Goal: Task Accomplishment & Management: Manage account settings

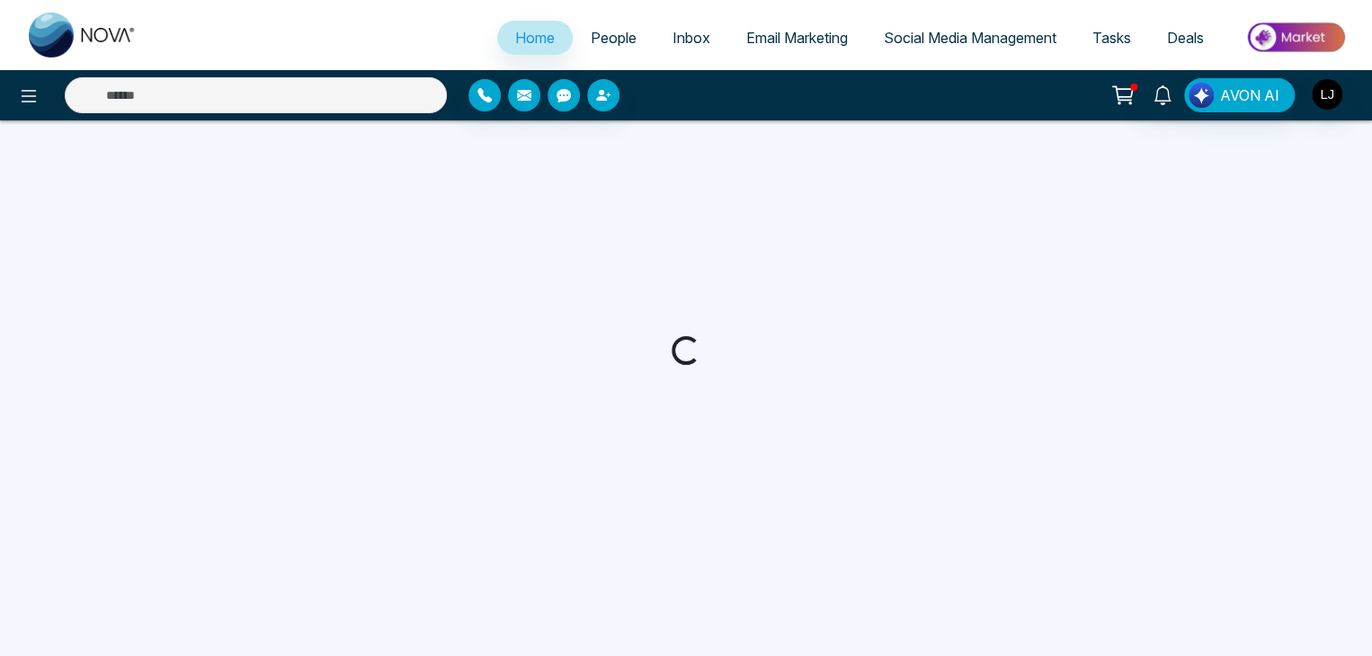
select select "*"
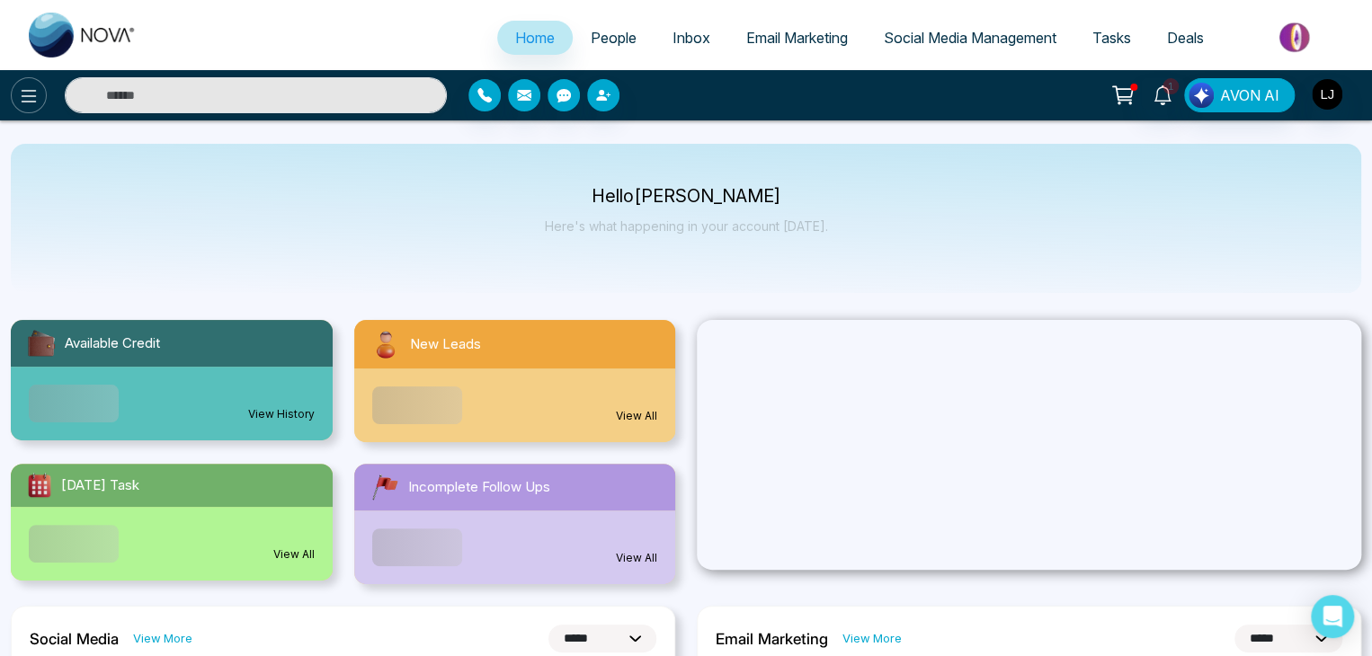
click at [24, 85] on icon at bounding box center [29, 96] width 22 height 22
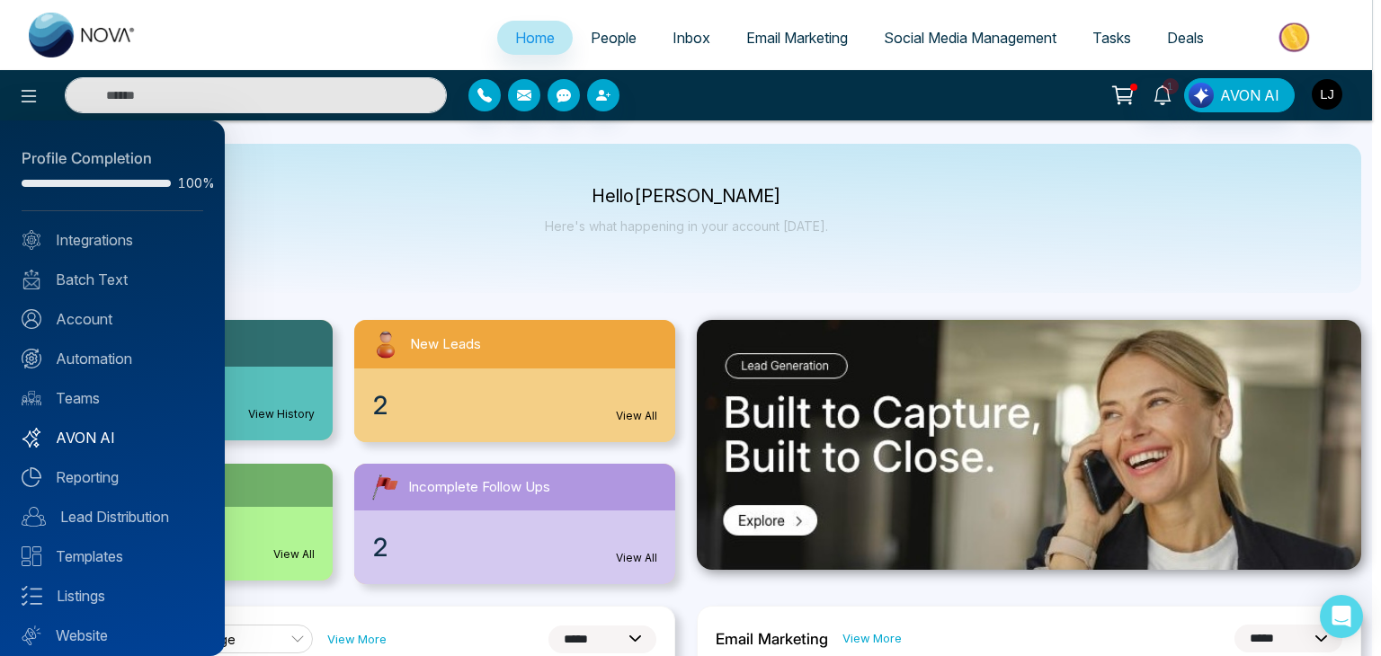
click at [106, 442] on link "AVON AI" at bounding box center [113, 438] width 182 height 22
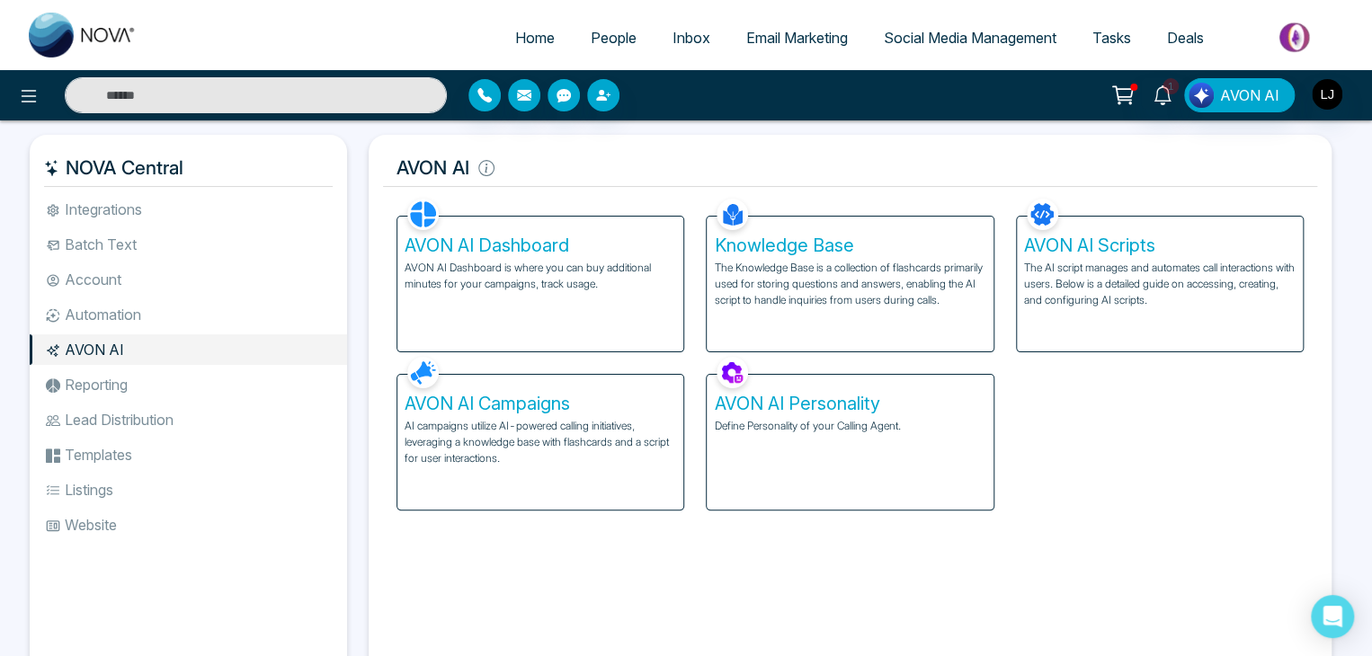
click at [574, 468] on div "AVON AI Campaigns AI campaigns utilize AI-powered calling initiatives, leveragi…" at bounding box center [540, 442] width 286 height 135
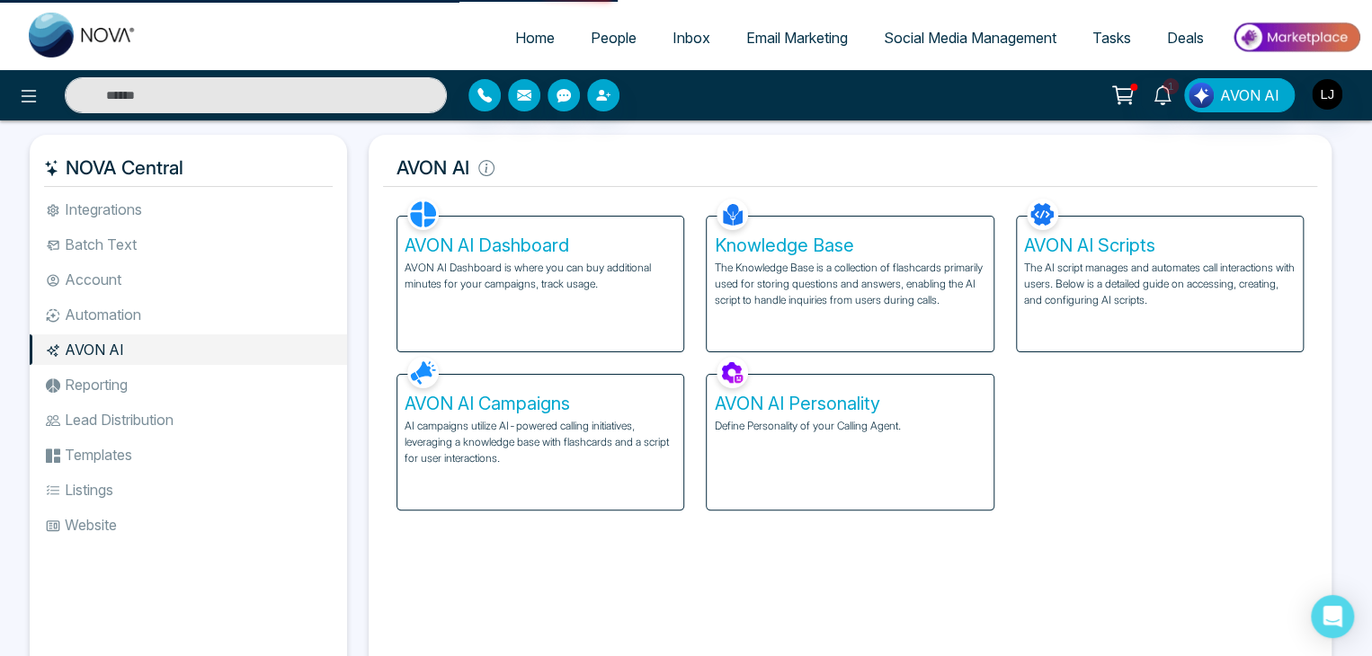
click at [574, 468] on div "AVON AI Campaigns AI campaigns utilize AI-powered calling initiatives, leveragi…" at bounding box center [540, 442] width 286 height 135
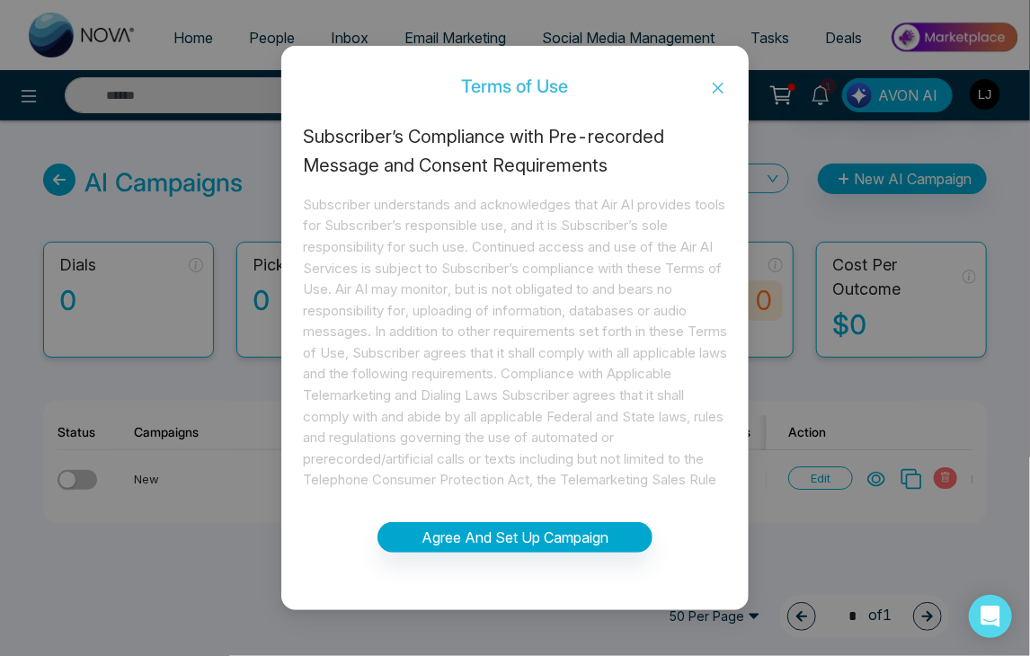
click at [707, 87] on span "Close" at bounding box center [718, 88] width 61 height 49
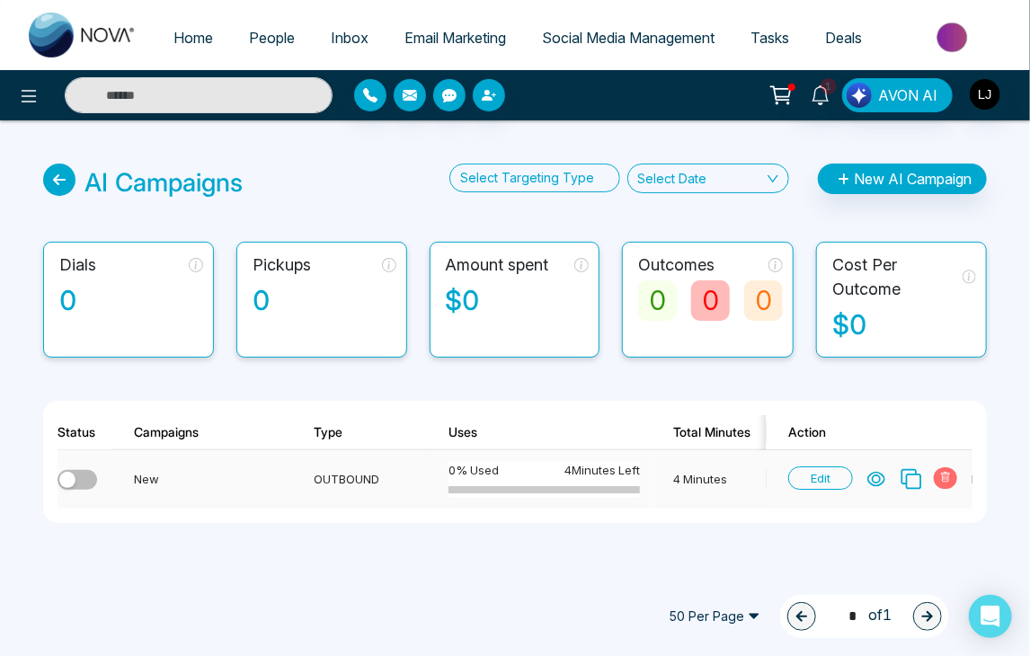
click at [76, 490] on button "button" at bounding box center [78, 480] width 40 height 20
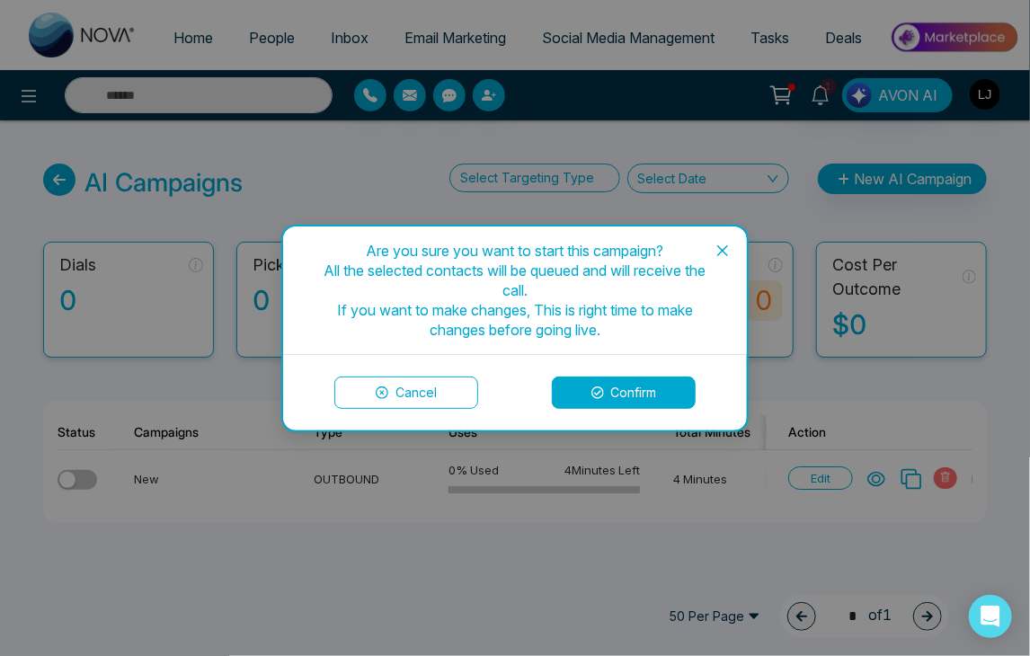
click at [674, 382] on button "Confirm" at bounding box center [624, 393] width 144 height 32
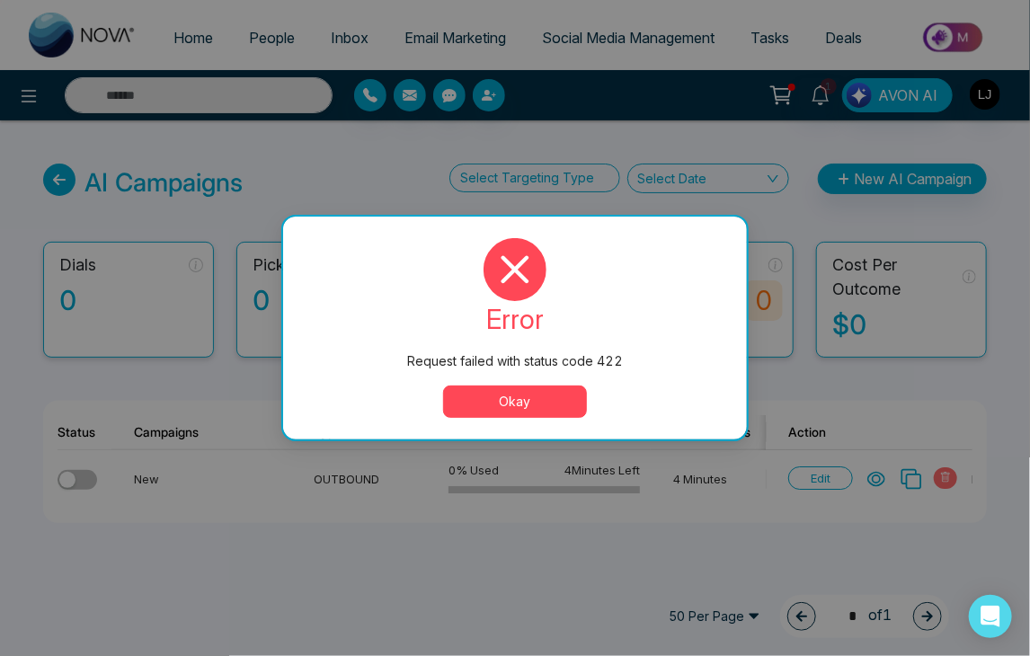
click at [504, 395] on button "Okay" at bounding box center [515, 402] width 144 height 32
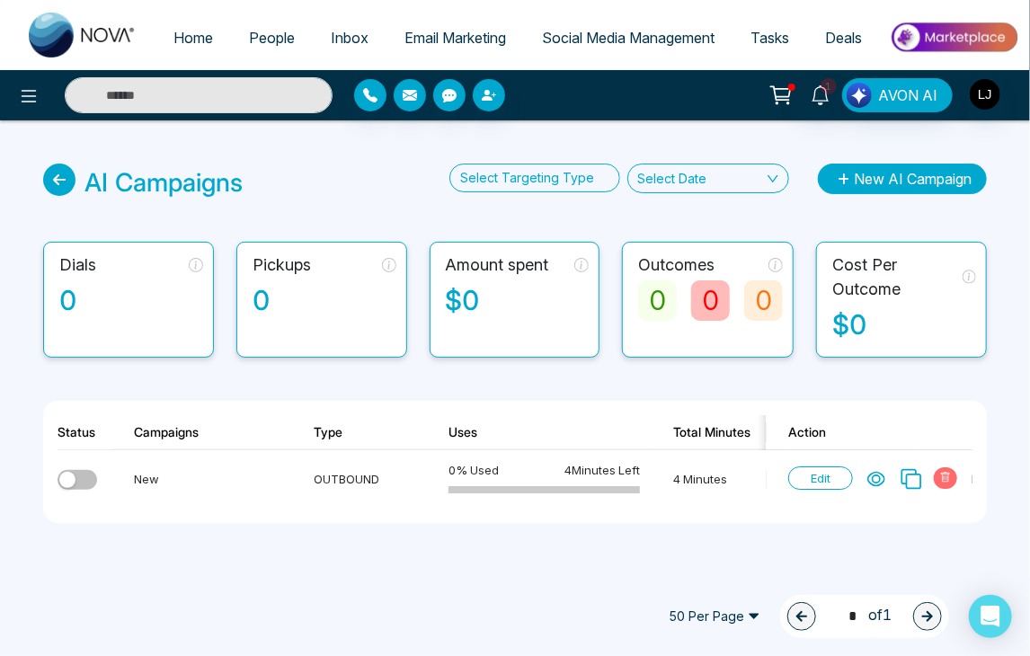
click at [871, 185] on button "New AI Campaign" at bounding box center [902, 179] width 169 height 31
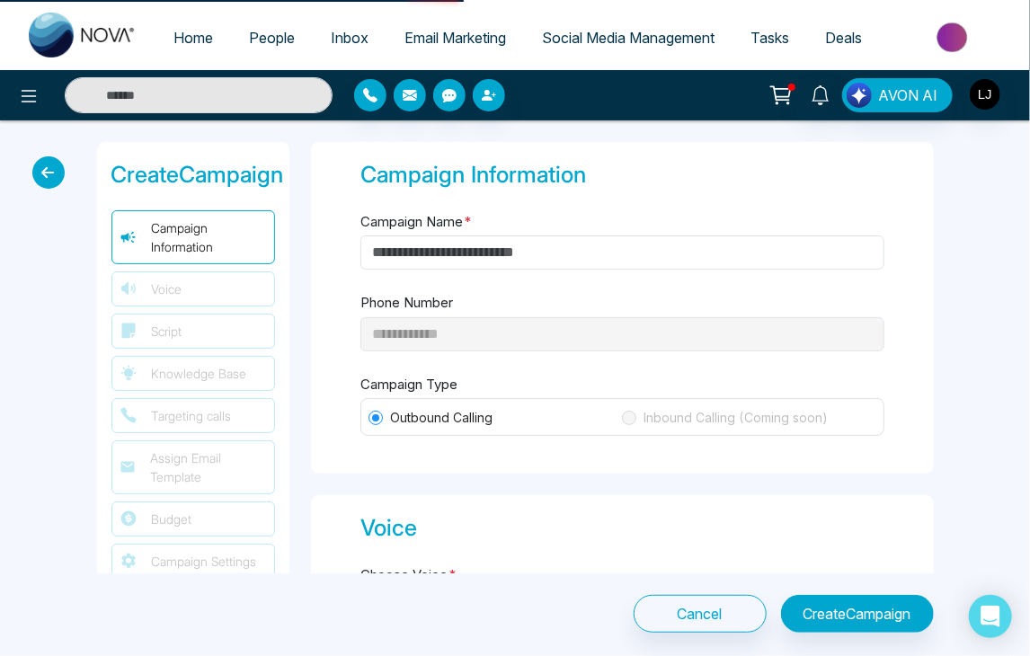
type input "**********"
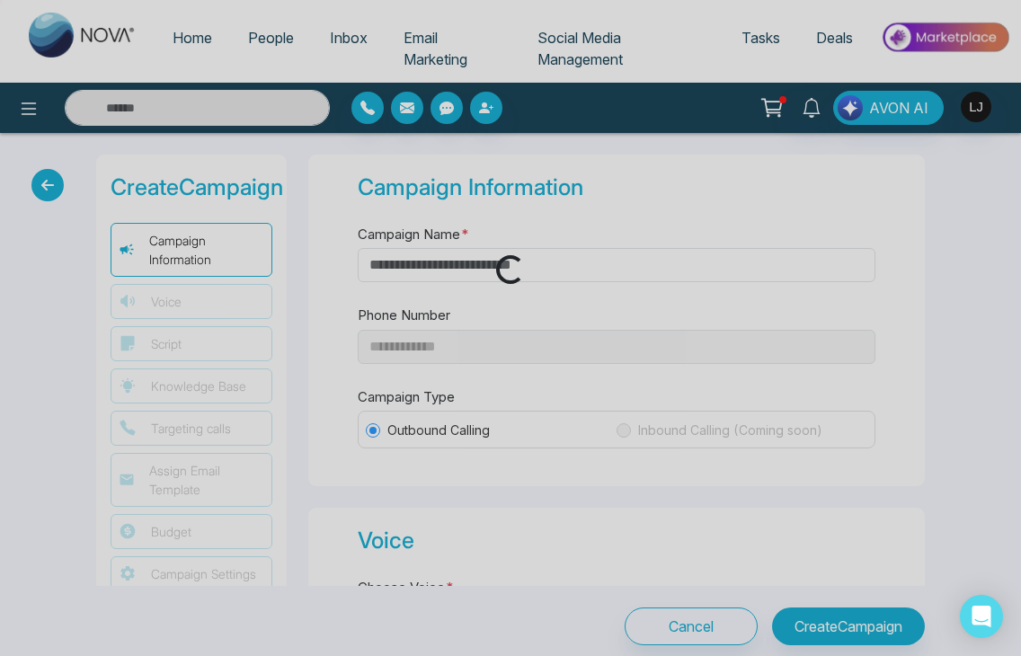
click at [511, 255] on div "Loading..." at bounding box center [510, 269] width 32 height 32
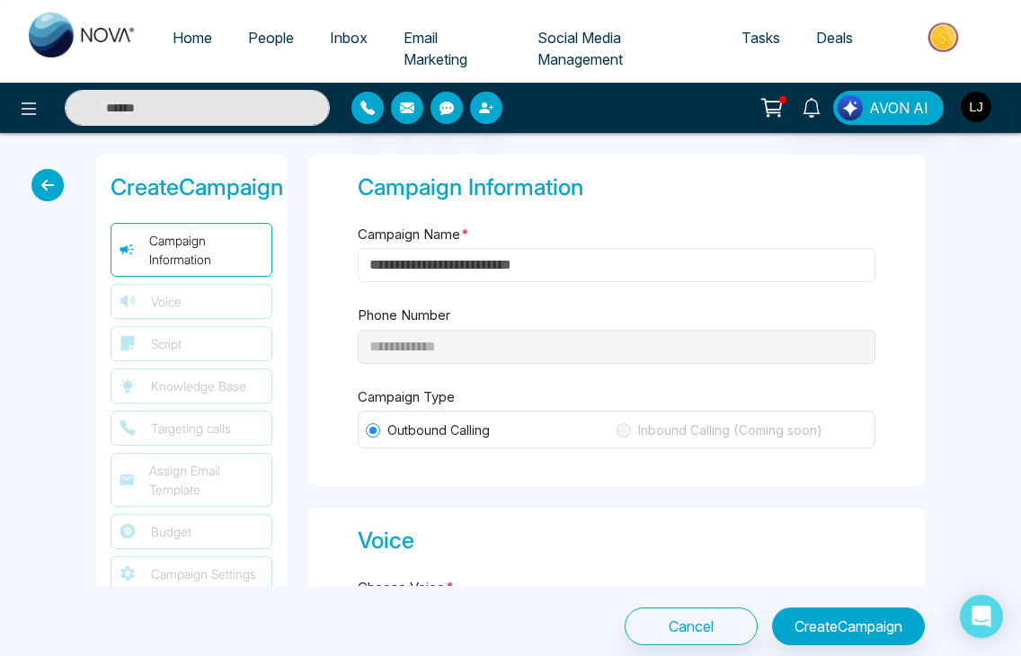
click at [511, 255] on input "Campaign Name *" at bounding box center [617, 265] width 518 height 34
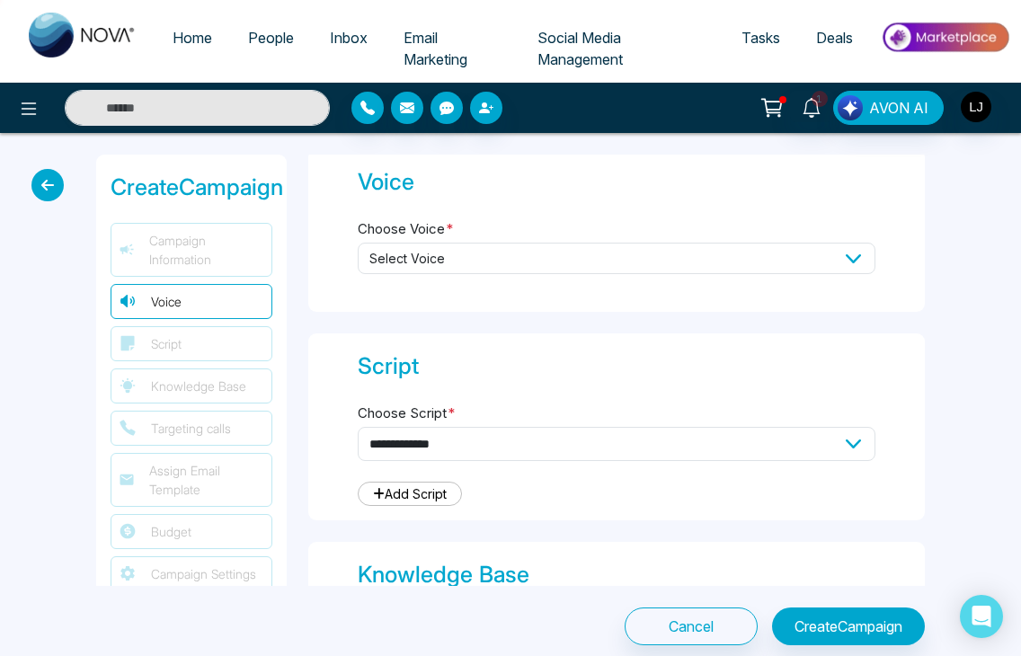
scroll to position [360, 0]
type input "***"
click at [491, 262] on span "Select Voice" at bounding box center [617, 257] width 518 height 31
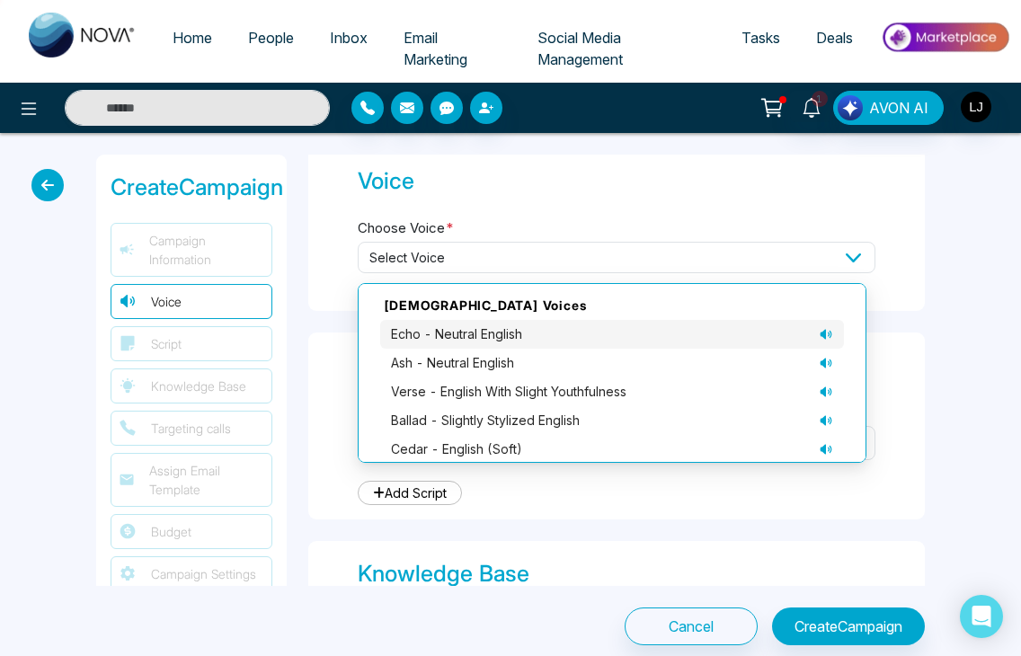
click at [479, 341] on span "echo - neutral English" at bounding box center [456, 334] width 131 height 20
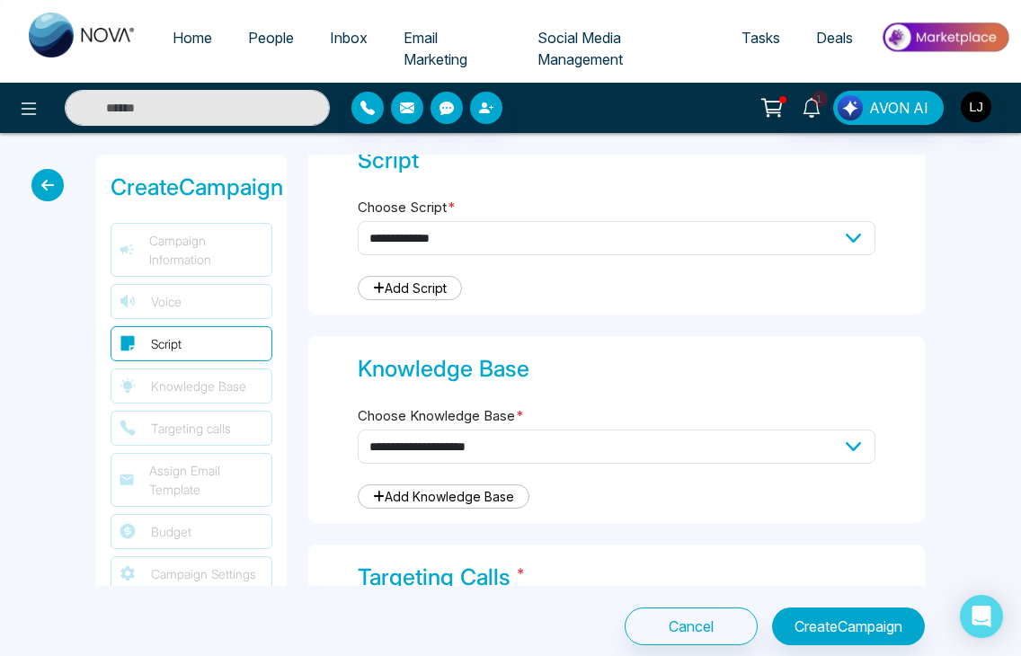
scroll to position [575, 0]
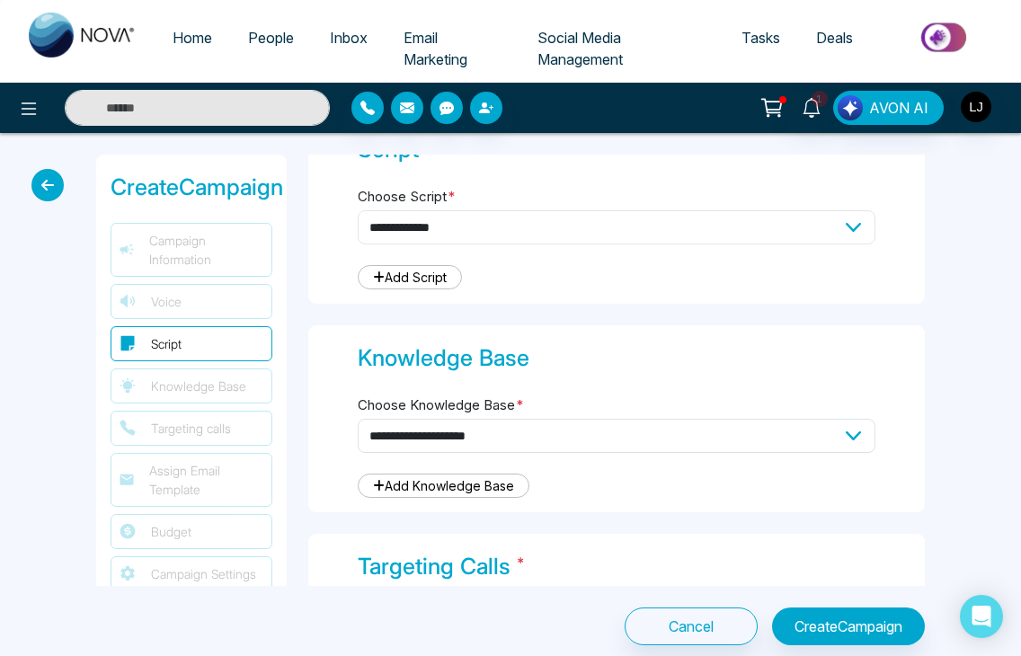
click at [622, 222] on select "**********" at bounding box center [617, 227] width 518 height 34
select select "***"
click at [358, 210] on select "**********" at bounding box center [617, 227] width 518 height 34
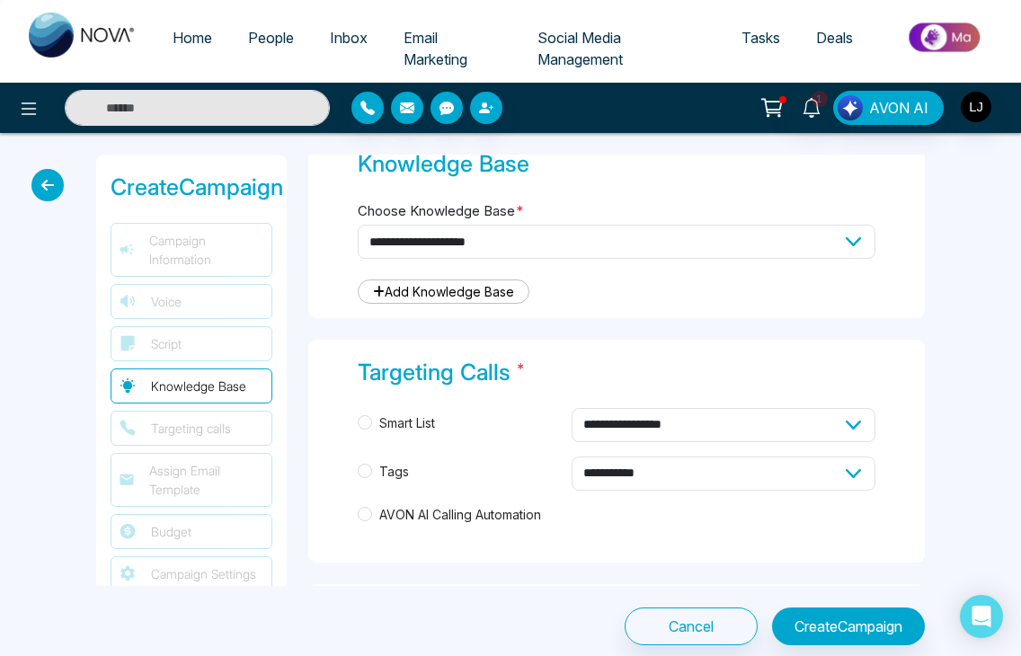
scroll to position [1907, 0]
drag, startPoint x: 670, startPoint y: 245, endPoint x: 597, endPoint y: 305, distance: 93.9
click at [597, 305] on div "**********" at bounding box center [616, 225] width 617 height 187
select select "***"
click at [358, 226] on select "**********" at bounding box center [617, 243] width 518 height 34
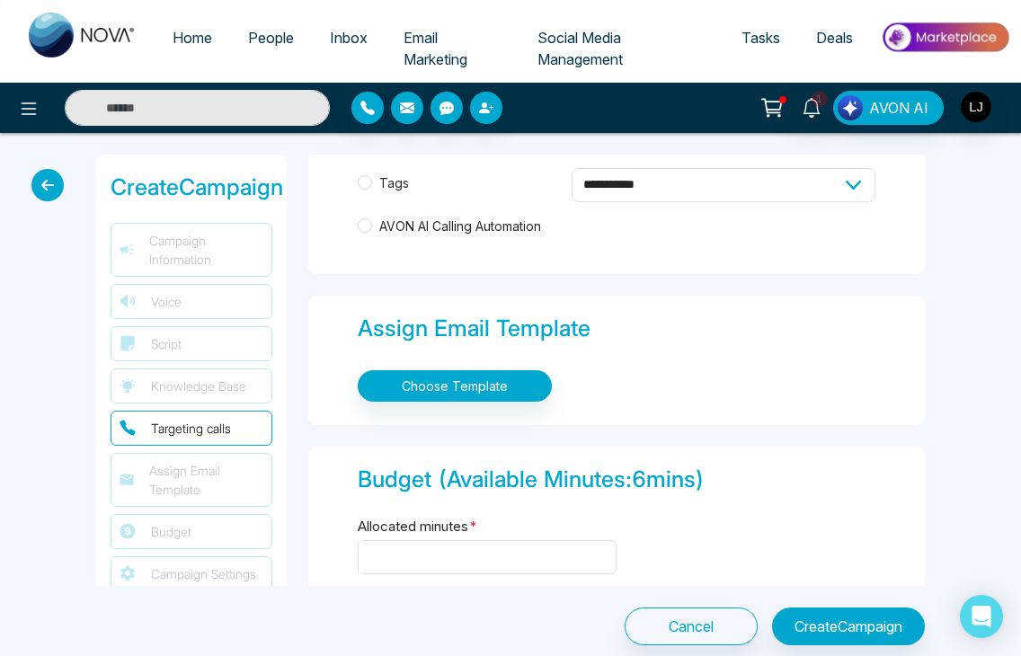
scroll to position [2211, 0]
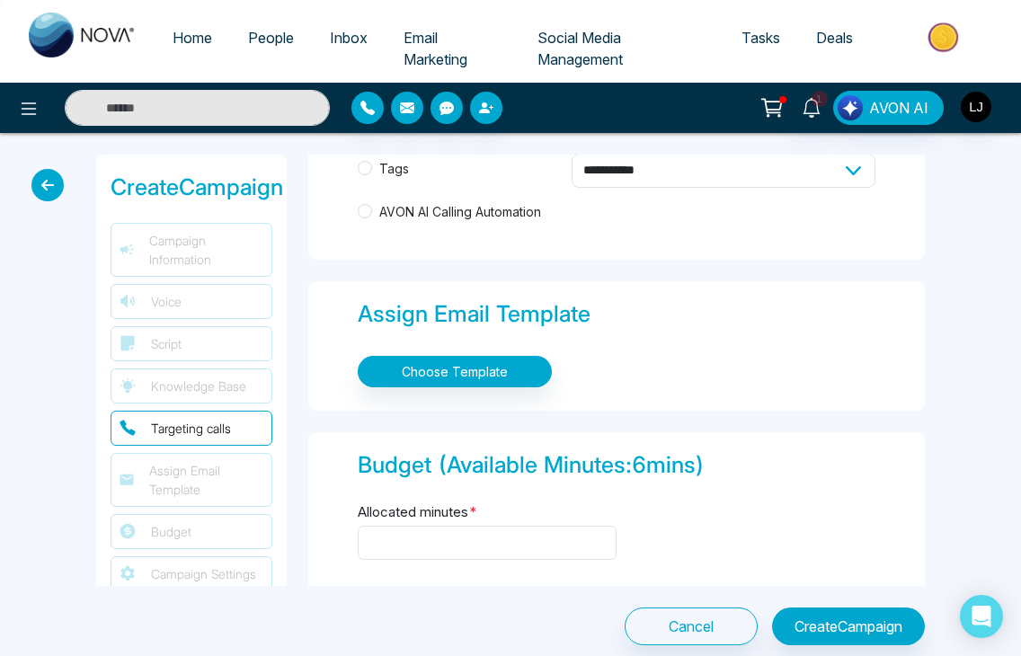
click at [380, 166] on span "Tags" at bounding box center [394, 169] width 44 height 20
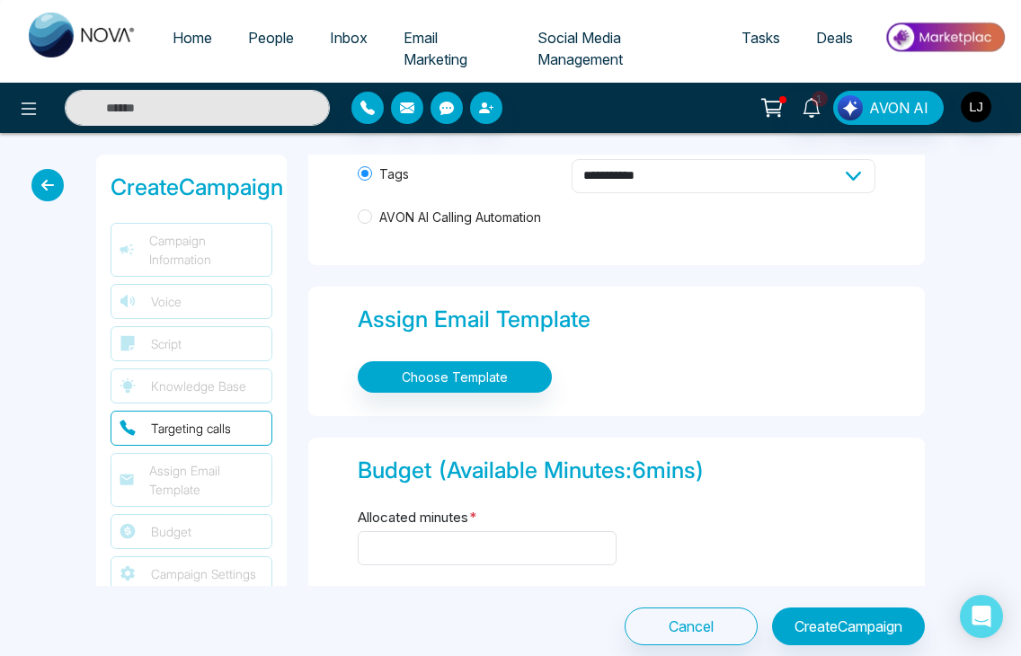
click at [680, 166] on select "**********" at bounding box center [724, 176] width 304 height 34
select select "*****"
click at [572, 159] on select "**********" at bounding box center [724, 176] width 304 height 34
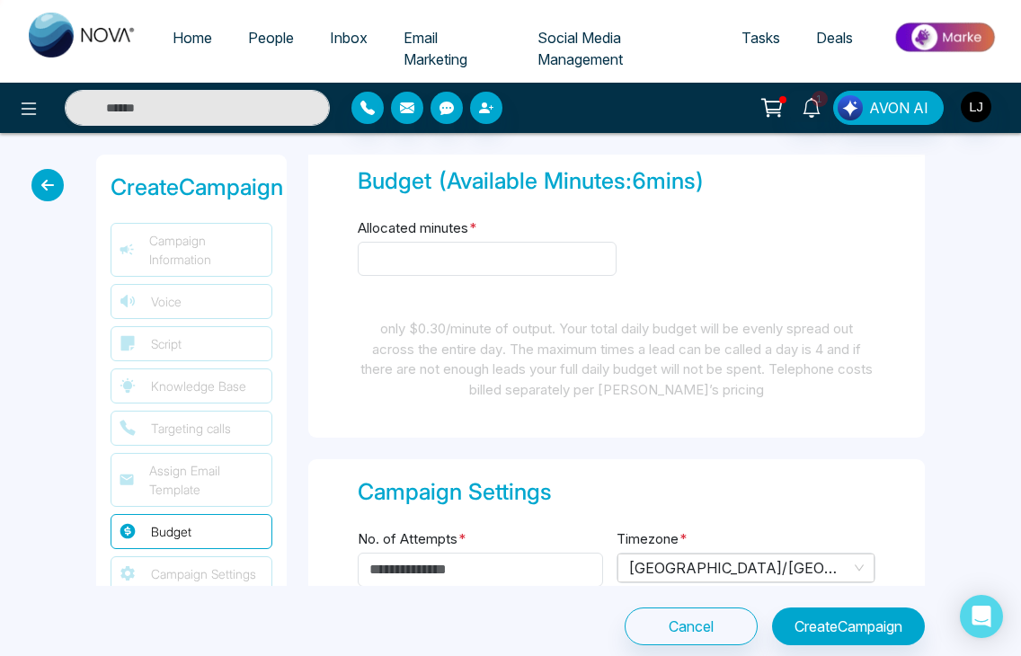
scroll to position [2497, 0]
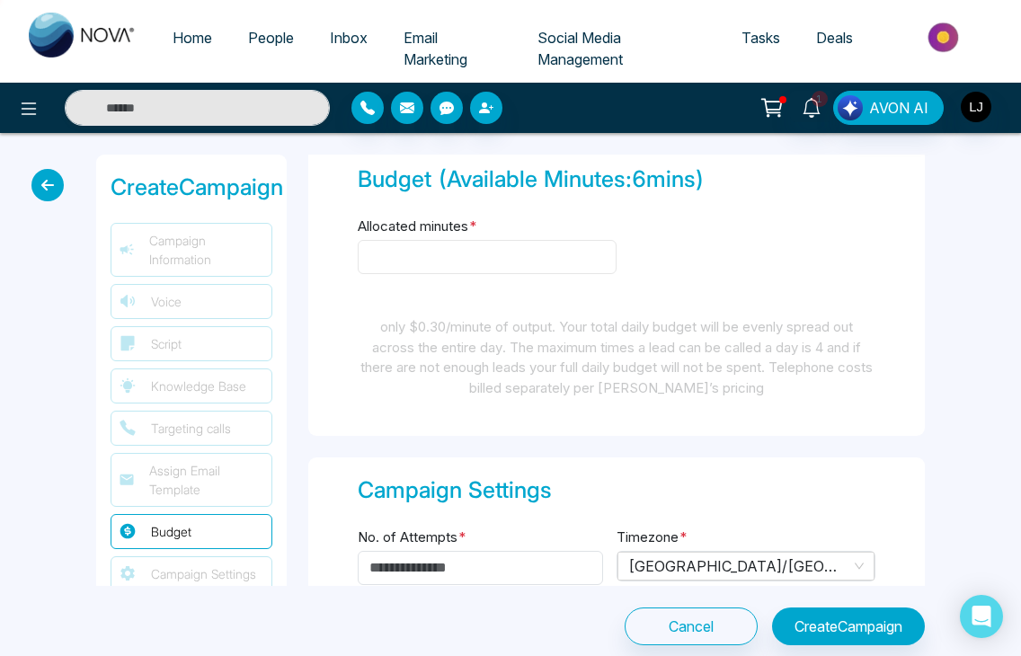
click at [471, 245] on input "Allocated minutes *" at bounding box center [487, 257] width 259 height 34
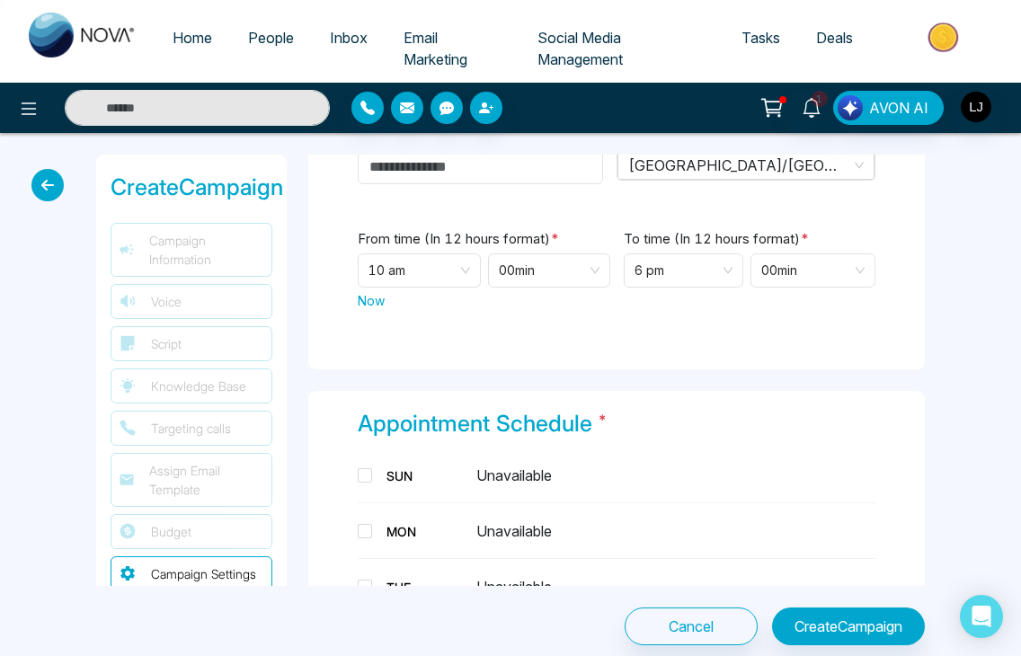
scroll to position [2836, 0]
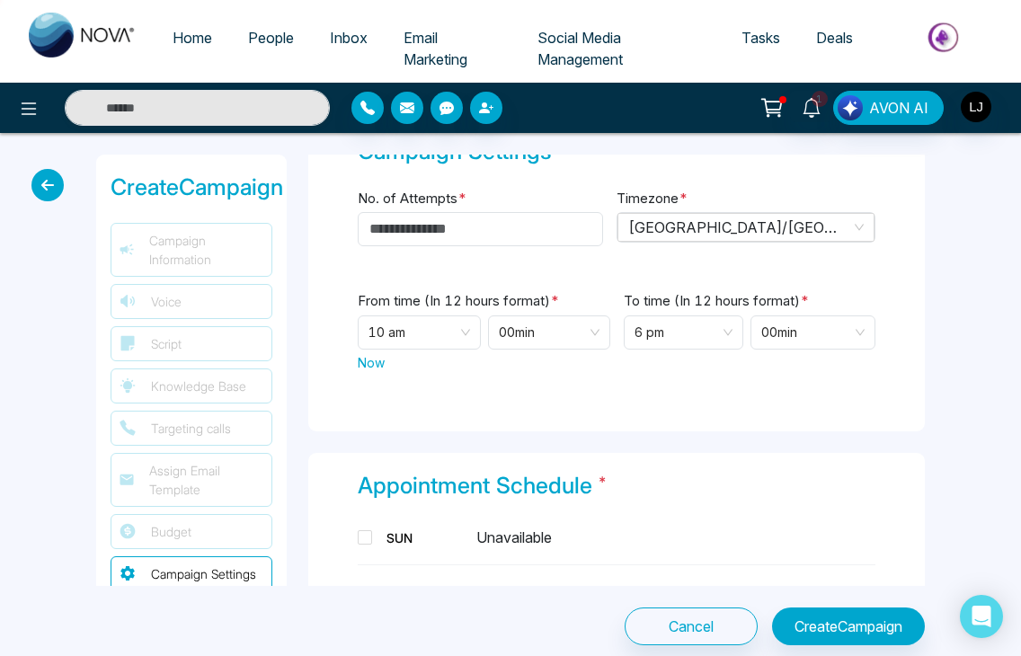
type input "*"
click at [463, 232] on input "*" at bounding box center [480, 229] width 245 height 34
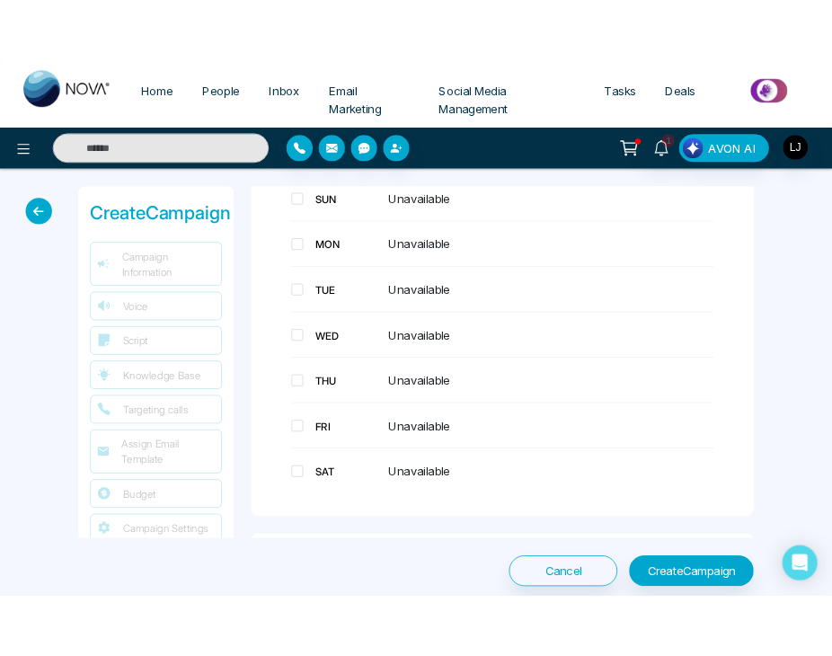
scroll to position [3211, 0]
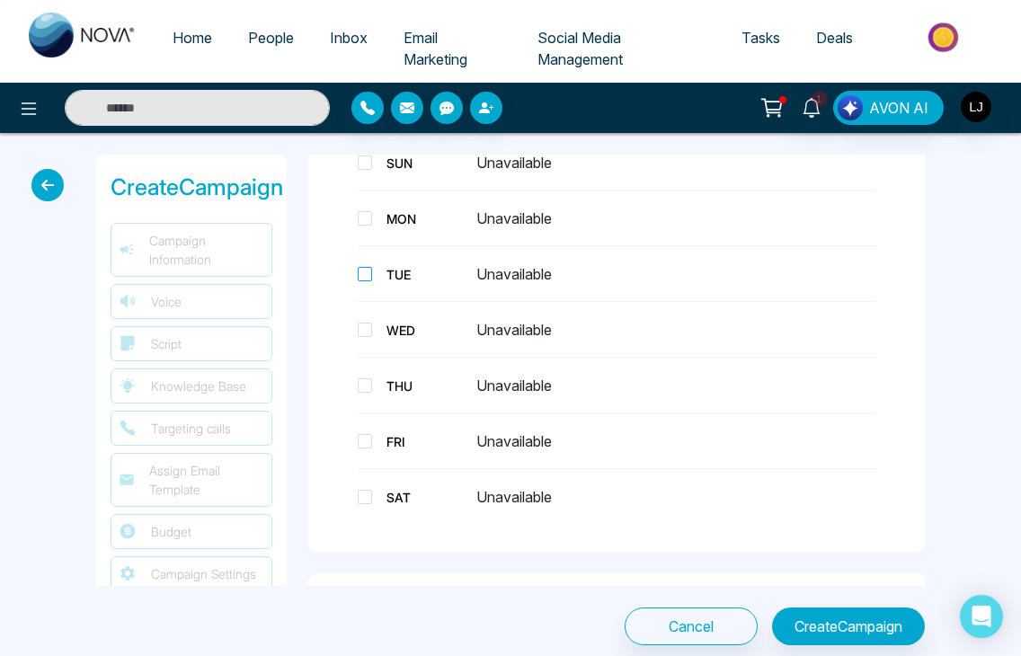
type input "*"
click at [377, 265] on span "TUE" at bounding box center [424, 274] width 104 height 19
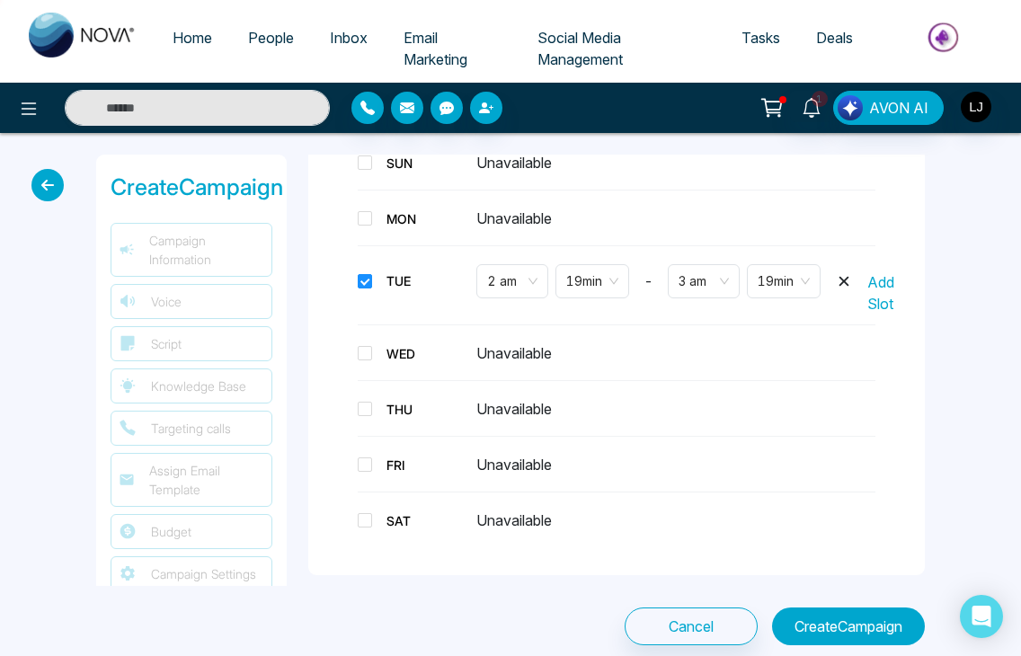
click at [795, 620] on button "Create Campaign" at bounding box center [848, 627] width 153 height 38
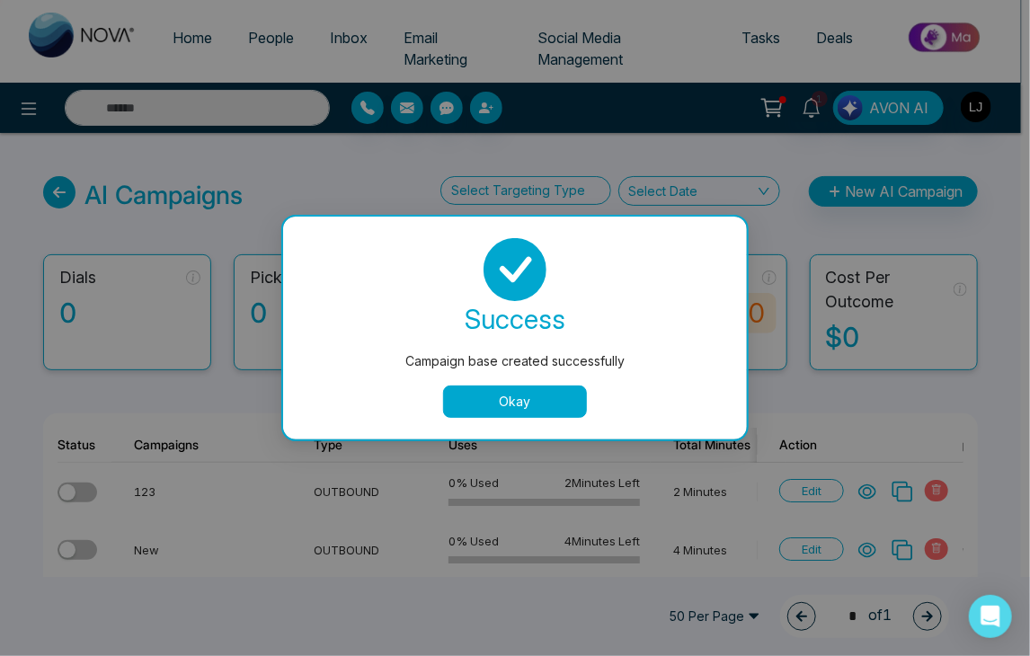
click at [495, 414] on button "Okay" at bounding box center [515, 402] width 144 height 32
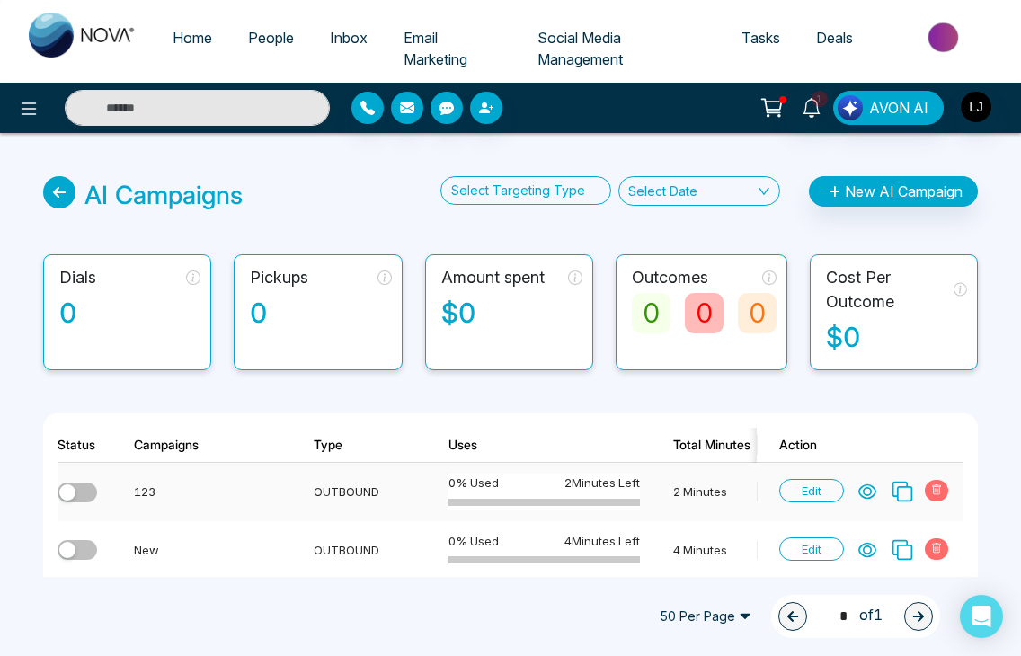
click at [75, 504] on td at bounding box center [85, 492] width 54 height 58
click at [86, 486] on button "button" at bounding box center [78, 493] width 40 height 20
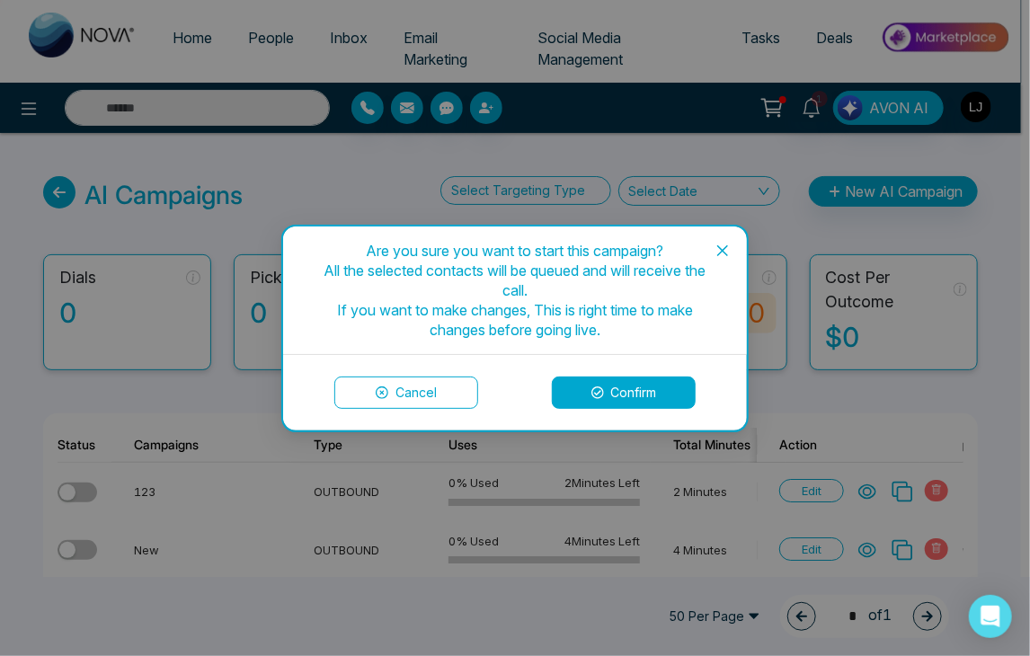
click at [646, 395] on button "Confirm" at bounding box center [624, 393] width 144 height 32
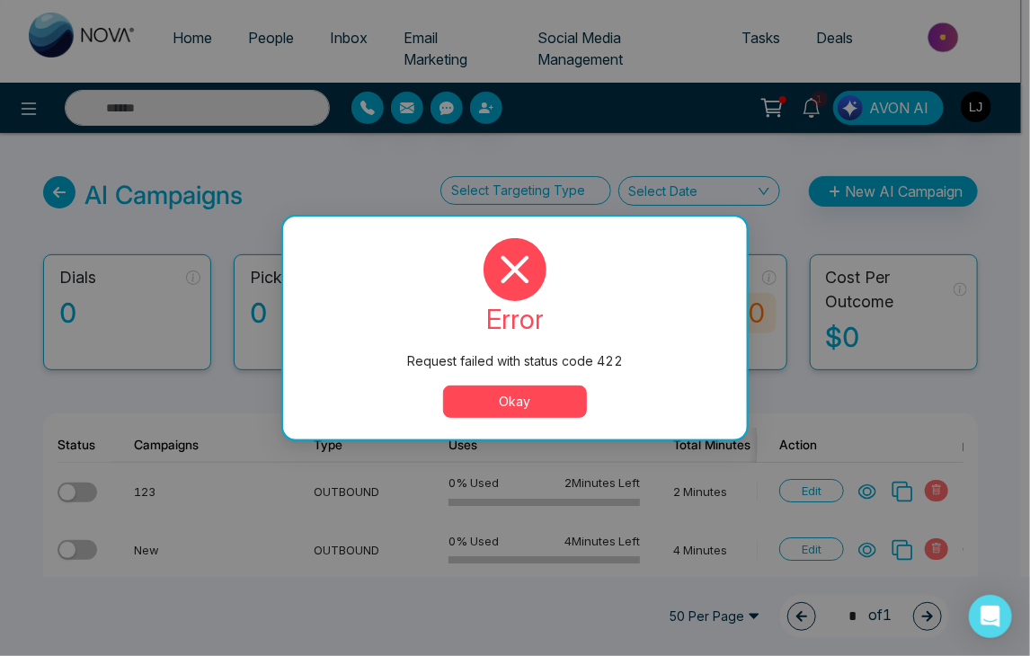
click at [541, 404] on button "Okay" at bounding box center [515, 402] width 144 height 32
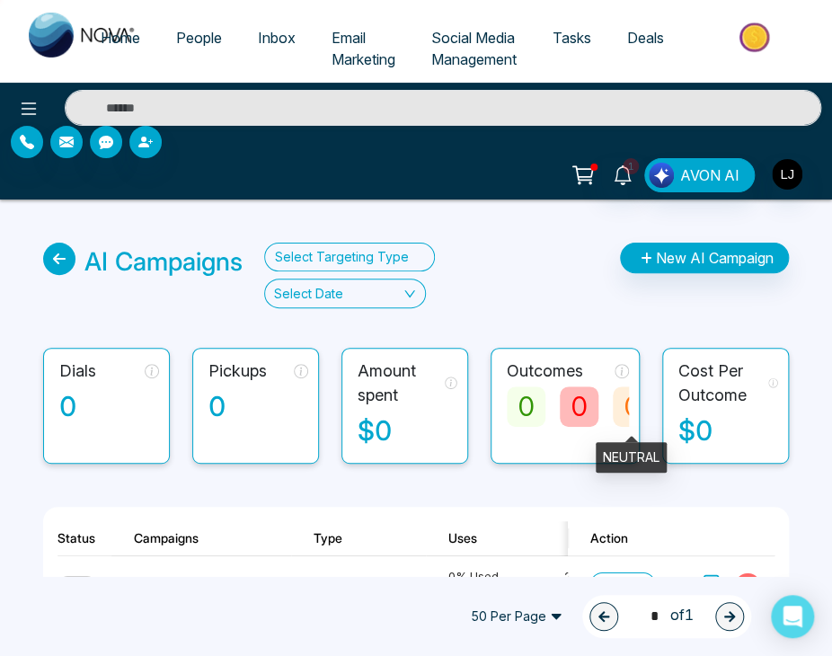
scroll to position [126, 0]
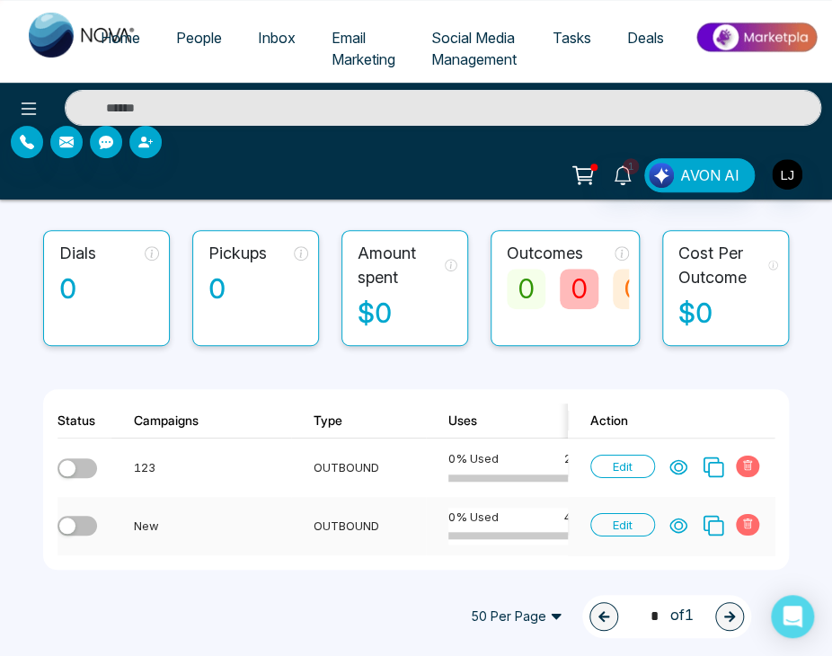
click at [72, 518] on div "button" at bounding box center [67, 526] width 16 height 16
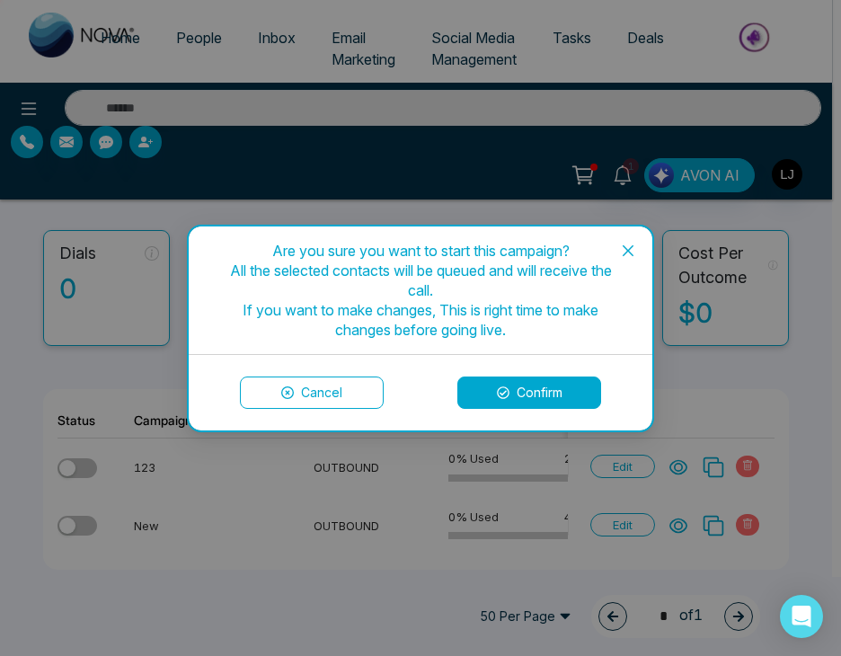
click at [537, 400] on button "Confirm" at bounding box center [530, 393] width 144 height 32
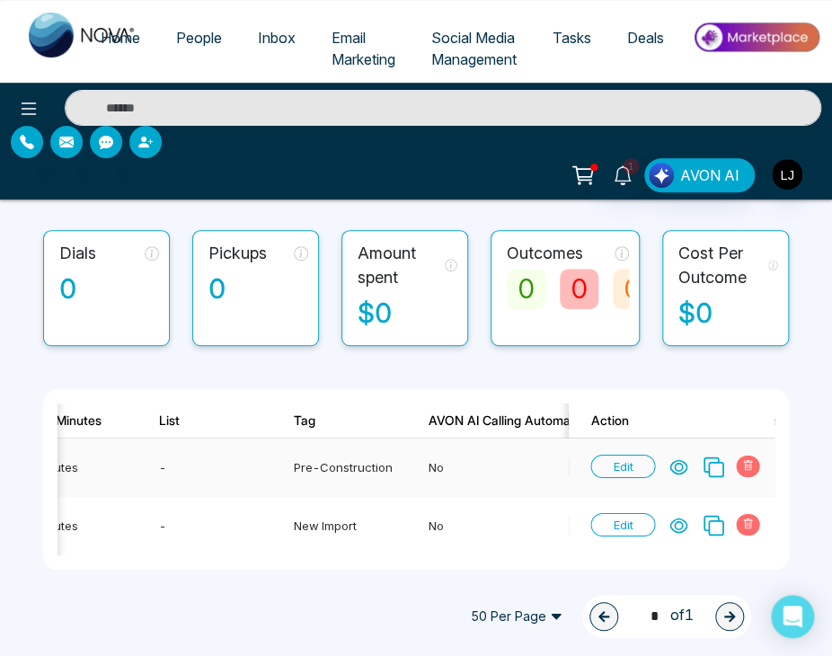
scroll to position [0, 0]
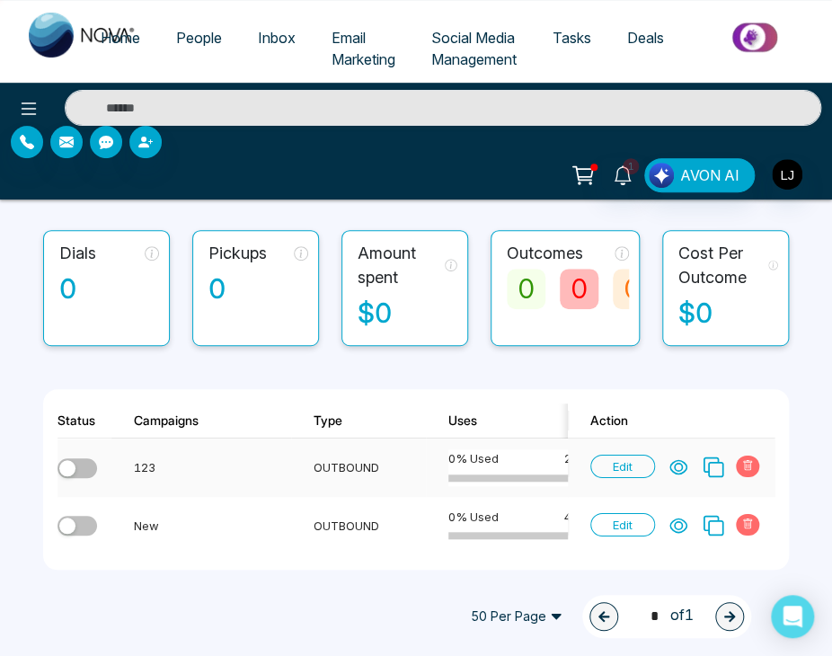
click at [613, 455] on span "Edit" at bounding box center [623, 466] width 65 height 23
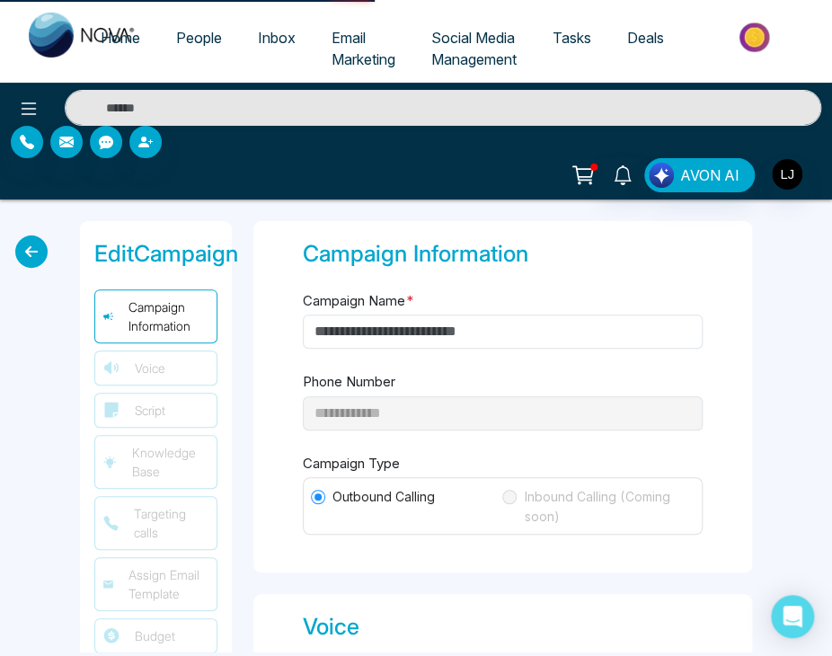
type input "**********"
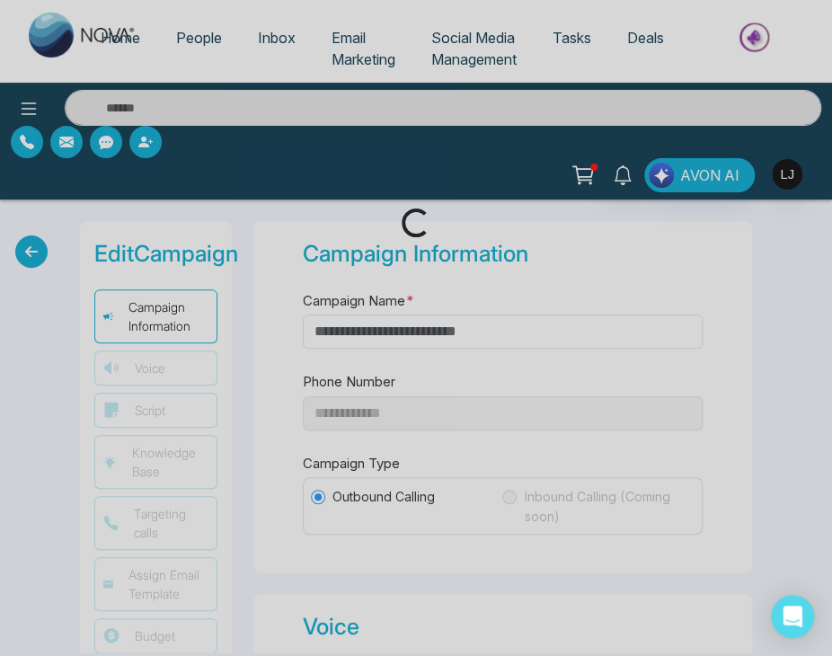
type input "***"
type input "*"
select select "***"
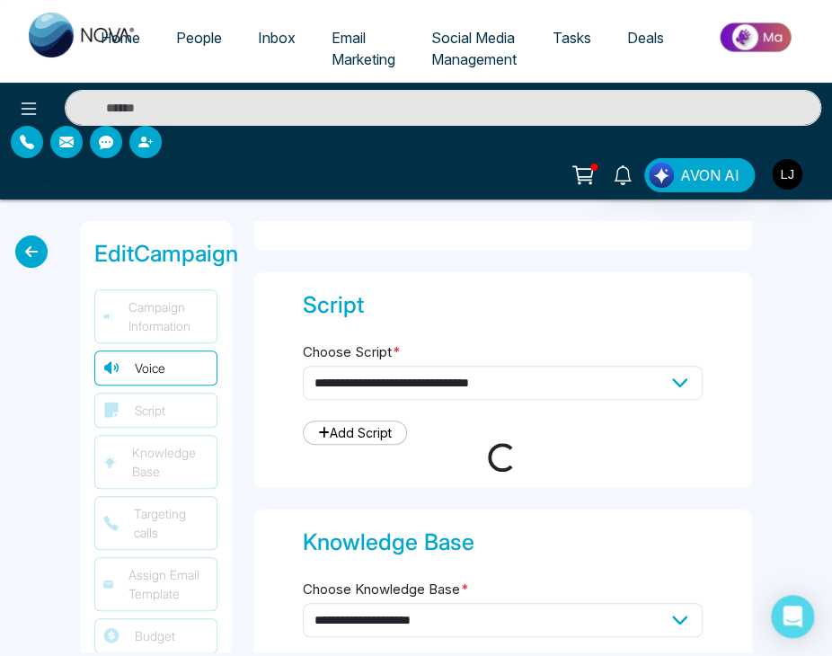
select select "***"
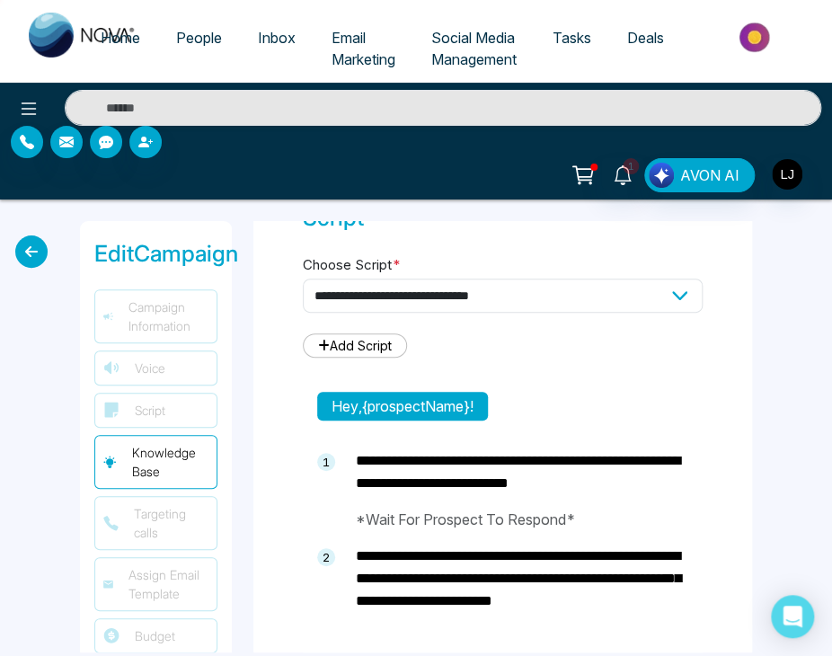
type textarea "**********"
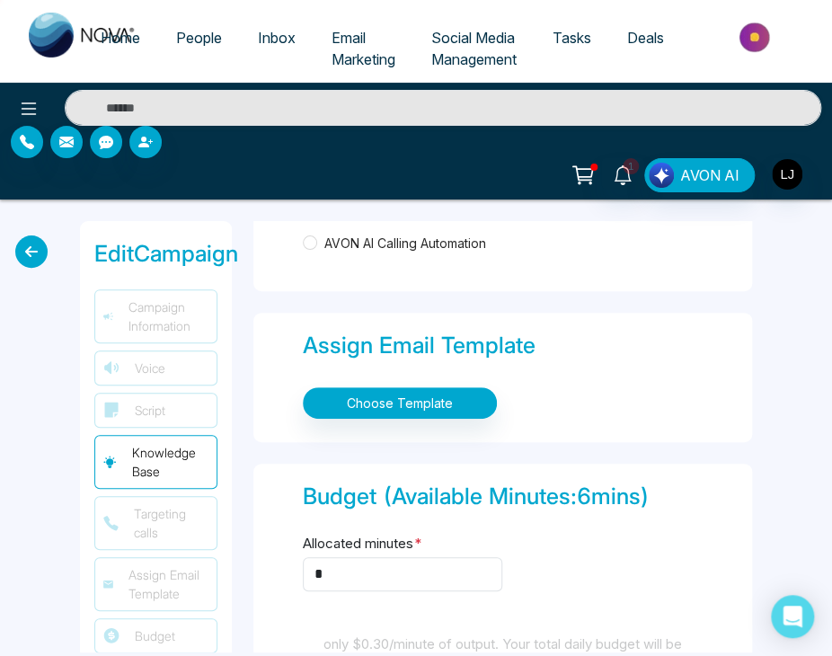
select select "*****"
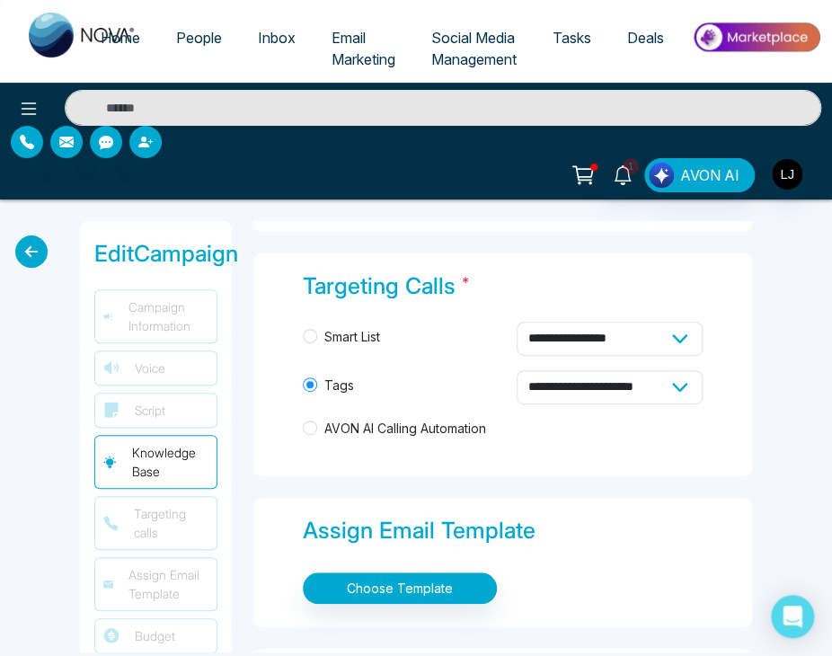
click at [378, 419] on span "AVON AI Calling Automation" at bounding box center [405, 429] width 176 height 20
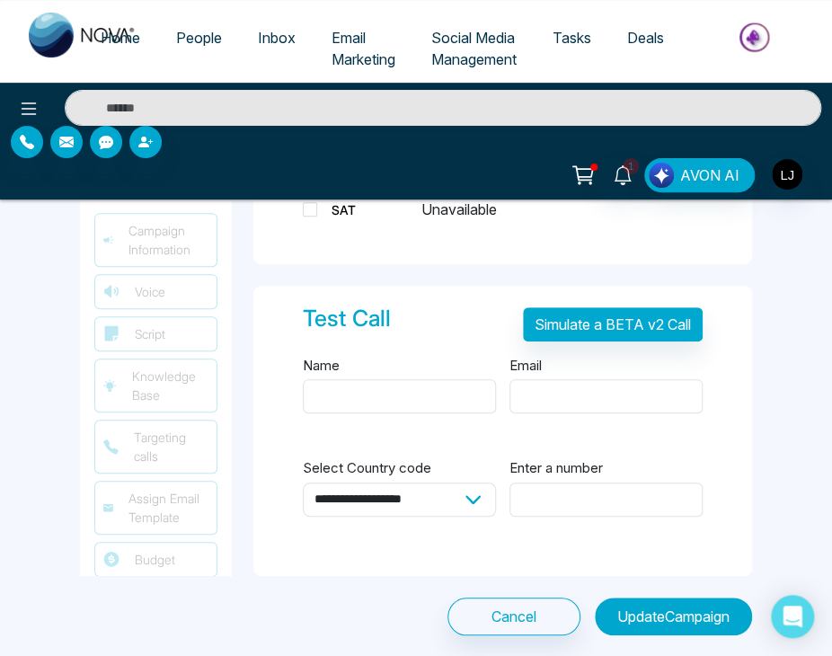
click at [635, 614] on button "Update Campaign" at bounding box center [673, 617] width 157 height 38
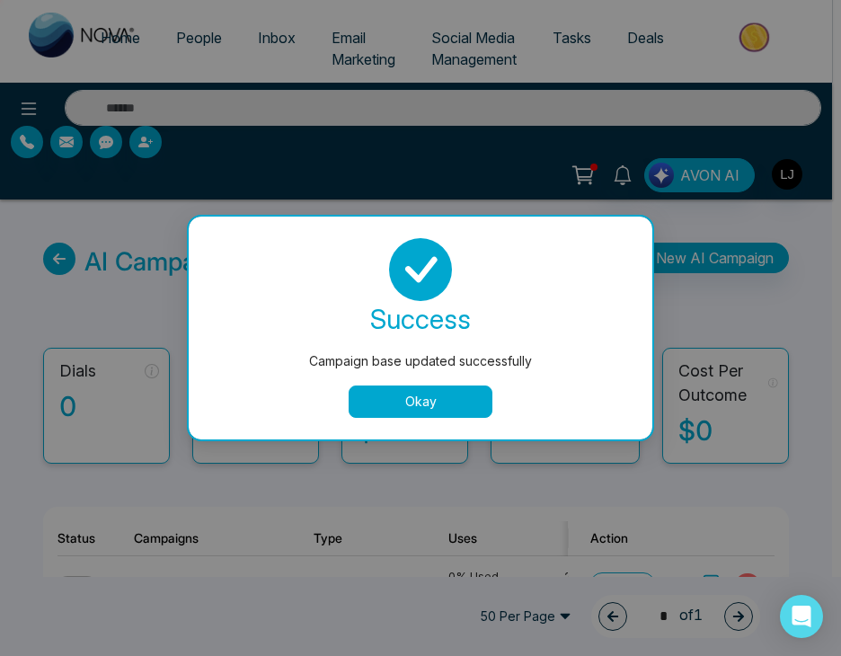
click at [452, 402] on button "Okay" at bounding box center [421, 402] width 144 height 32
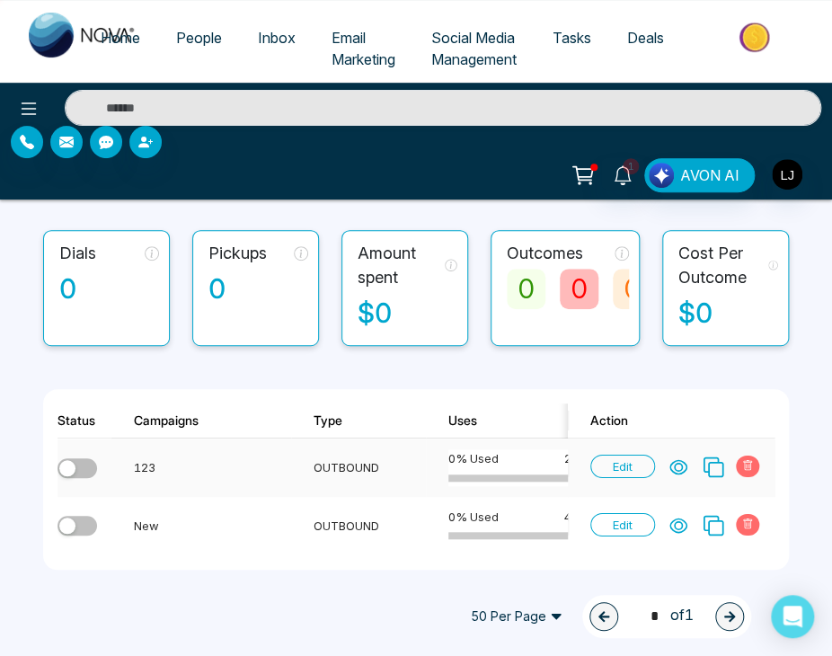
click at [74, 460] on div "button" at bounding box center [67, 468] width 16 height 16
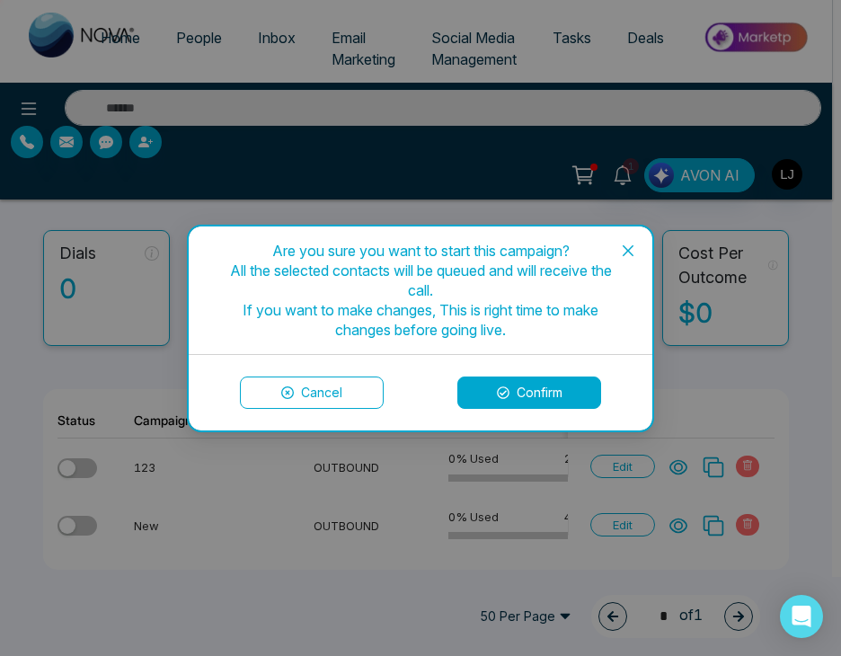
click at [547, 394] on button "Confirm" at bounding box center [530, 393] width 144 height 32
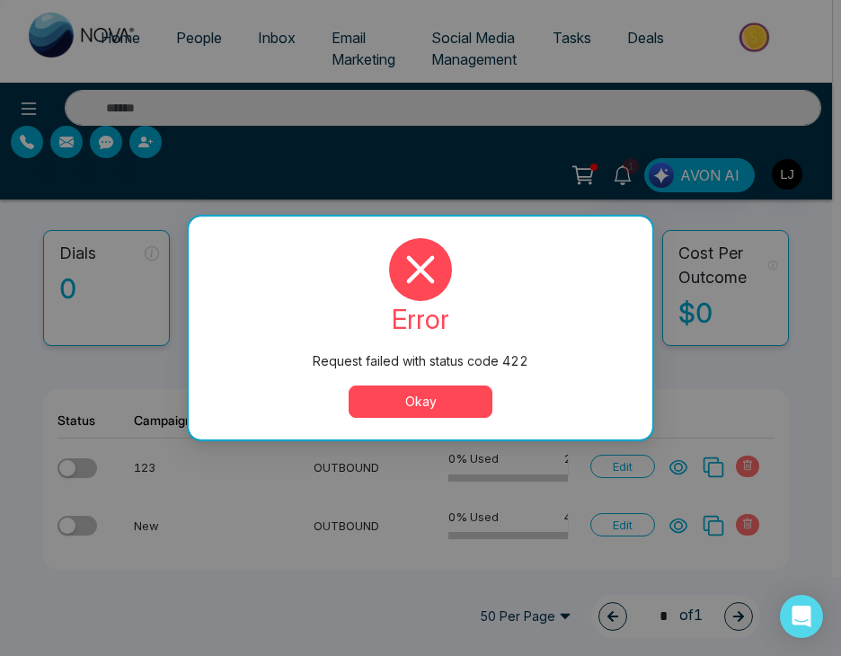
click at [468, 400] on button "Okay" at bounding box center [421, 402] width 144 height 32
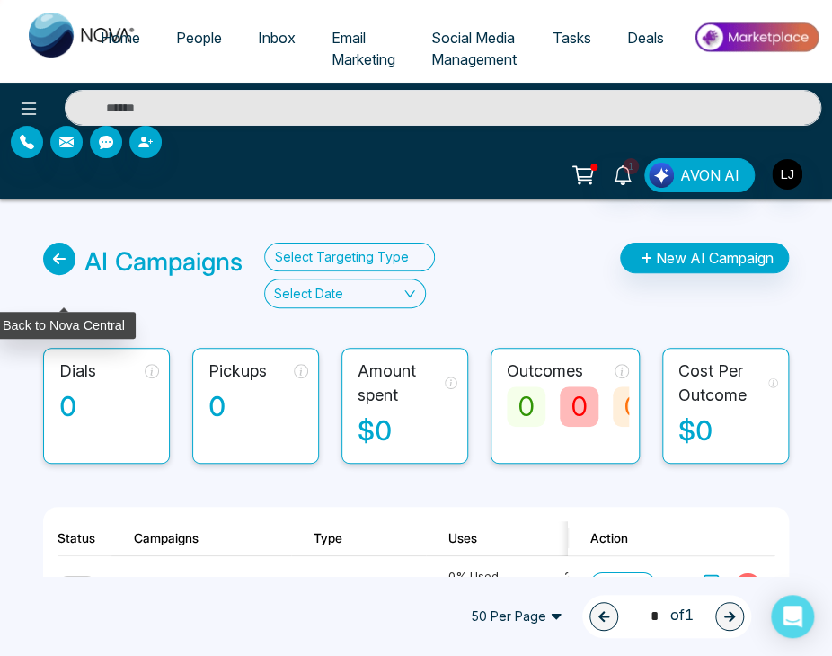
click at [56, 259] on icon at bounding box center [59, 259] width 32 height 32
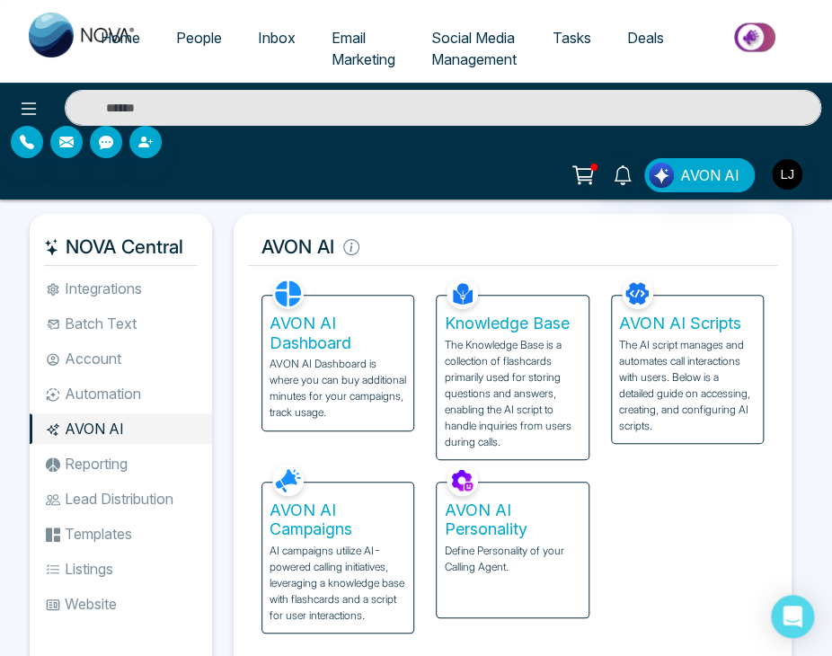
click at [352, 503] on h5 "AVON AI Campaigns" at bounding box center [338, 520] width 137 height 39
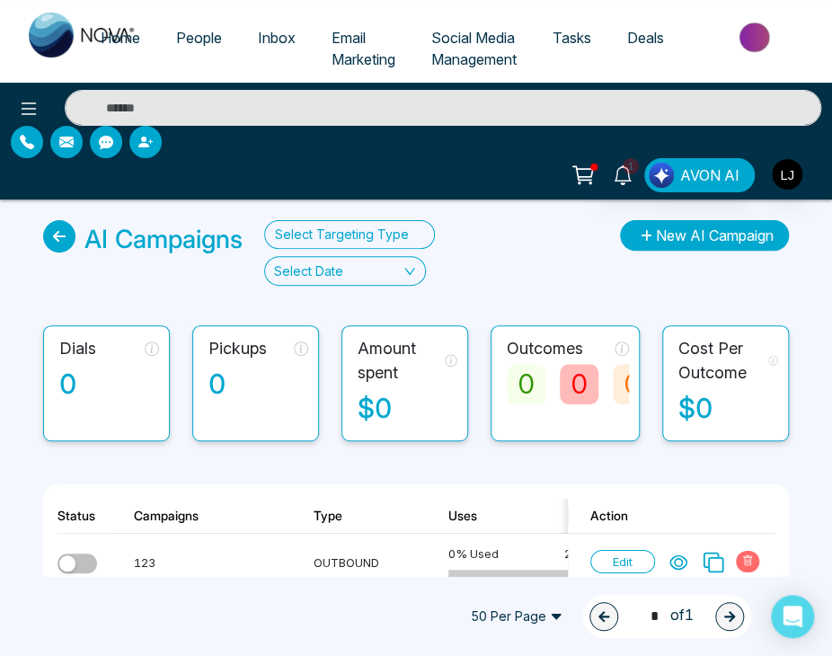
click at [695, 224] on button "New AI Campaign" at bounding box center [704, 235] width 169 height 31
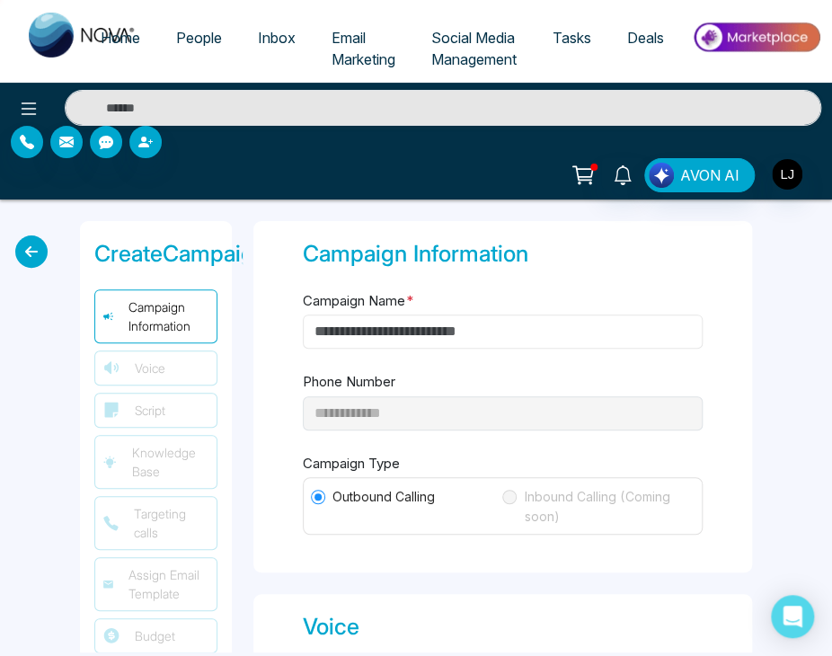
click at [458, 325] on input "Campaign Name *" at bounding box center [503, 332] width 400 height 34
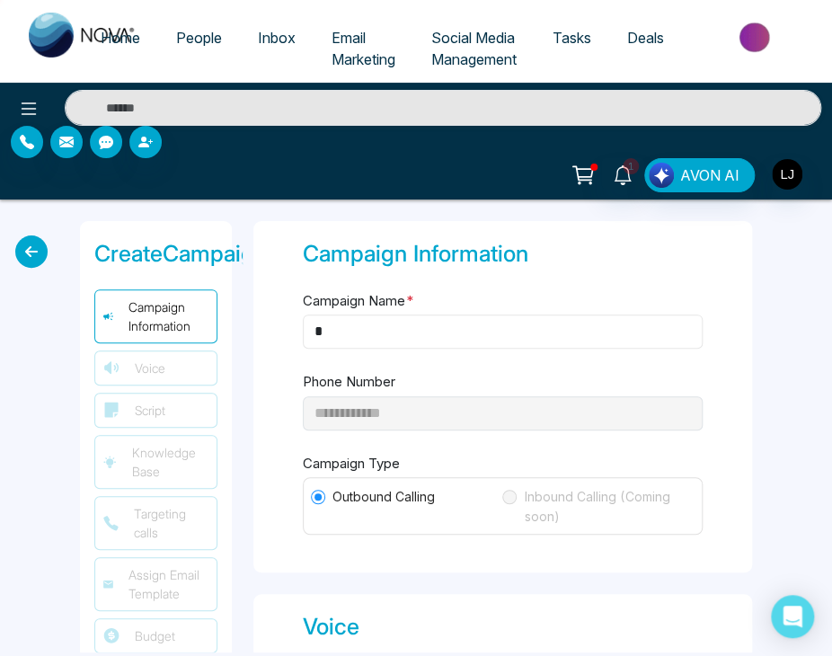
click at [458, 325] on input "*" at bounding box center [503, 332] width 400 height 34
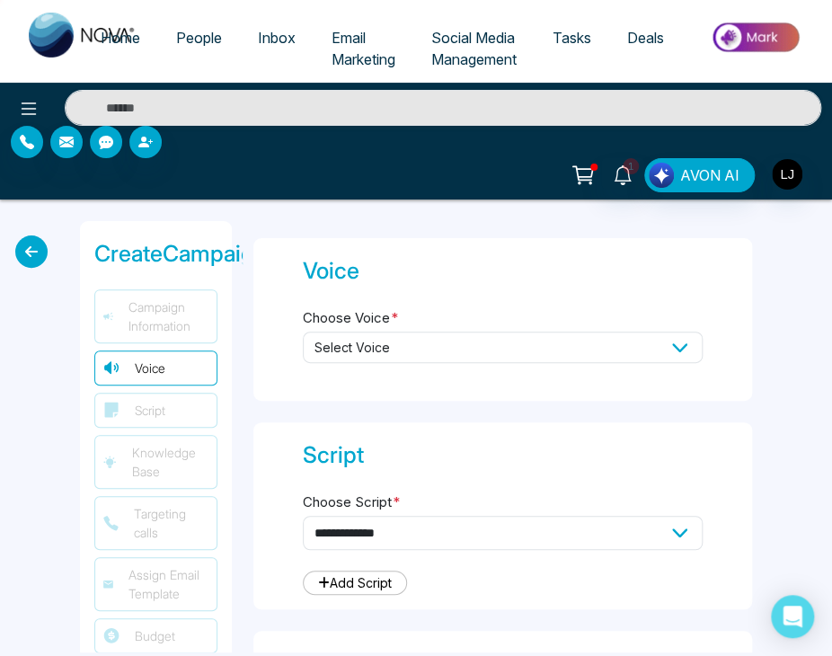
type input "**"
click at [560, 357] on div "Select Voice" at bounding box center [503, 358] width 400 height 53
drag, startPoint x: 560, startPoint y: 357, endPoint x: 498, endPoint y: 386, distance: 68.4
click at [498, 386] on div "Voice Choose Voice * Select Voice" at bounding box center [502, 319] width 499 height 163
click at [572, 351] on span "Select Voice" at bounding box center [503, 347] width 400 height 31
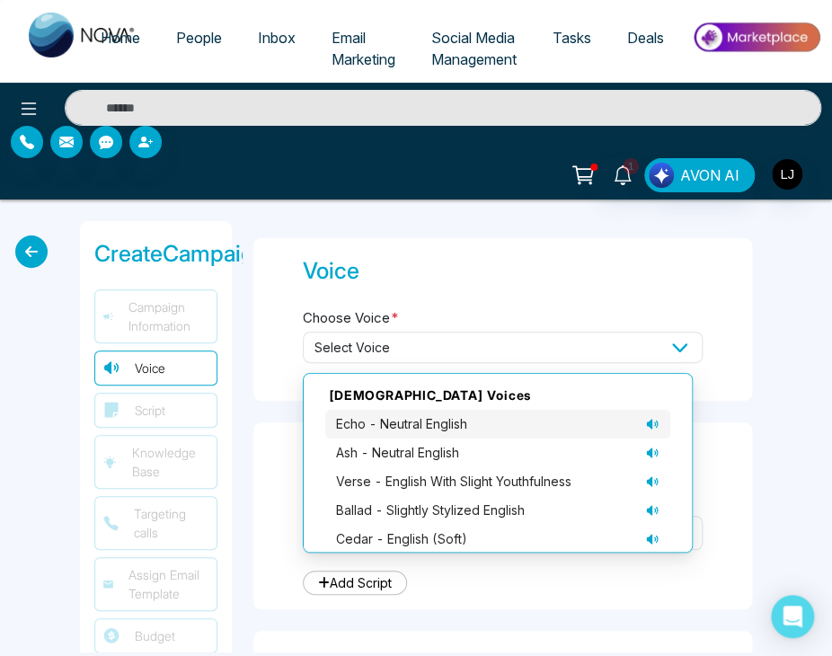
click at [501, 414] on div "echo - neutral English" at bounding box center [498, 424] width 324 height 20
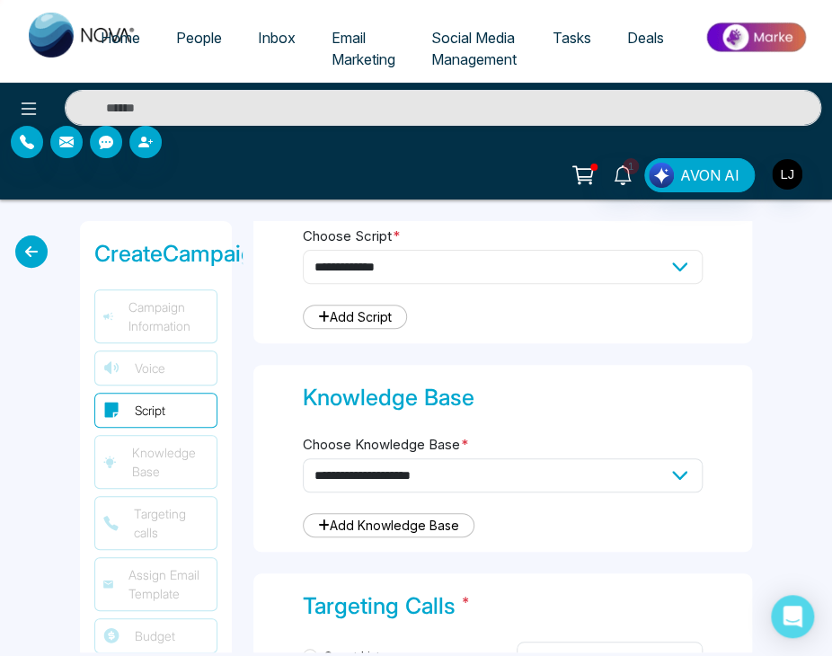
drag, startPoint x: 536, startPoint y: 253, endPoint x: 467, endPoint y: 326, distance: 99.8
click at [467, 326] on div "**********" at bounding box center [502, 249] width 499 height 187
select select "***"
click at [303, 250] on select "**********" at bounding box center [503, 267] width 400 height 34
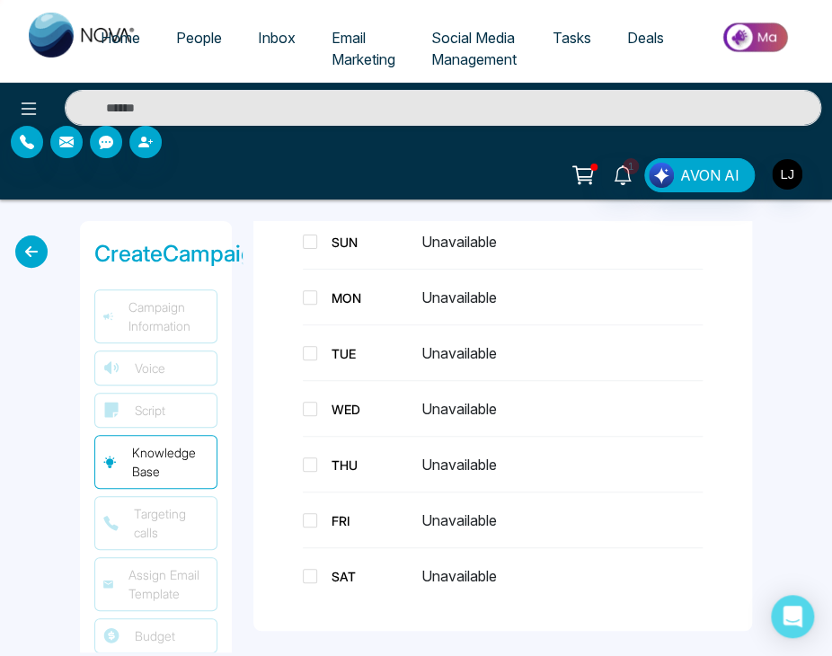
type textarea "**********"
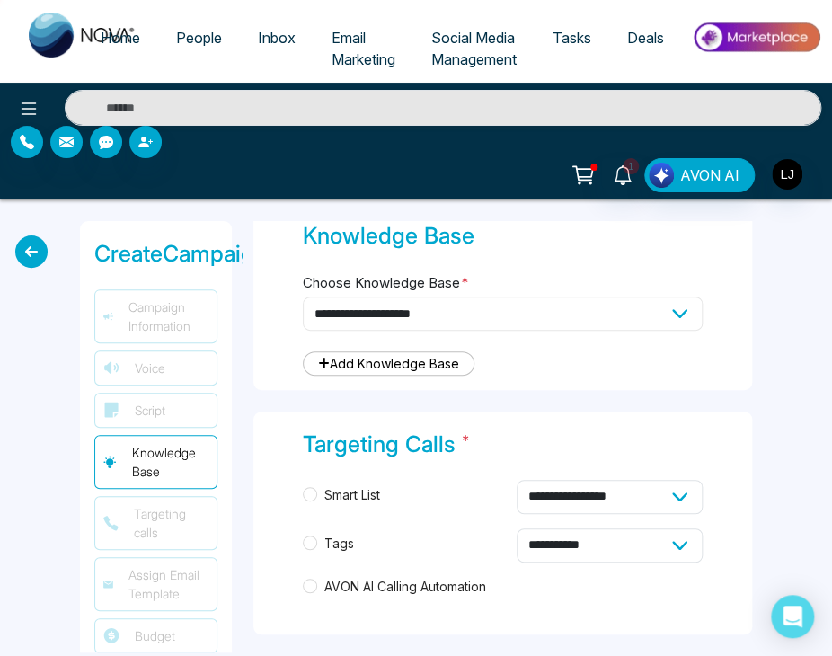
click at [586, 314] on select "**********" at bounding box center [503, 314] width 400 height 34
select select "***"
click at [303, 297] on select "**********" at bounding box center [503, 314] width 400 height 34
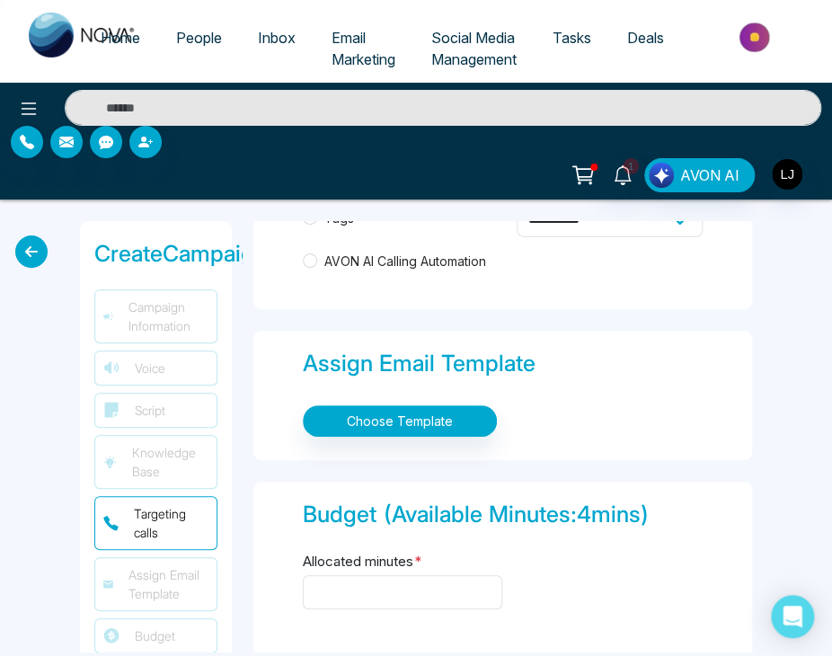
click at [336, 260] on span "AVON AI Calling Automation" at bounding box center [405, 262] width 176 height 20
click at [392, 581] on input "*" at bounding box center [403, 592] width 200 height 34
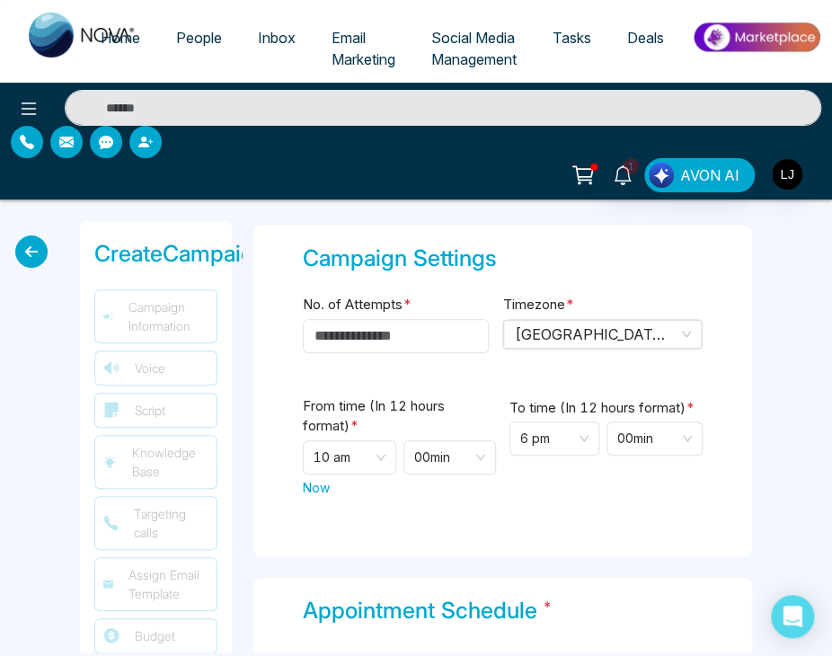
type input "*"
click at [403, 320] on input "*" at bounding box center [396, 336] width 186 height 34
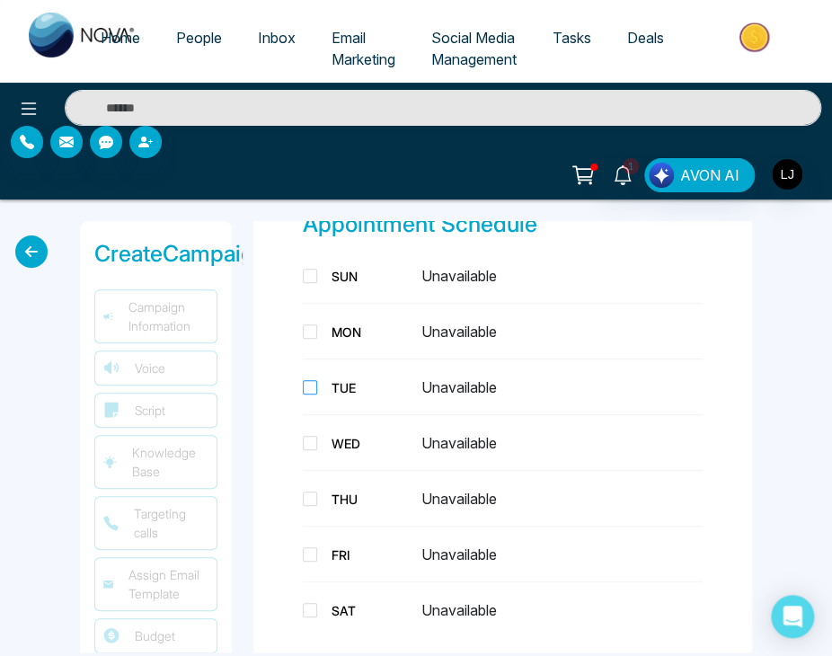
type input "*"
click at [313, 385] on span at bounding box center [310, 387] width 14 height 14
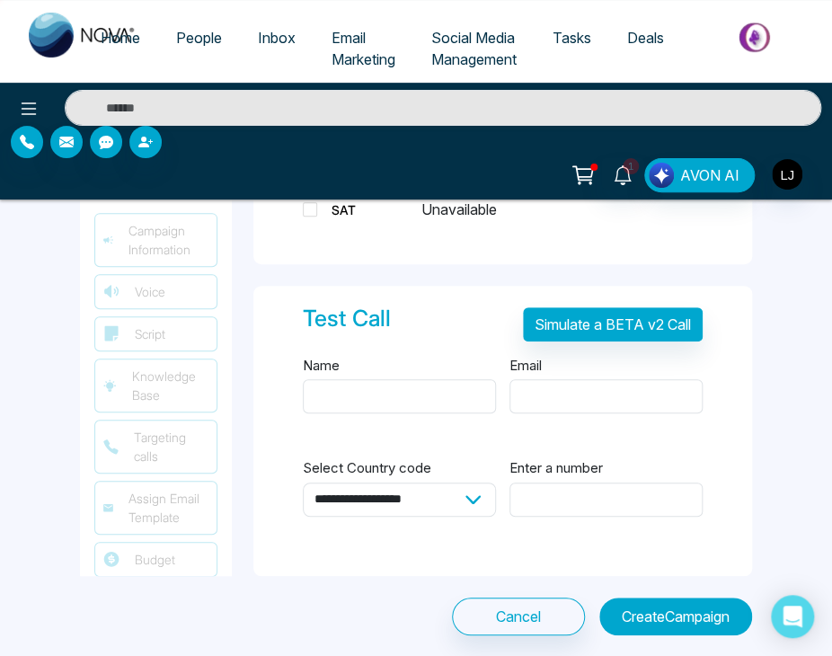
click at [678, 612] on button "Create Campaign" at bounding box center [676, 617] width 153 height 38
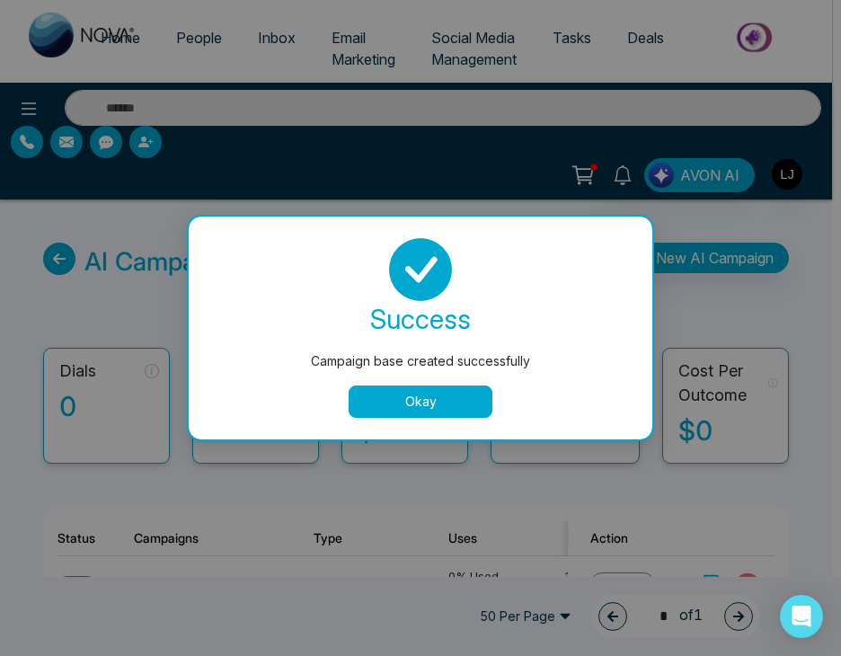
click at [449, 401] on button "Okay" at bounding box center [421, 402] width 144 height 32
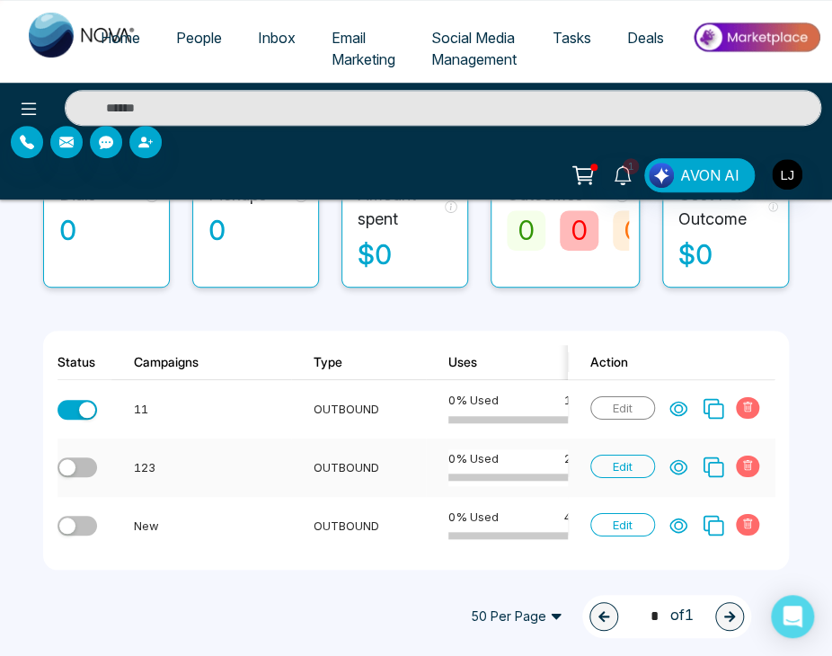
click at [72, 464] on div "button" at bounding box center [67, 467] width 16 height 16
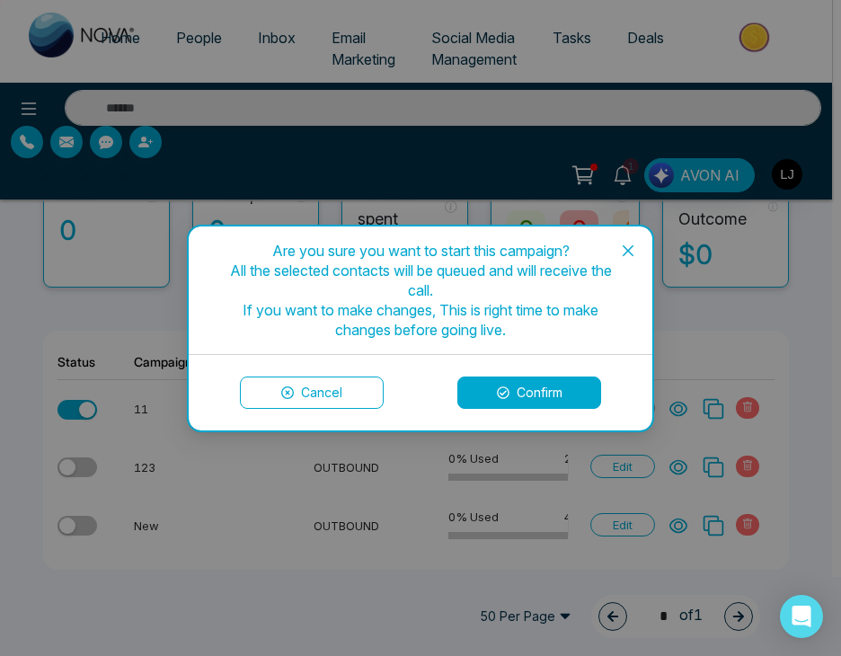
click at [540, 379] on button "Confirm" at bounding box center [530, 393] width 144 height 32
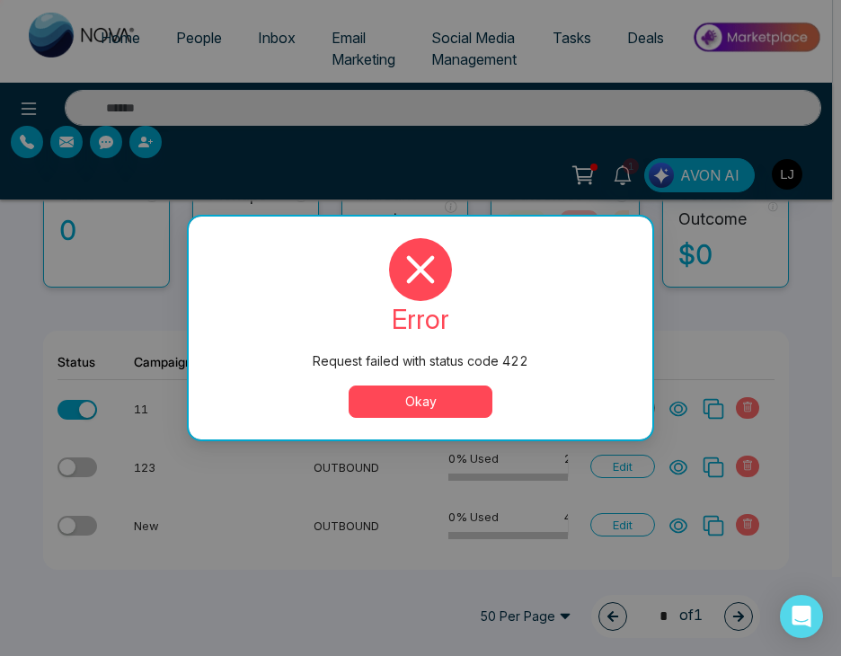
click at [435, 404] on button "Okay" at bounding box center [421, 402] width 144 height 32
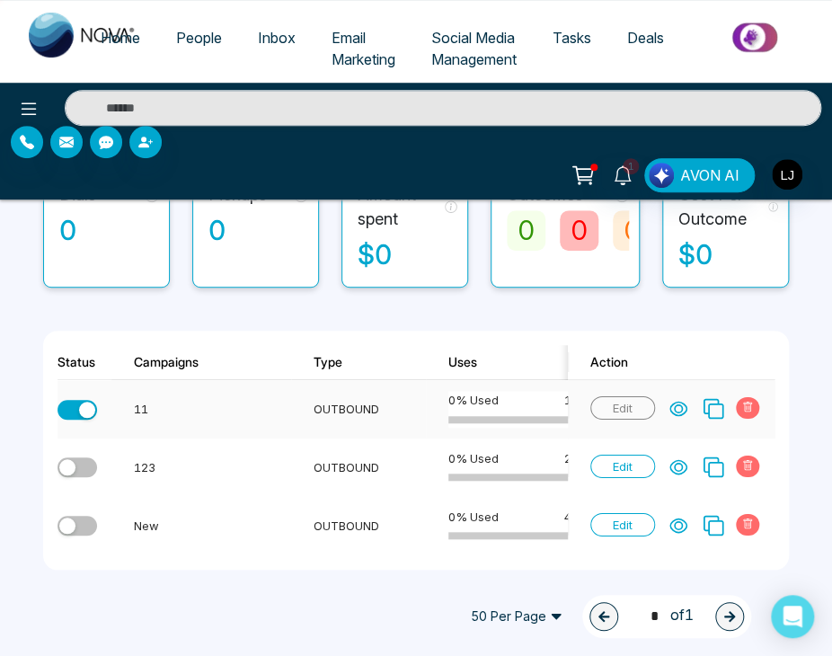
click at [77, 400] on button "button" at bounding box center [78, 410] width 40 height 20
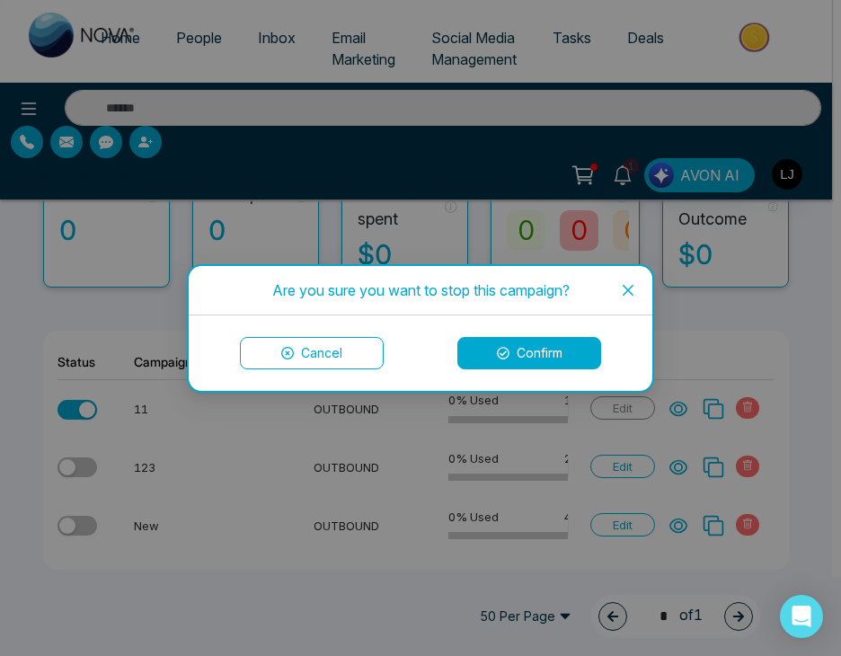
click at [512, 363] on button "Confirm" at bounding box center [530, 353] width 144 height 32
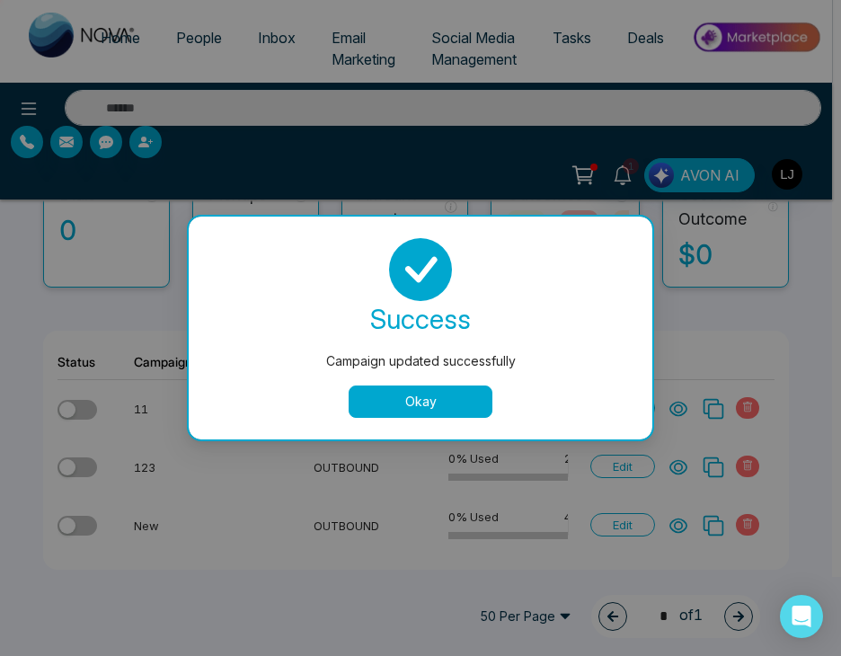
click at [394, 392] on button "Okay" at bounding box center [421, 402] width 144 height 32
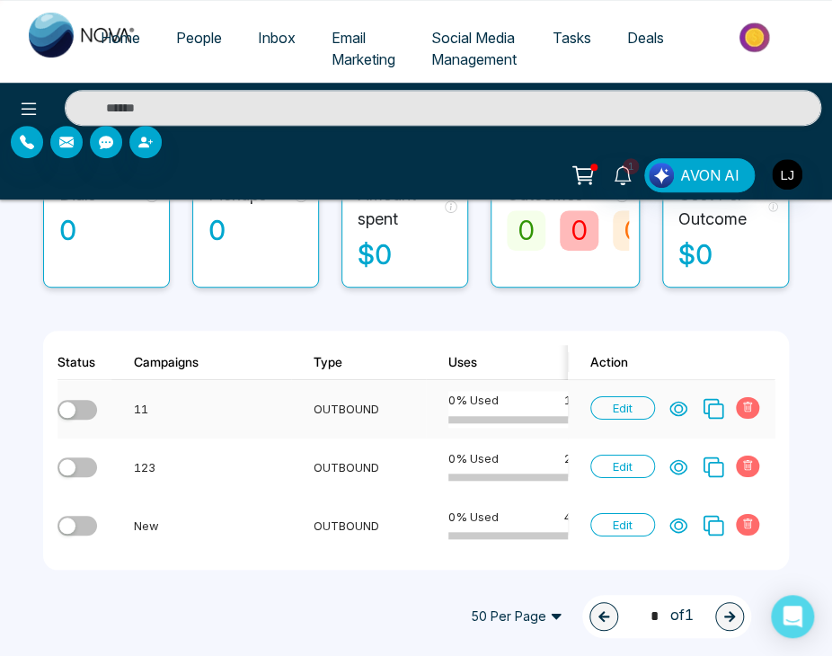
click at [93, 400] on button "button" at bounding box center [78, 410] width 40 height 20
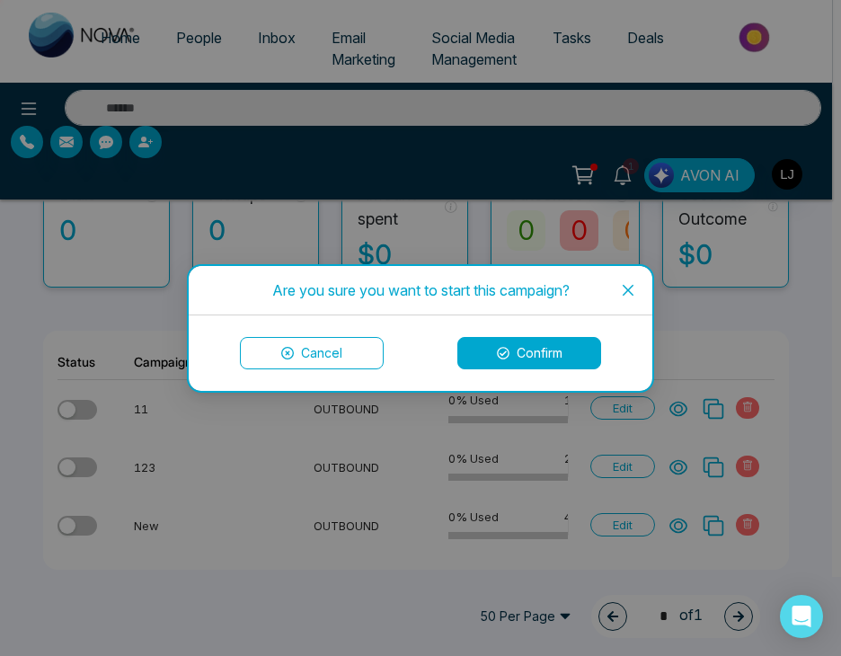
click at [556, 362] on button "Confirm" at bounding box center [530, 353] width 144 height 32
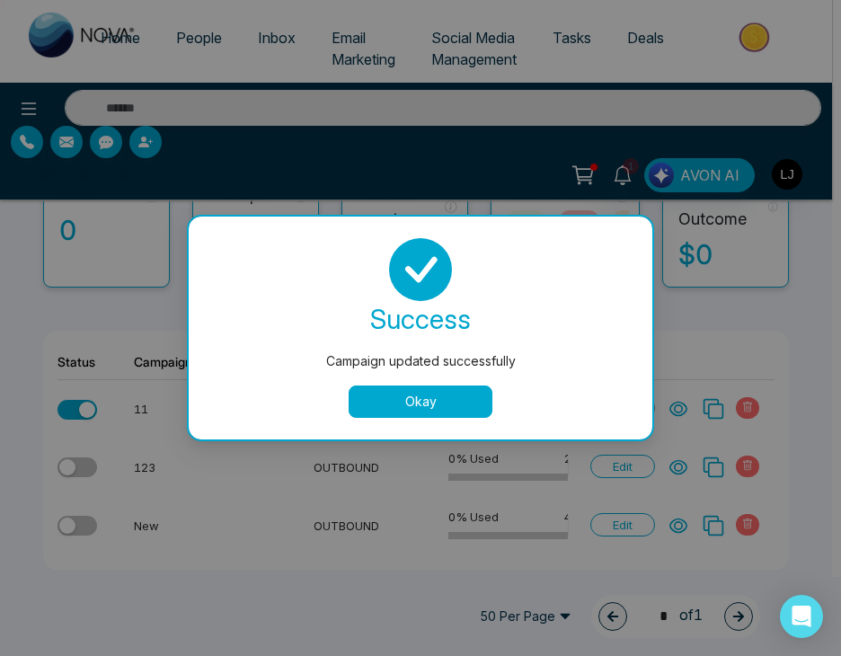
click at [434, 406] on button "Okay" at bounding box center [421, 402] width 144 height 32
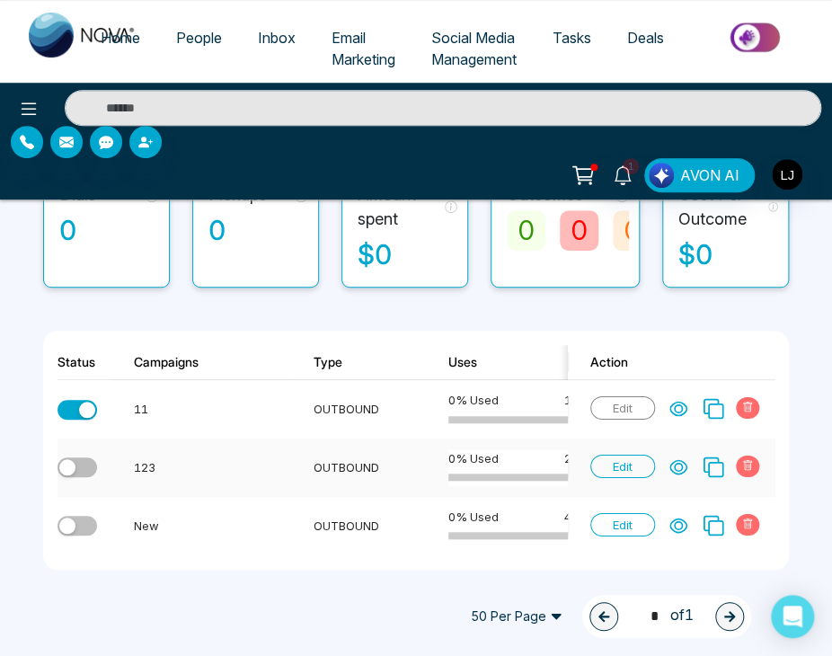
click at [73, 461] on div "button" at bounding box center [67, 467] width 16 height 16
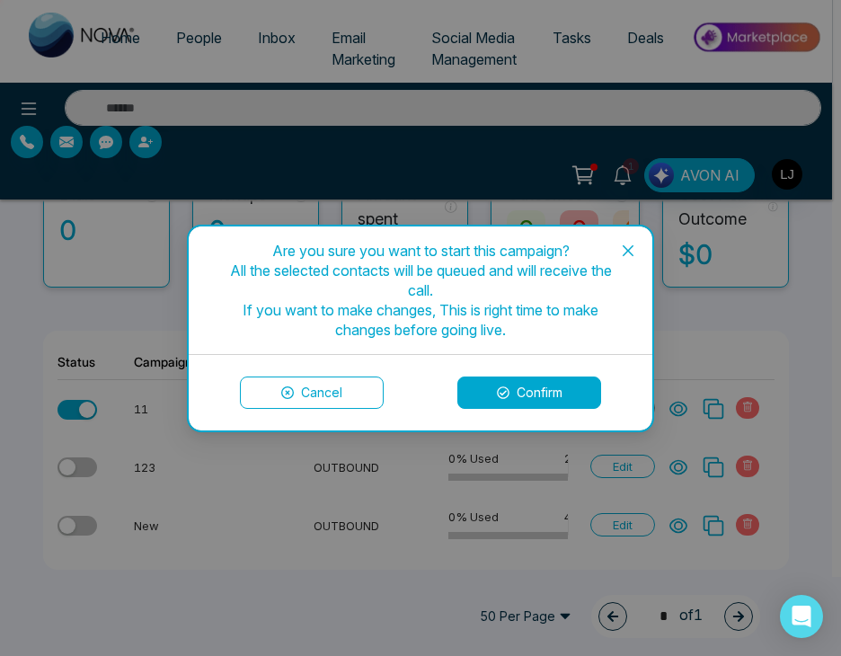
click at [525, 384] on button "Confirm" at bounding box center [530, 393] width 144 height 32
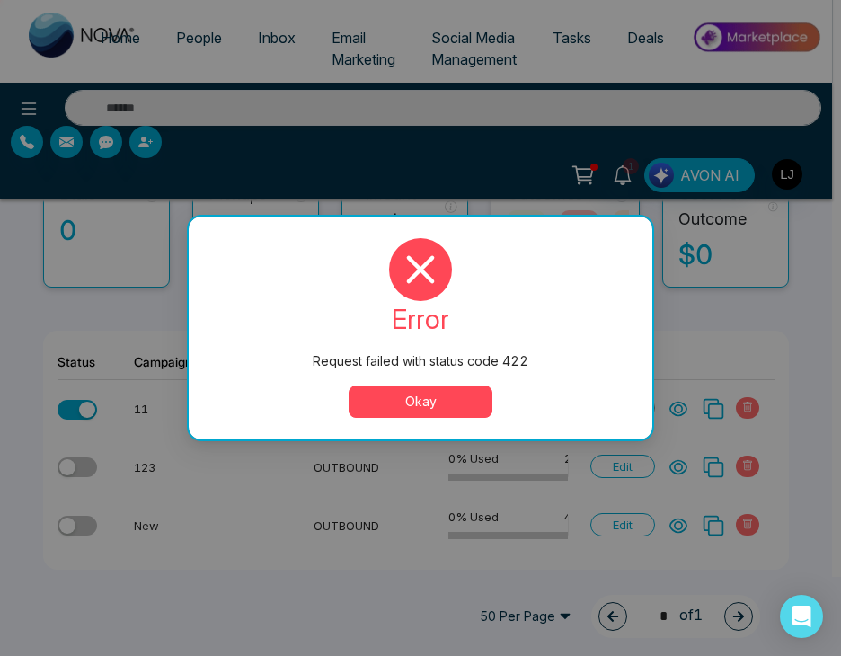
click at [458, 399] on button "Okay" at bounding box center [421, 402] width 144 height 32
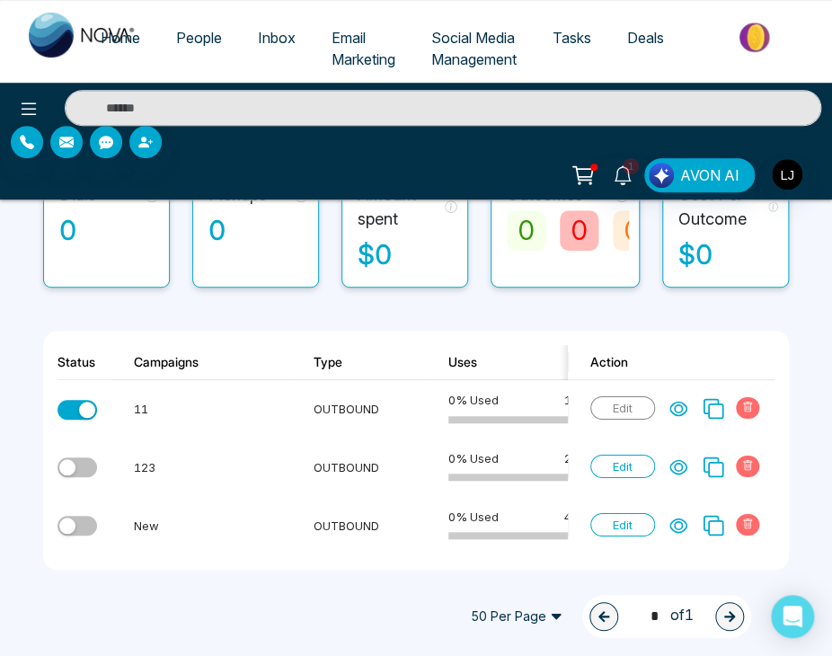
click at [199, 44] on span "People" at bounding box center [199, 38] width 46 height 18
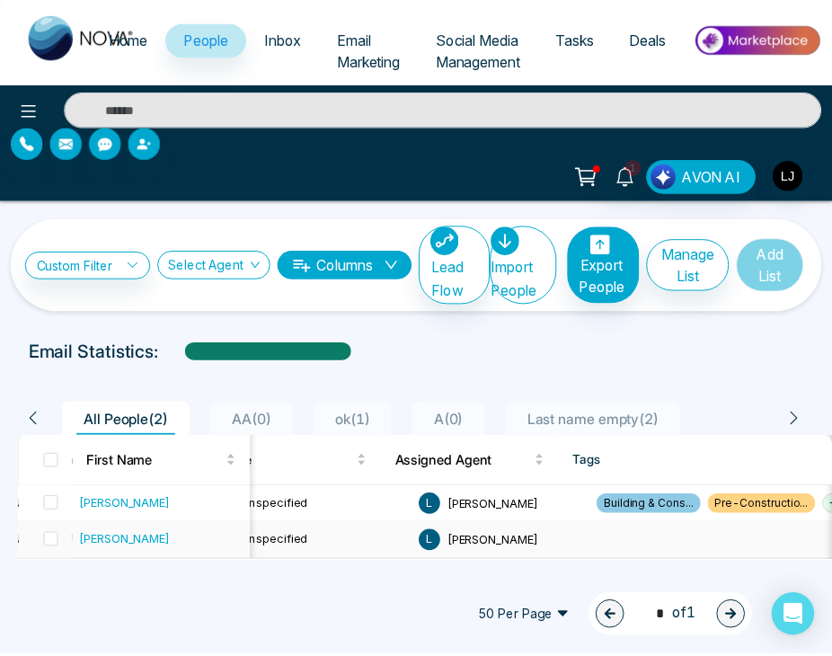
scroll to position [0, 776]
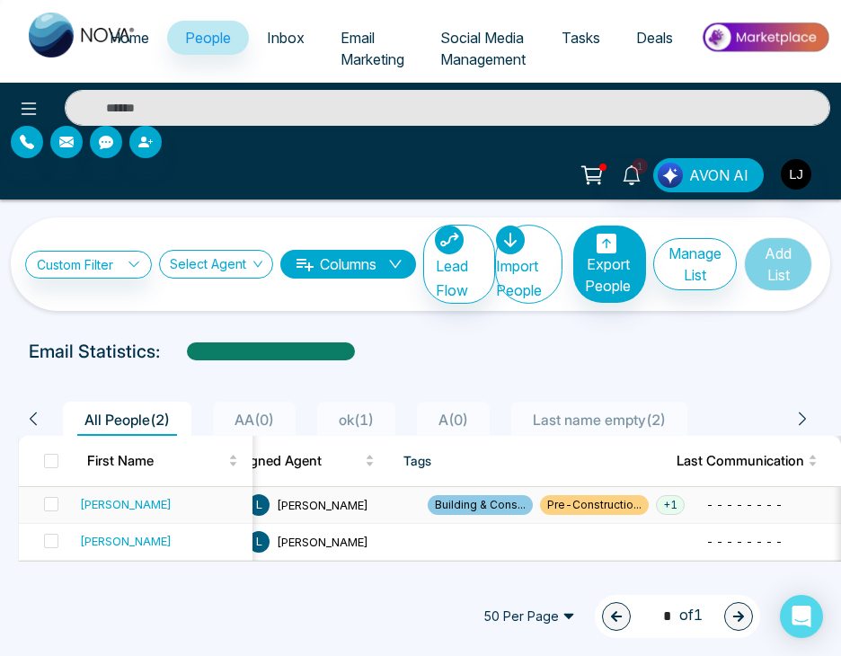
click at [656, 511] on span "+ 1" at bounding box center [670, 505] width 29 height 20
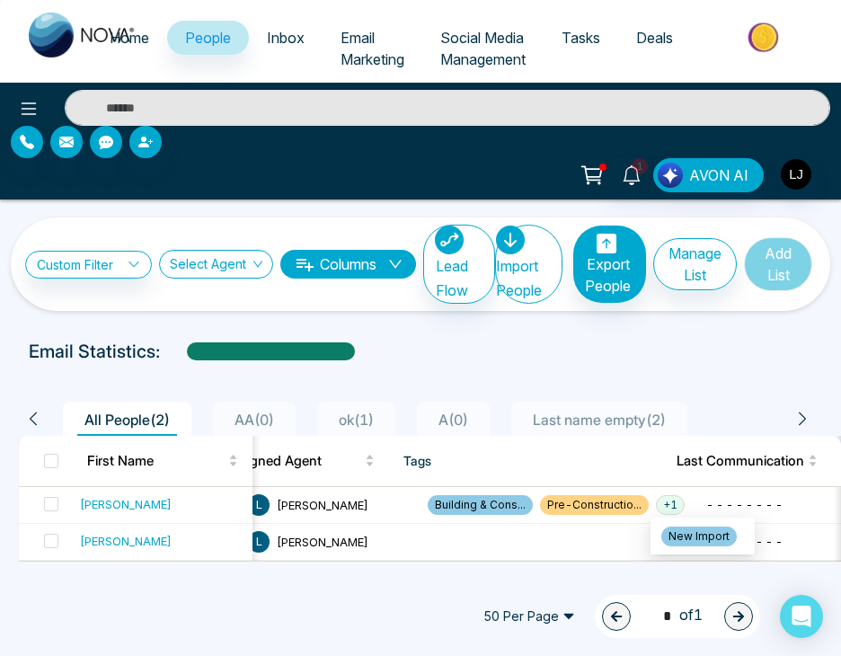
click at [575, 386] on div "All People ( 2 ) AA ( 0 ) ok ( 1 ) A ( 0 ) Last name empty ( 2 ) First Name Las…" at bounding box center [421, 467] width 820 height 190
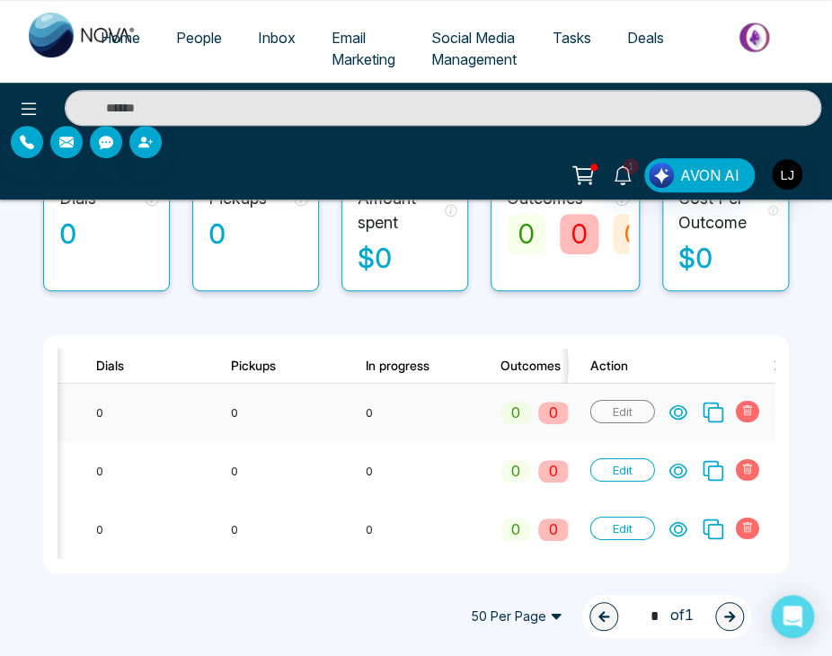
scroll to position [0, 1322]
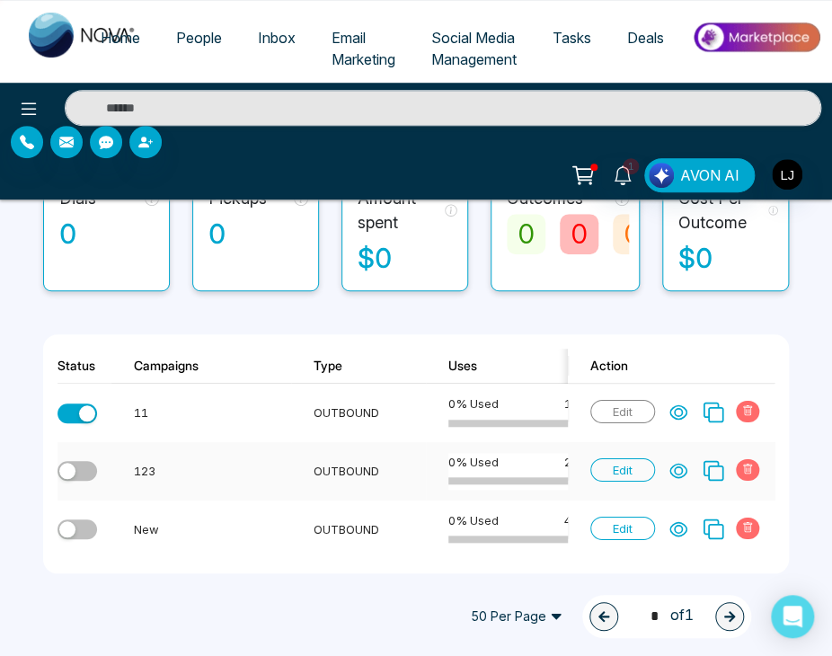
click at [64, 476] on div "button" at bounding box center [67, 471] width 16 height 16
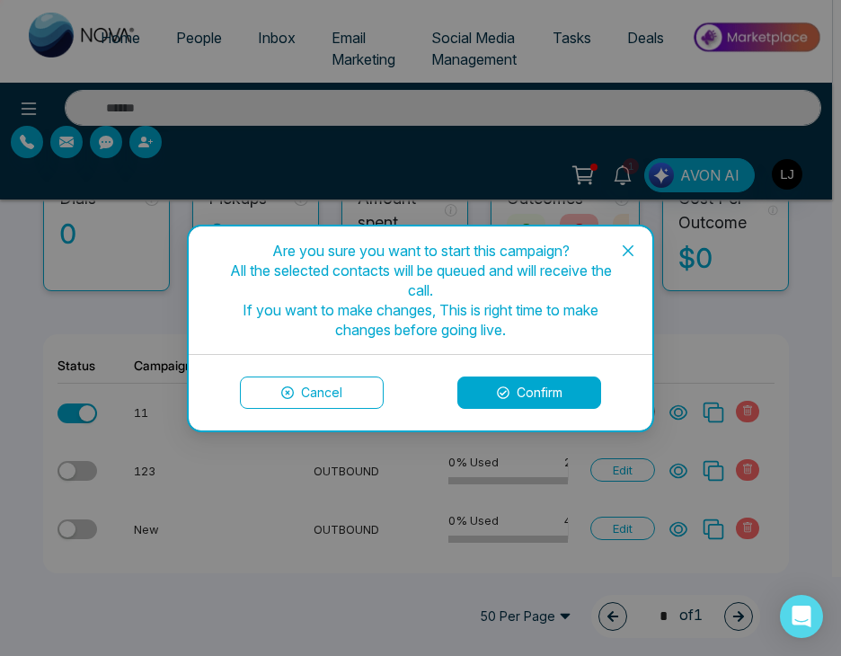
click at [512, 388] on button "Confirm" at bounding box center [530, 393] width 144 height 32
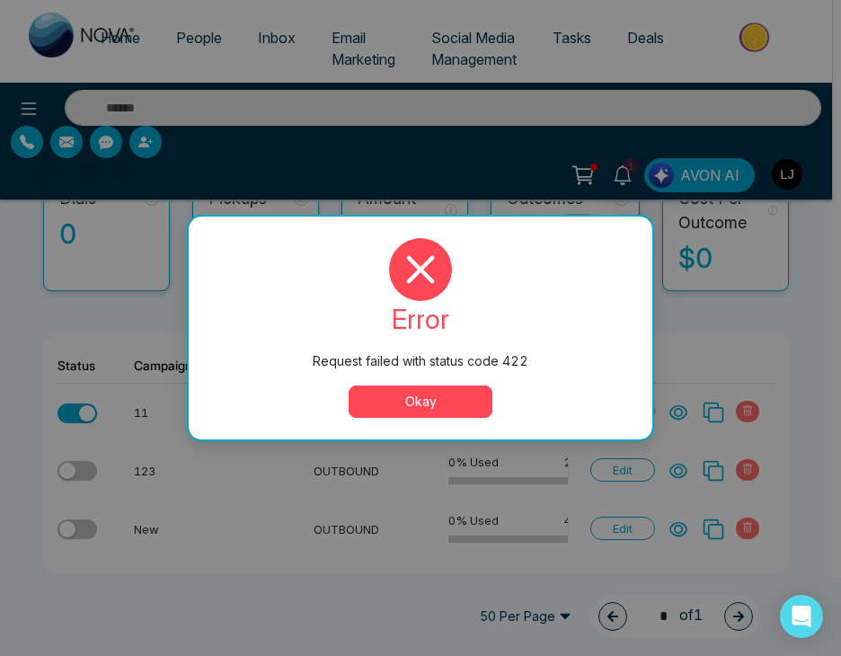
click at [441, 405] on button "Okay" at bounding box center [421, 402] width 144 height 32
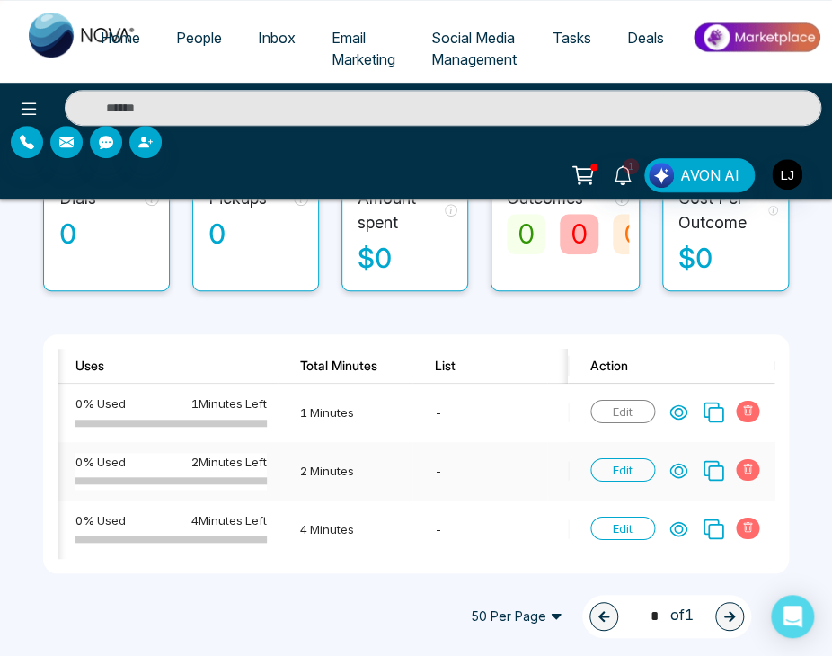
click at [644, 470] on span "Edit" at bounding box center [623, 469] width 65 height 23
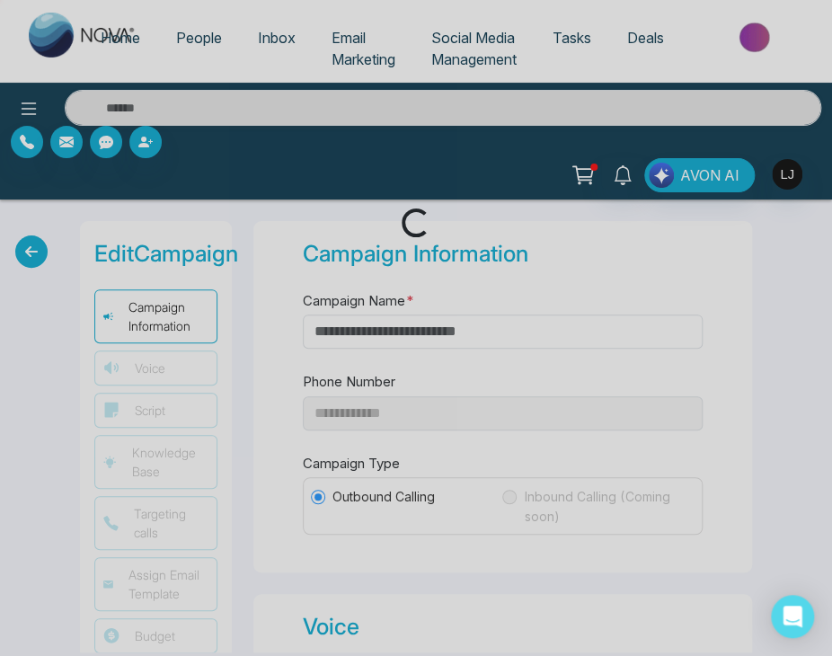
type input "***"
type input "*"
select select "***"
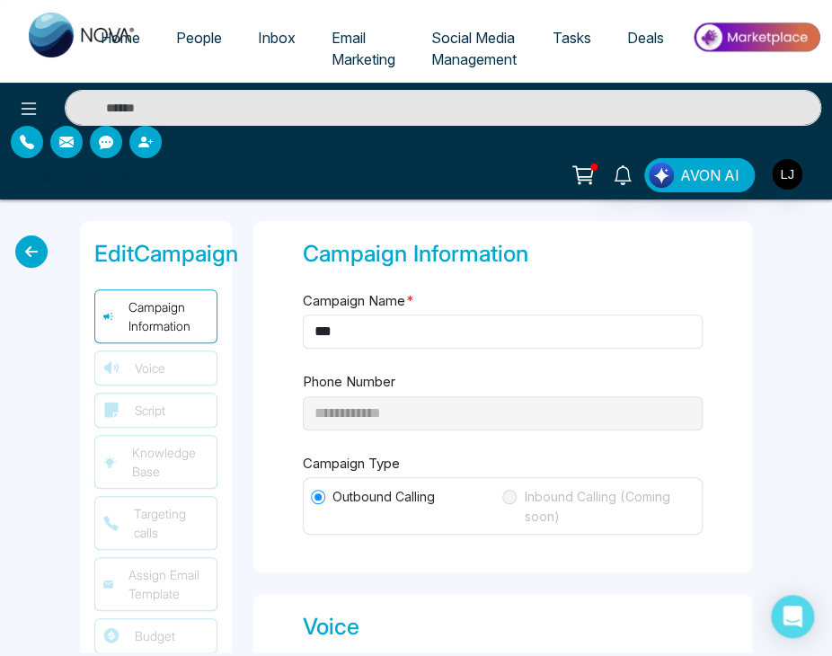
select select "***"
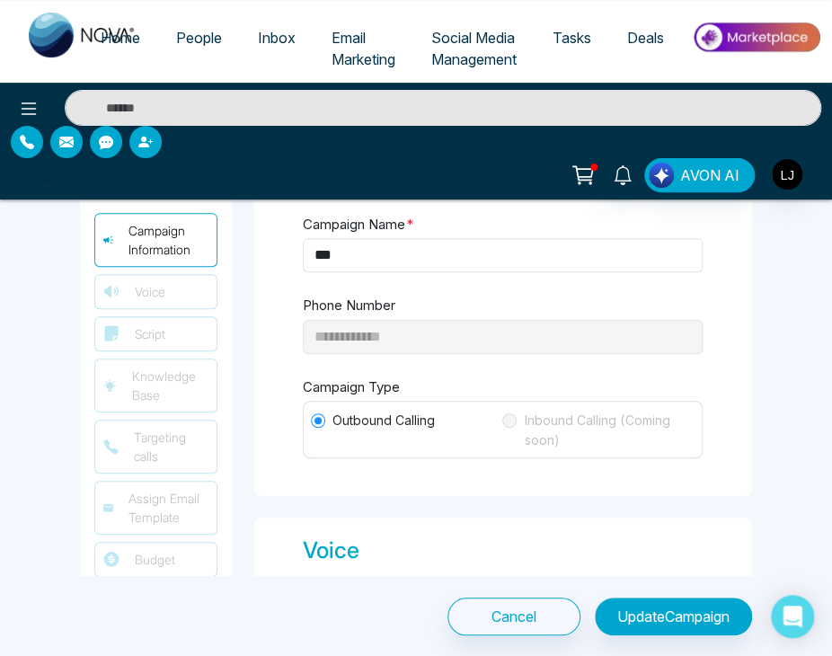
type textarea "**********"
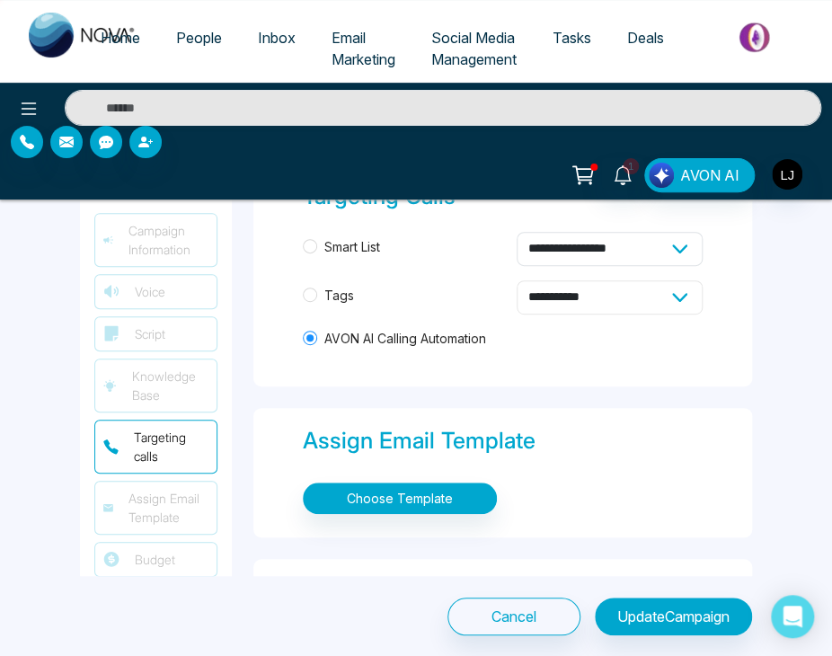
click at [579, 296] on select "**********" at bounding box center [610, 297] width 186 height 34
select select "*****"
click at [517, 280] on select "**********" at bounding box center [610, 297] width 186 height 34
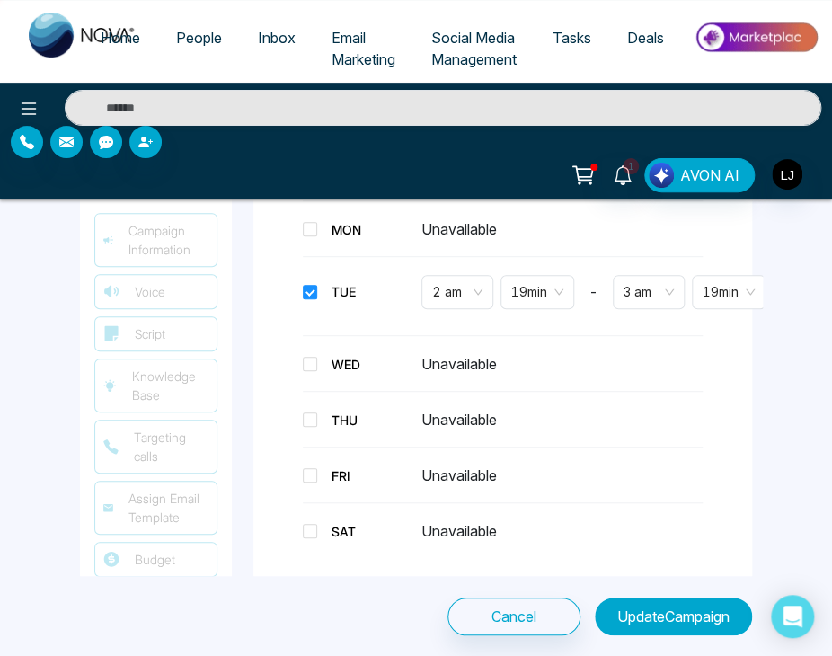
click at [700, 618] on button "Update Campaign" at bounding box center [673, 617] width 157 height 38
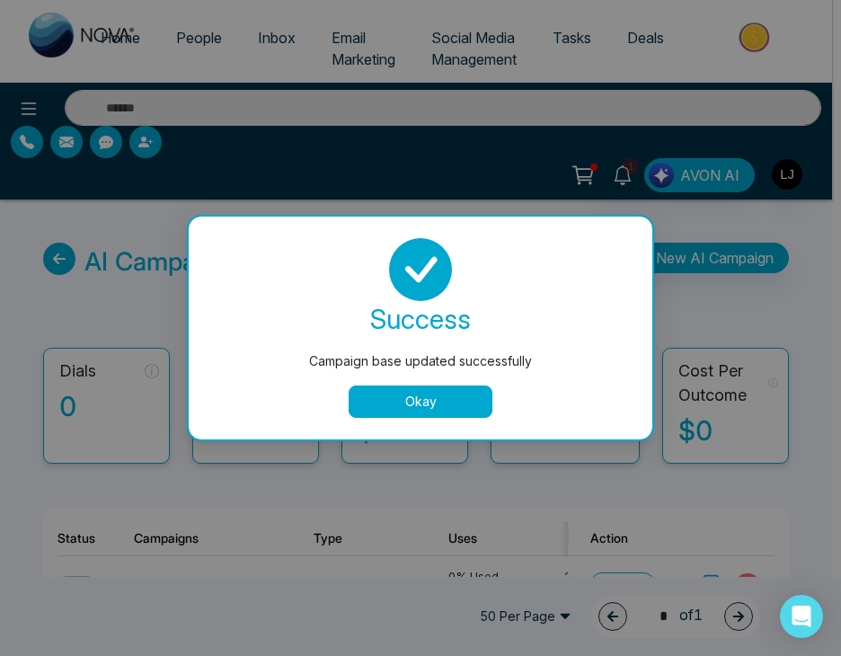
click at [438, 404] on button "Okay" at bounding box center [421, 402] width 144 height 32
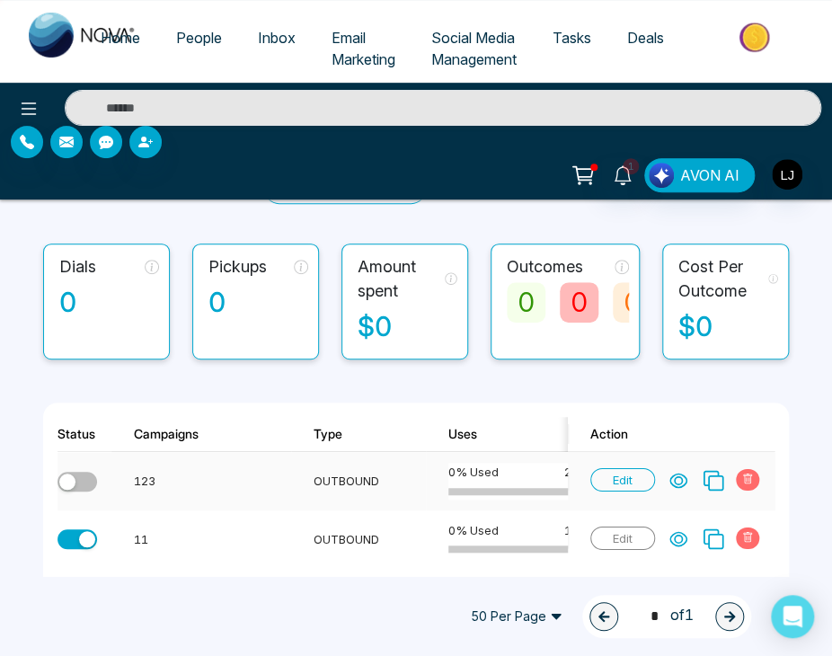
click at [83, 479] on button "button" at bounding box center [78, 482] width 40 height 20
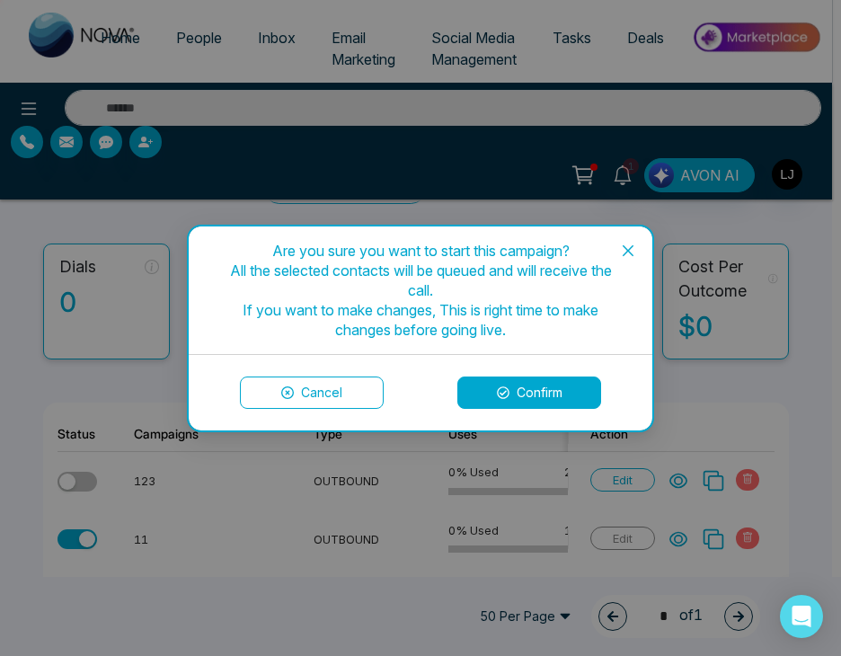
click at [502, 404] on button "Confirm" at bounding box center [530, 393] width 144 height 32
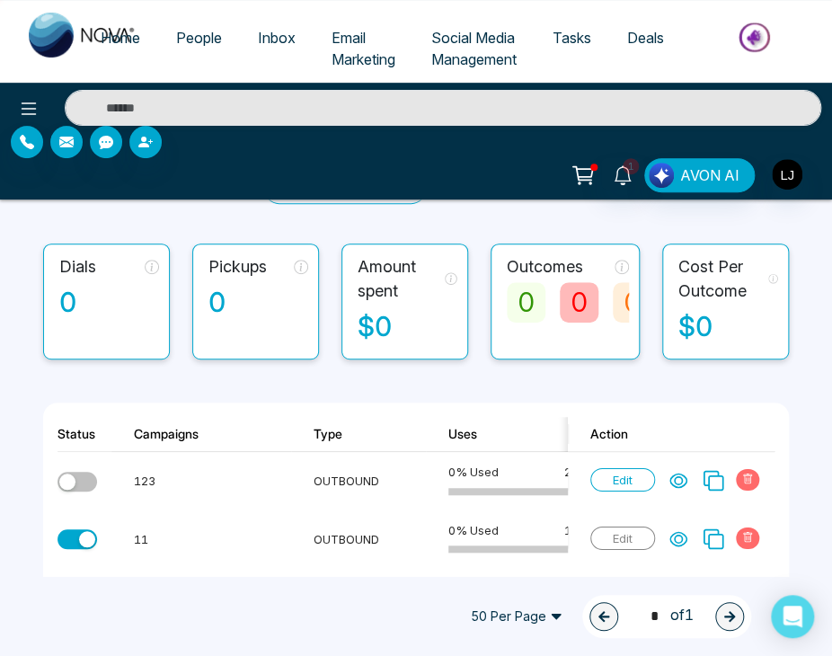
click at [176, 42] on span "People" at bounding box center [199, 38] width 46 height 18
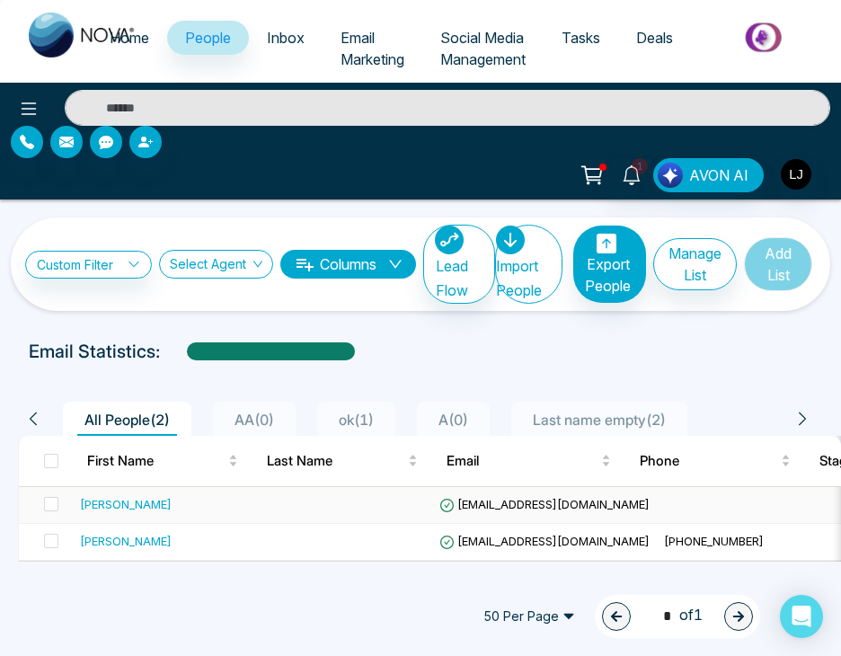
click at [130, 501] on div "lokesh" at bounding box center [162, 504] width 165 height 18
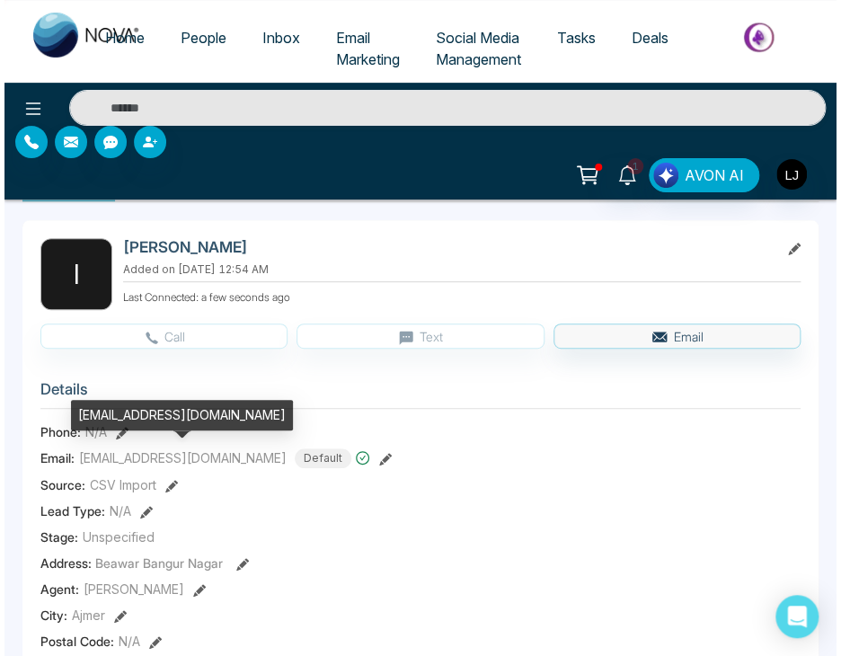
scroll to position [63, 0]
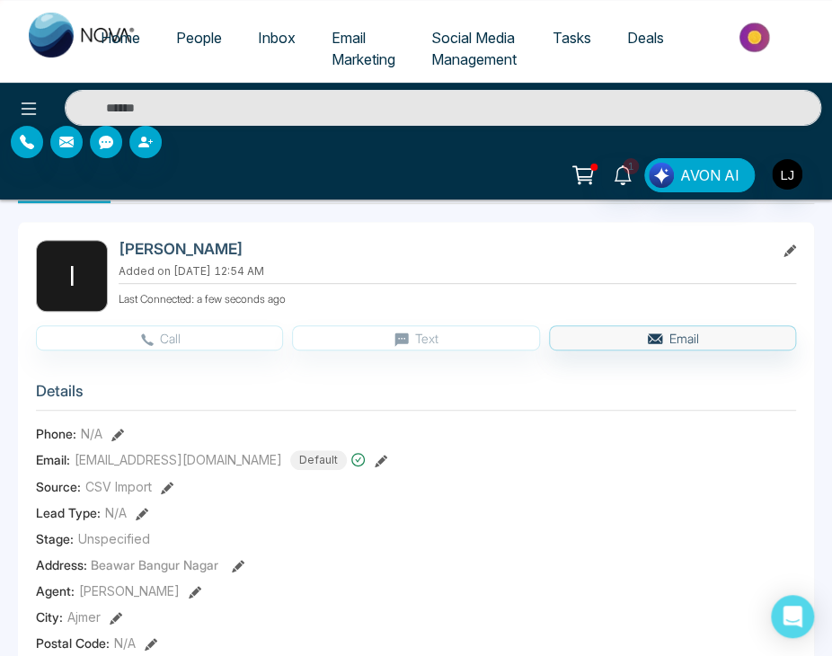
click at [120, 429] on icon at bounding box center [117, 435] width 13 height 13
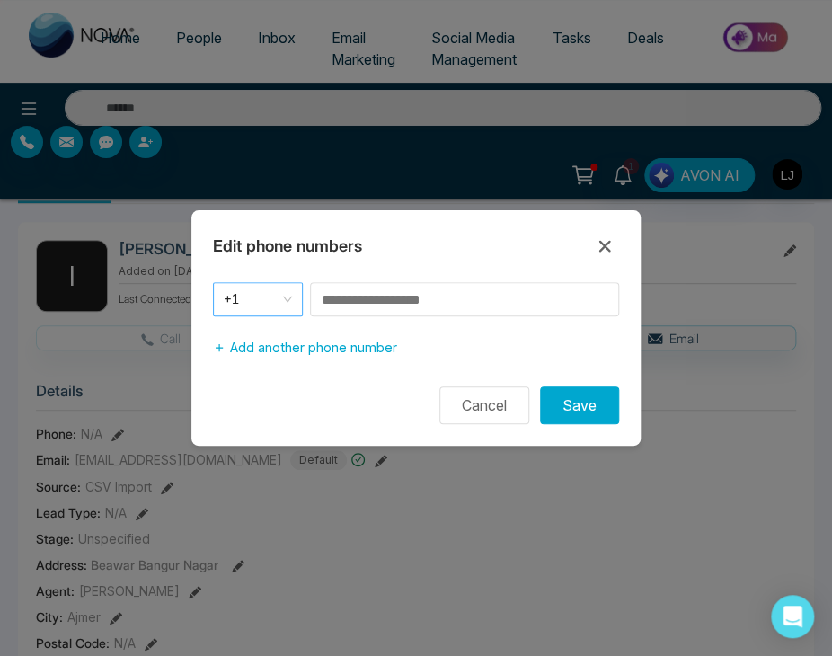
click at [277, 299] on span "+1" at bounding box center [258, 299] width 68 height 25
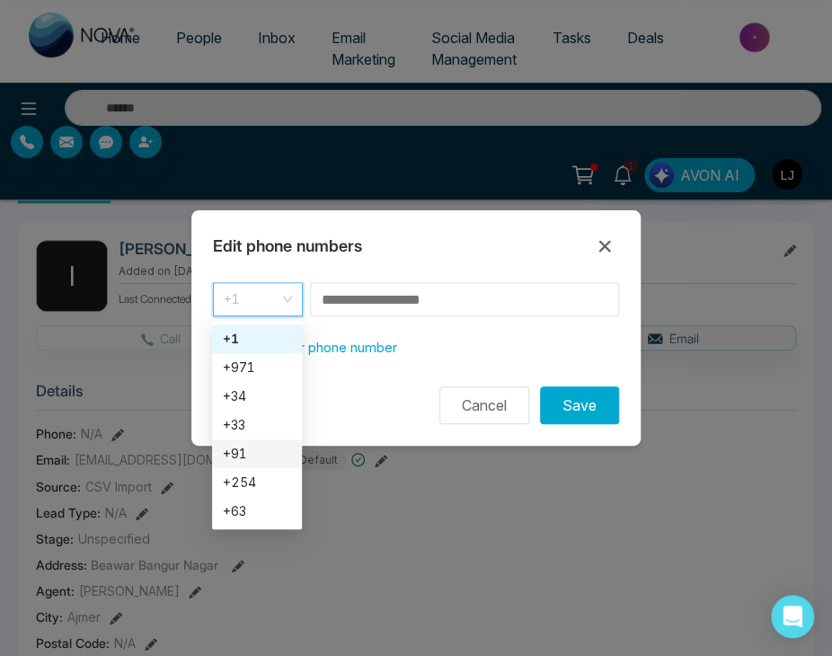
click at [247, 444] on div "+91" at bounding box center [257, 454] width 68 height 20
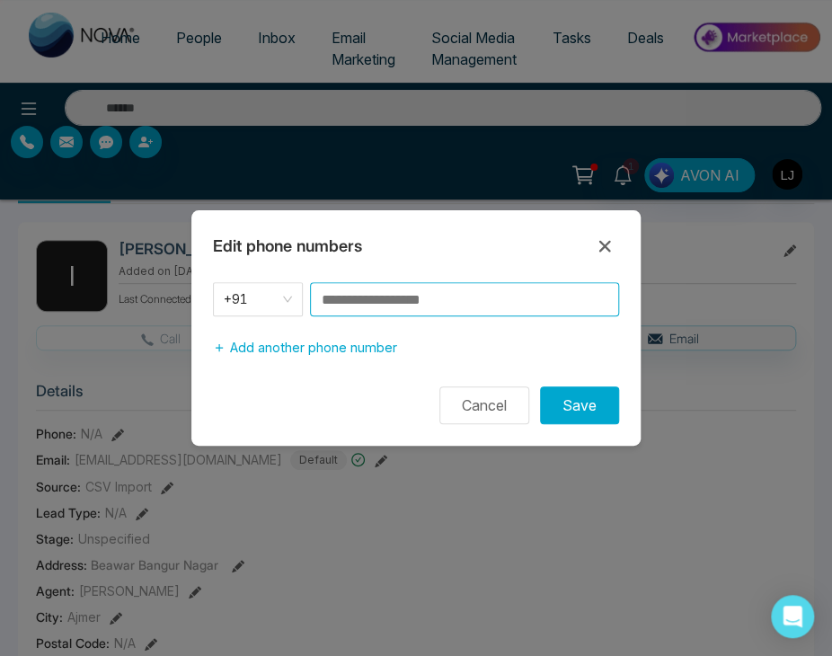
click at [438, 307] on input at bounding box center [464, 299] width 309 height 34
type input "**********"
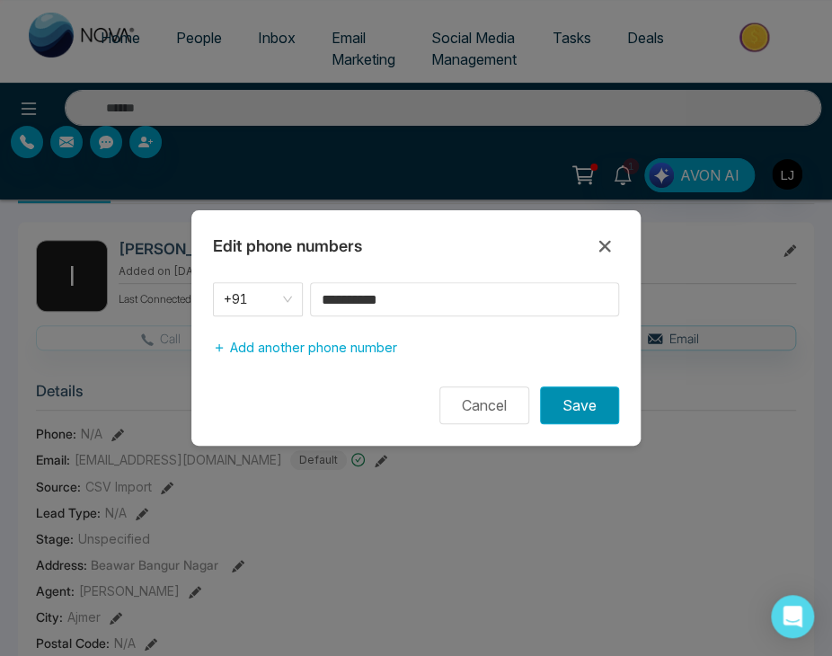
click at [598, 407] on button "Save" at bounding box center [579, 406] width 79 height 38
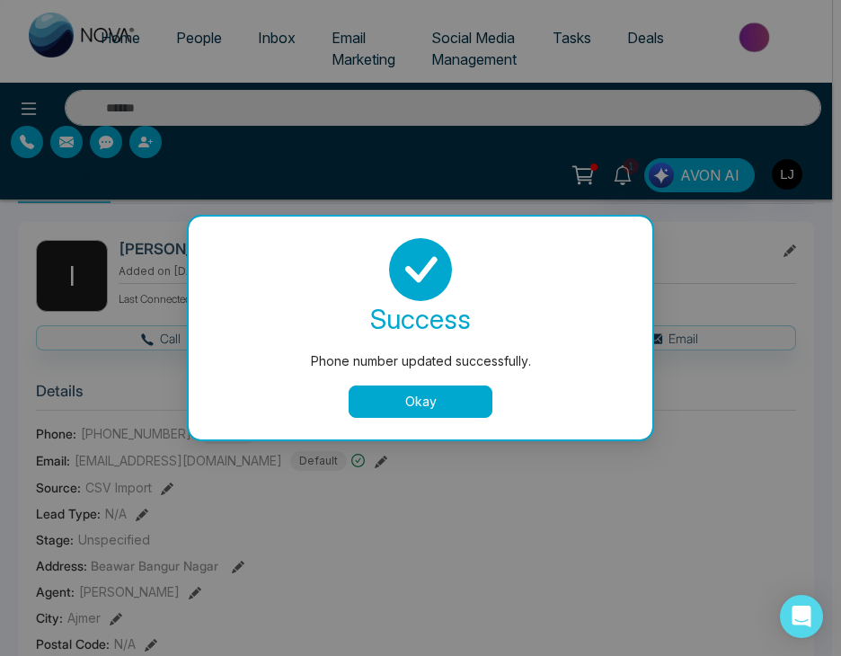
click at [399, 399] on button "Okay" at bounding box center [421, 402] width 144 height 32
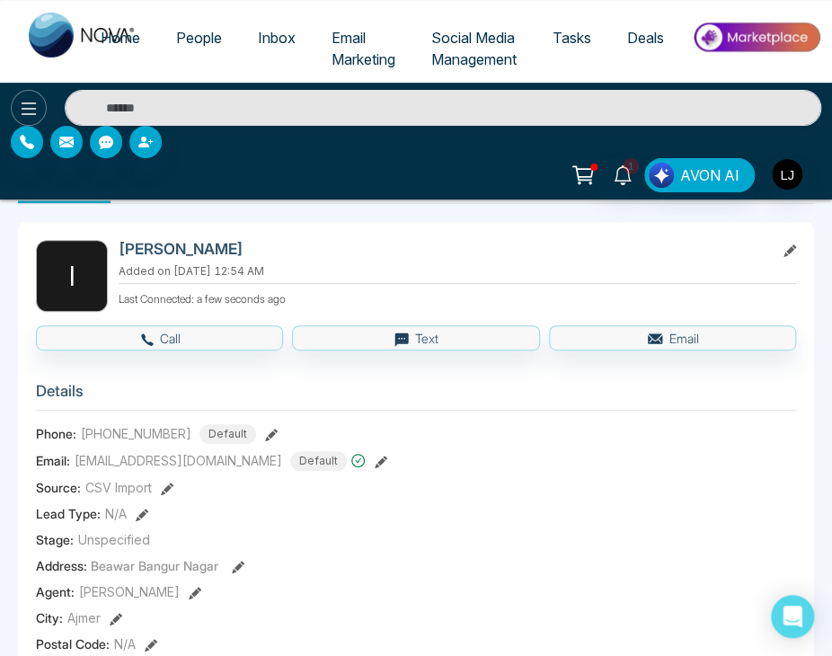
click at [40, 98] on button at bounding box center [29, 108] width 36 height 36
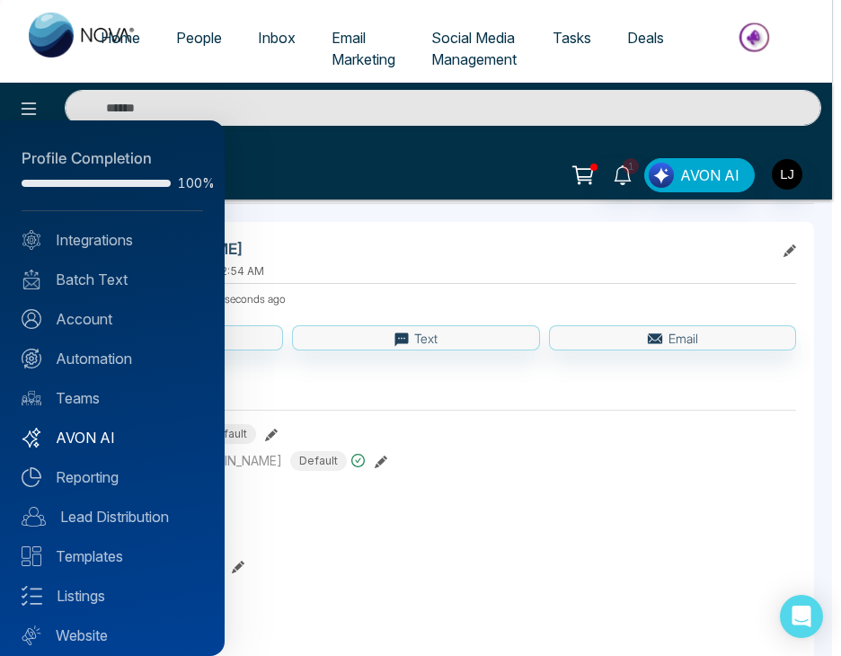
click at [112, 438] on link "AVON AI" at bounding box center [113, 438] width 182 height 22
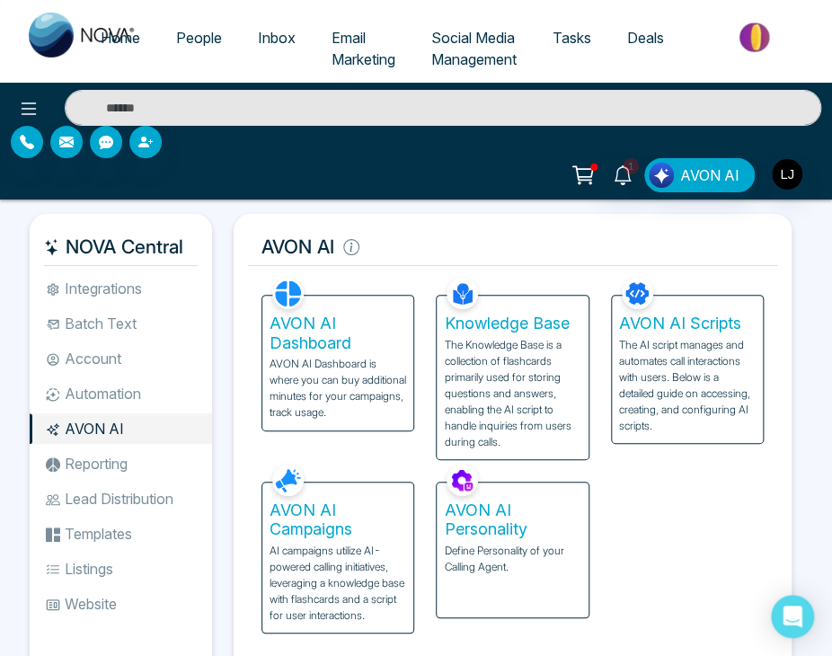
click at [358, 505] on h5 "AVON AI Campaigns" at bounding box center [338, 520] width 137 height 39
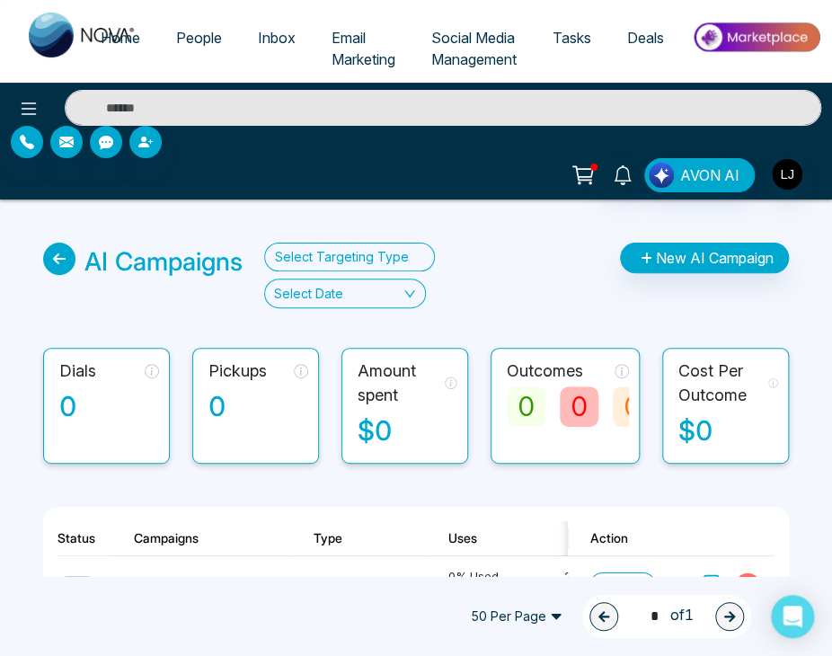
scroll to position [184, 0]
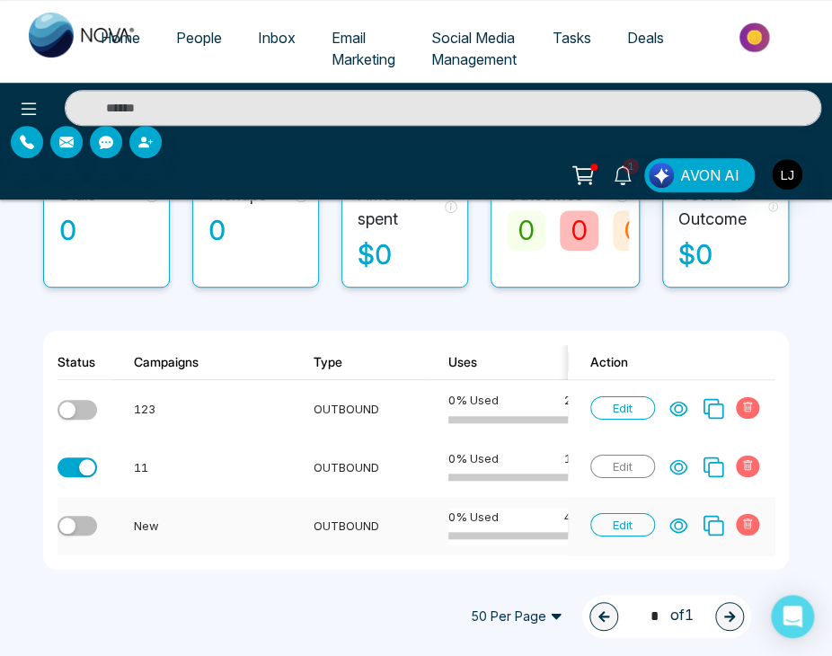
click at [90, 518] on button "button" at bounding box center [78, 526] width 40 height 20
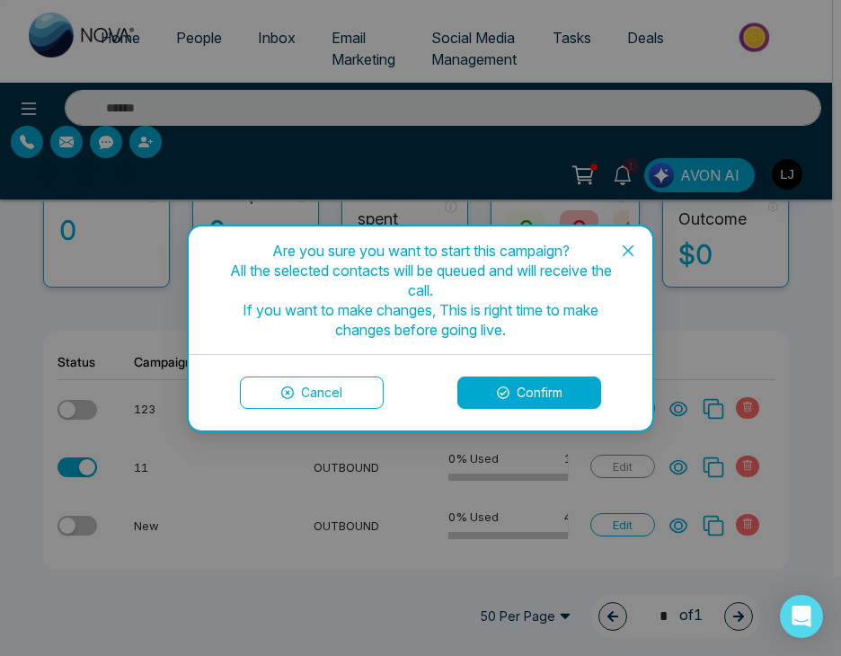
click at [545, 395] on button "Confirm" at bounding box center [530, 393] width 144 height 32
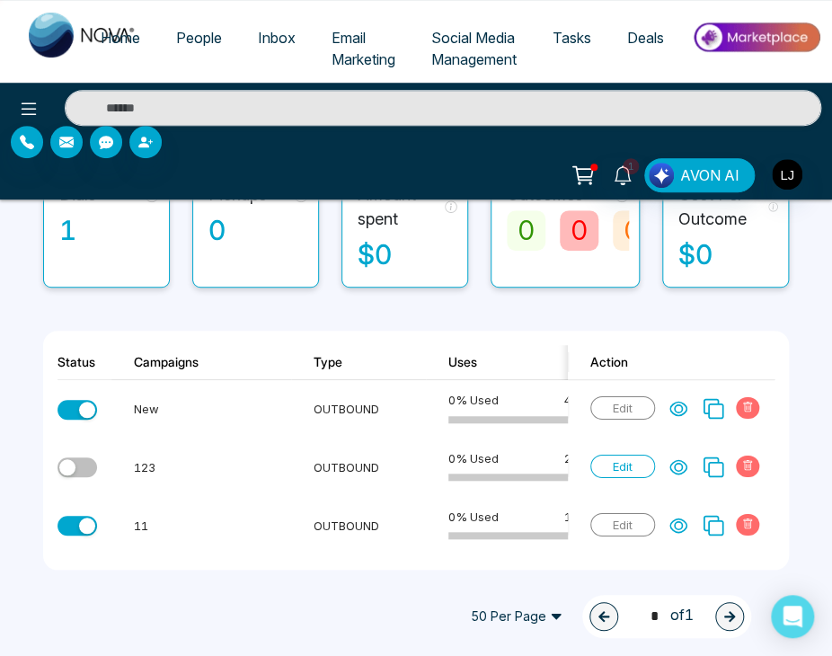
click at [440, 417] on td "0 % Used 4 Minutes Left" at bounding box center [538, 409] width 225 height 58
click at [79, 525] on button "button" at bounding box center [78, 526] width 40 height 20
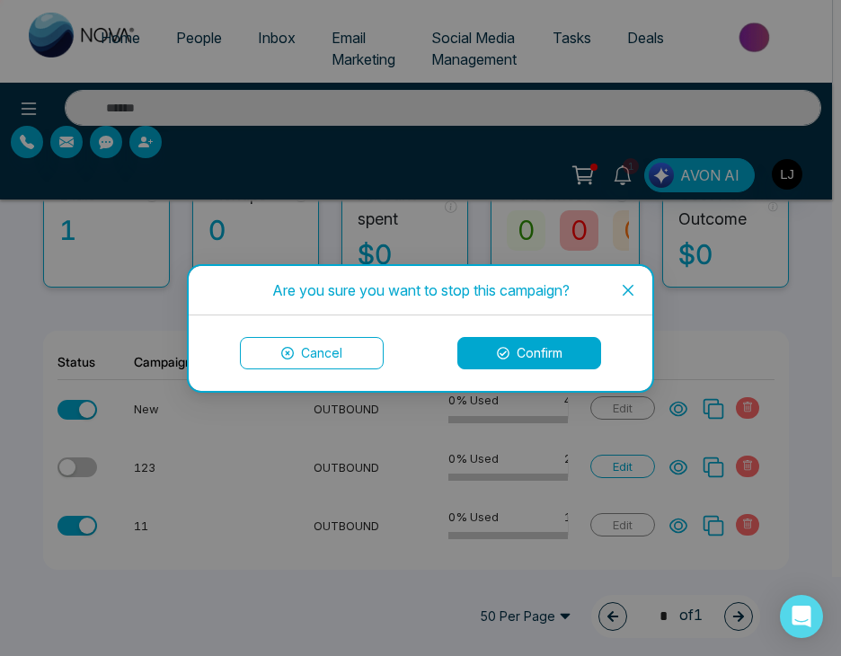
click at [582, 358] on button "Confirm" at bounding box center [530, 353] width 144 height 32
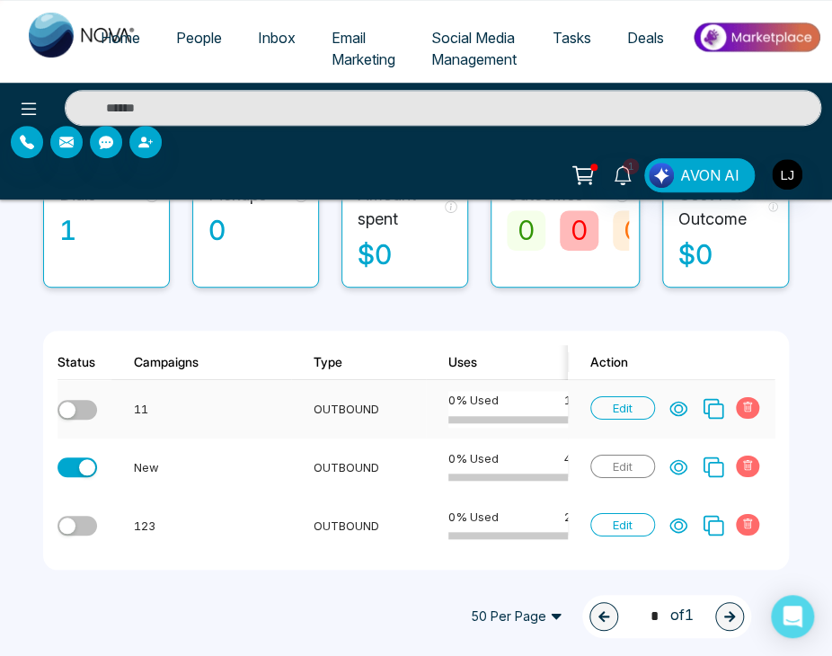
click at [449, 391] on span "0 % Used" at bounding box center [474, 400] width 50 height 18
click at [73, 458] on button "button" at bounding box center [78, 468] width 40 height 20
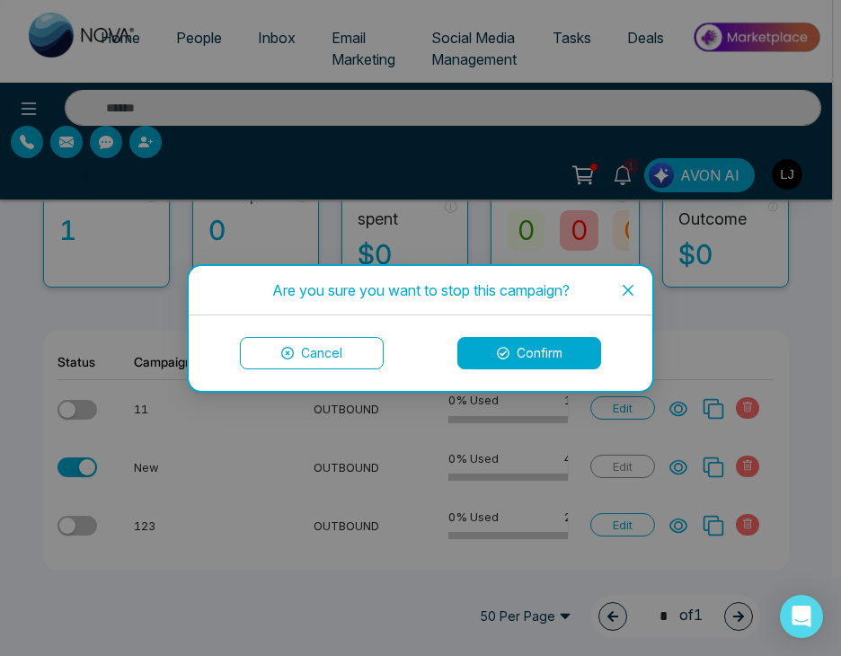
click at [554, 359] on button "Confirm" at bounding box center [530, 353] width 144 height 32
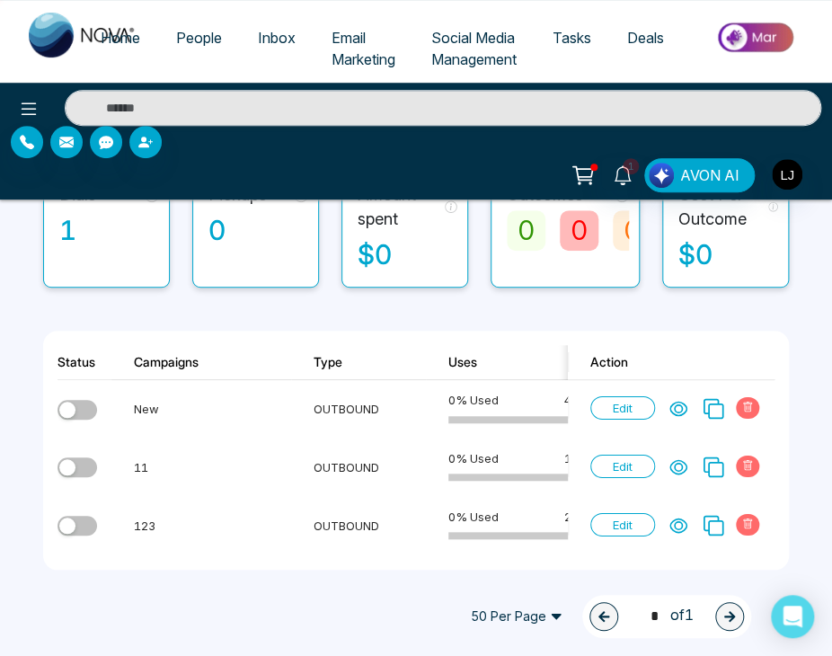
click at [200, 40] on span "People" at bounding box center [199, 38] width 46 height 18
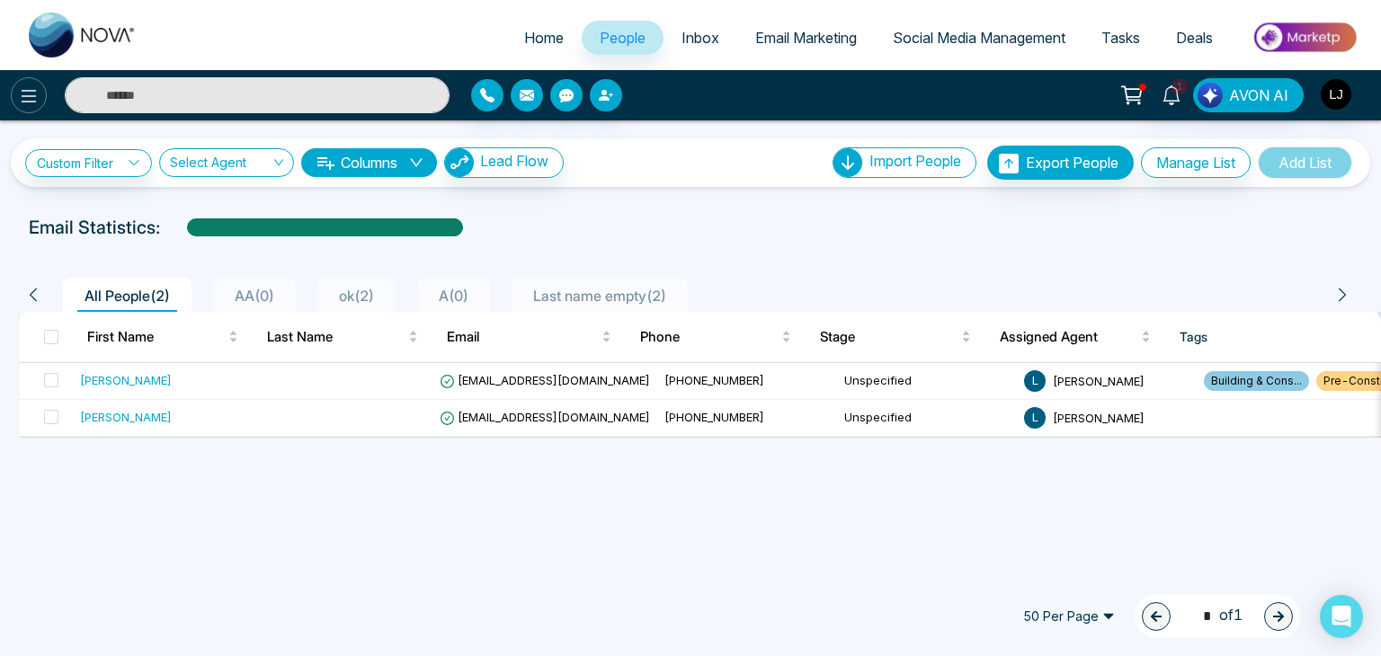
click at [13, 95] on button at bounding box center [29, 95] width 36 height 36
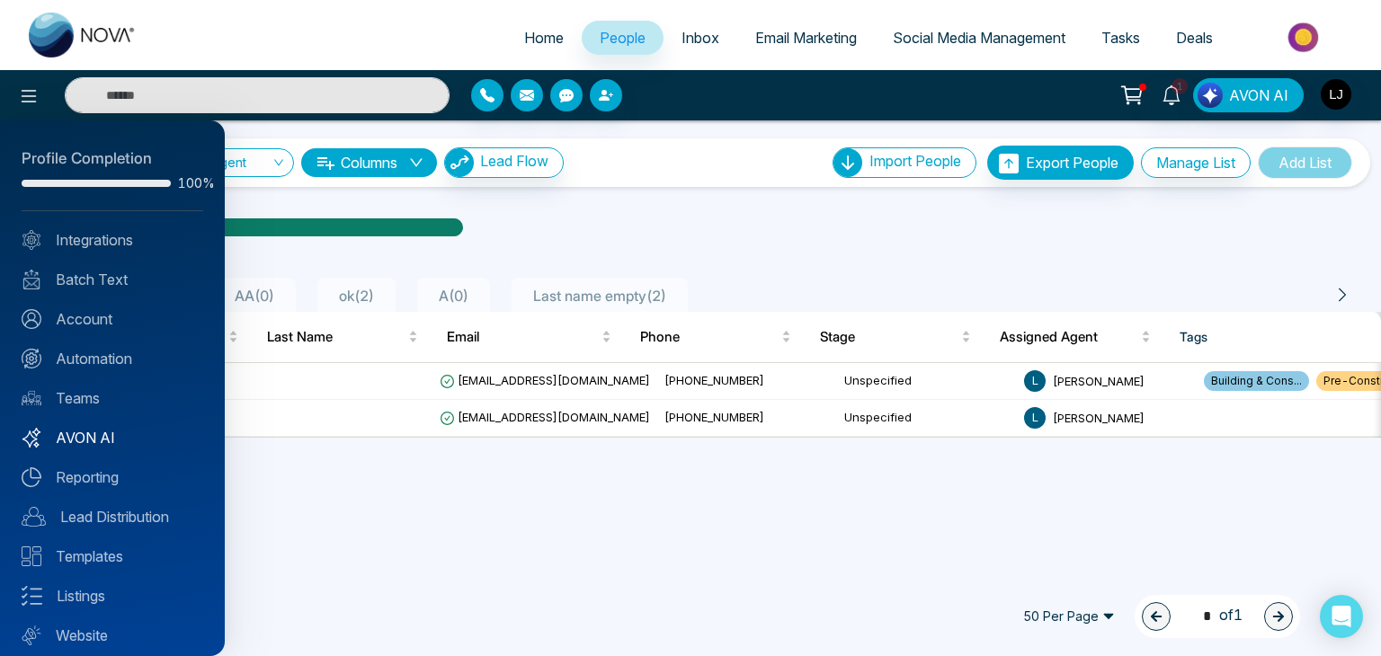
click at [79, 432] on link "AVON AI" at bounding box center [113, 438] width 182 height 22
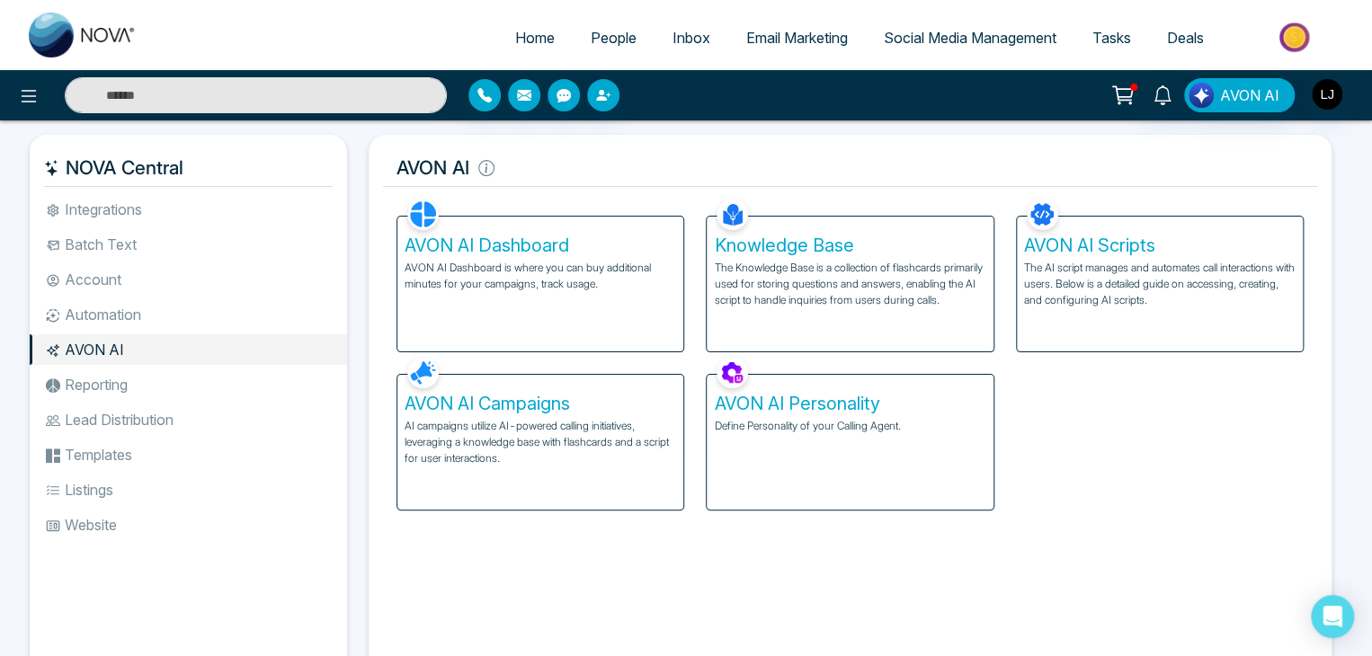
click at [512, 409] on h5 "AVON AI Campaigns" at bounding box center [539, 404] width 271 height 22
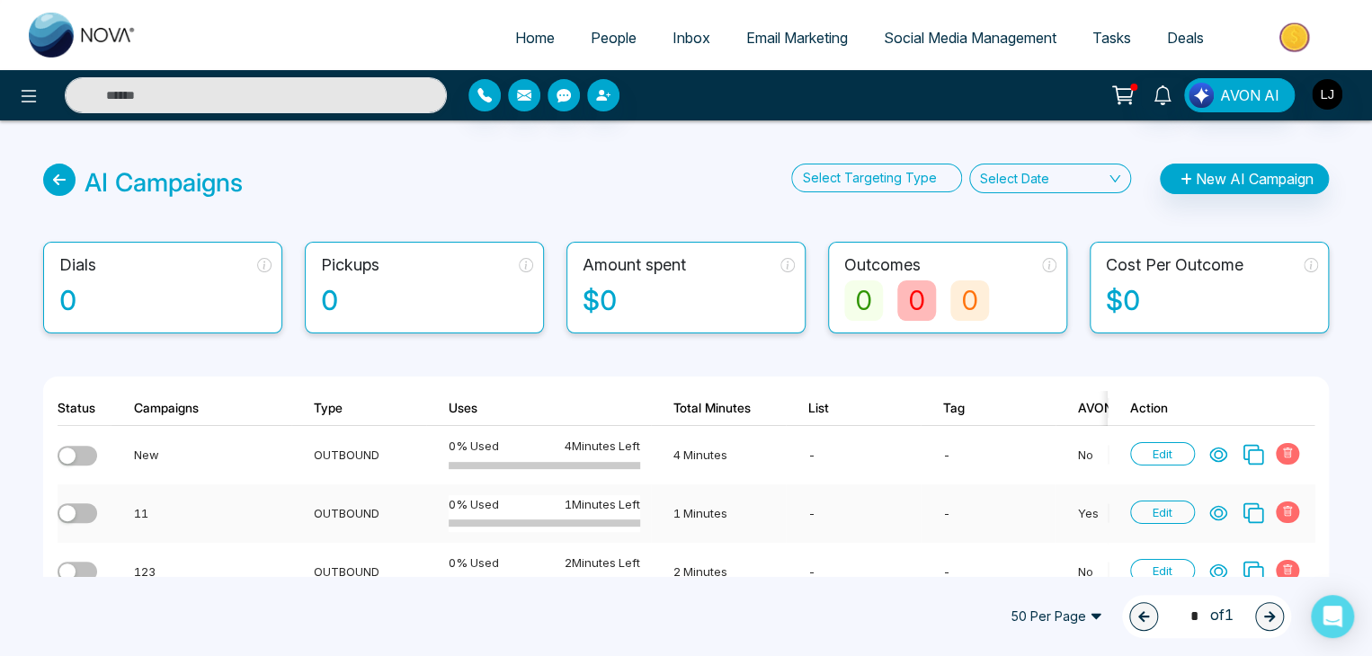
scroll to position [54, 0]
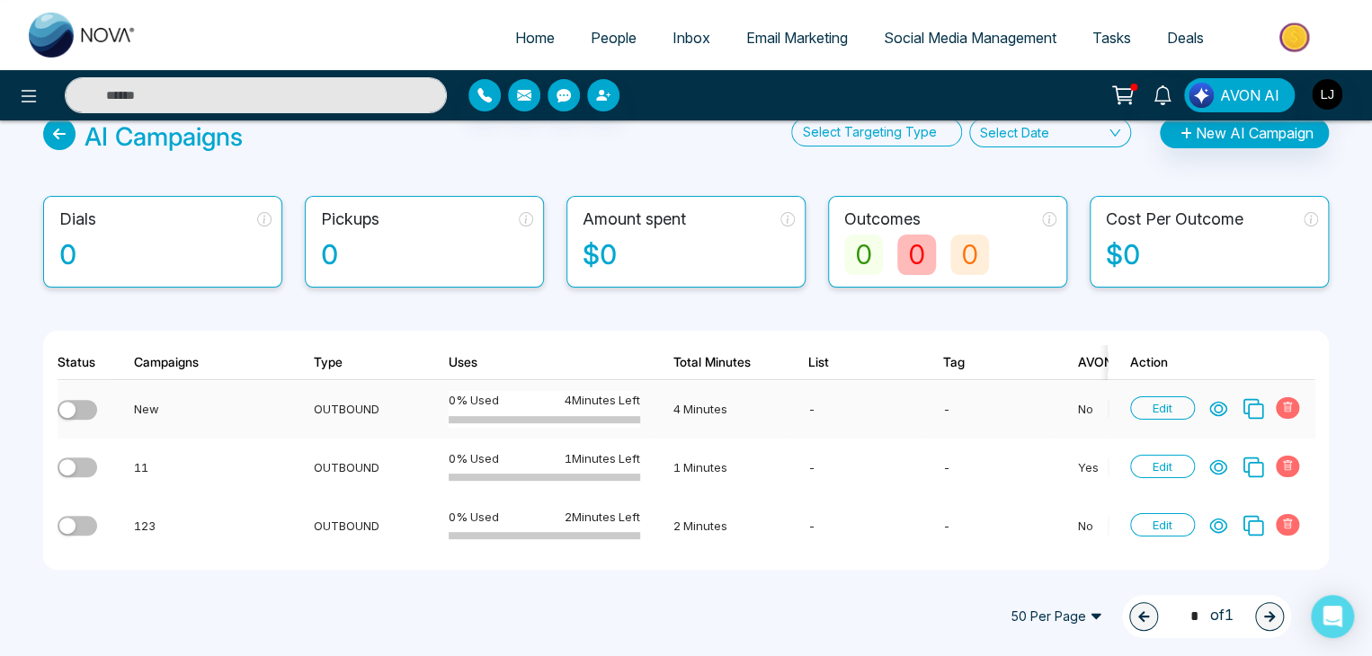
click at [78, 403] on button "button" at bounding box center [78, 410] width 40 height 20
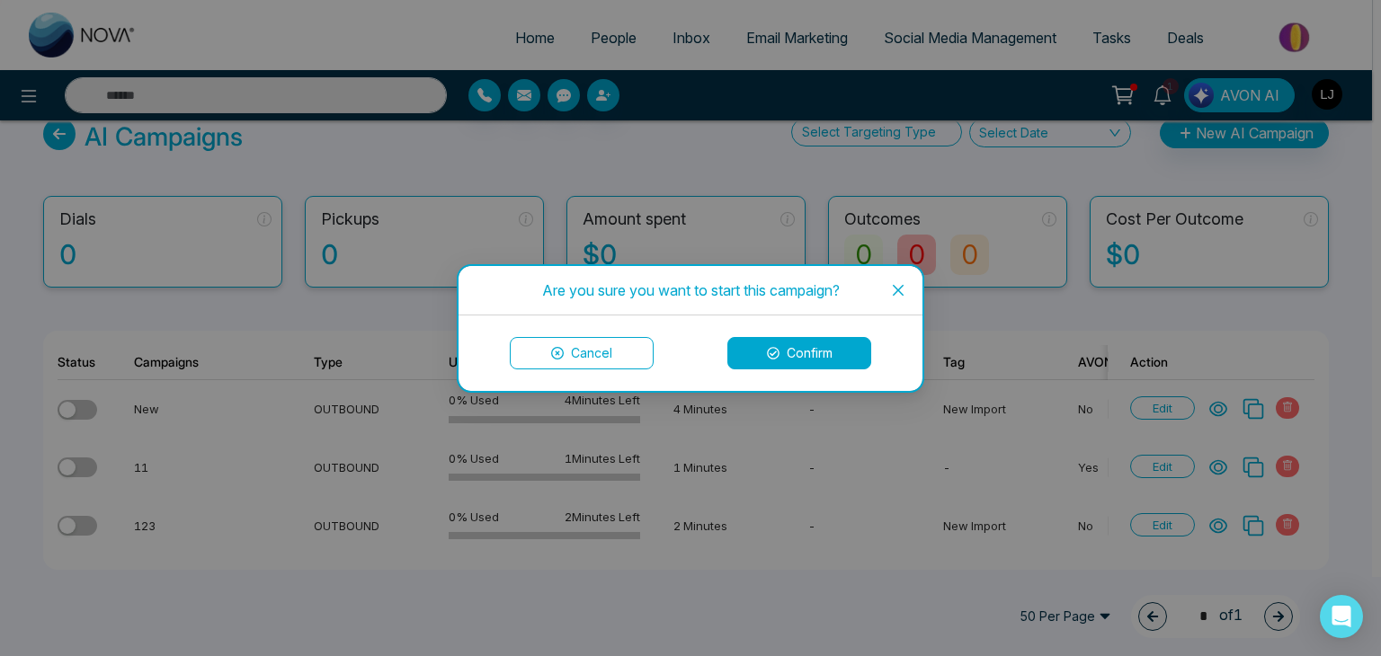
click at [796, 348] on button "Confirm" at bounding box center [799, 353] width 144 height 32
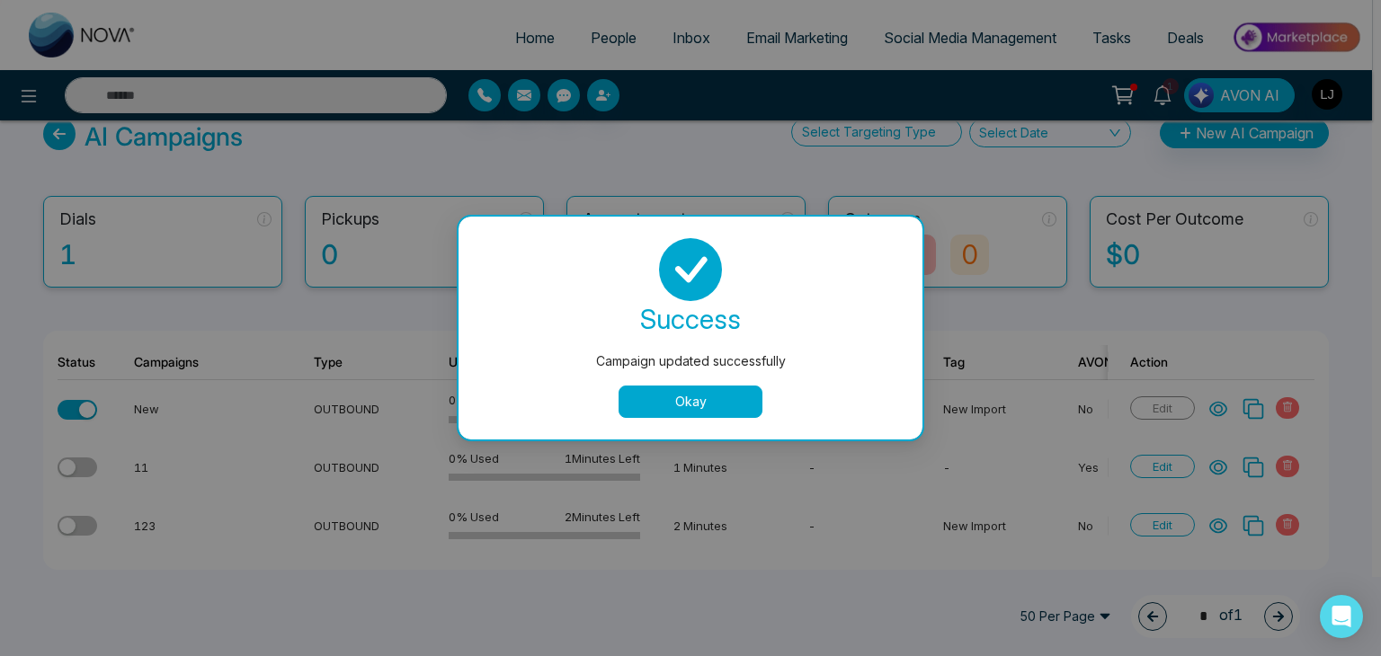
click at [730, 407] on button "Okay" at bounding box center [690, 402] width 144 height 32
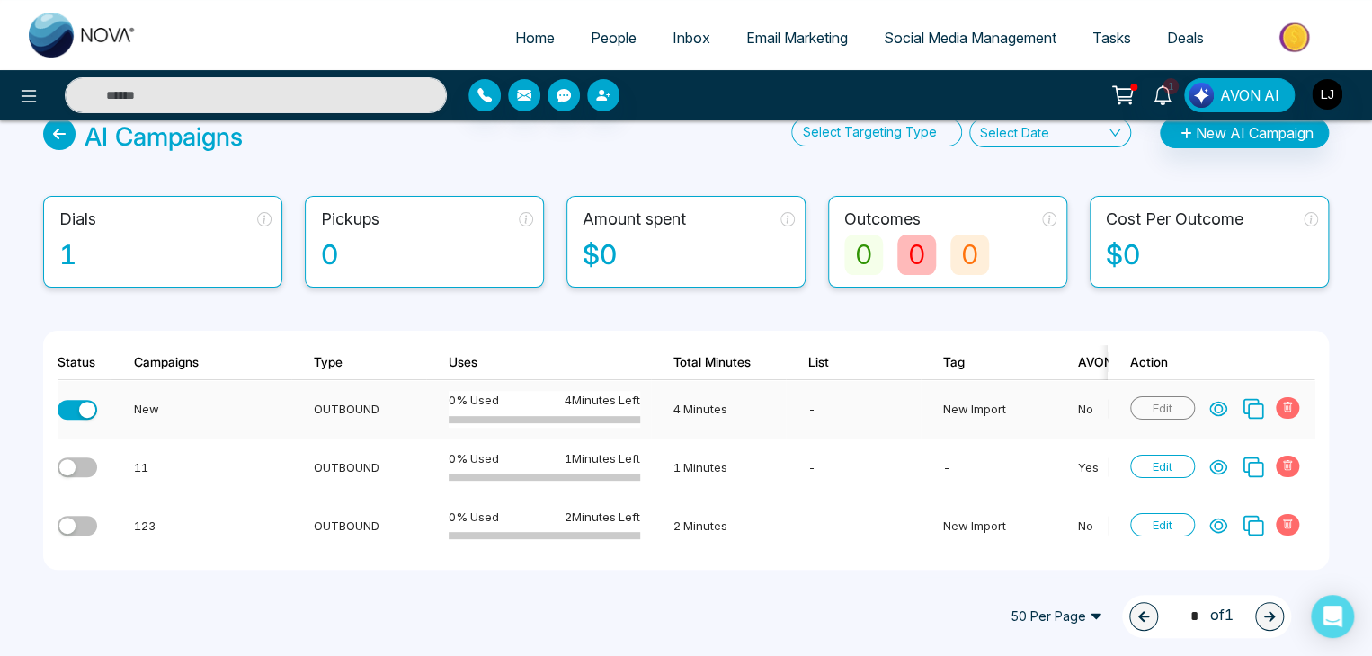
click at [72, 400] on button "button" at bounding box center [78, 410] width 40 height 20
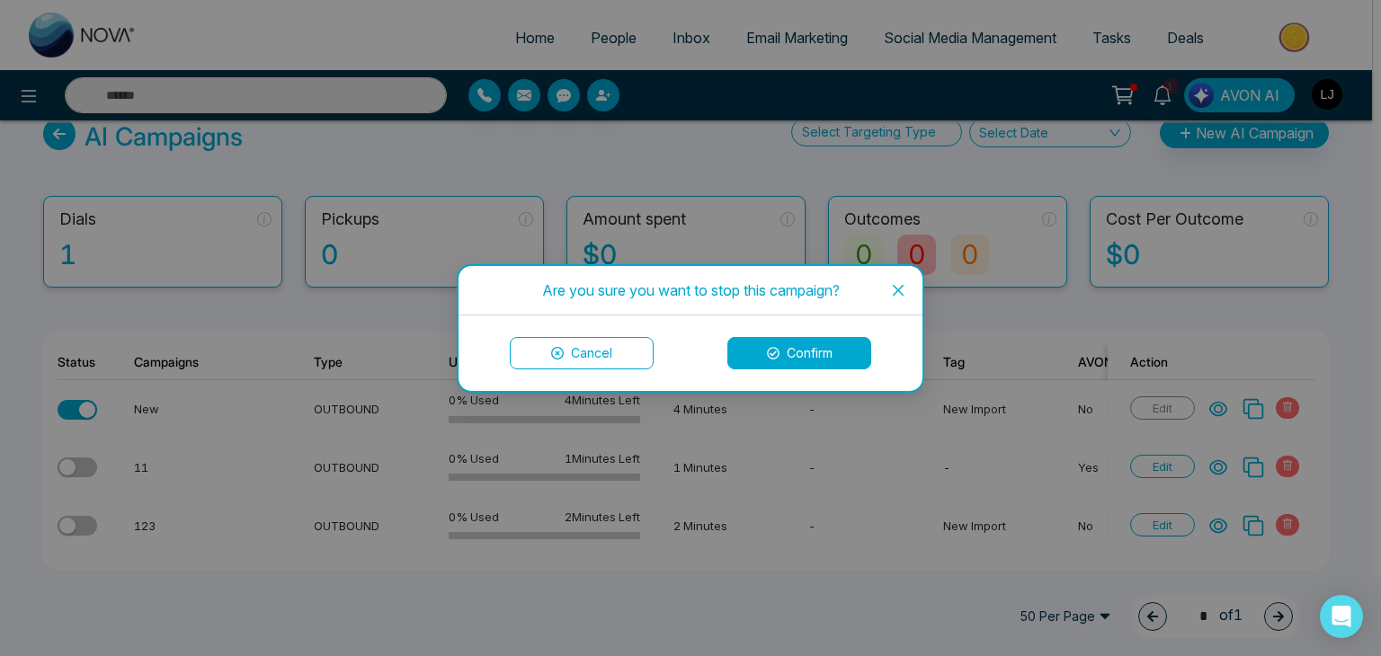
click at [787, 351] on button "Confirm" at bounding box center [799, 353] width 144 height 32
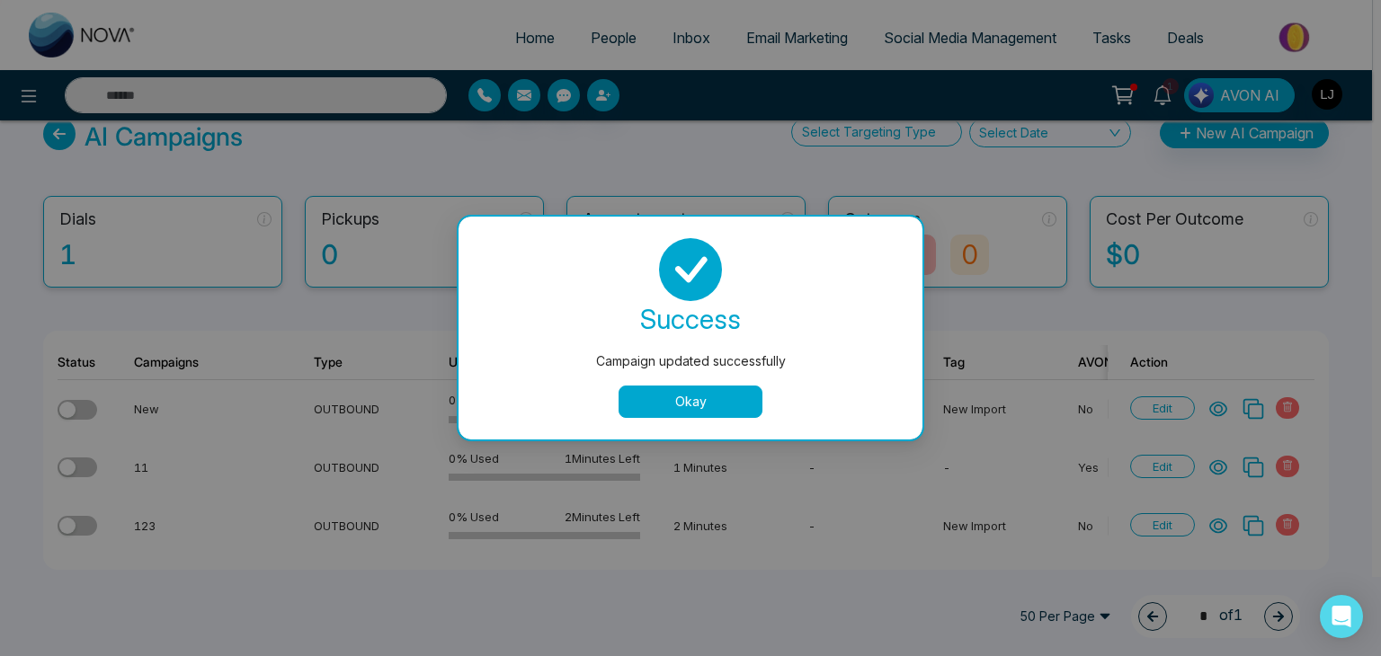
click at [604, 37] on div "Campaign updated successfully success Campaign updated successfully Okay" at bounding box center [690, 328] width 1381 height 656
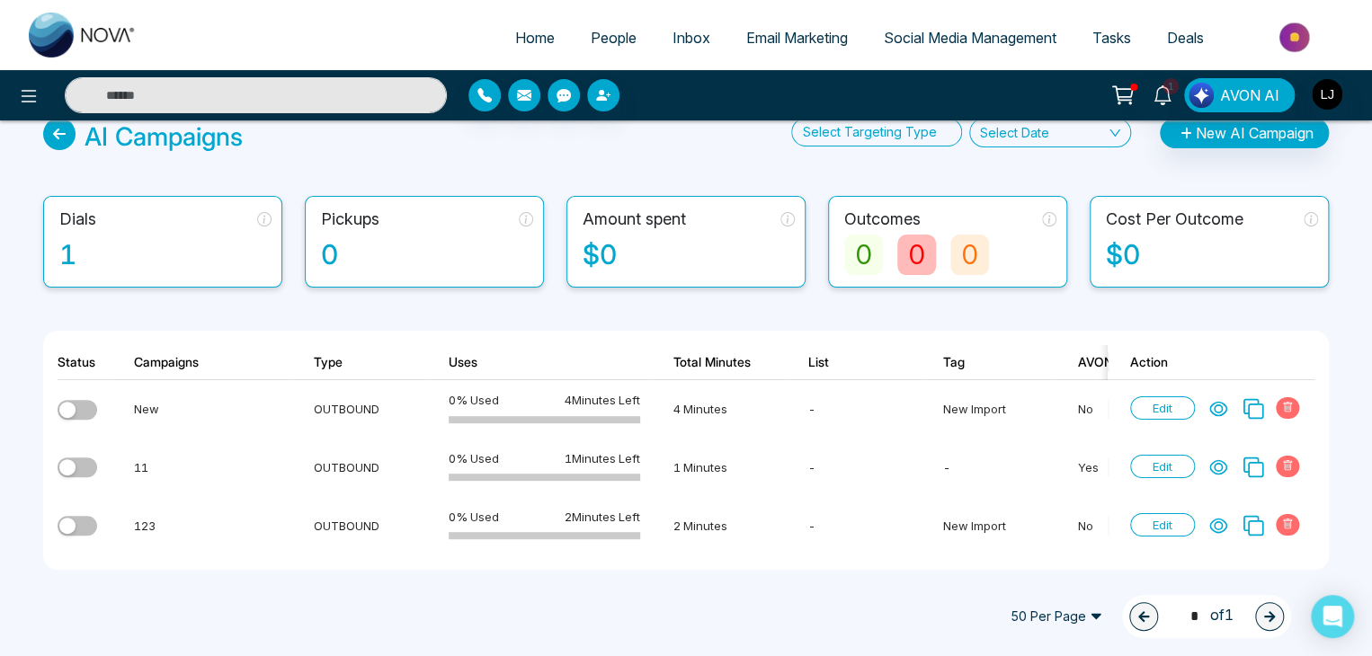
click at [604, 37] on span "People" at bounding box center [614, 38] width 46 height 18
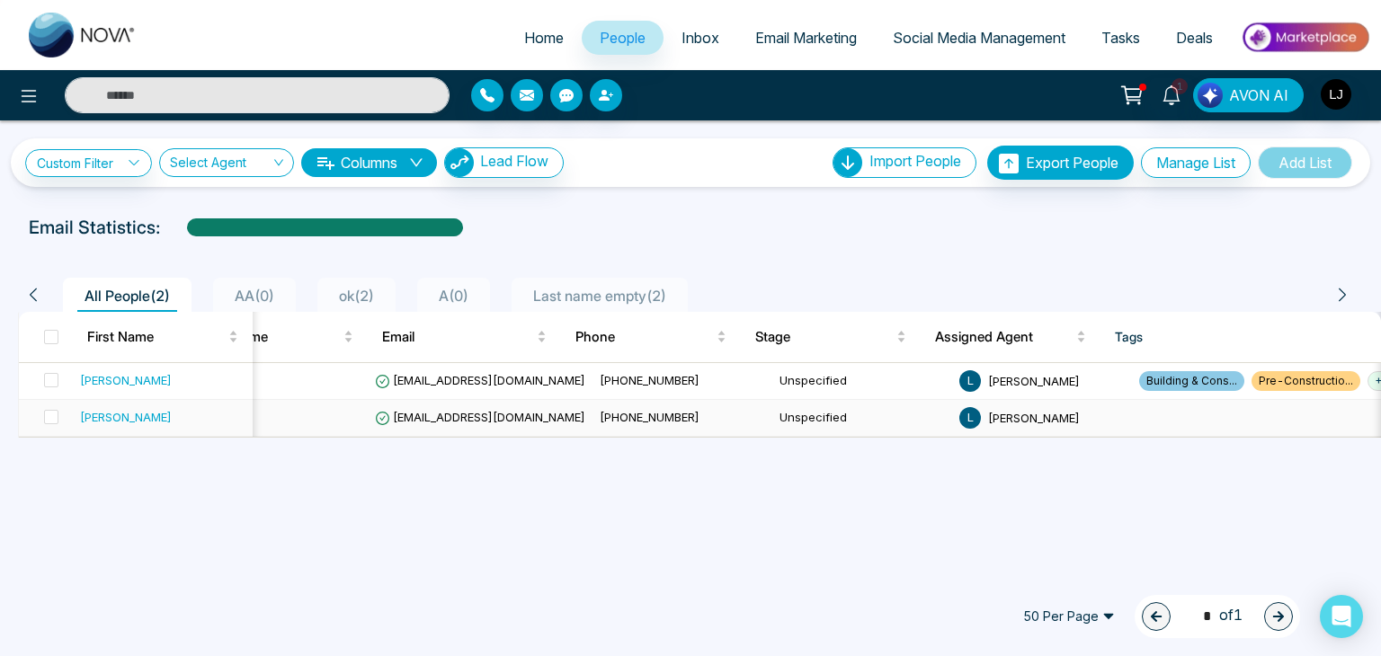
scroll to position [0, 236]
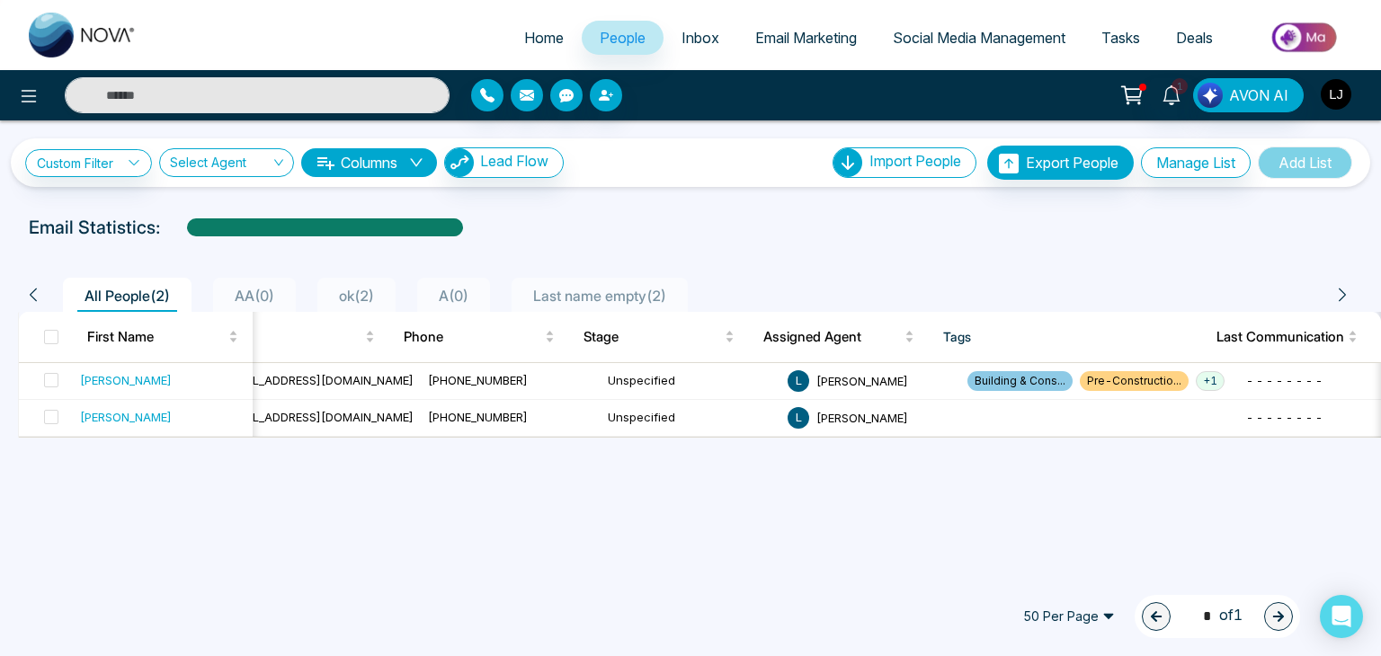
click at [1334, 93] on img "button" at bounding box center [1335, 94] width 31 height 31
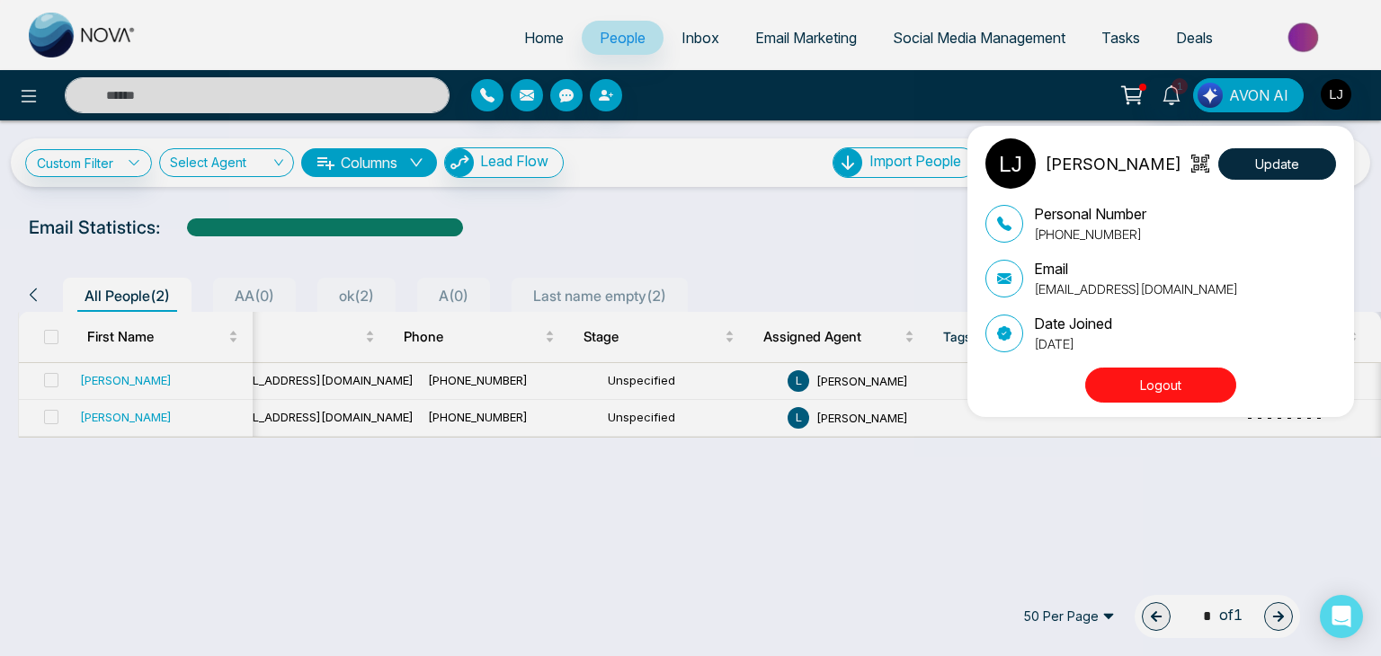
click at [1117, 288] on p "lokeshjoshi6454@gmail.com" at bounding box center [1136, 289] width 204 height 19
click at [675, 270] on div "Lokesh Joshi Update Personal Number +918421020309 Email lokeshjoshi6454@gmail.c…" at bounding box center [690, 328] width 1381 height 656
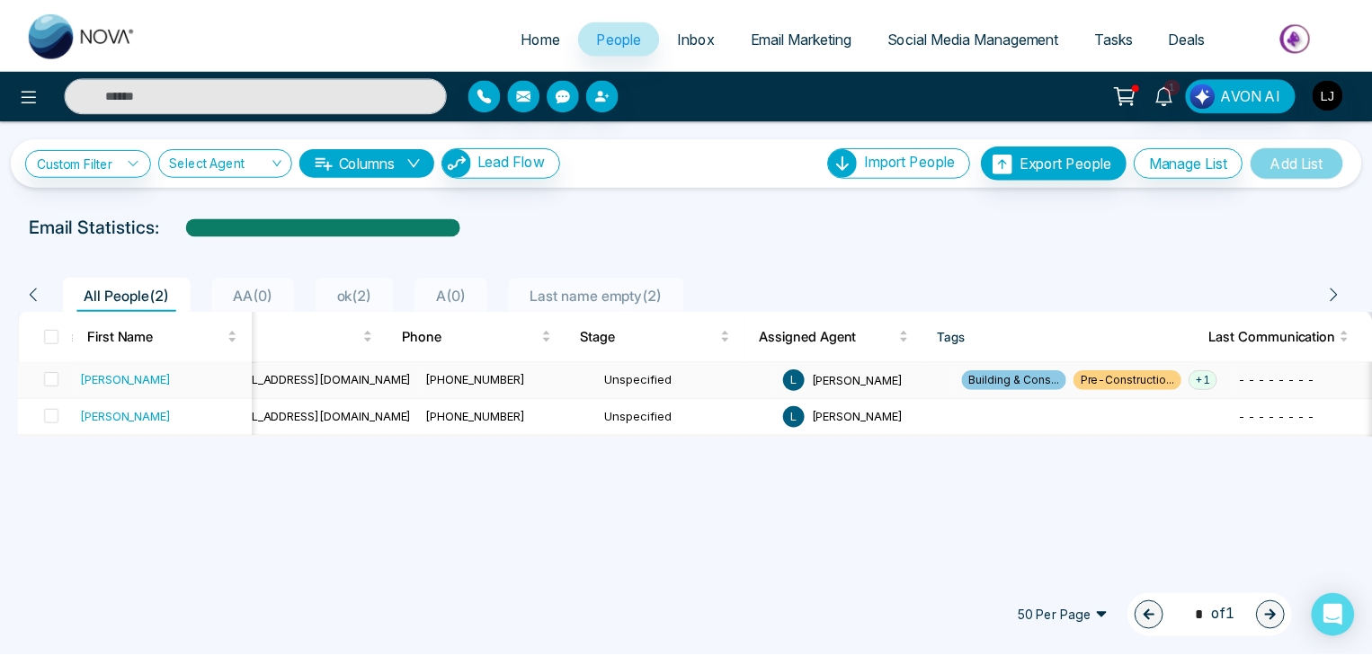
scroll to position [0, 0]
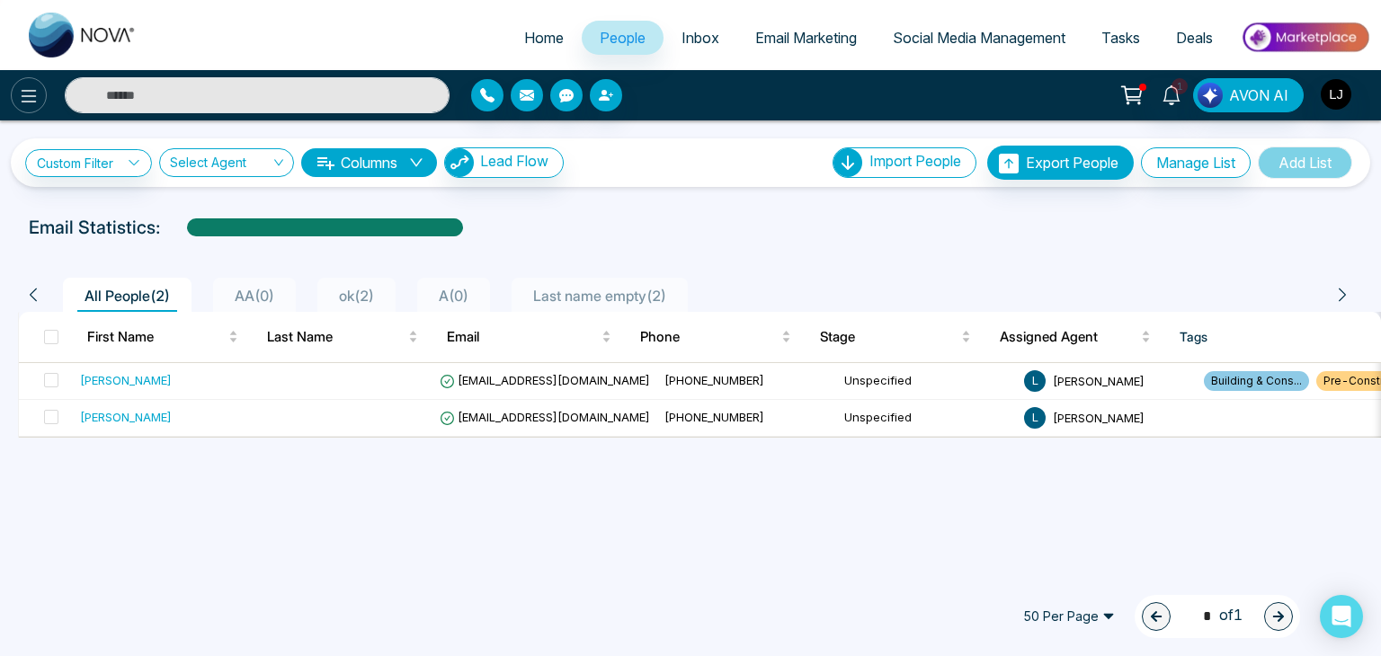
click at [14, 94] on button at bounding box center [29, 95] width 36 height 36
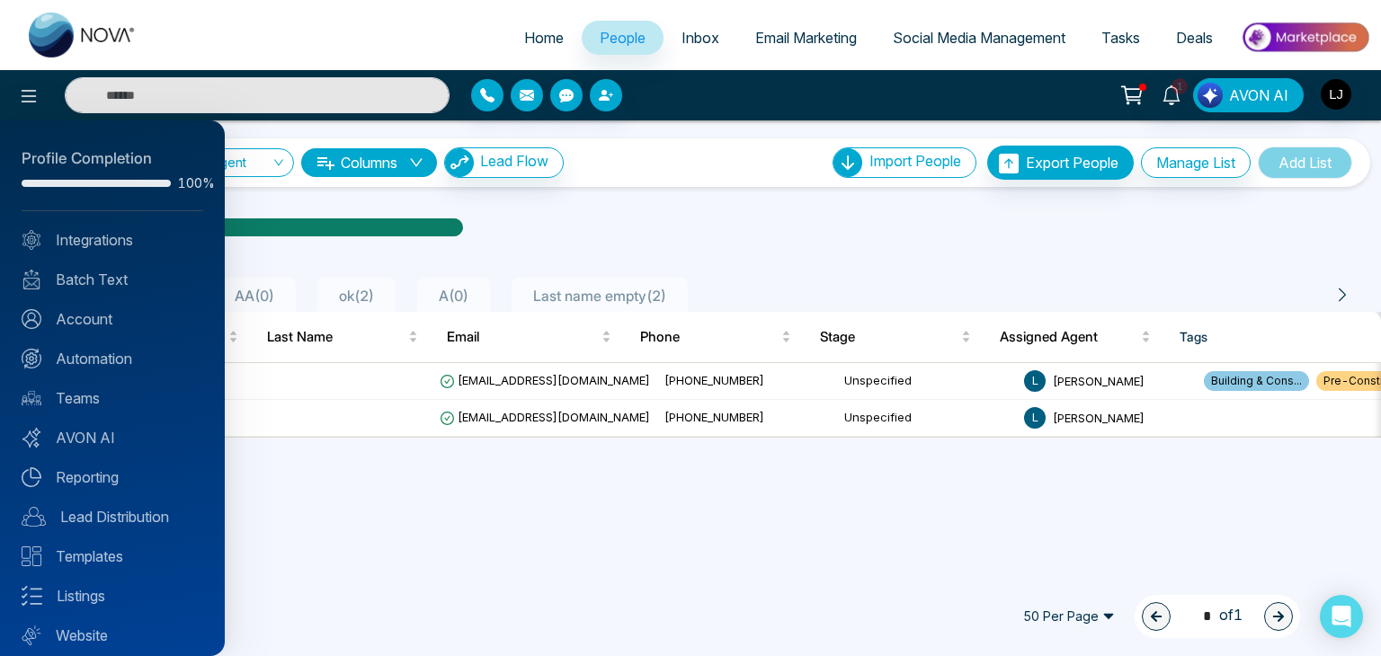
click at [585, 388] on div at bounding box center [690, 328] width 1381 height 656
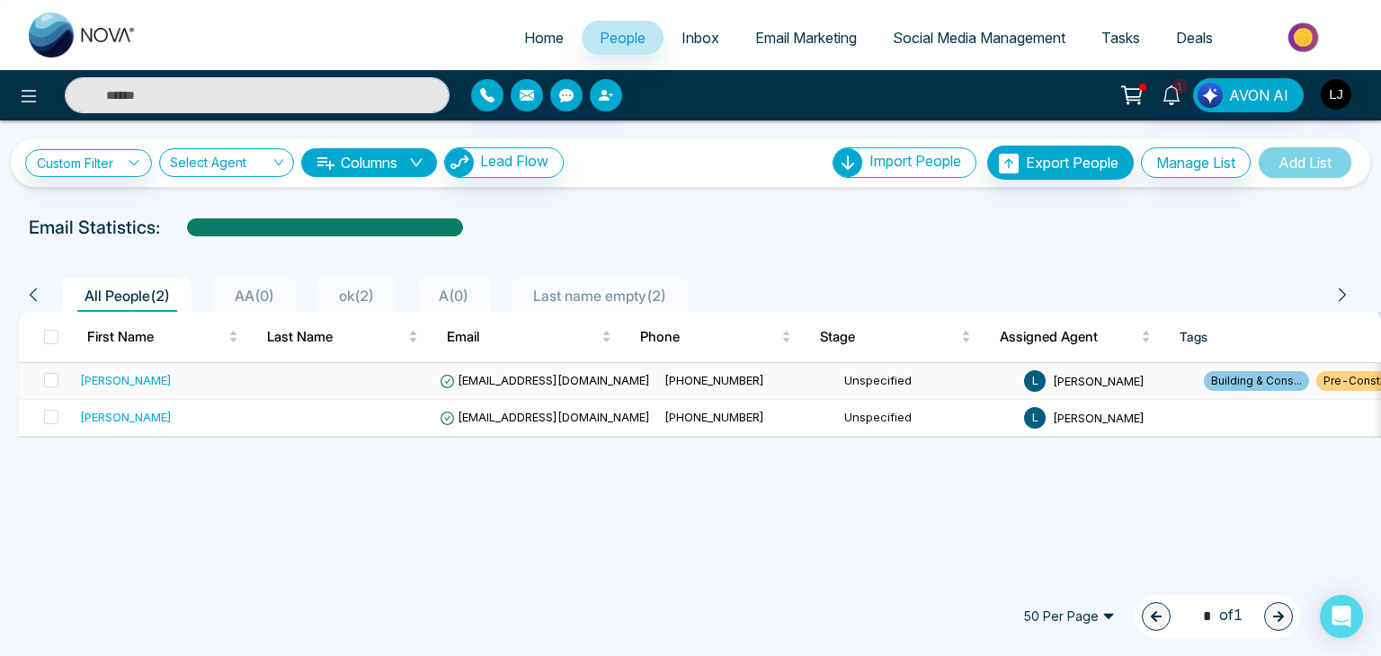
click at [667, 384] on span "+918319172739" at bounding box center [714, 380] width 100 height 14
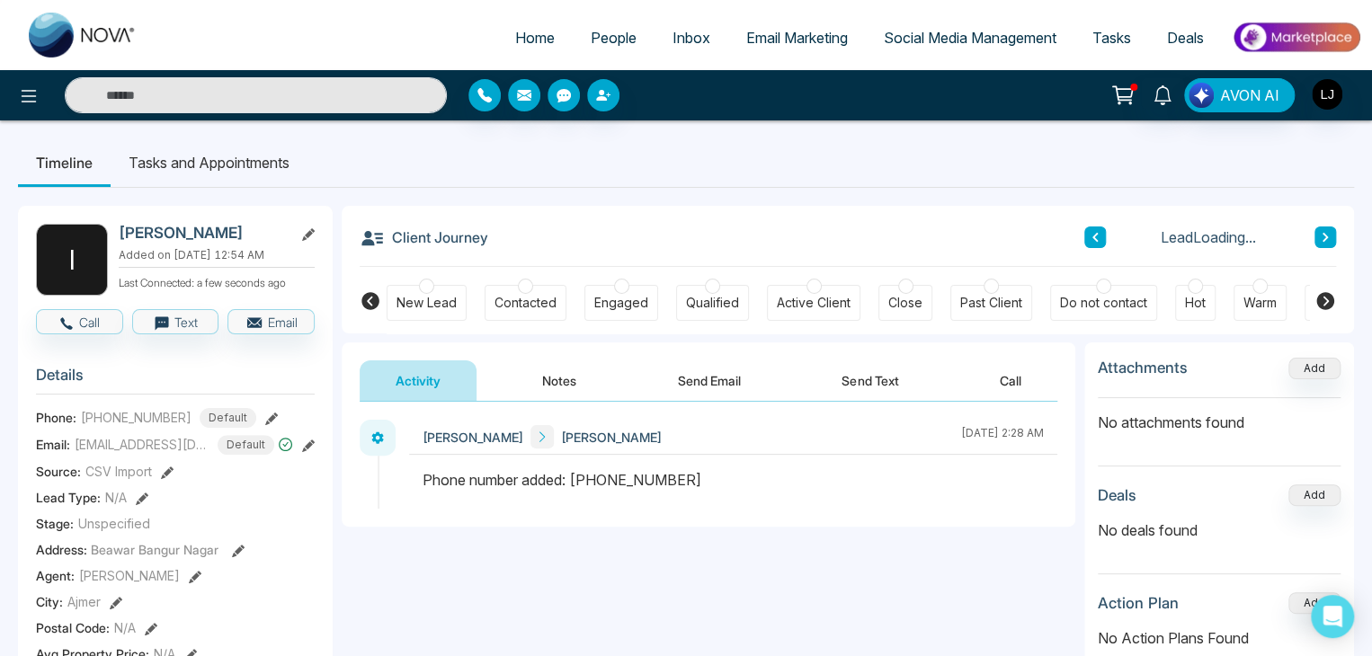
click at [265, 425] on icon at bounding box center [271, 419] width 13 height 13
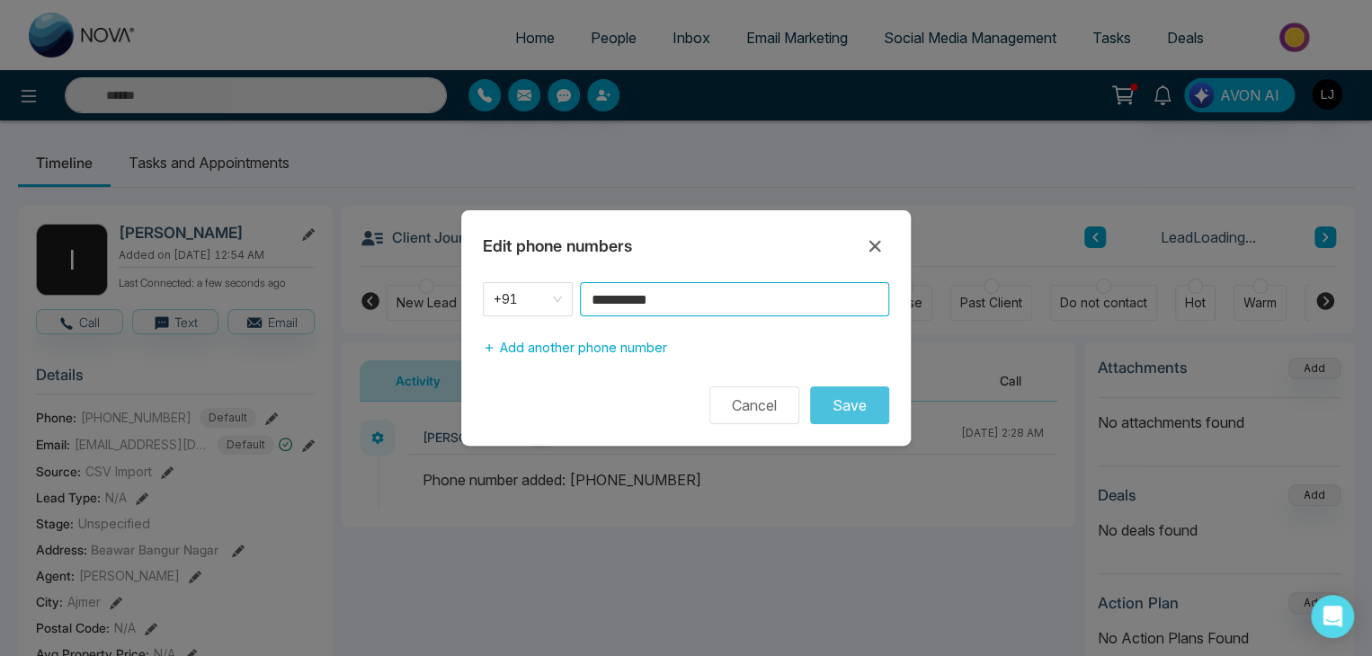
click at [653, 302] on input "**********" at bounding box center [734, 299] width 309 height 34
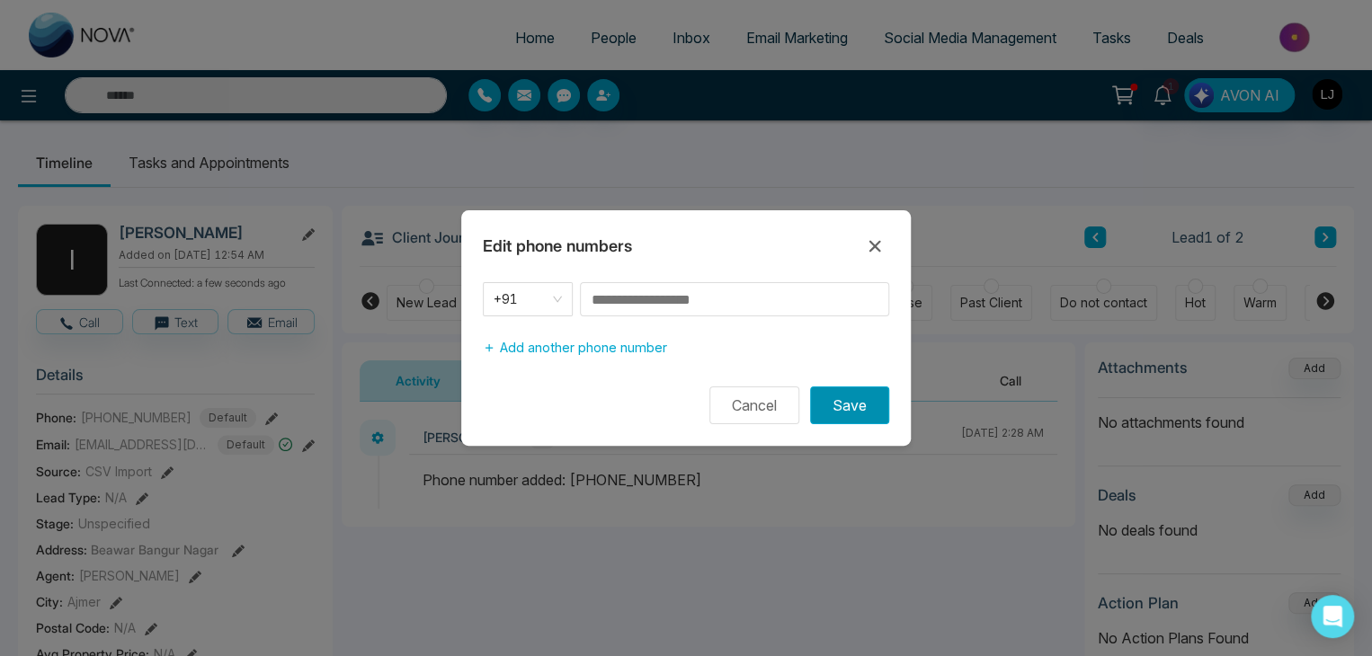
click at [856, 403] on button "Save" at bounding box center [849, 406] width 79 height 38
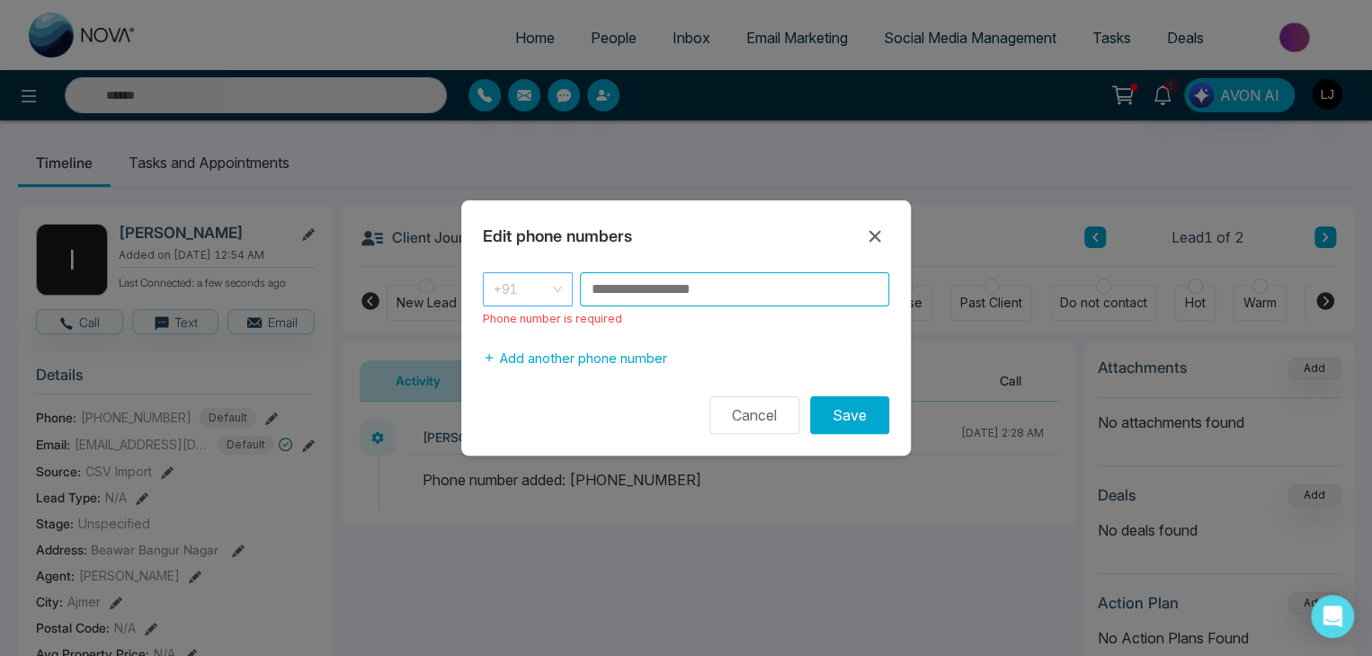
click at [538, 288] on span "+91" at bounding box center [527, 289] width 68 height 25
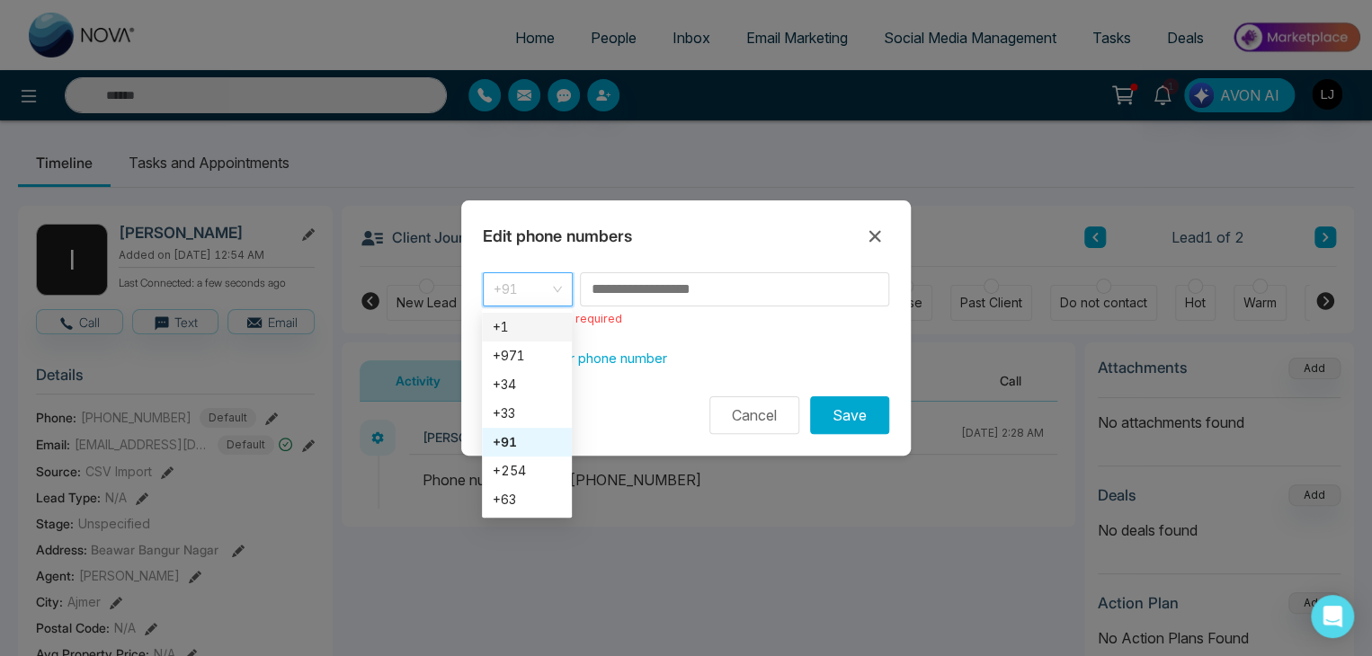
click at [519, 334] on div "+1" at bounding box center [527, 327] width 68 height 20
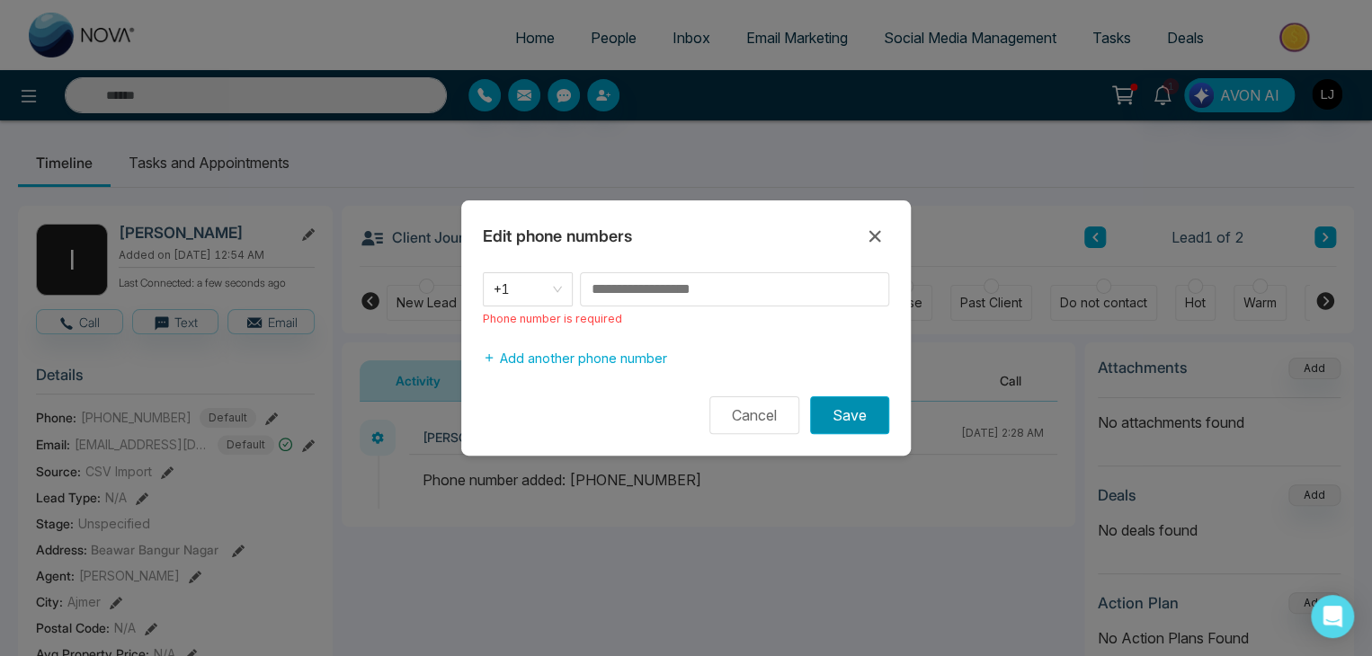
click at [859, 417] on button "Save" at bounding box center [849, 415] width 79 height 38
click at [881, 227] on icon at bounding box center [875, 237] width 22 height 22
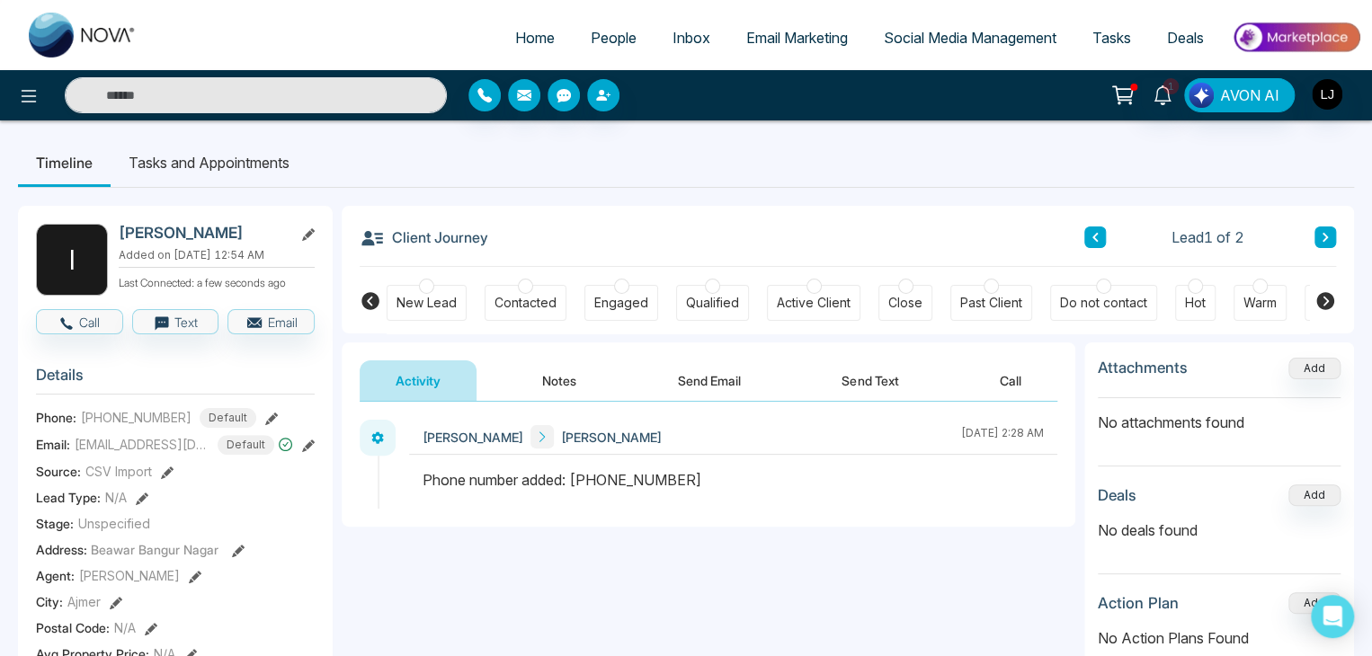
click at [266, 425] on icon at bounding box center [271, 419] width 13 height 13
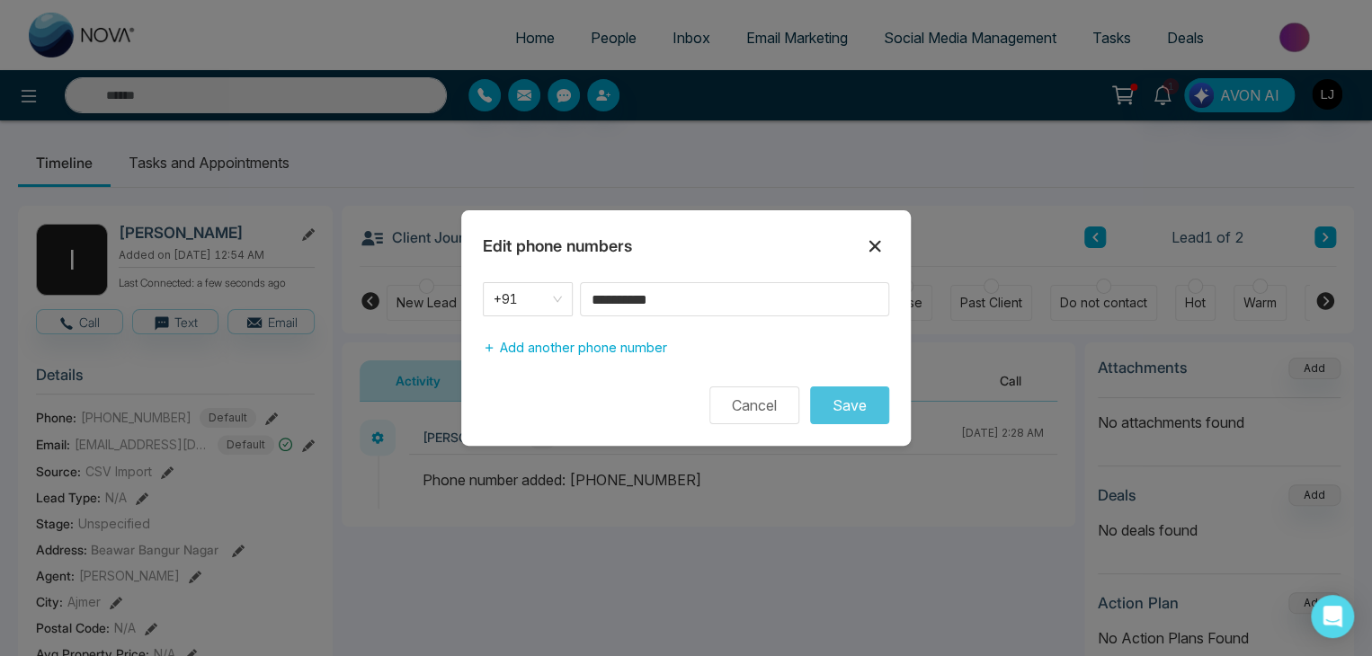
click at [879, 251] on icon at bounding box center [875, 247] width 12 height 12
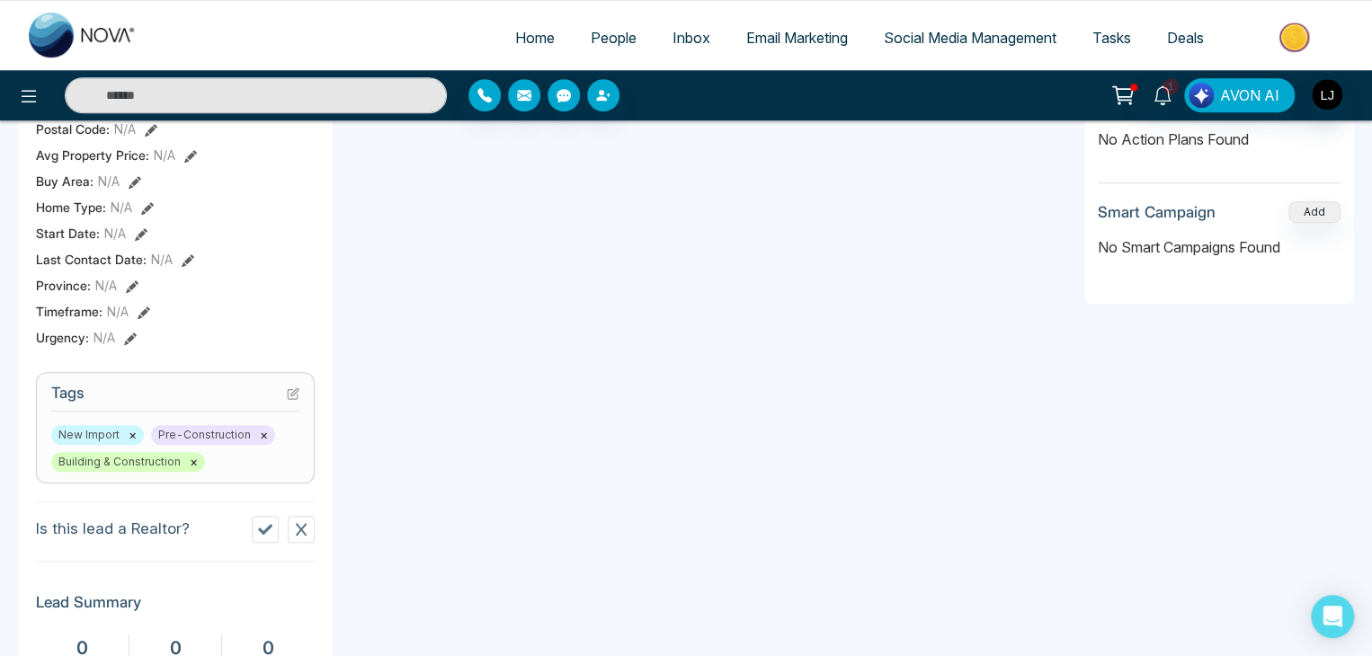
scroll to position [510, 0]
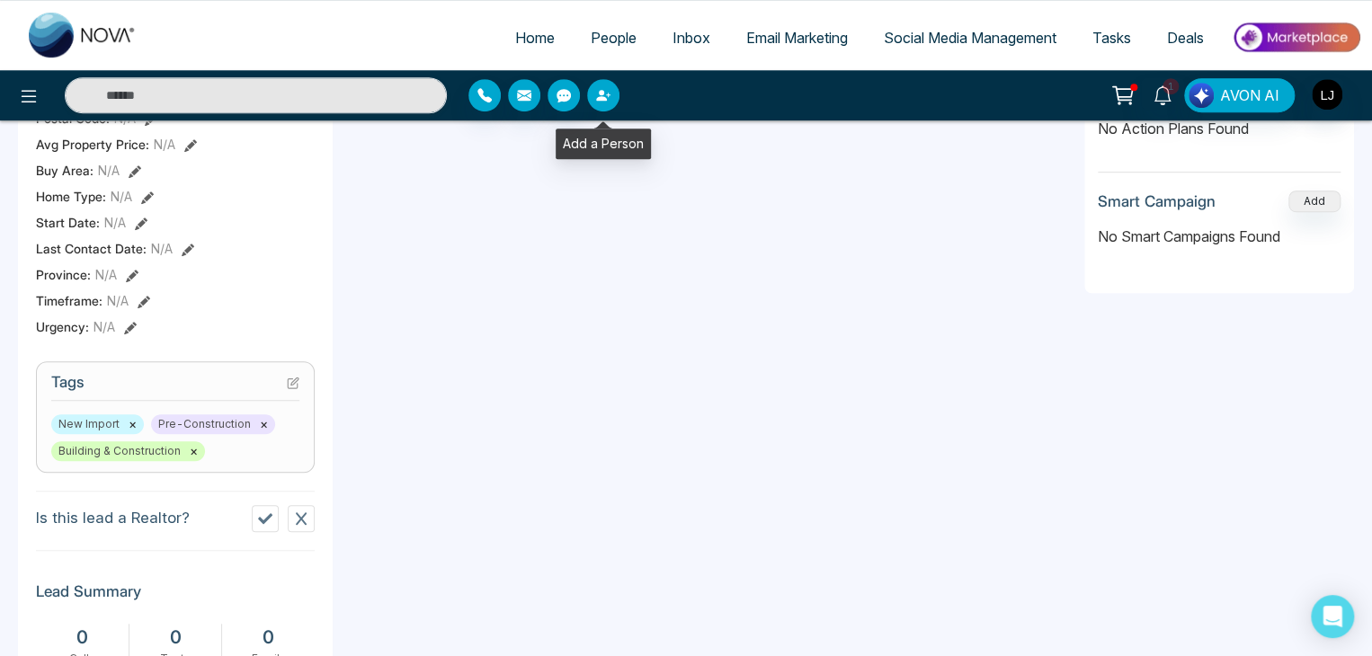
click at [605, 105] on button "button" at bounding box center [603, 95] width 32 height 32
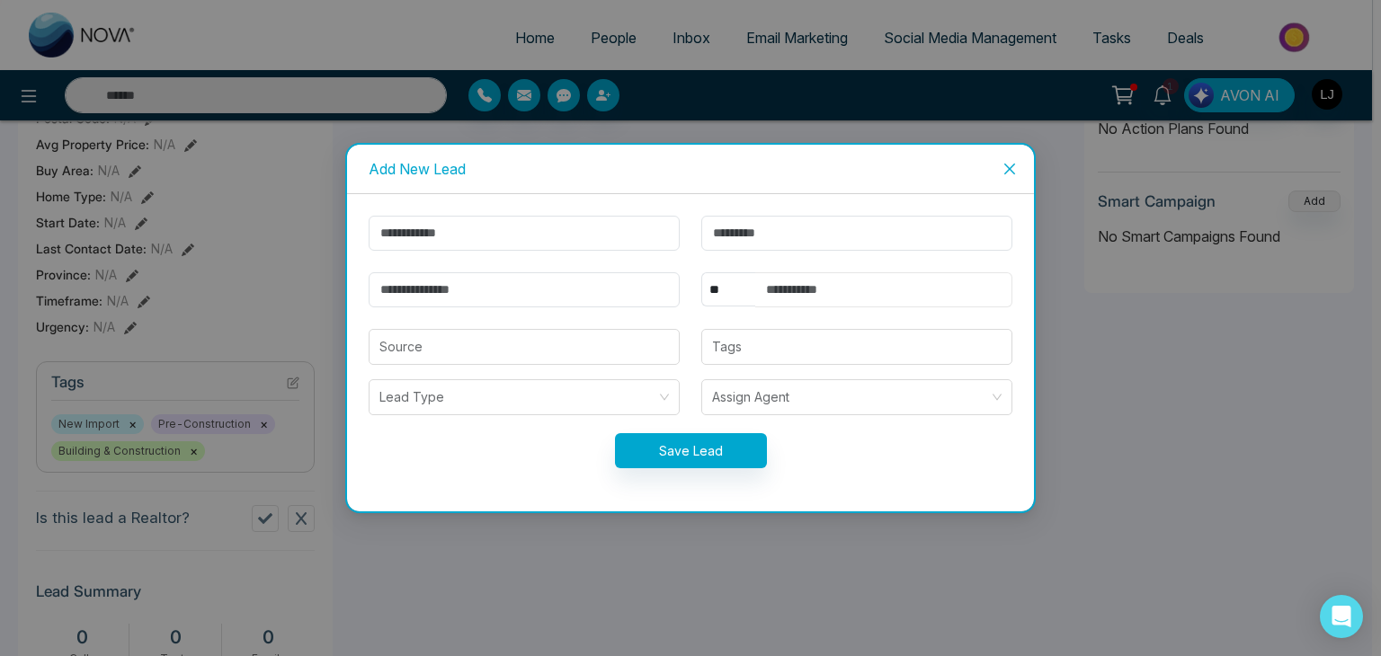
click at [835, 290] on input "text" at bounding box center [883, 289] width 257 height 35
click at [1012, 165] on icon "close" at bounding box center [1009, 169] width 11 height 11
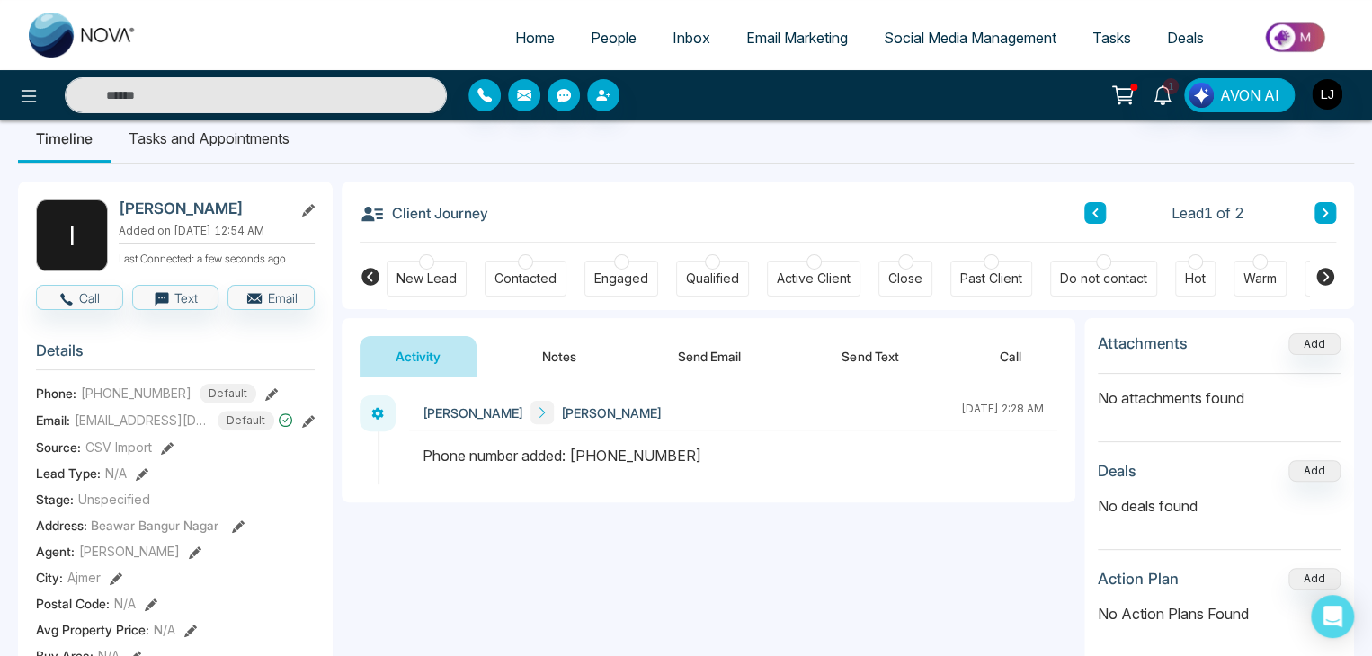
scroll to position [16, 0]
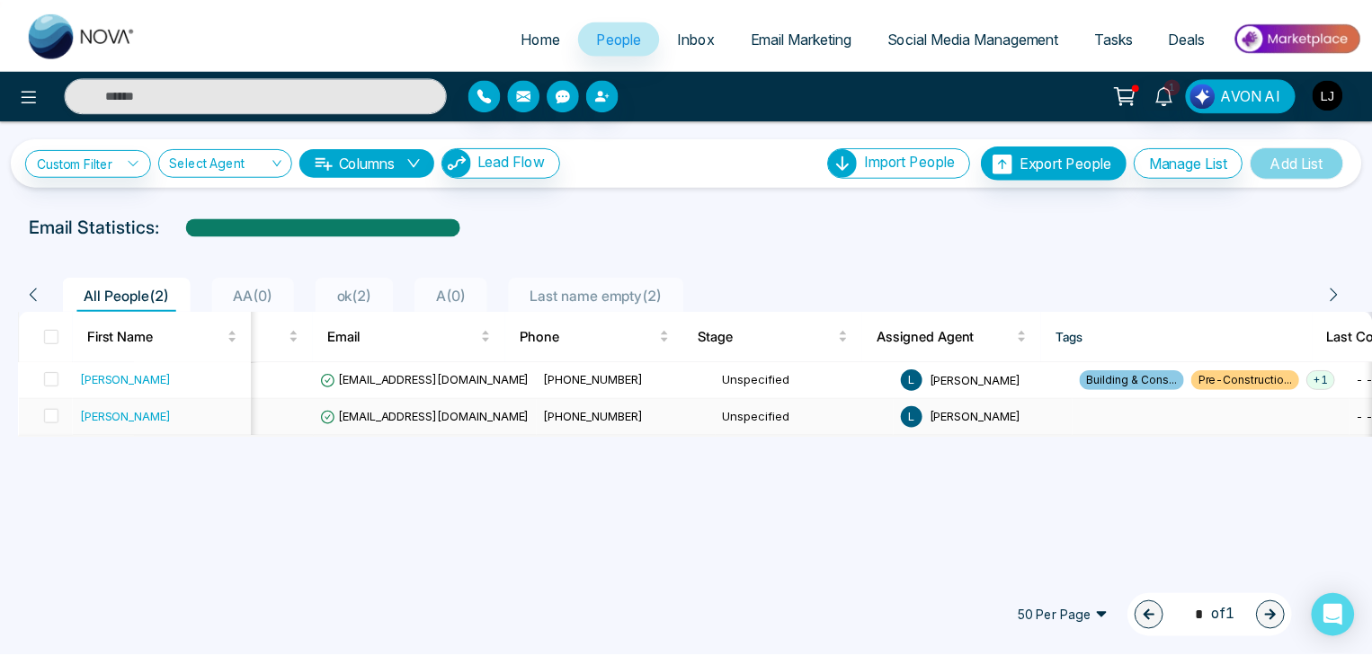
scroll to position [0, 119]
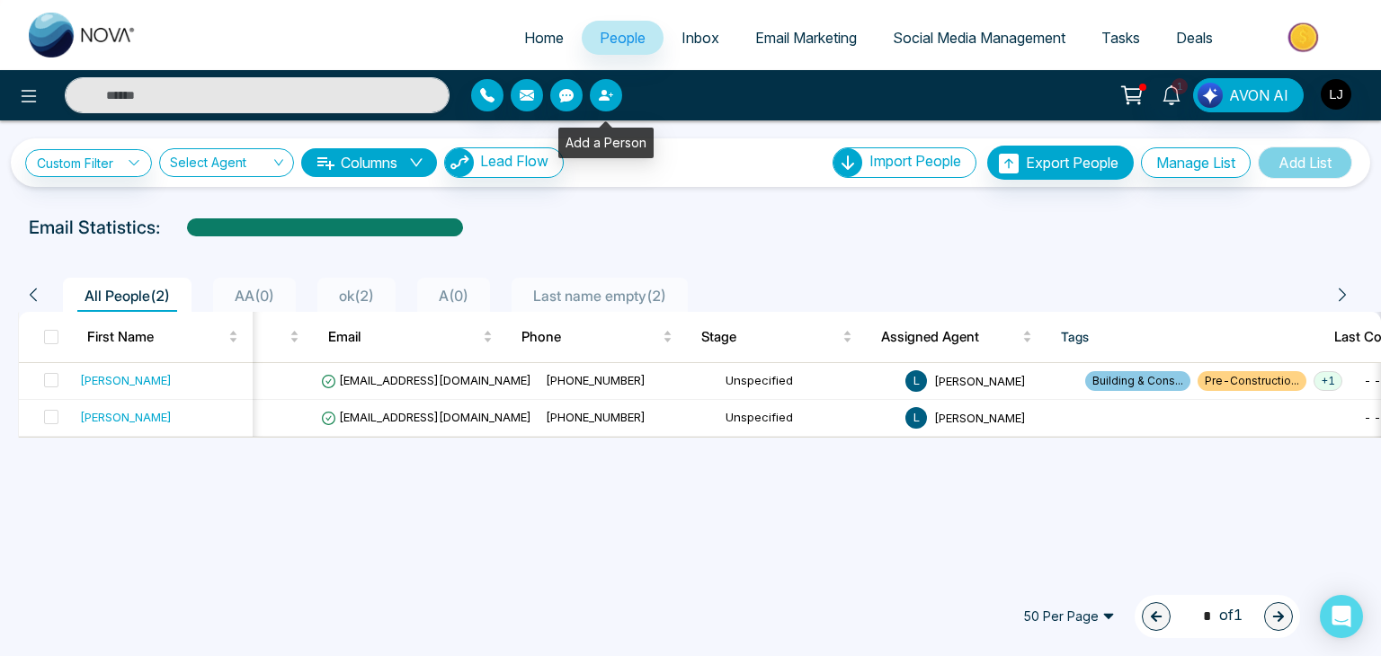
click at [600, 95] on icon "button" at bounding box center [606, 95] width 14 height 14
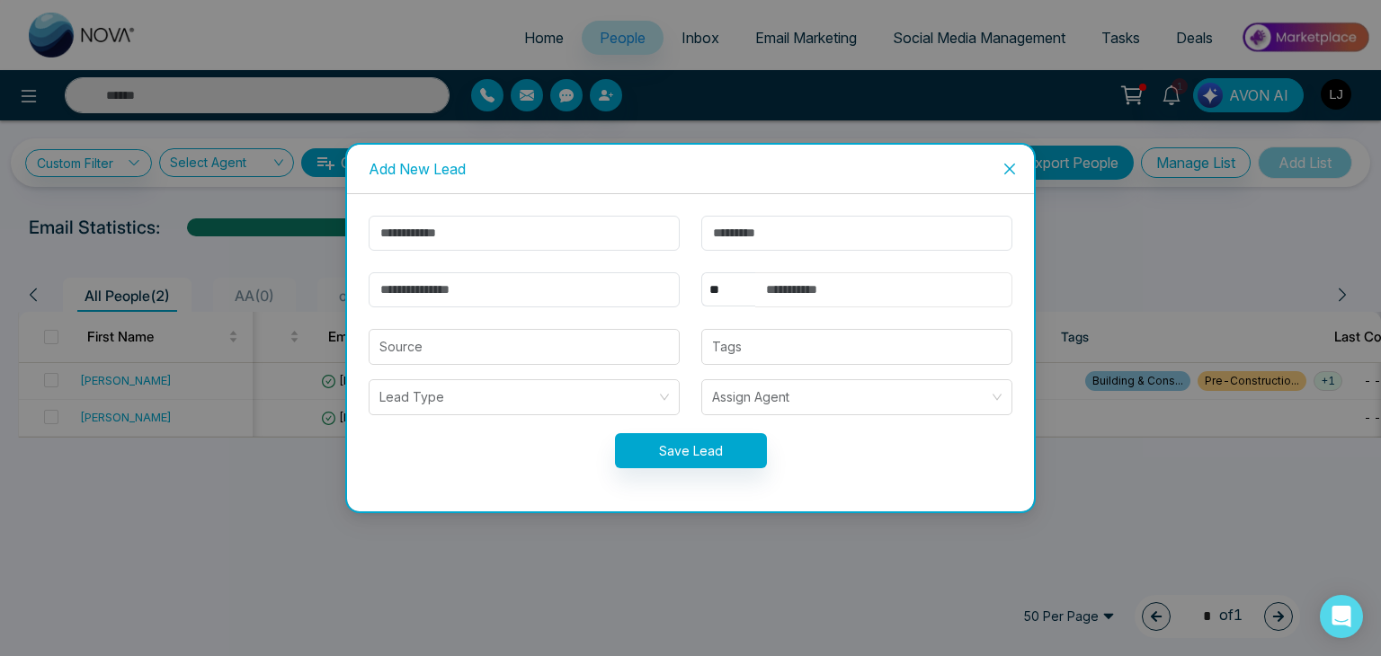
click at [828, 281] on input "text" at bounding box center [883, 289] width 257 height 35
click at [693, 450] on button "Save Lead" at bounding box center [691, 450] width 152 height 35
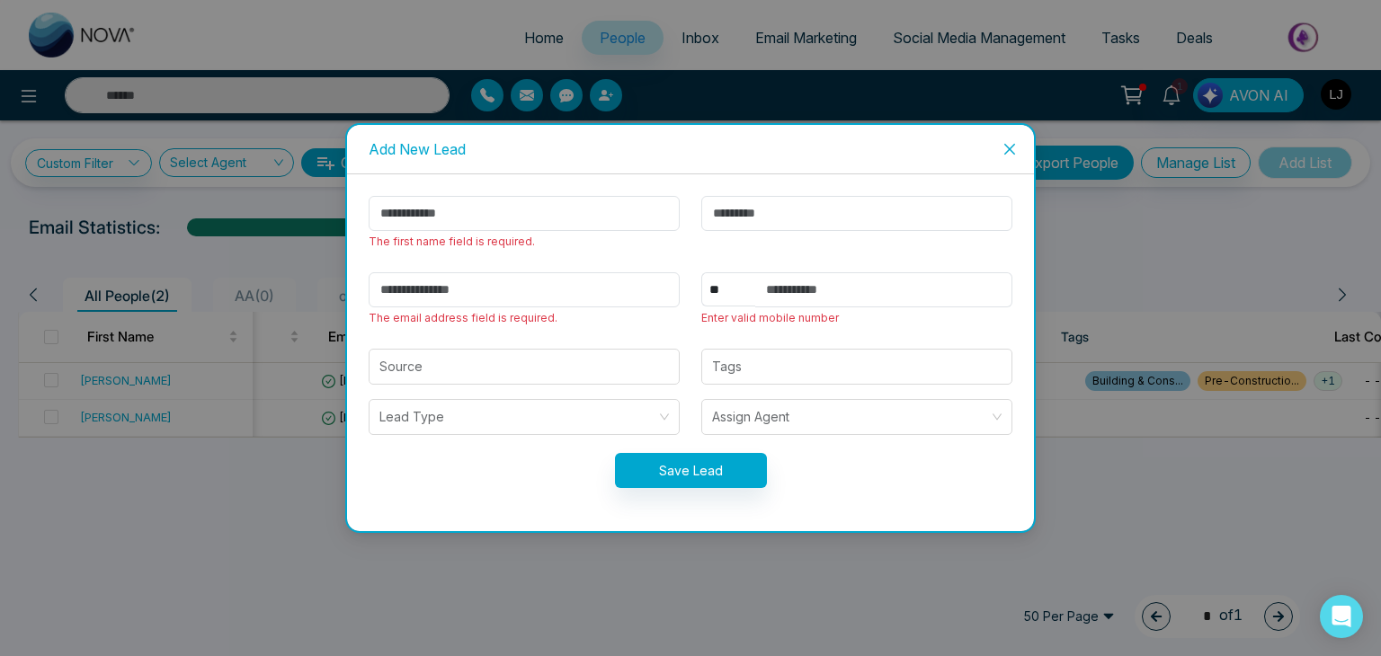
click at [1005, 143] on icon "close" at bounding box center [1009, 149] width 14 height 14
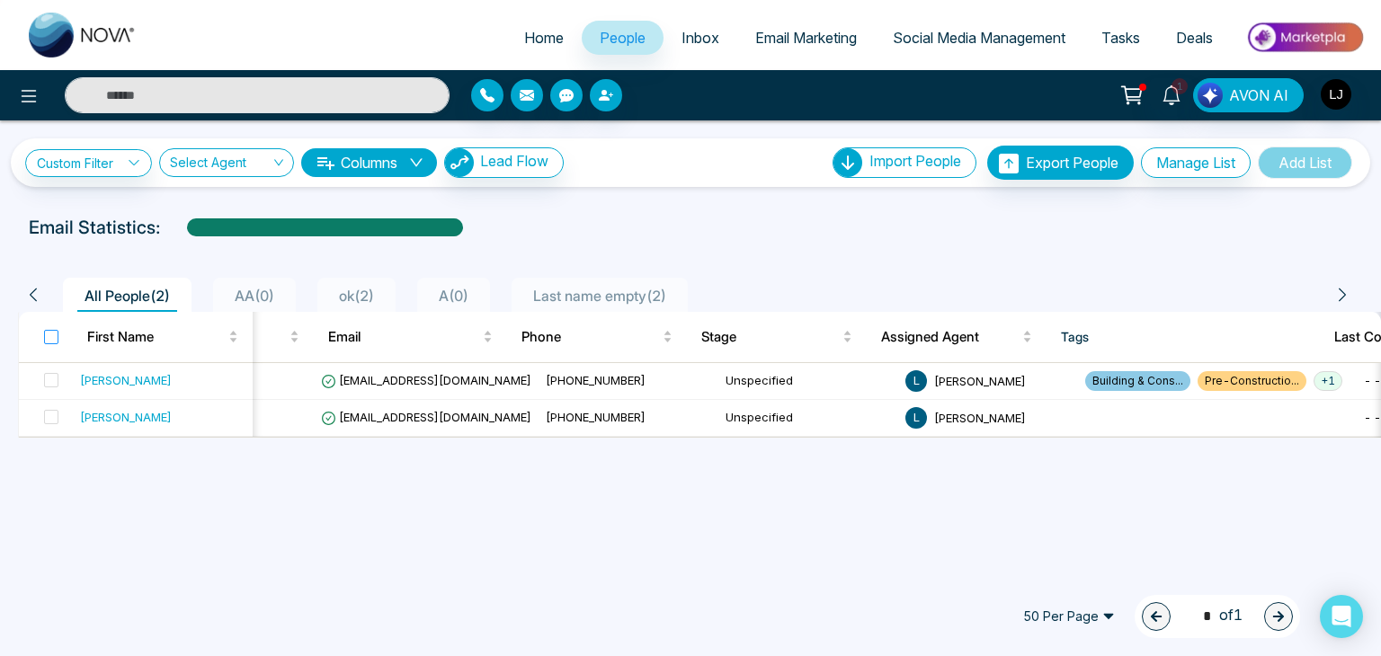
click at [56, 344] on label at bounding box center [51, 337] width 14 height 20
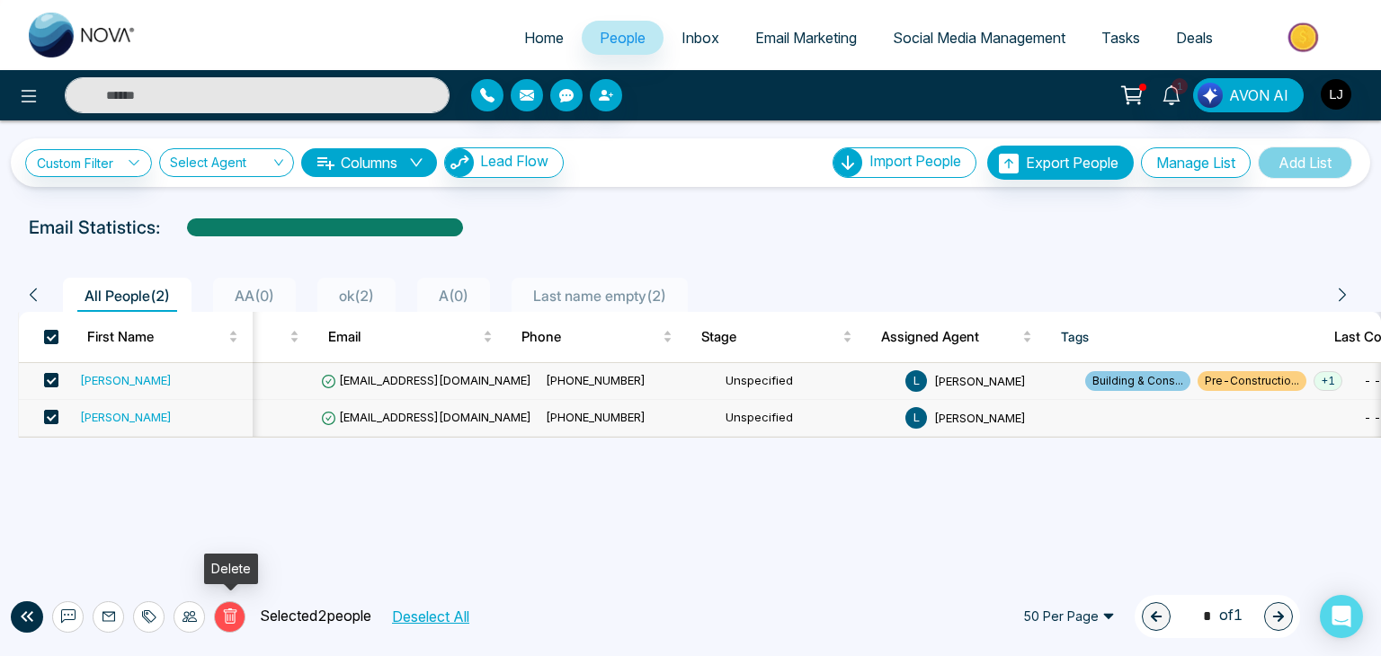
click at [230, 616] on icon at bounding box center [230, 617] width 16 height 16
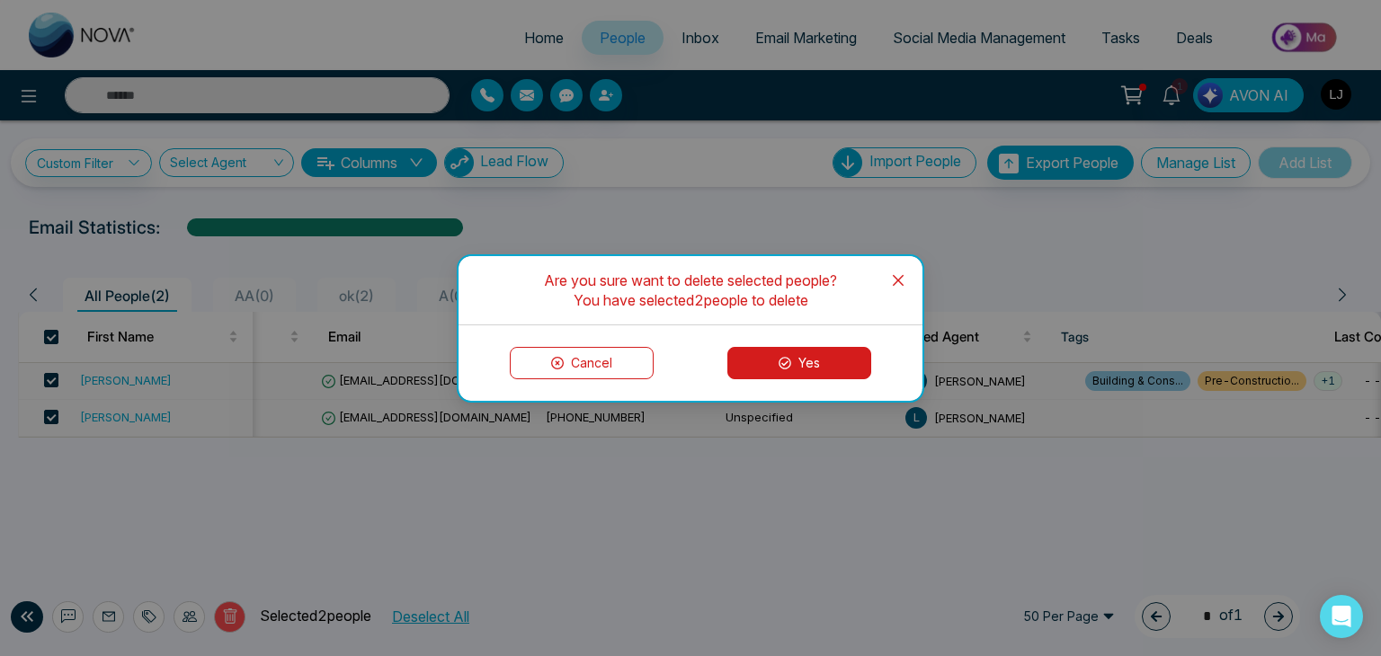
click at [796, 353] on button "Yes" at bounding box center [799, 363] width 144 height 32
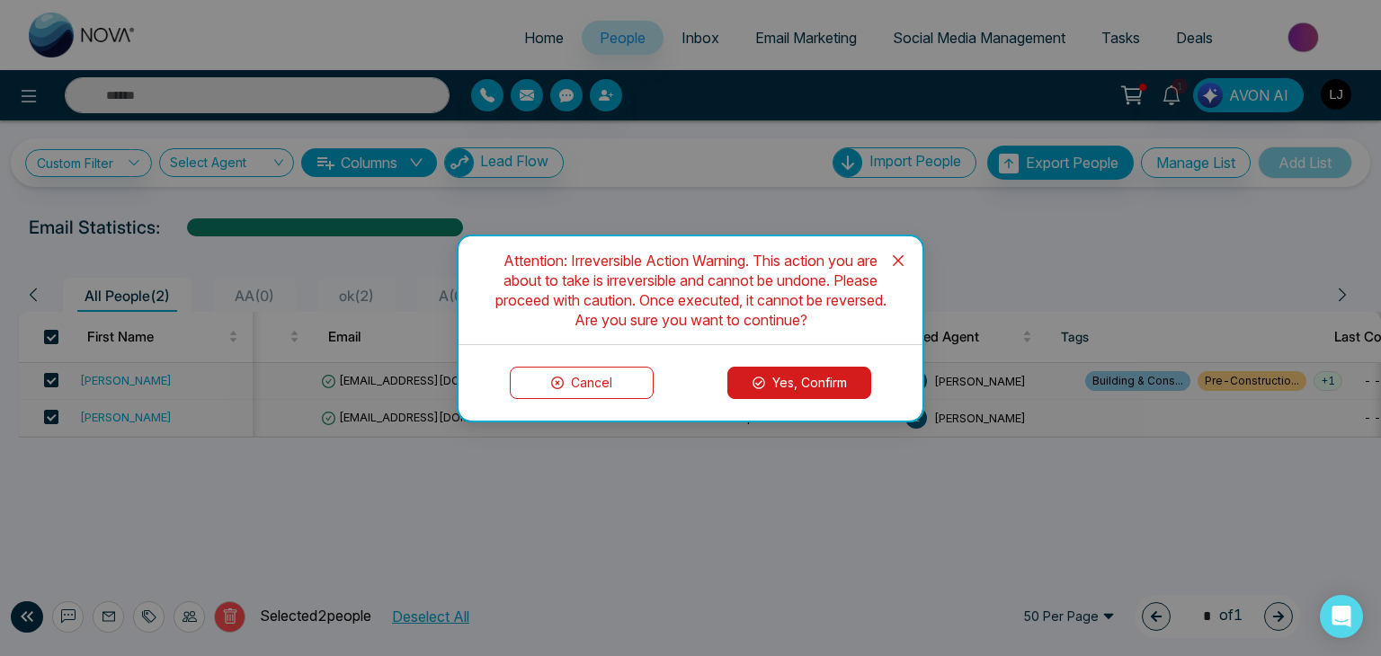
click at [820, 382] on button "Yes, Confirm" at bounding box center [799, 383] width 144 height 32
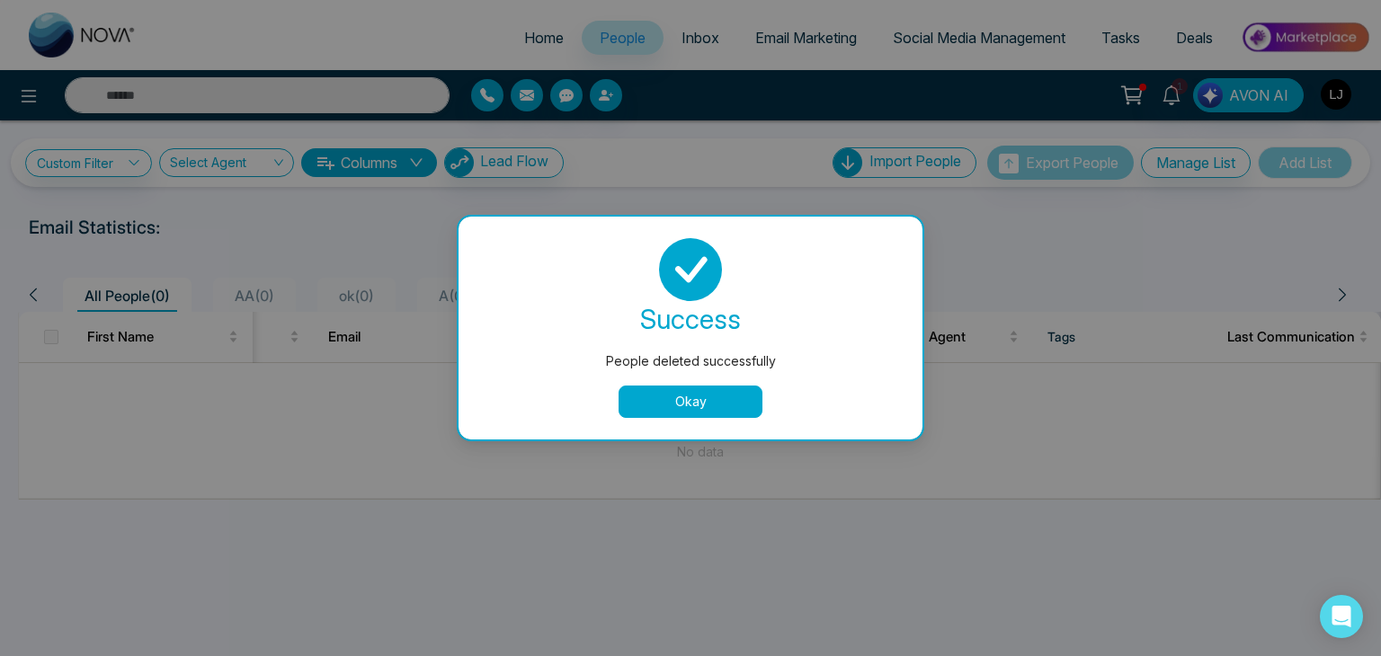
click at [693, 410] on button "Okay" at bounding box center [690, 402] width 144 height 32
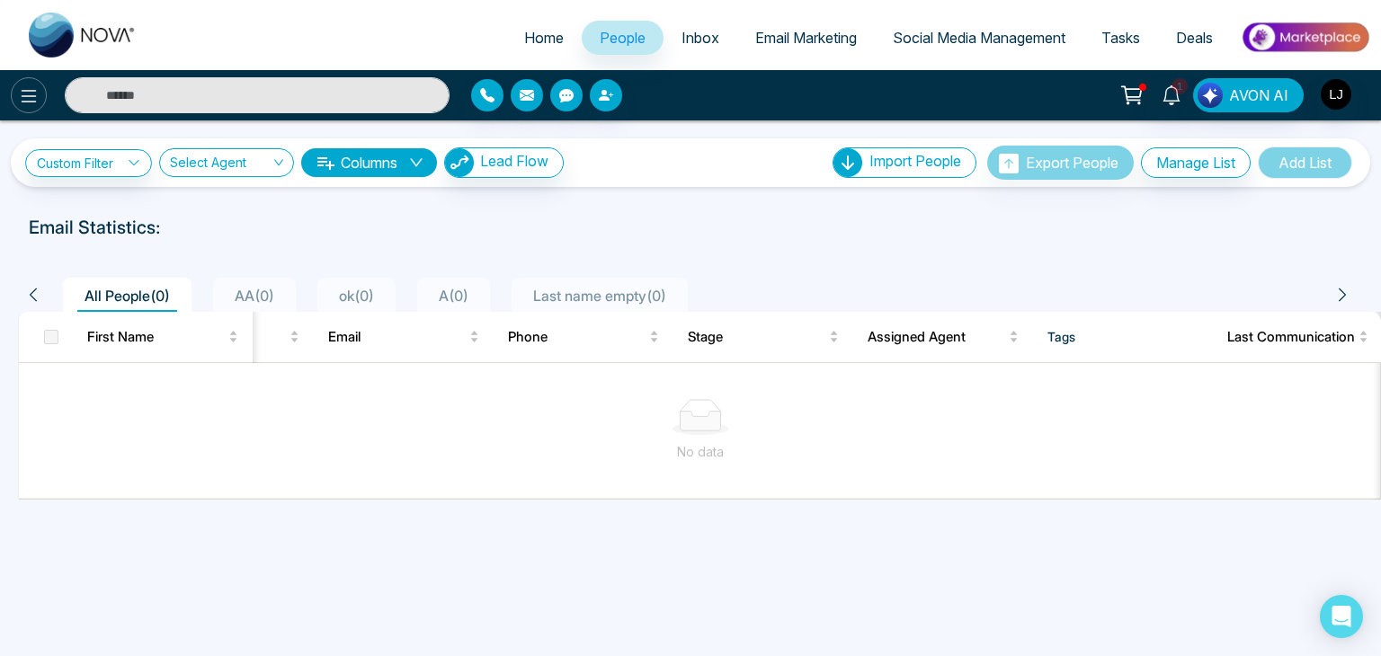
click at [16, 81] on button at bounding box center [29, 95] width 36 height 36
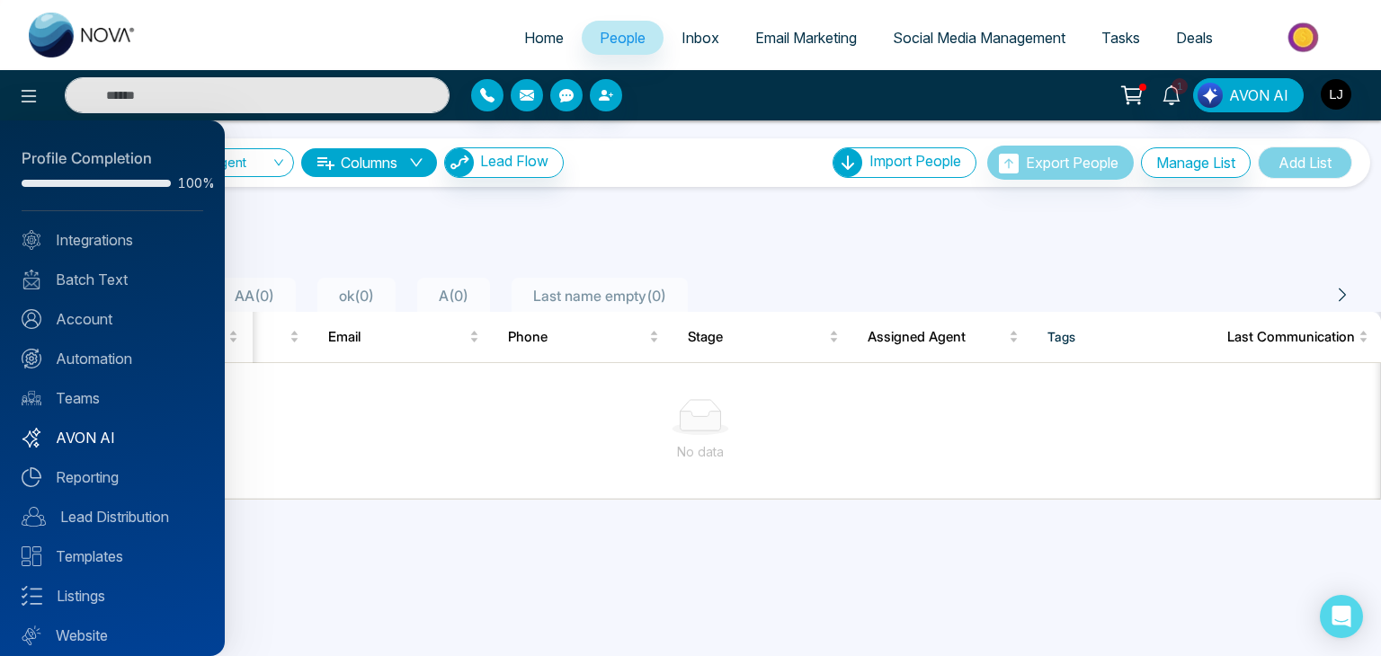
click at [108, 436] on link "AVON AI" at bounding box center [113, 438] width 182 height 22
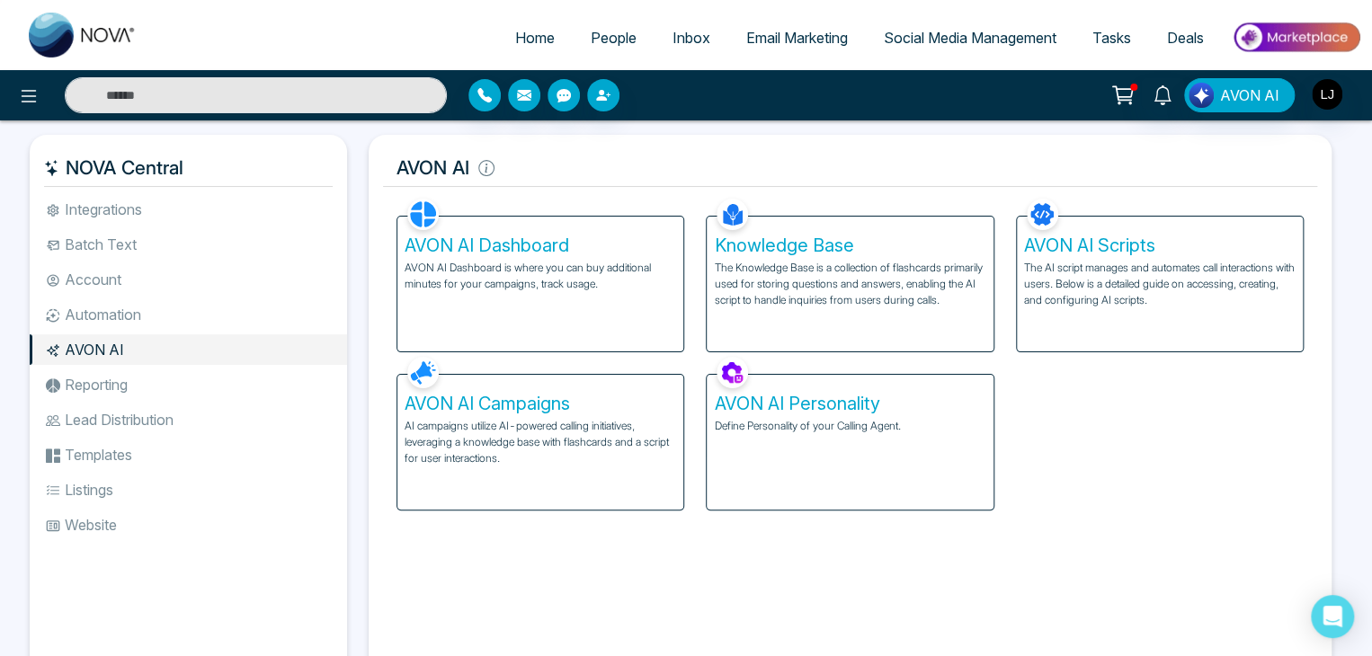
click at [493, 451] on p "AI campaigns utilize AI-powered calling initiatives, leveraging a knowledge bas…" at bounding box center [539, 442] width 271 height 49
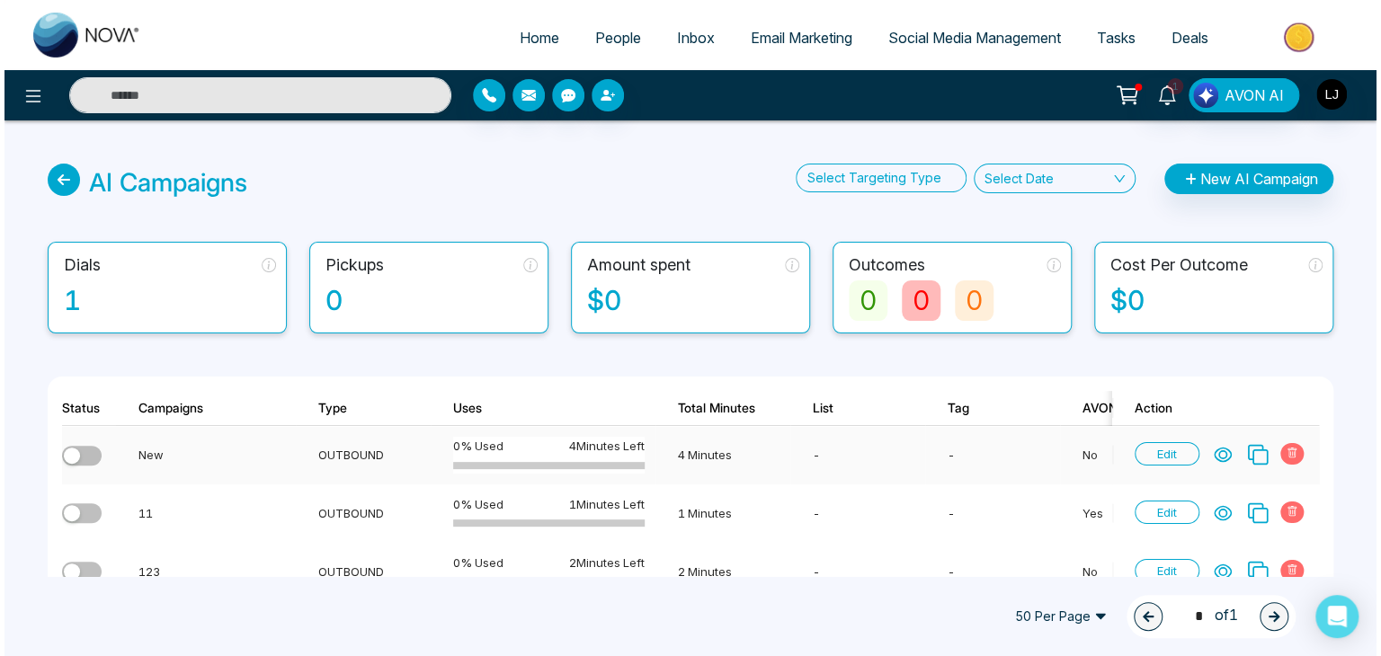
scroll to position [54, 0]
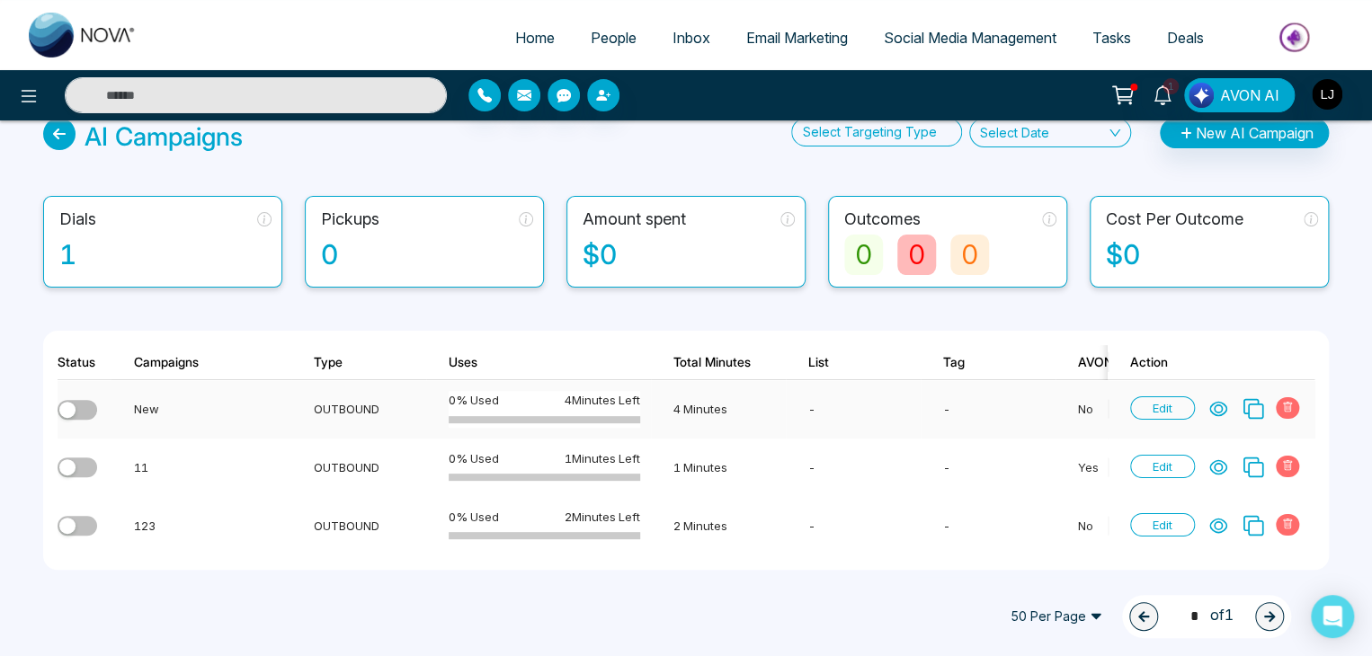
click at [1285, 402] on icon at bounding box center [1287, 407] width 11 height 11
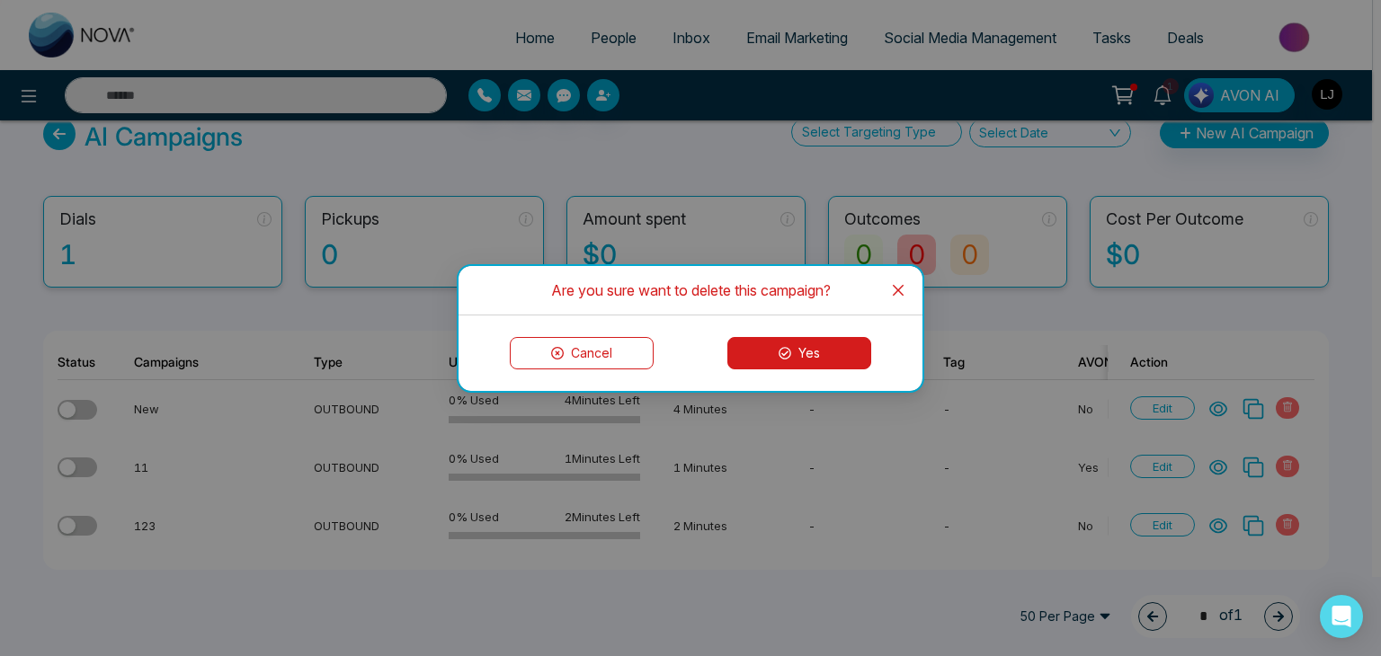
click at [839, 342] on button "Yes" at bounding box center [799, 353] width 144 height 32
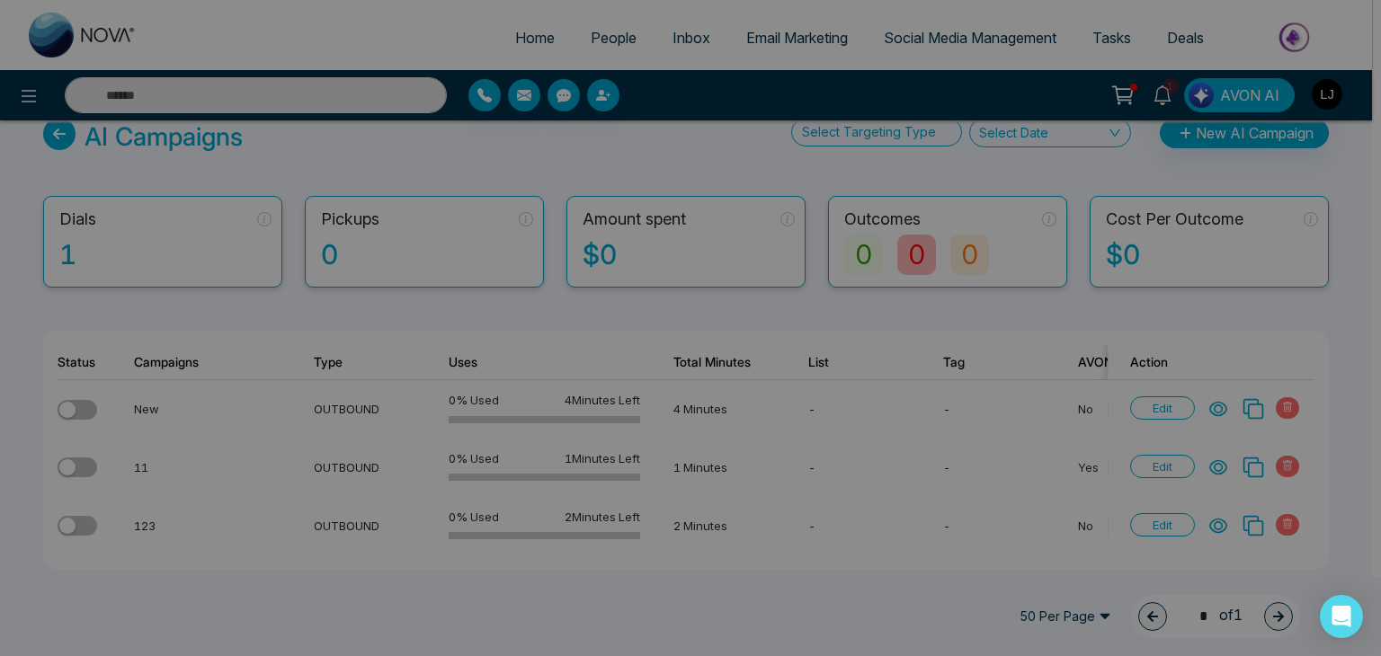
click at [1284, 393] on div "Campaign deleted successfully success Campaign deleted successfully Okay" at bounding box center [690, 328] width 1381 height 656
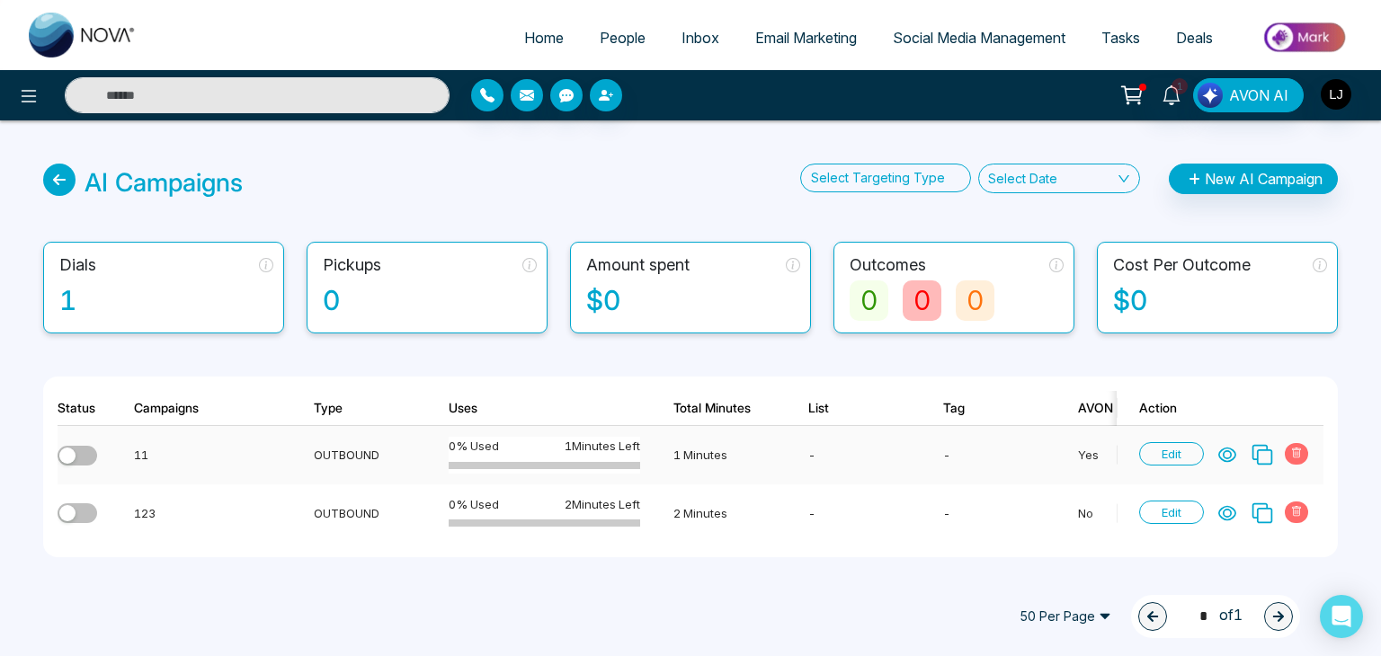
scroll to position [0, 0]
click at [1284, 393] on th "Action" at bounding box center [1219, 408] width 207 height 35
click at [1298, 458] on span at bounding box center [1295, 454] width 23 height 22
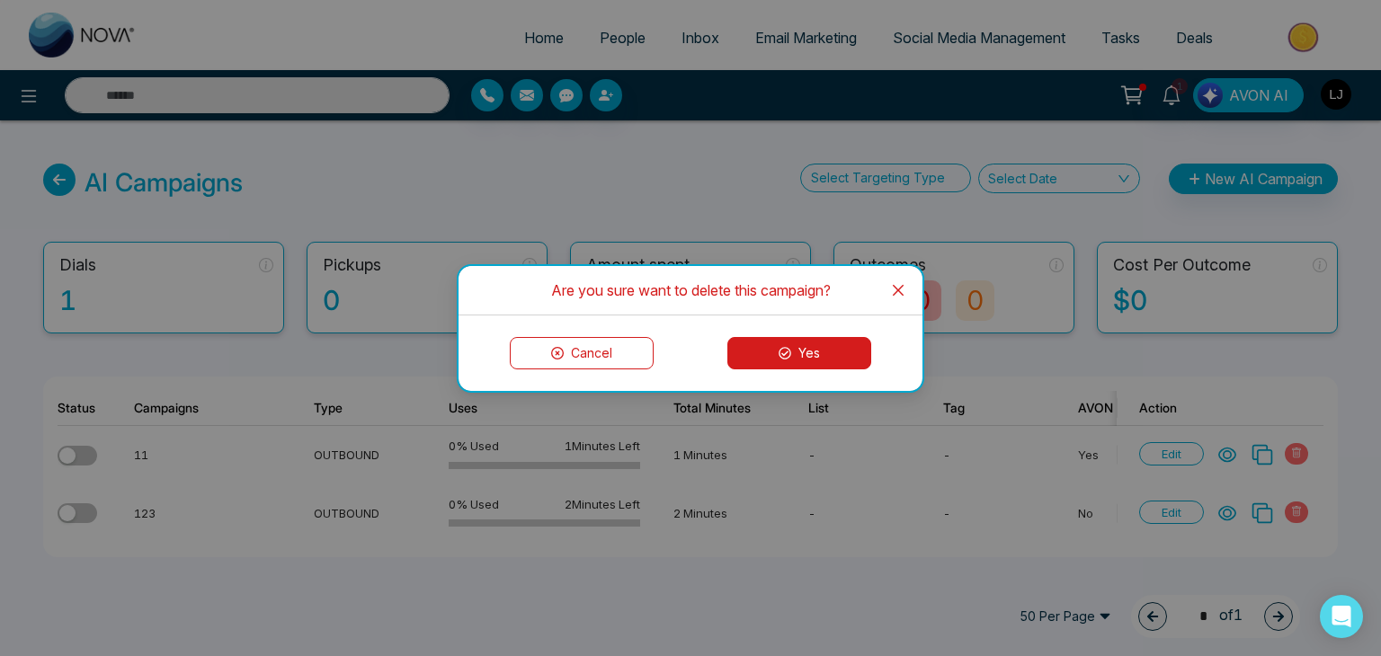
click at [866, 338] on button "Yes" at bounding box center [799, 353] width 144 height 32
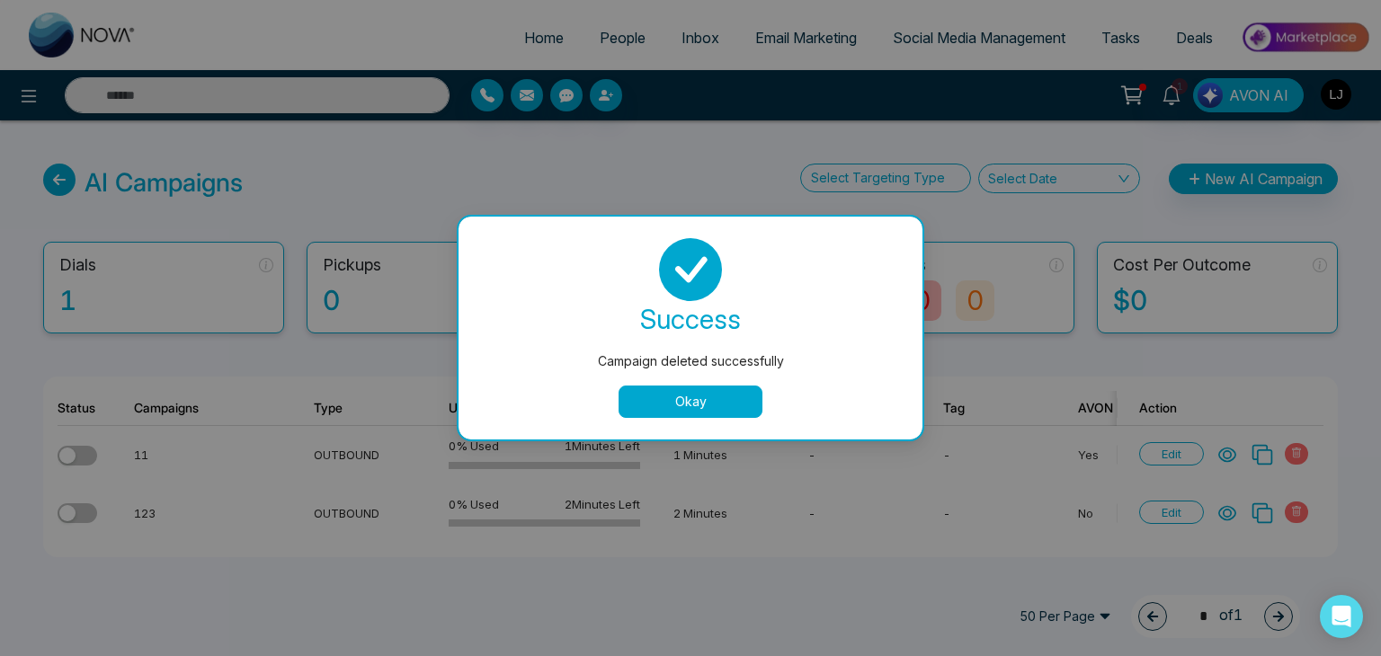
click at [1308, 458] on div "Campaign deleted successfully success Campaign deleted successfully Okay" at bounding box center [690, 328] width 1381 height 656
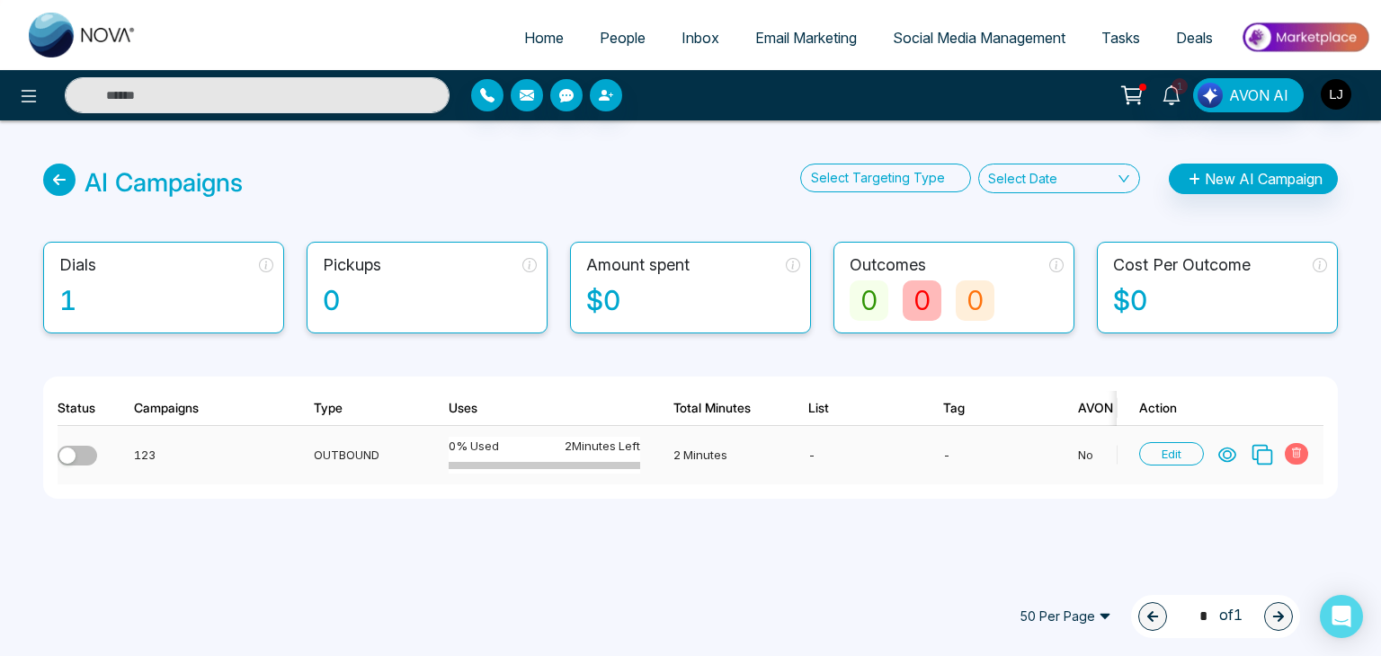
click at [1293, 448] on icon at bounding box center [1296, 453] width 9 height 10
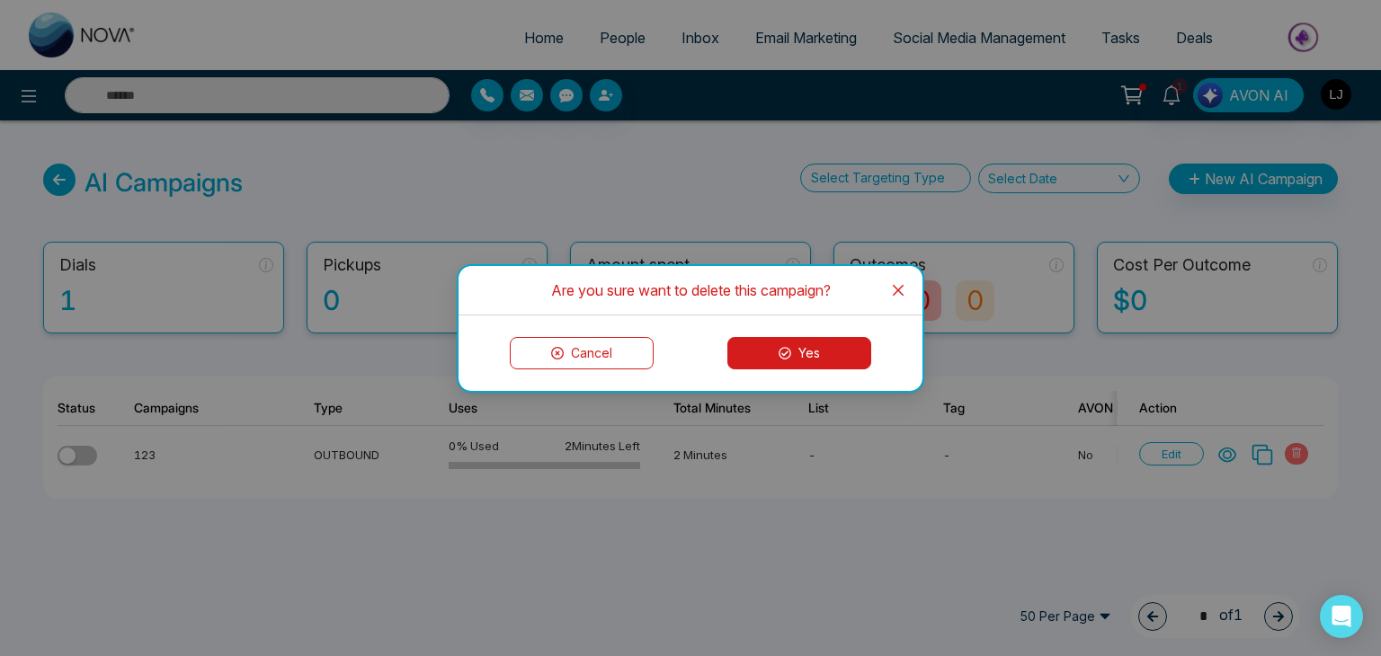
click at [818, 337] on button "Yes" at bounding box center [799, 353] width 144 height 32
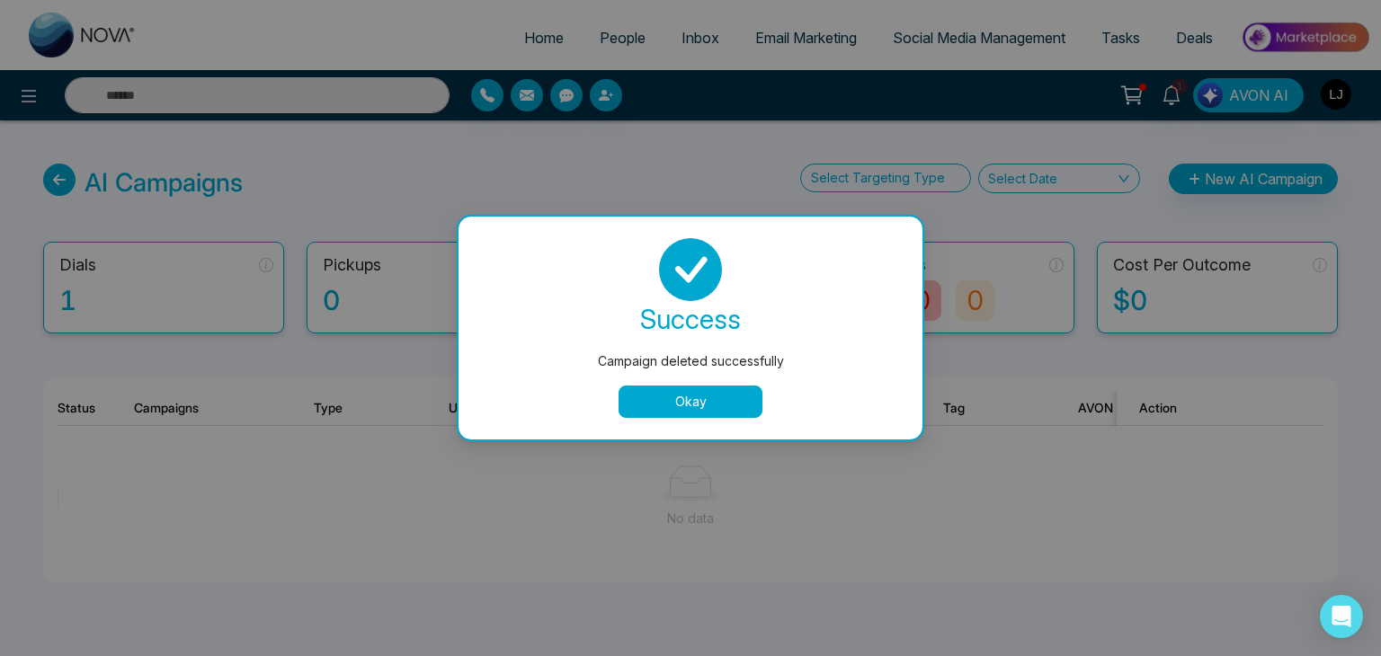
click at [657, 412] on button "Okay" at bounding box center [690, 402] width 144 height 32
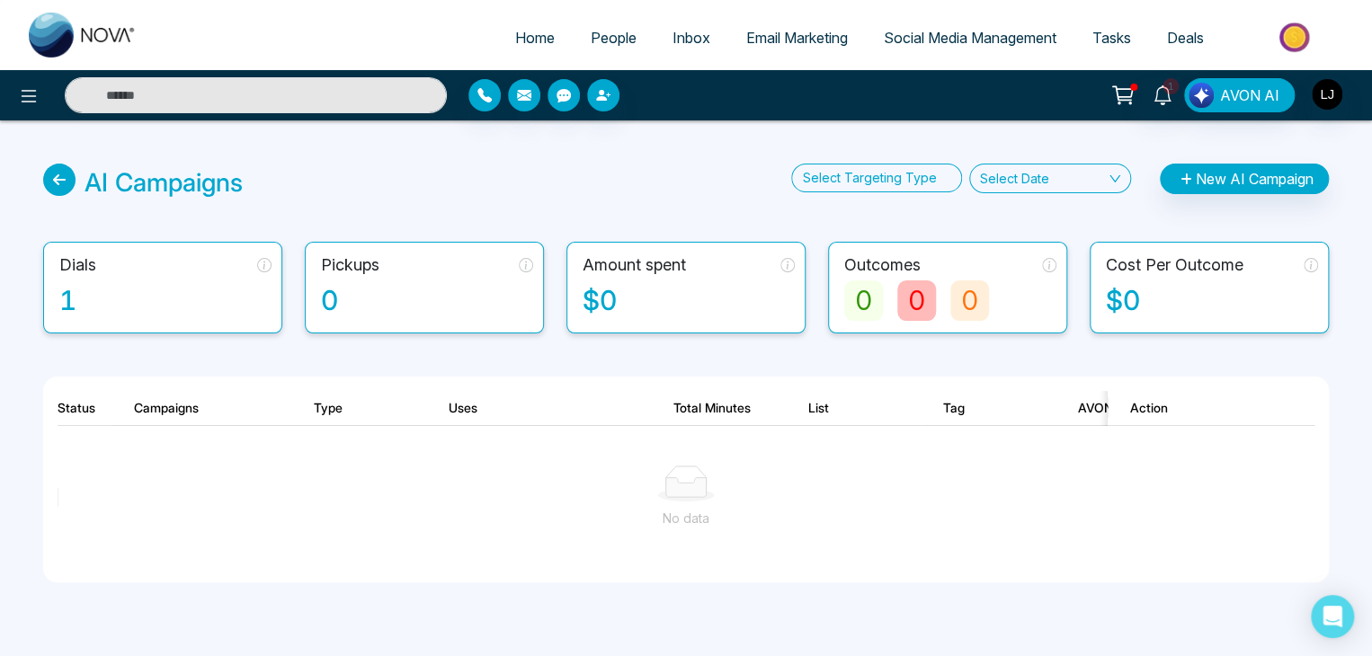
click at [607, 44] on span "People" at bounding box center [614, 38] width 46 height 18
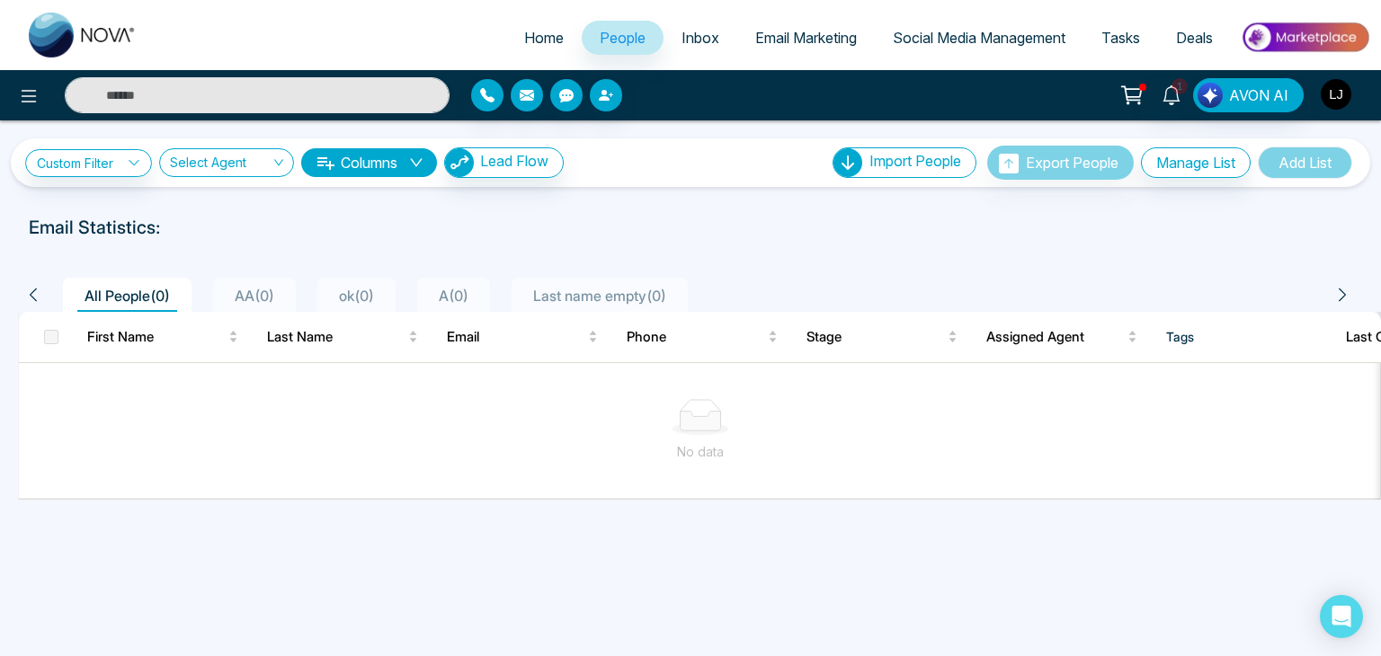
click at [1336, 87] on img "button" at bounding box center [1335, 94] width 31 height 31
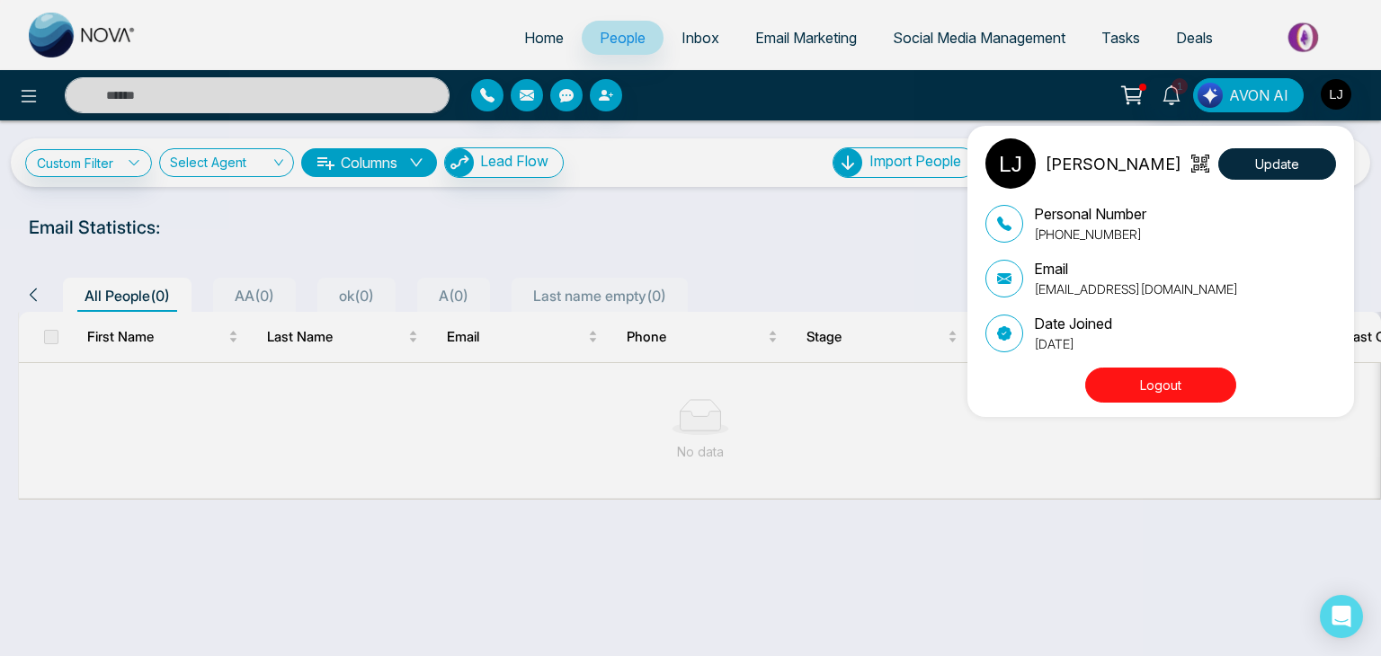
click at [1116, 296] on p "lokeshjoshi6454@gmail.com" at bounding box center [1136, 289] width 204 height 19
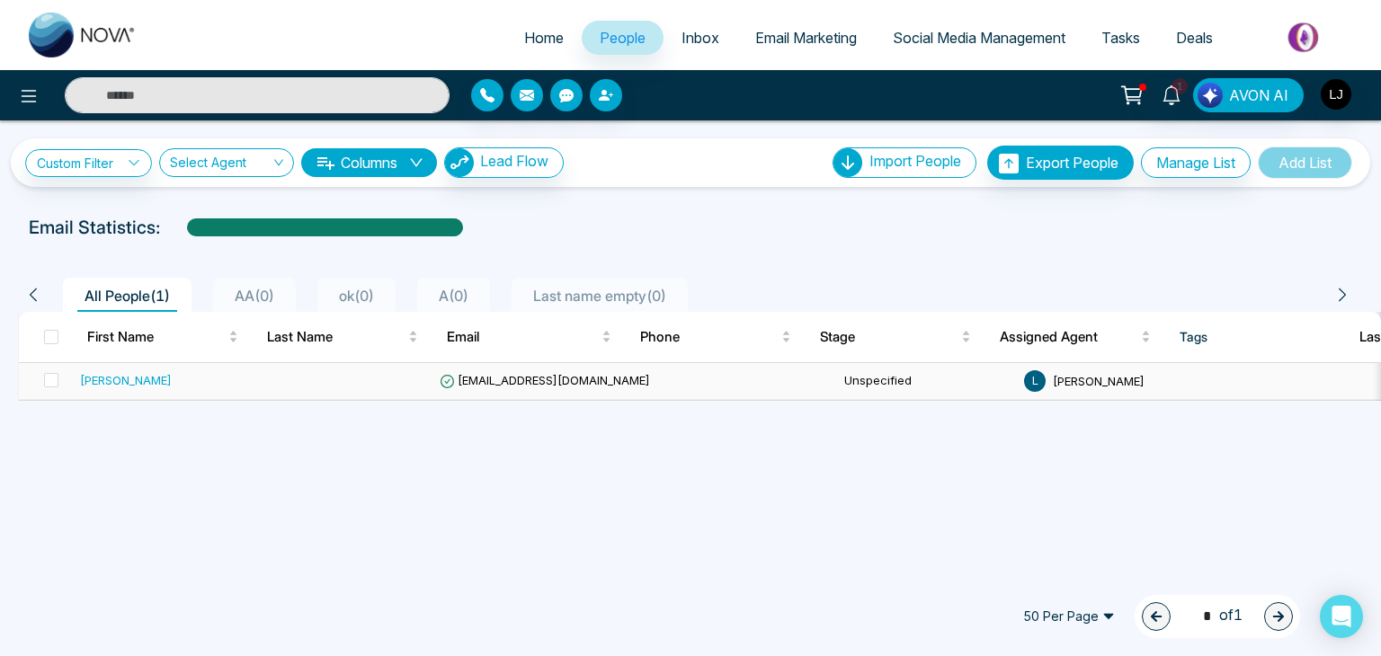
click at [308, 380] on td at bounding box center [343, 381] width 180 height 37
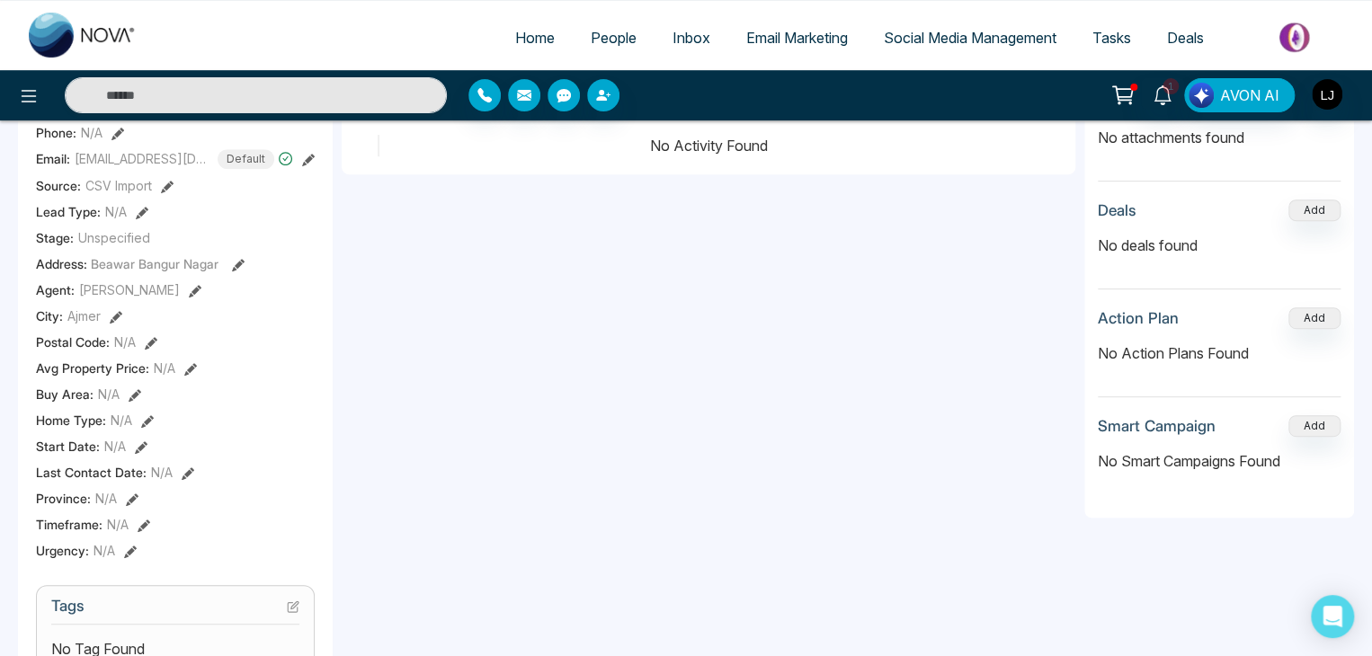
scroll to position [0, 392]
click at [290, 613] on icon at bounding box center [293, 606] width 13 height 13
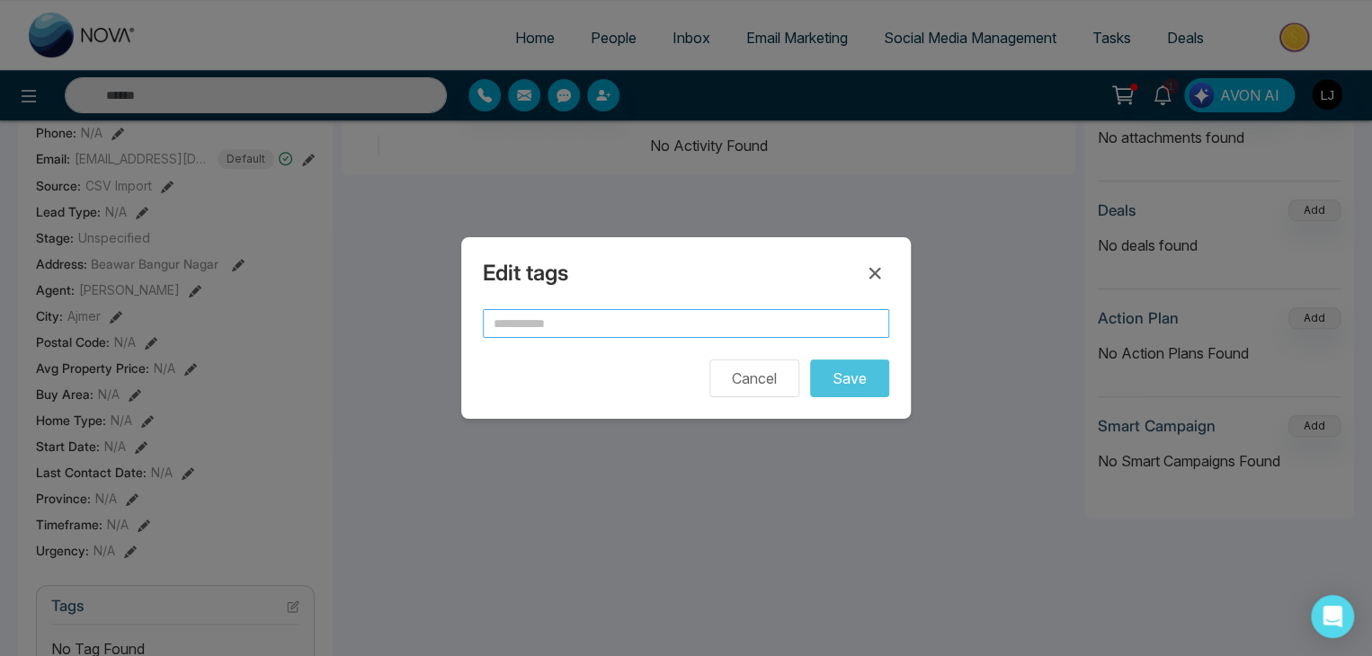
click at [592, 324] on input "text" at bounding box center [686, 323] width 406 height 29
type input "****"
click at [863, 394] on button "Save" at bounding box center [849, 379] width 79 height 38
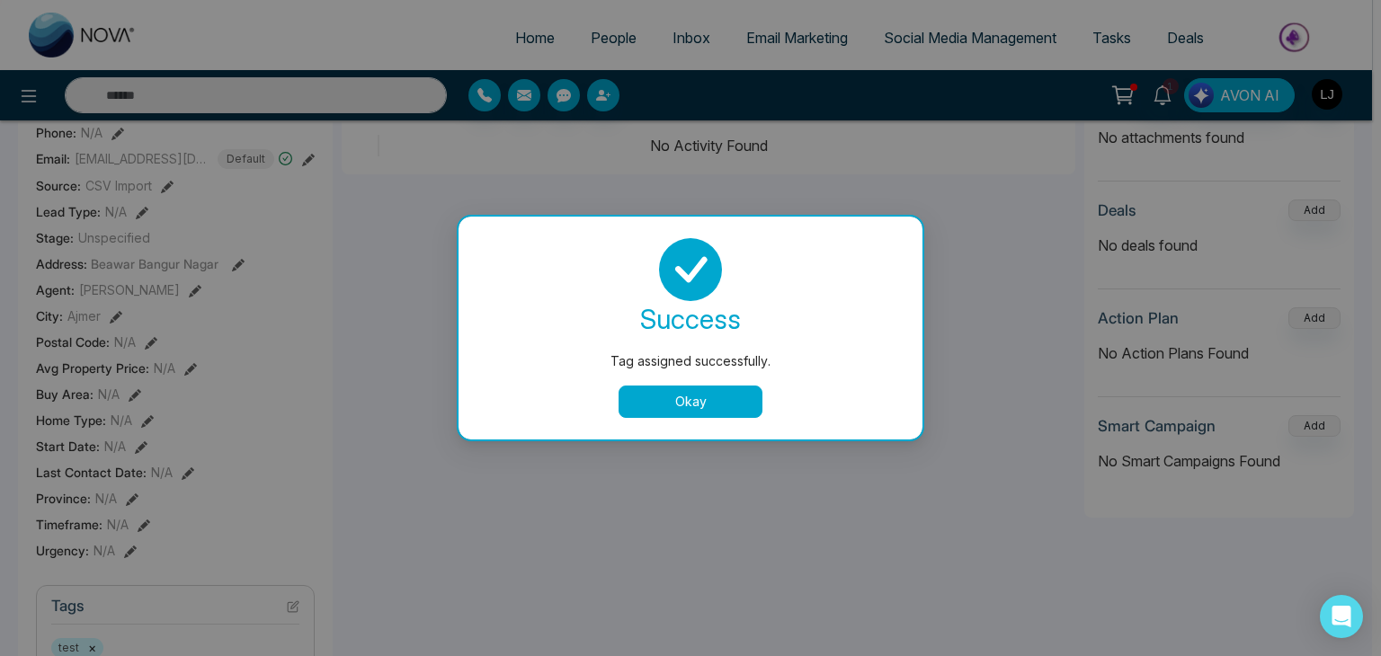
click at [672, 395] on button "Okay" at bounding box center [690, 402] width 144 height 32
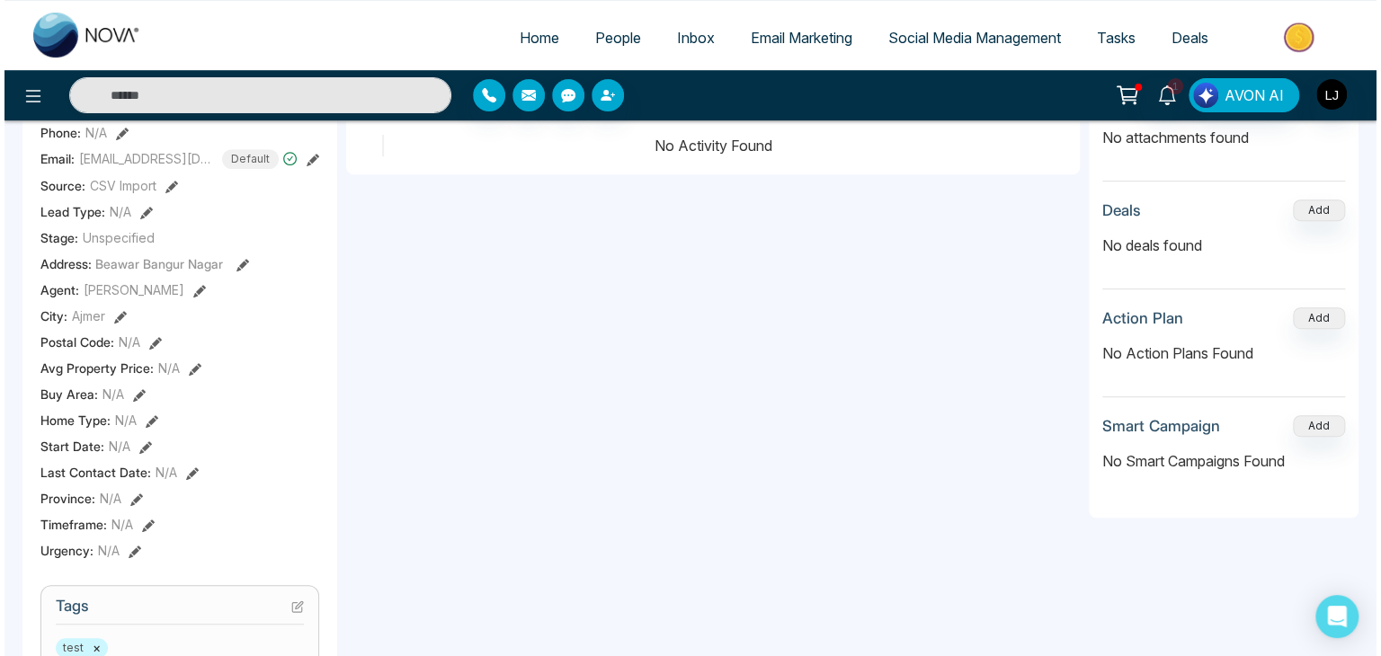
scroll to position [0, 384]
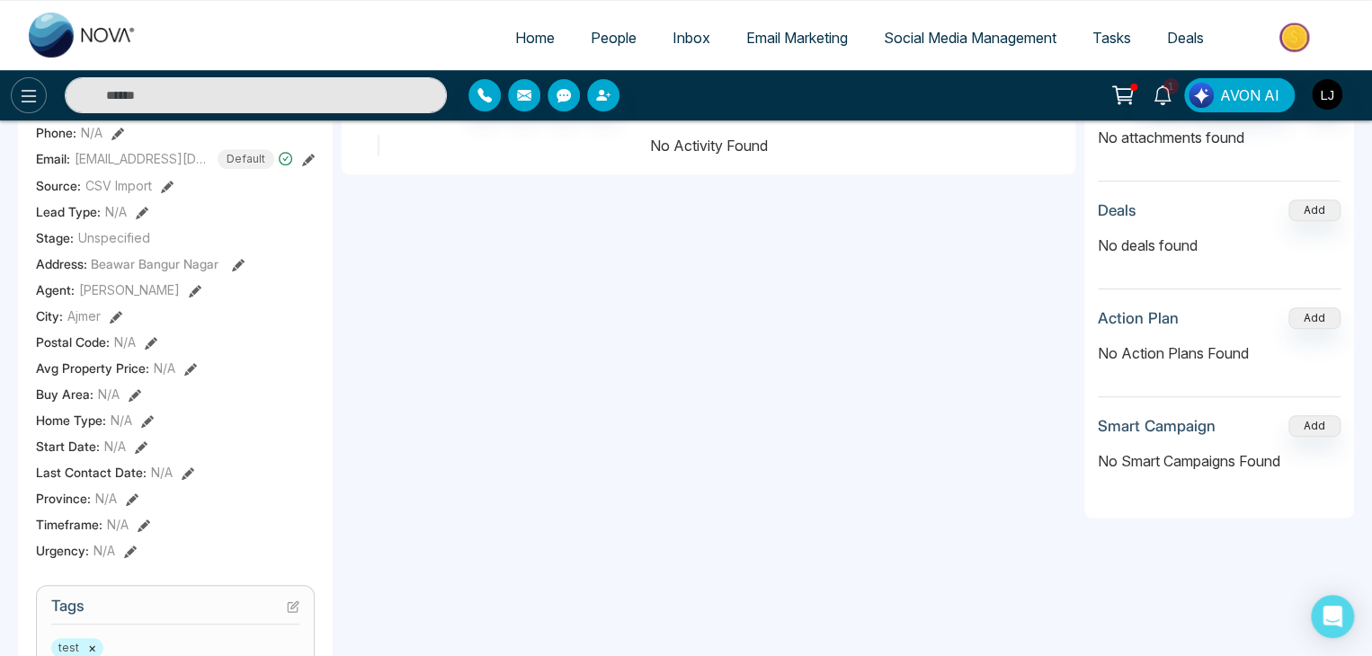
click at [33, 109] on button at bounding box center [29, 95] width 36 height 36
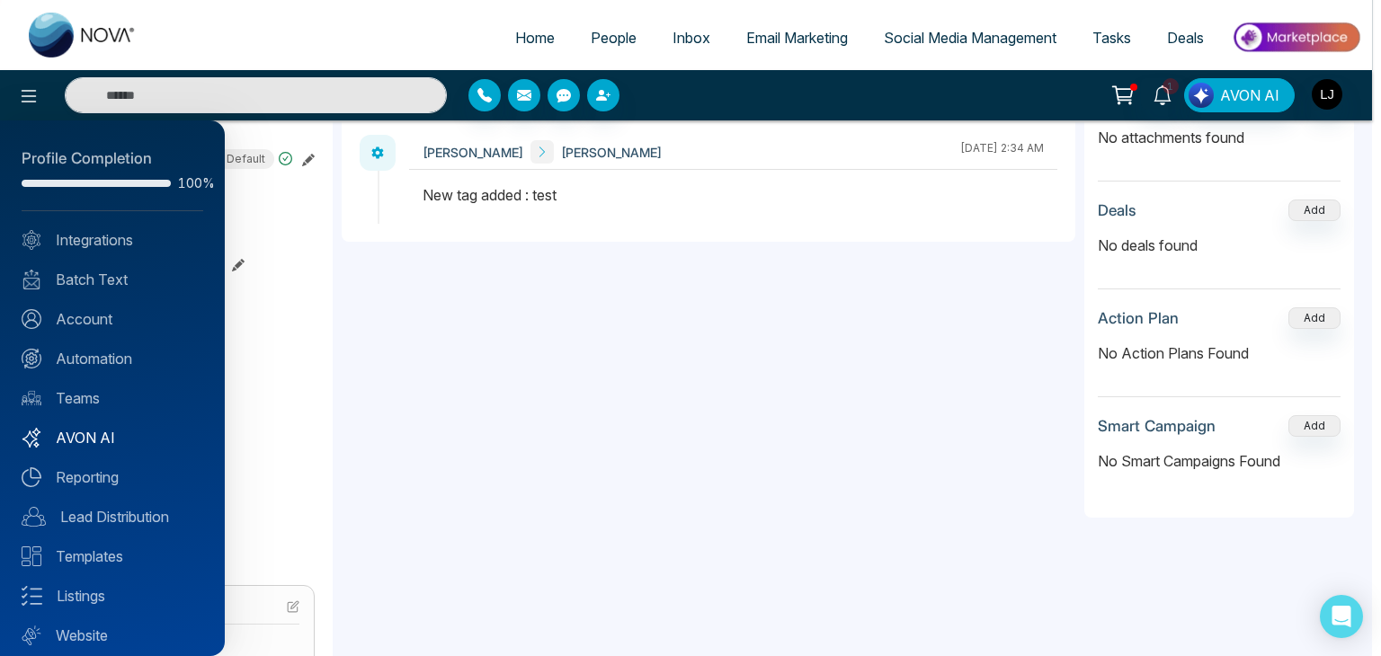
click at [87, 437] on link "AVON AI" at bounding box center [113, 438] width 182 height 22
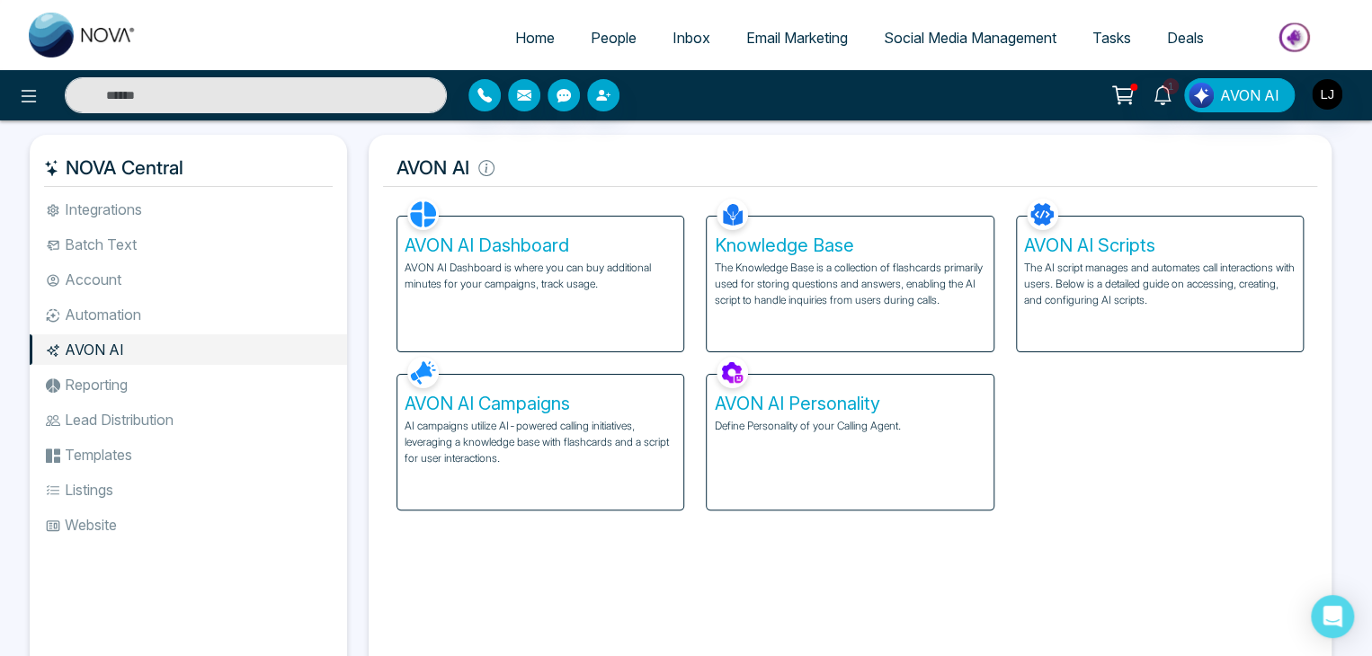
click at [574, 468] on div "AVON AI Campaigns AI campaigns utilize AI-powered calling initiatives, leveragi…" at bounding box center [540, 442] width 286 height 135
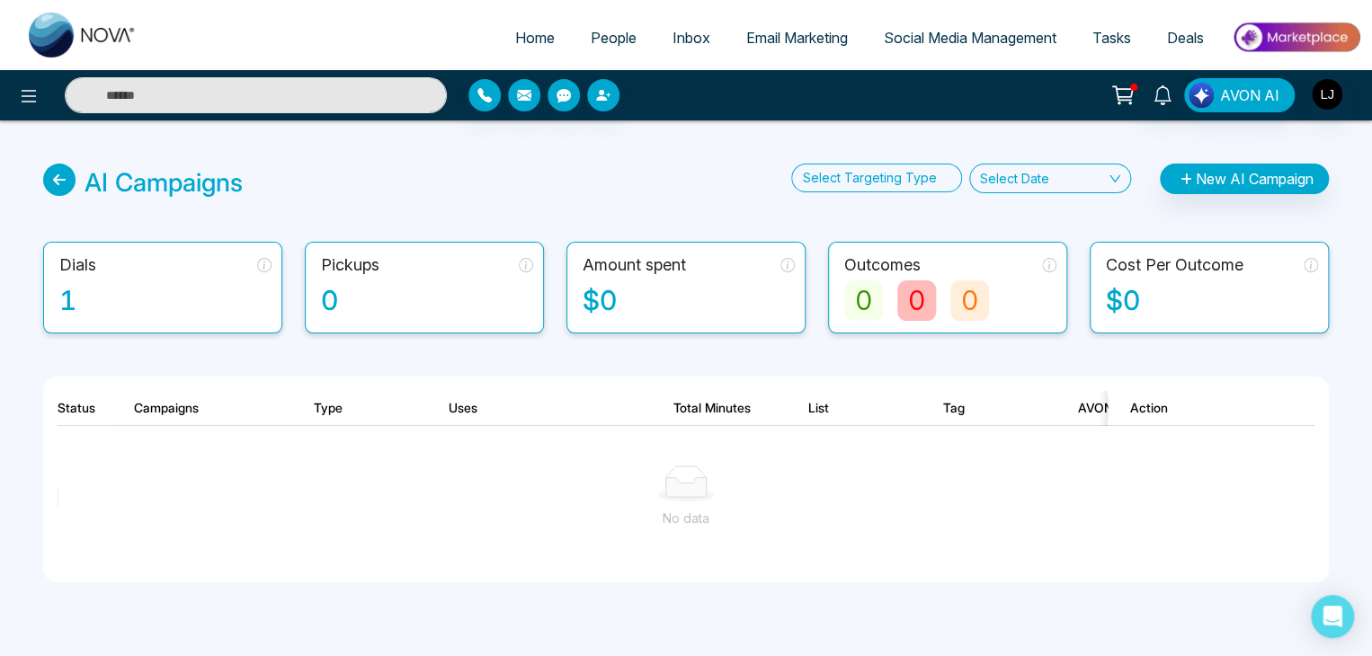
click at [1199, 162] on div "AI Campaigns Select Targeting Type Select Date New AI Campaign Dials 1 Pickups …" at bounding box center [686, 394] width 1372 height 548
click at [1195, 173] on button "New AI Campaign" at bounding box center [1244, 179] width 169 height 31
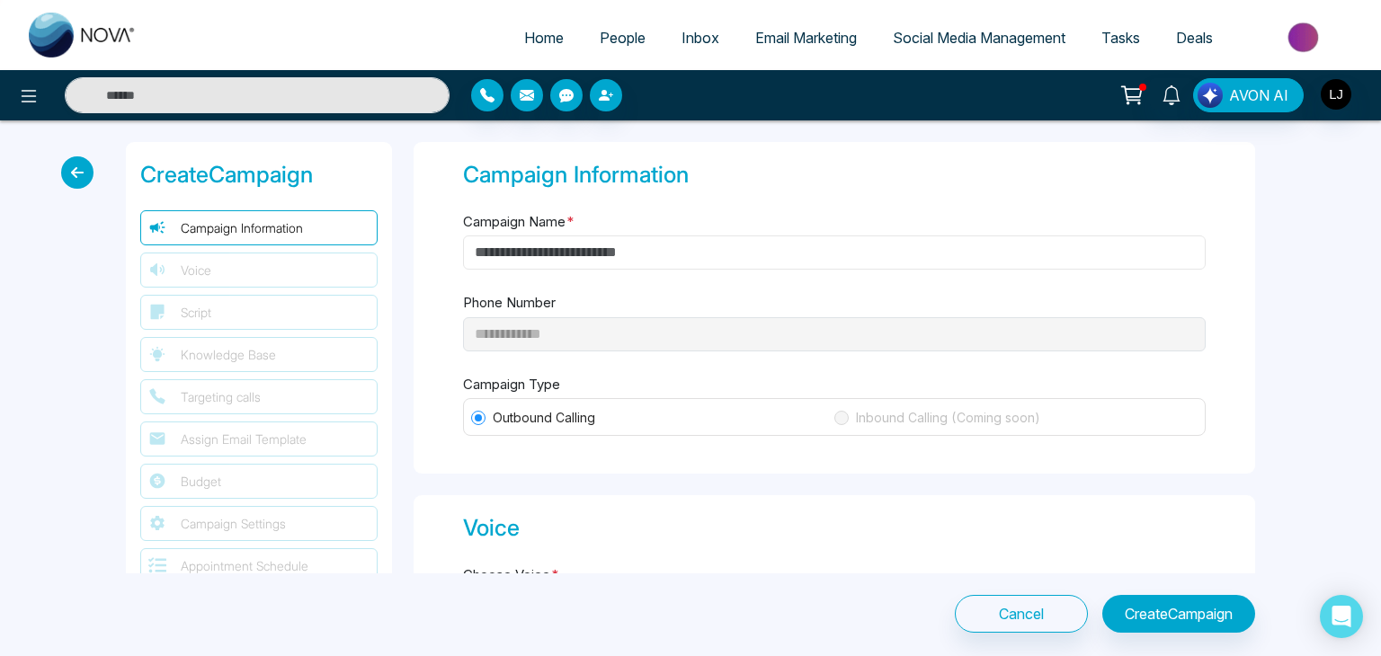
click at [902, 253] on input "Campaign Name *" at bounding box center [834, 253] width 742 height 34
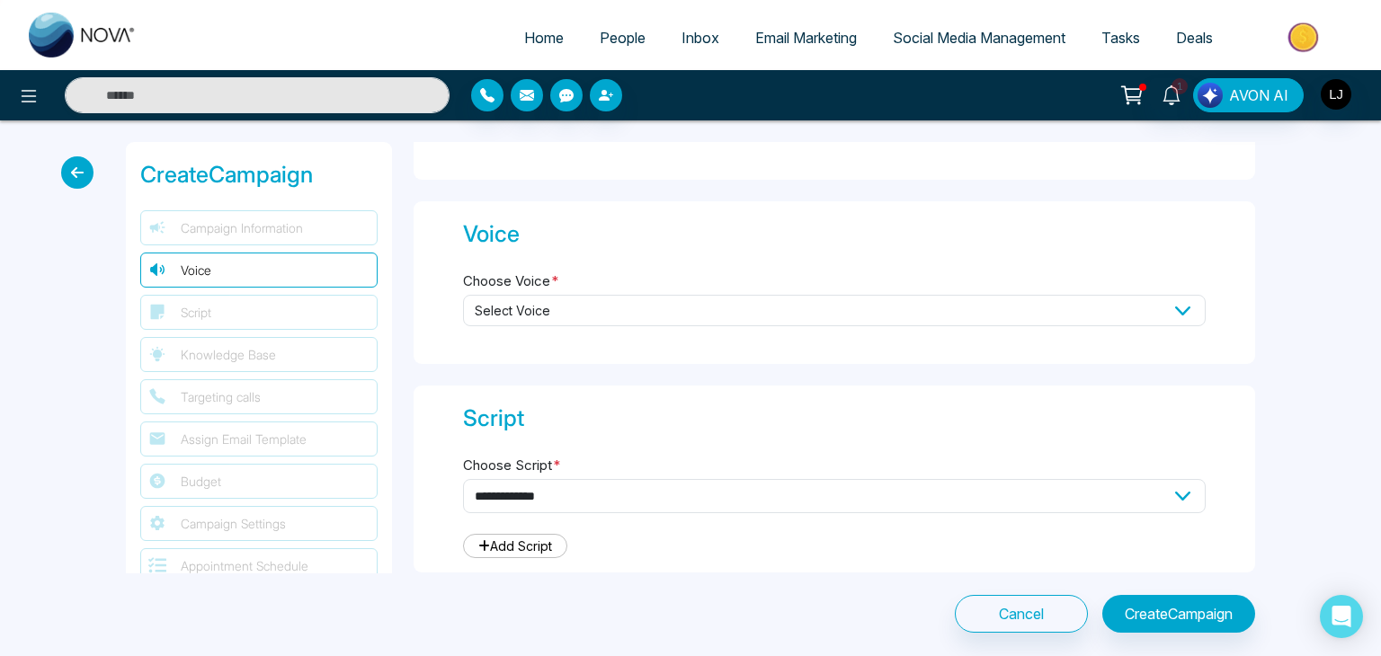
scroll to position [316, 0]
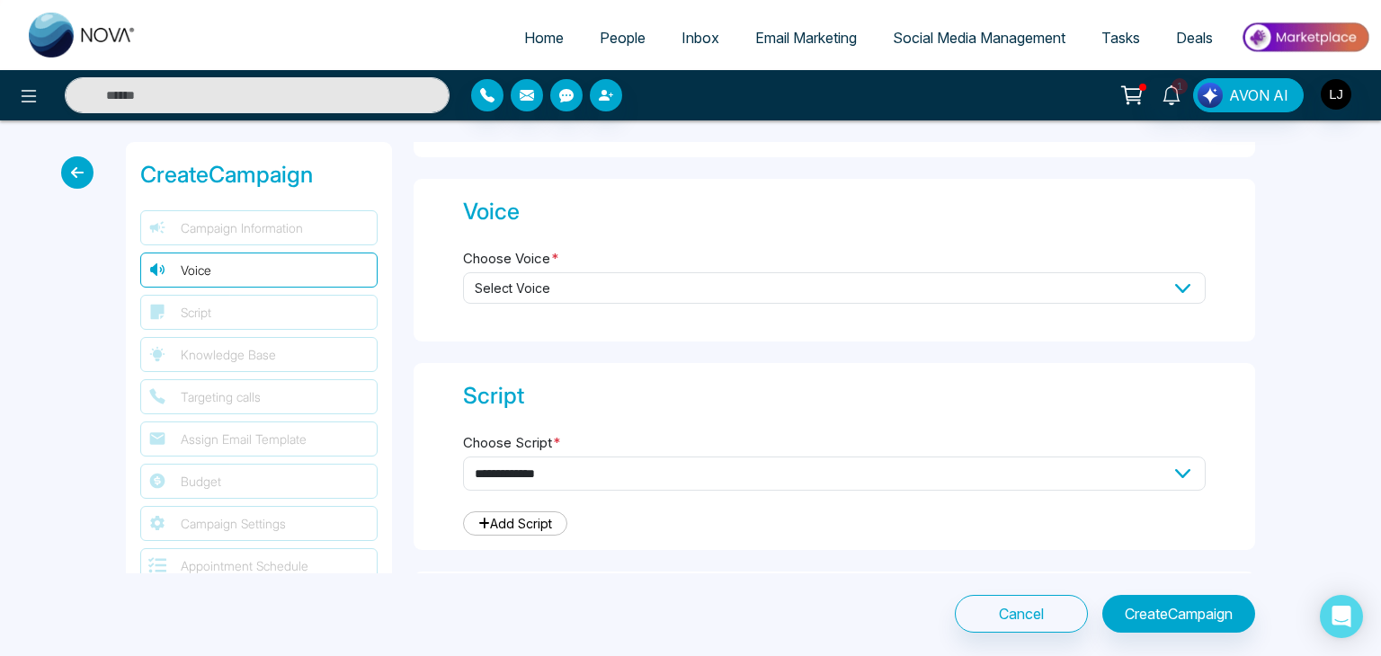
type input "****"
click at [749, 291] on span "Select Voice" at bounding box center [834, 287] width 742 height 31
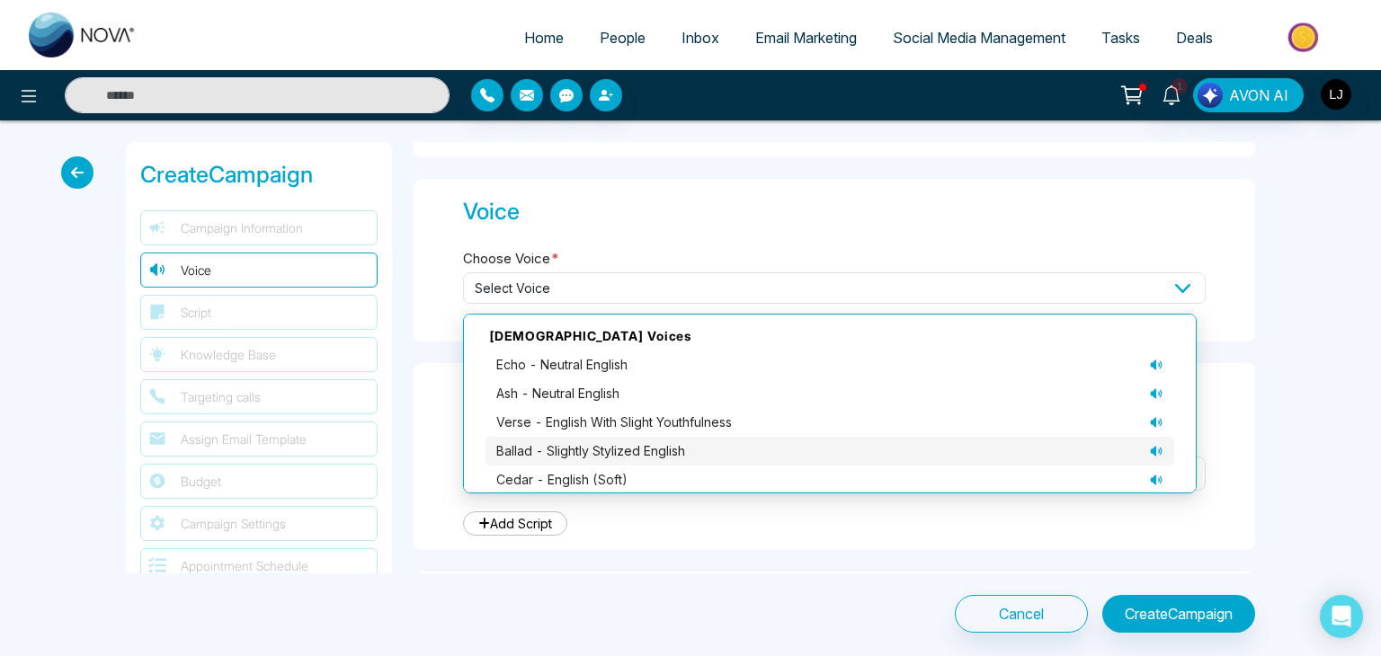
click at [661, 441] on span "ballad - slightly stylized English" at bounding box center [590, 451] width 189 height 20
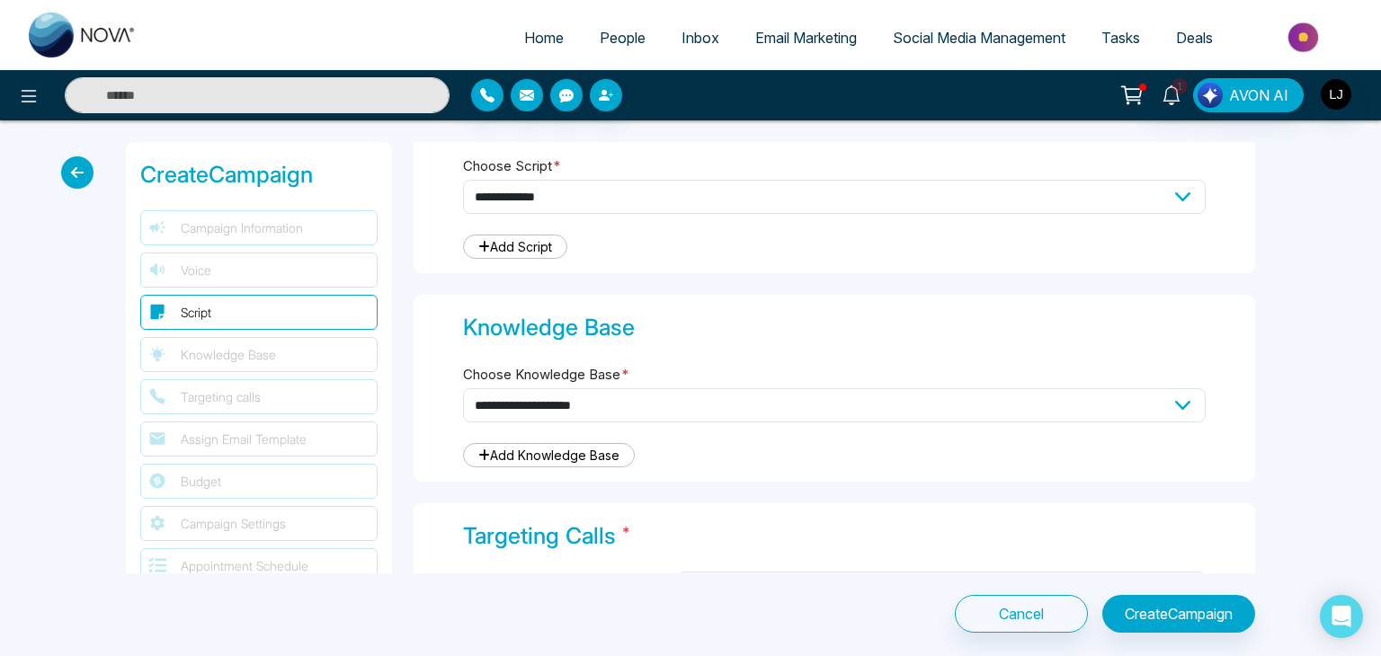
scroll to position [597, 0]
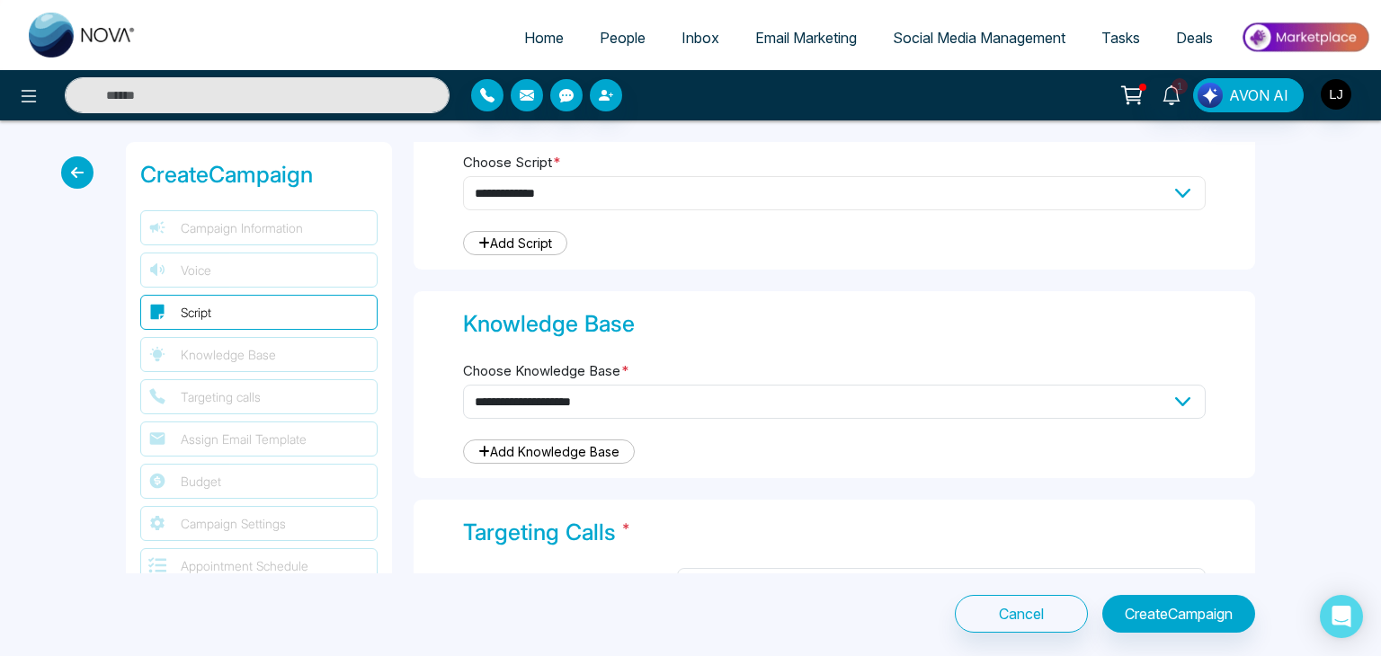
click at [700, 191] on select "**********" at bounding box center [834, 193] width 742 height 34
select select "***"
click at [463, 176] on select "**********" at bounding box center [834, 193] width 742 height 34
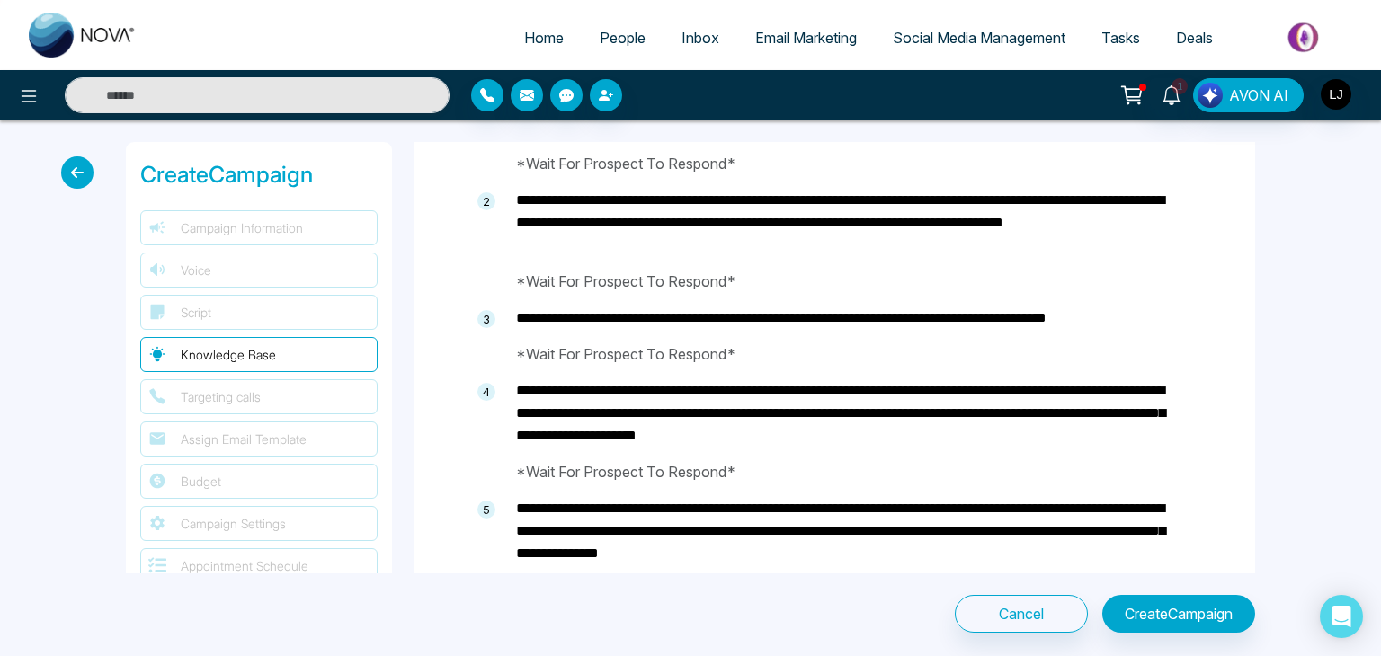
scroll to position [1731, 0]
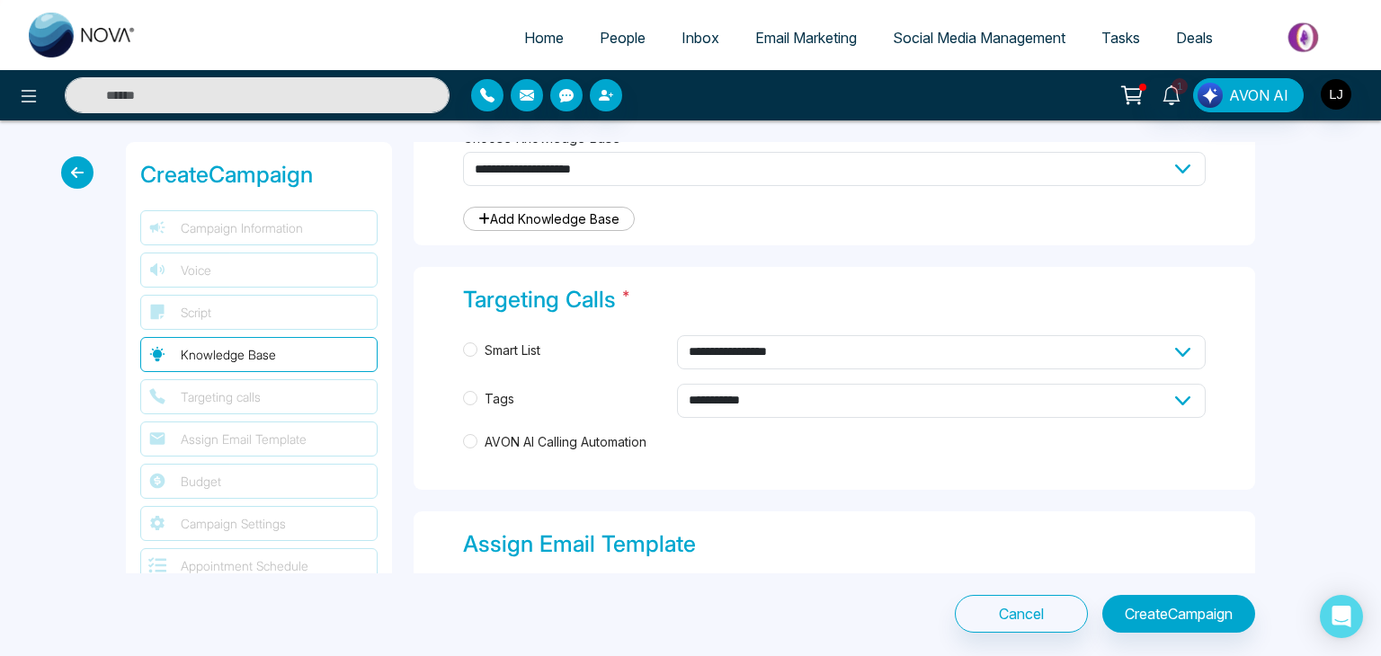
type textarea "**********"
drag, startPoint x: 721, startPoint y: 181, endPoint x: 674, endPoint y: 224, distance: 63.6
click at [674, 224] on div "**********" at bounding box center [834, 178] width 742 height 103
select select "***"
click at [463, 152] on select "**********" at bounding box center [834, 169] width 742 height 34
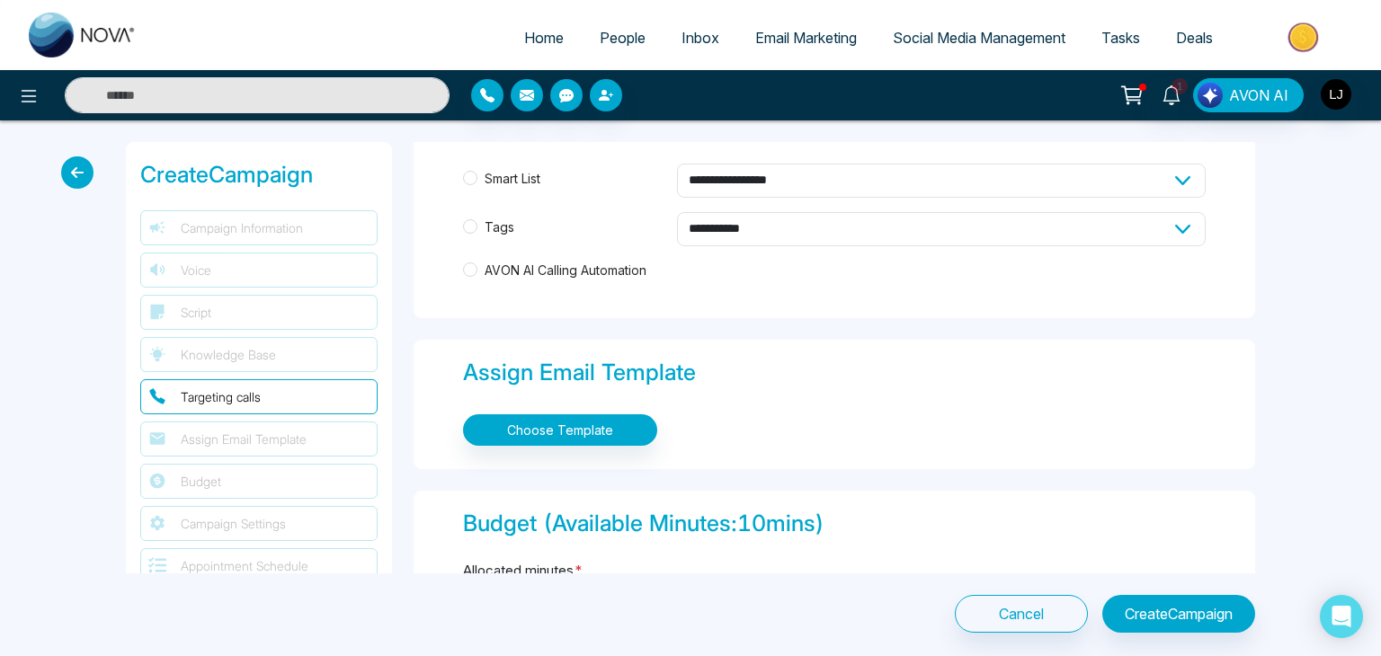
scroll to position [1902, 0]
click at [482, 222] on span "Tags" at bounding box center [499, 228] width 44 height 20
drag, startPoint x: 698, startPoint y: 233, endPoint x: 716, endPoint y: 280, distance: 50.1
click at [716, 280] on div "**********" at bounding box center [834, 229] width 742 height 131
select select "*****"
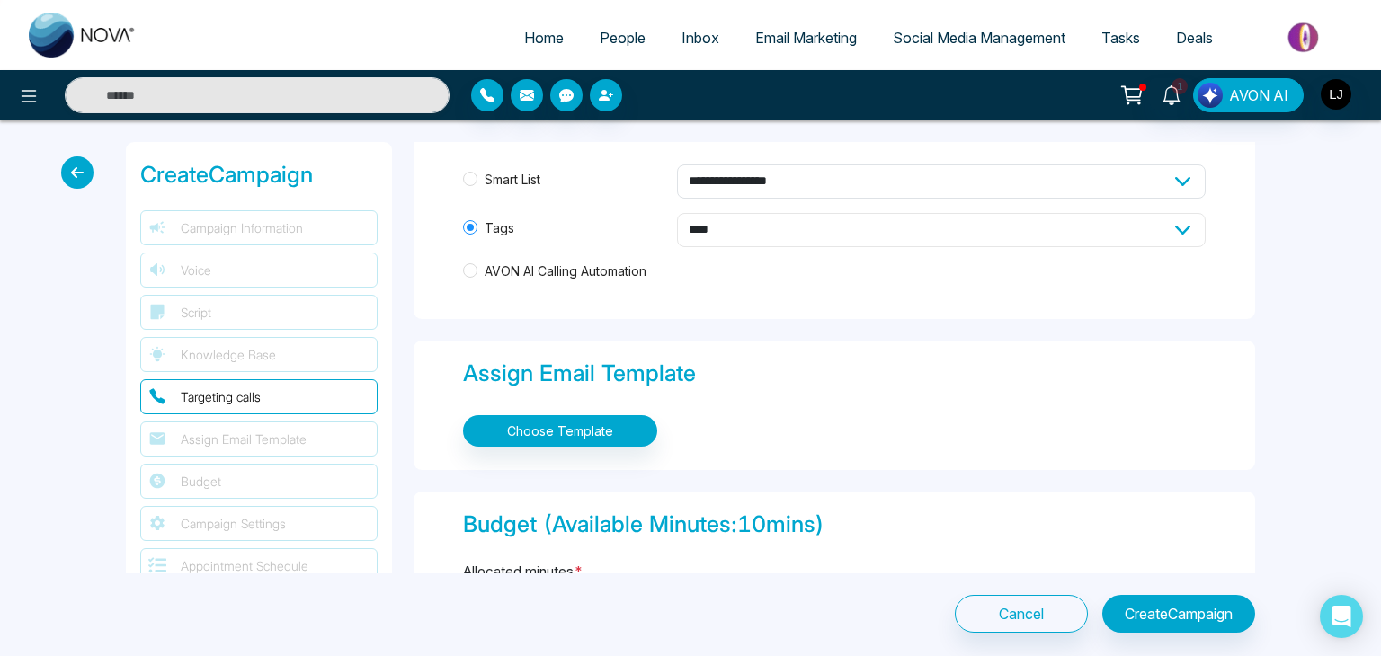
click at [677, 213] on select "**********" at bounding box center [941, 230] width 529 height 34
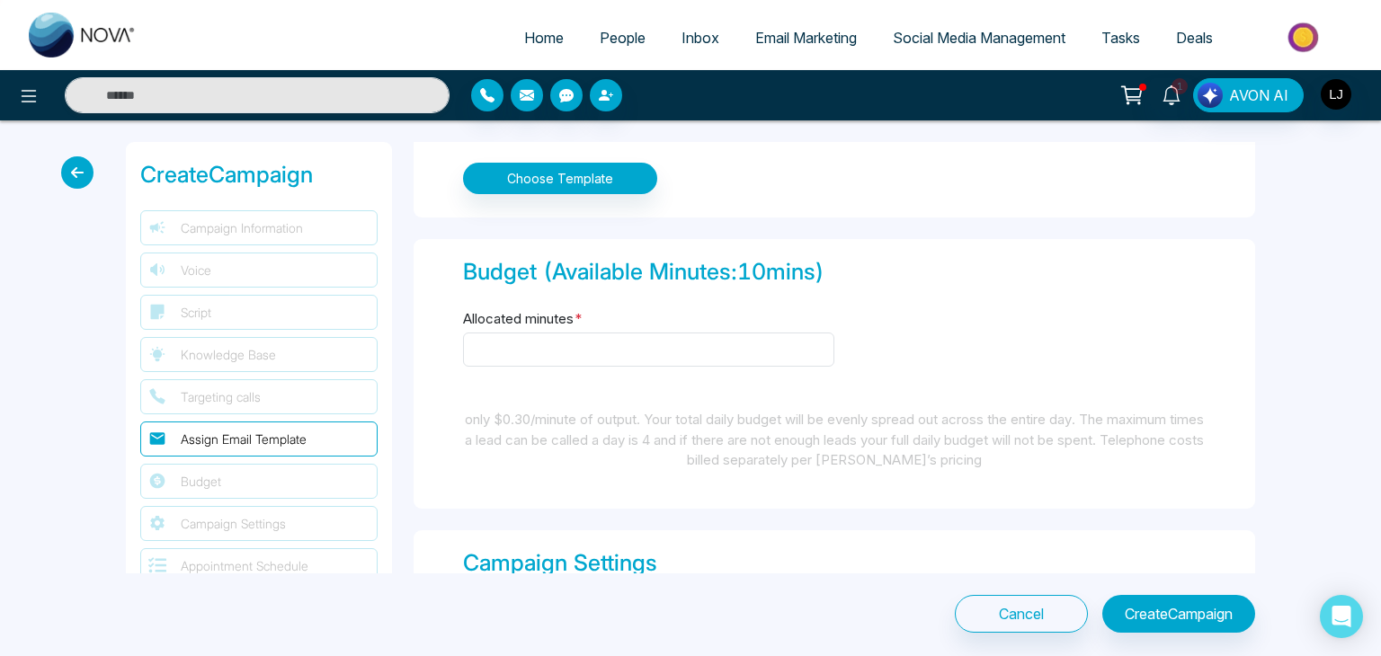
scroll to position [2166, 0]
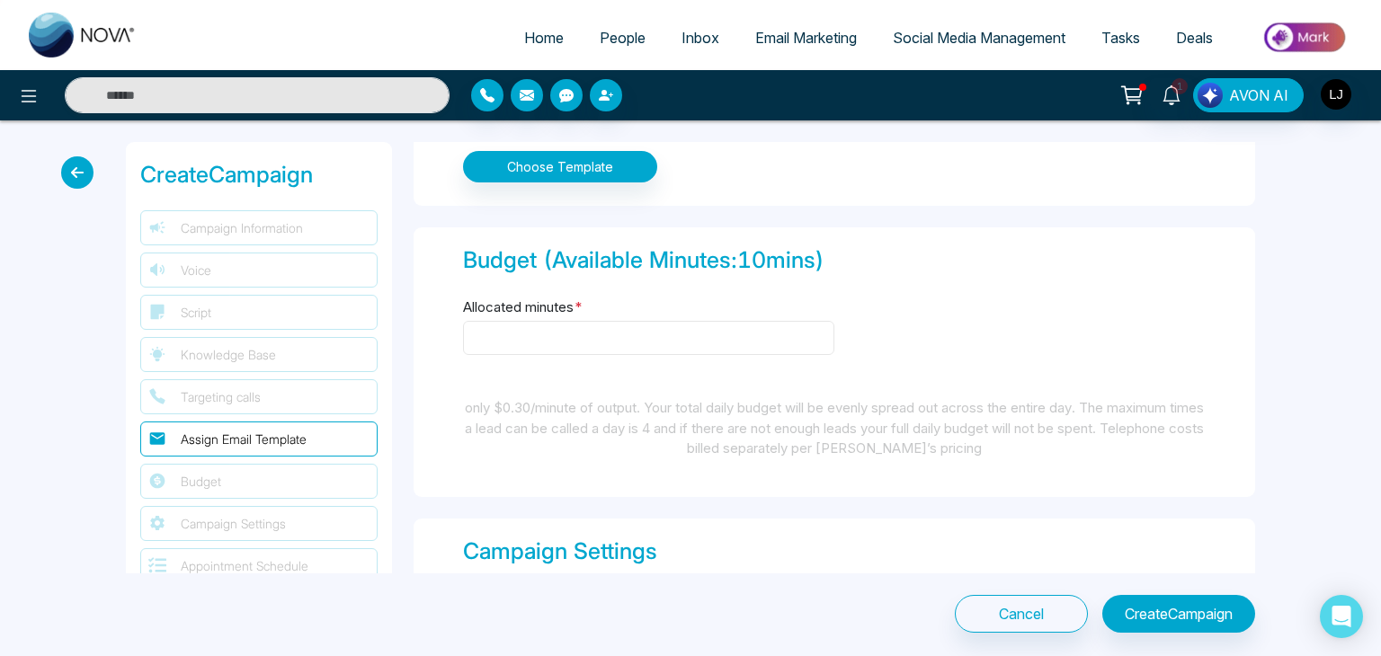
click at [549, 346] on input "Allocated minutes *" at bounding box center [648, 338] width 371 height 34
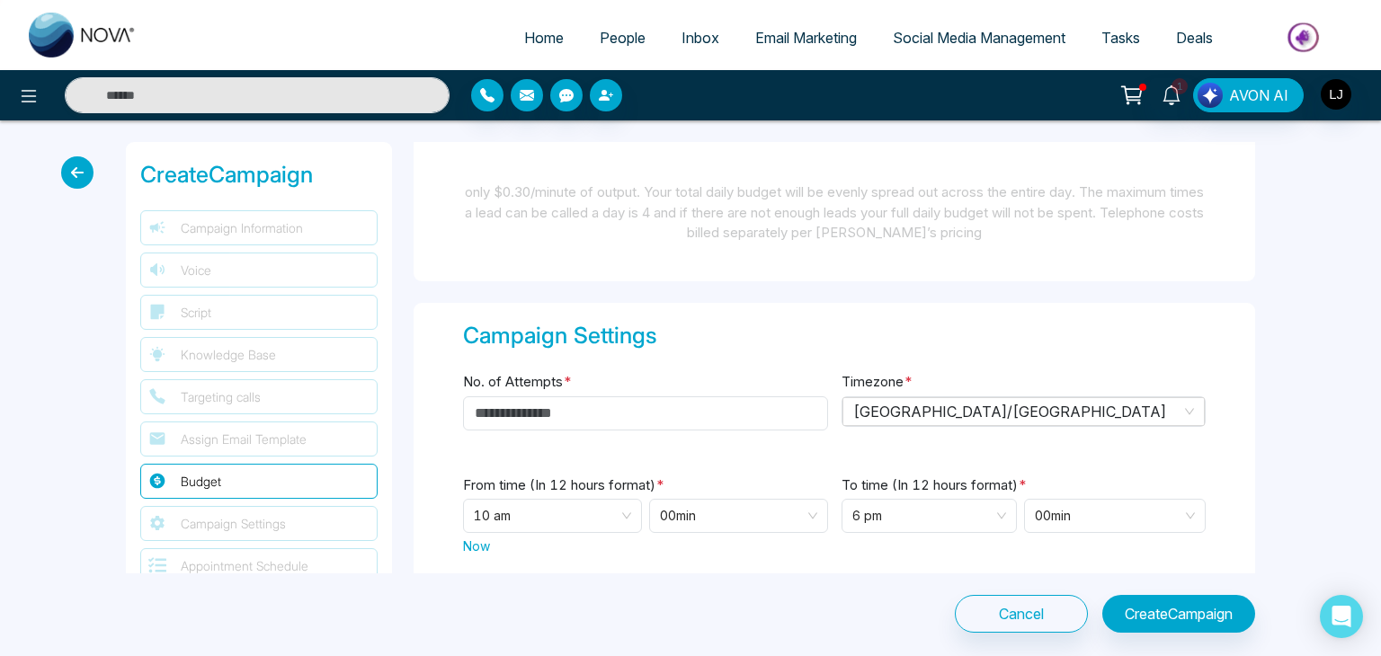
scroll to position [2387, 0]
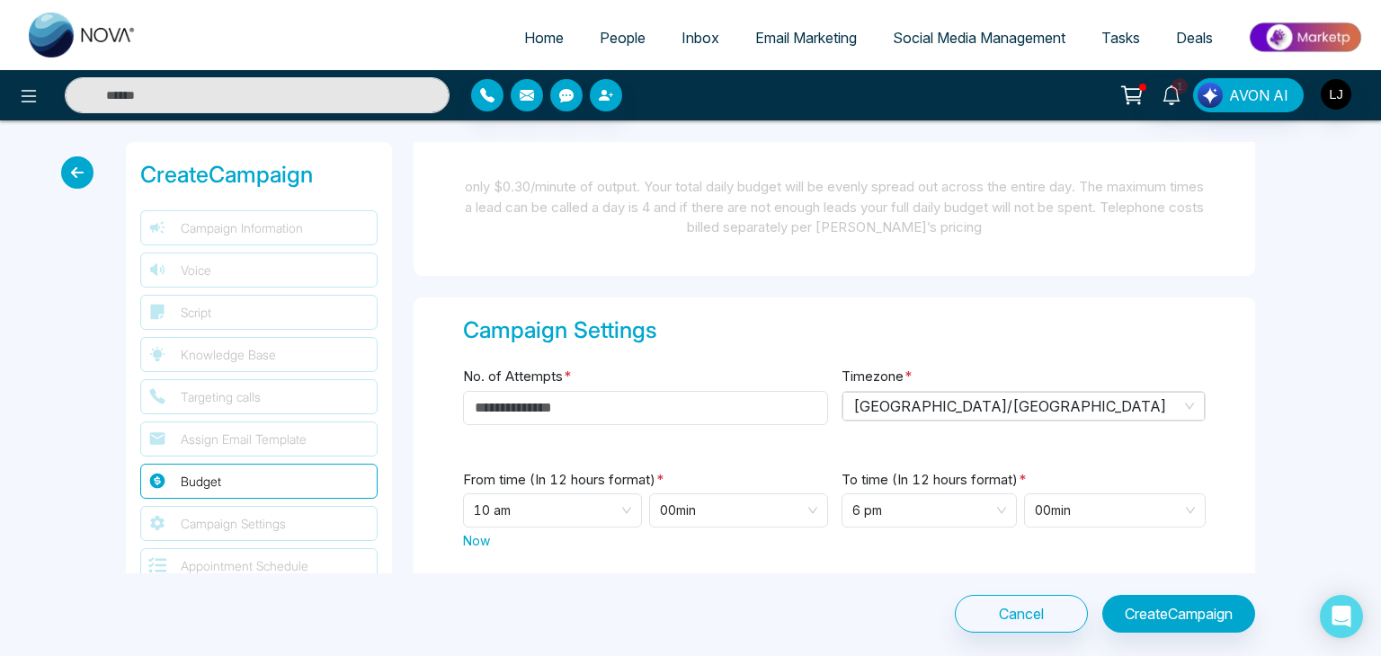
type input "*"
drag, startPoint x: 535, startPoint y: 421, endPoint x: 573, endPoint y: 408, distance: 40.6
click at [573, 408] on div "No. of Attempts *" at bounding box center [645, 406] width 365 height 82
click at [573, 408] on input "*" at bounding box center [645, 408] width 365 height 34
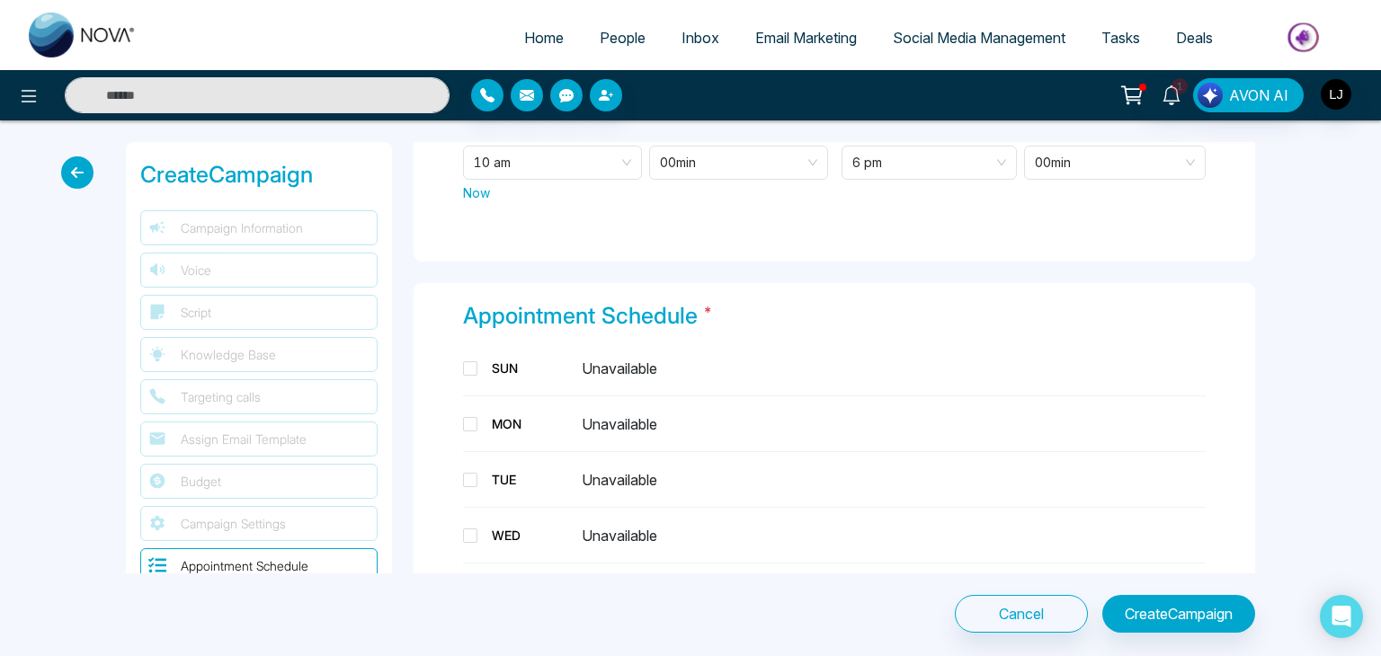
scroll to position [2736, 0]
type input "*"
click at [494, 418] on div "MON" at bounding box center [529, 422] width 90 height 19
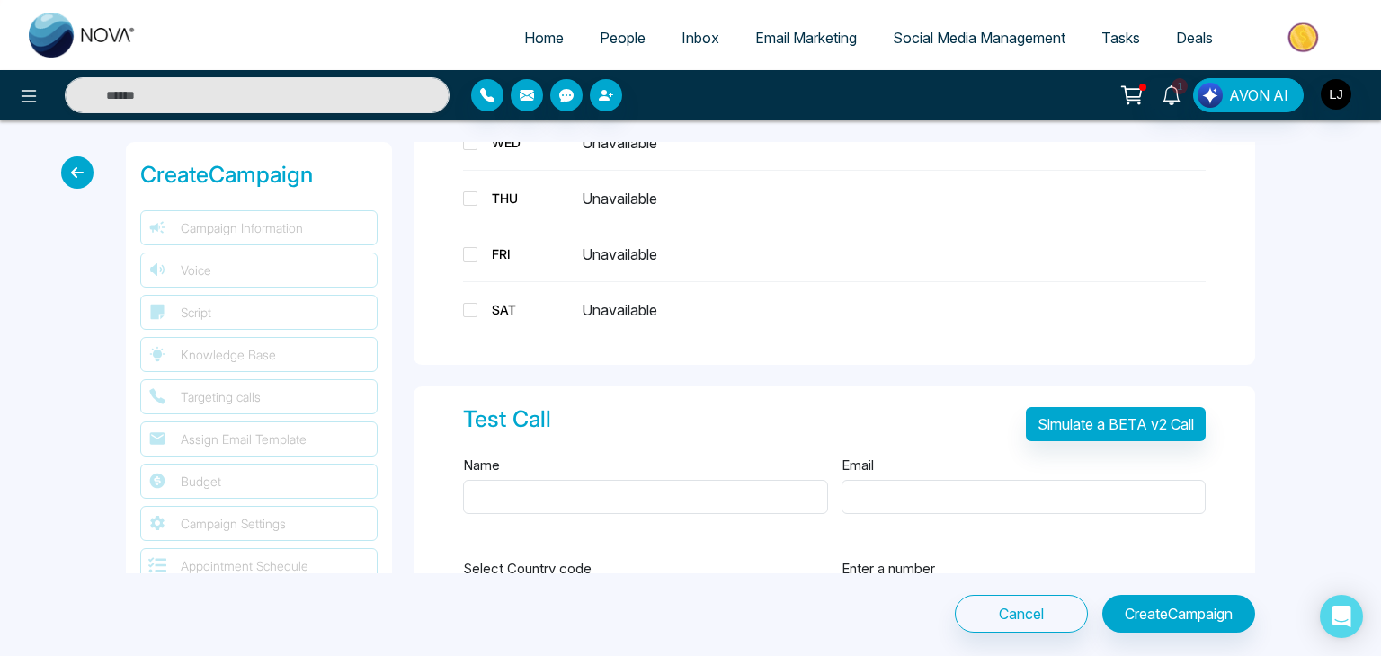
scroll to position [3238, 0]
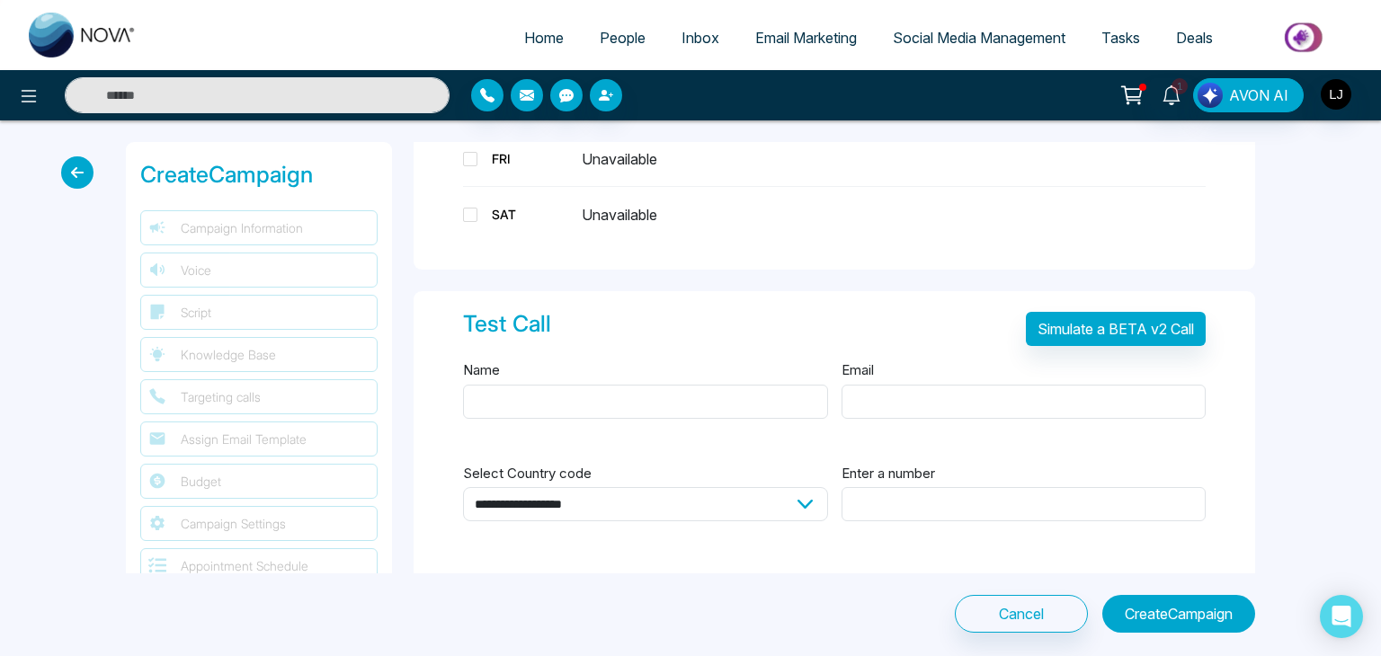
click at [1118, 596] on button "Create Campaign" at bounding box center [1178, 614] width 153 height 38
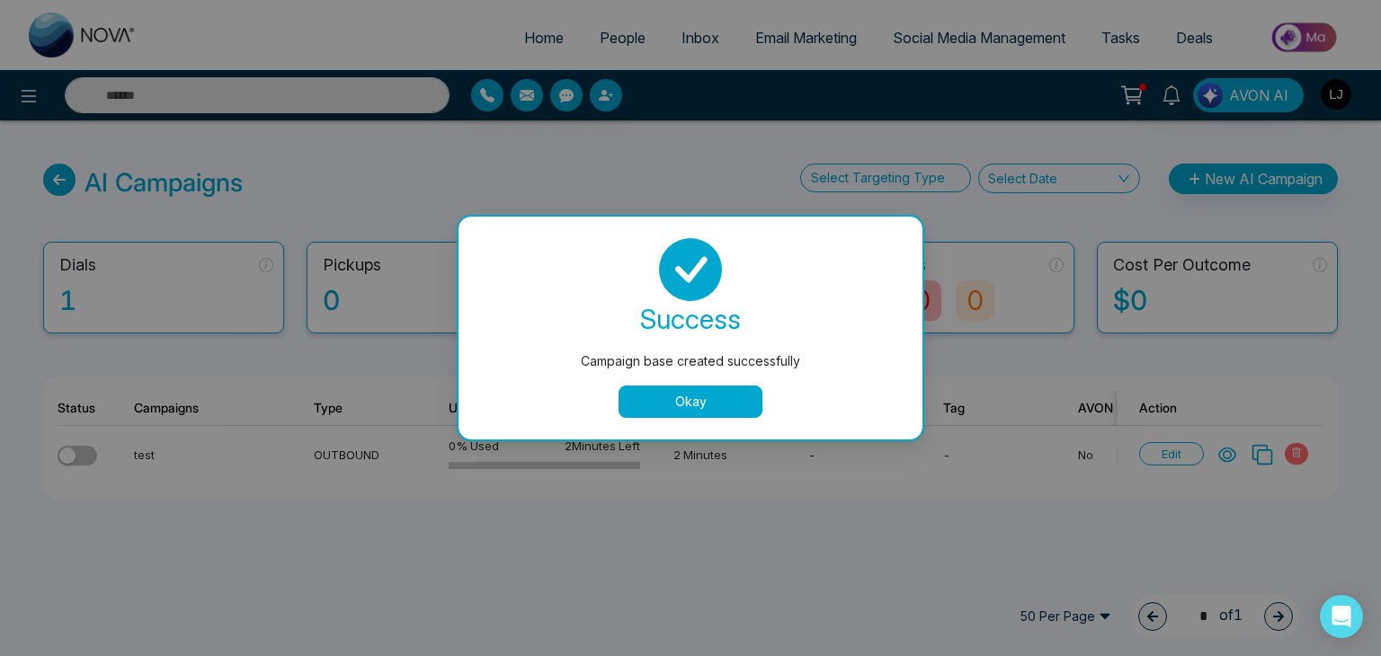
click at [680, 393] on button "Okay" at bounding box center [690, 402] width 144 height 32
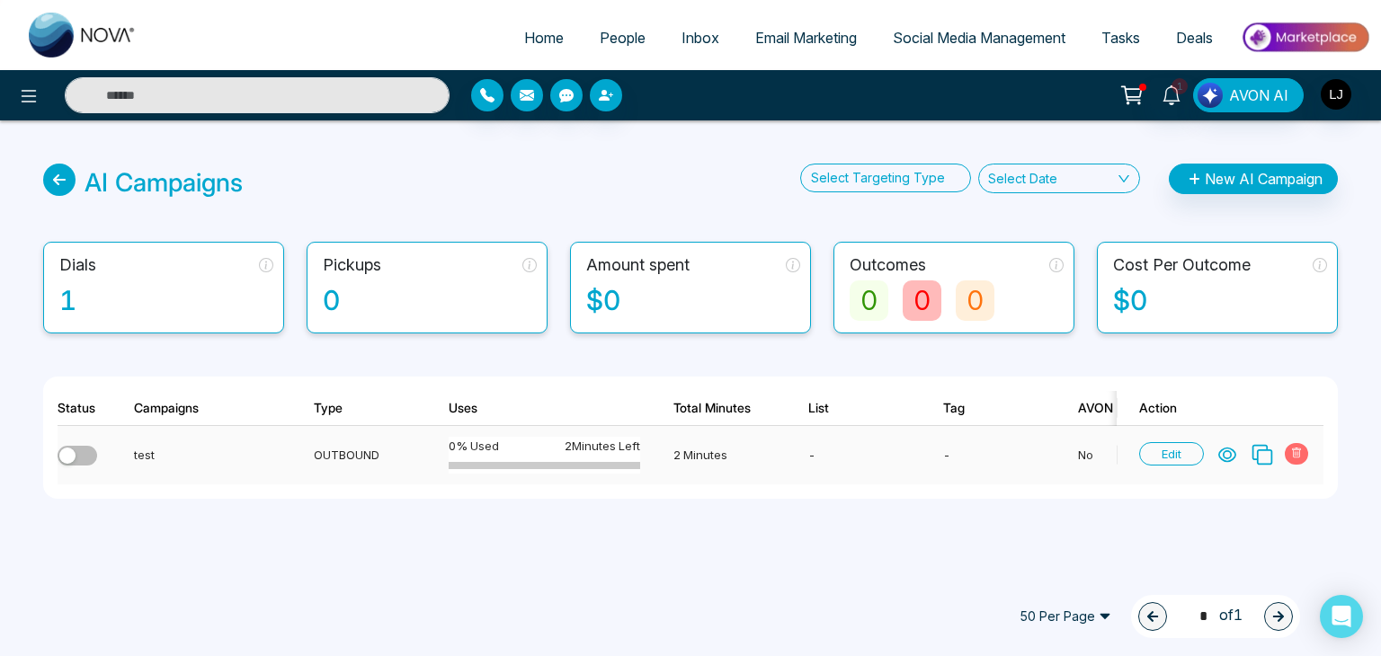
click at [69, 455] on div "button" at bounding box center [67, 456] width 16 height 16
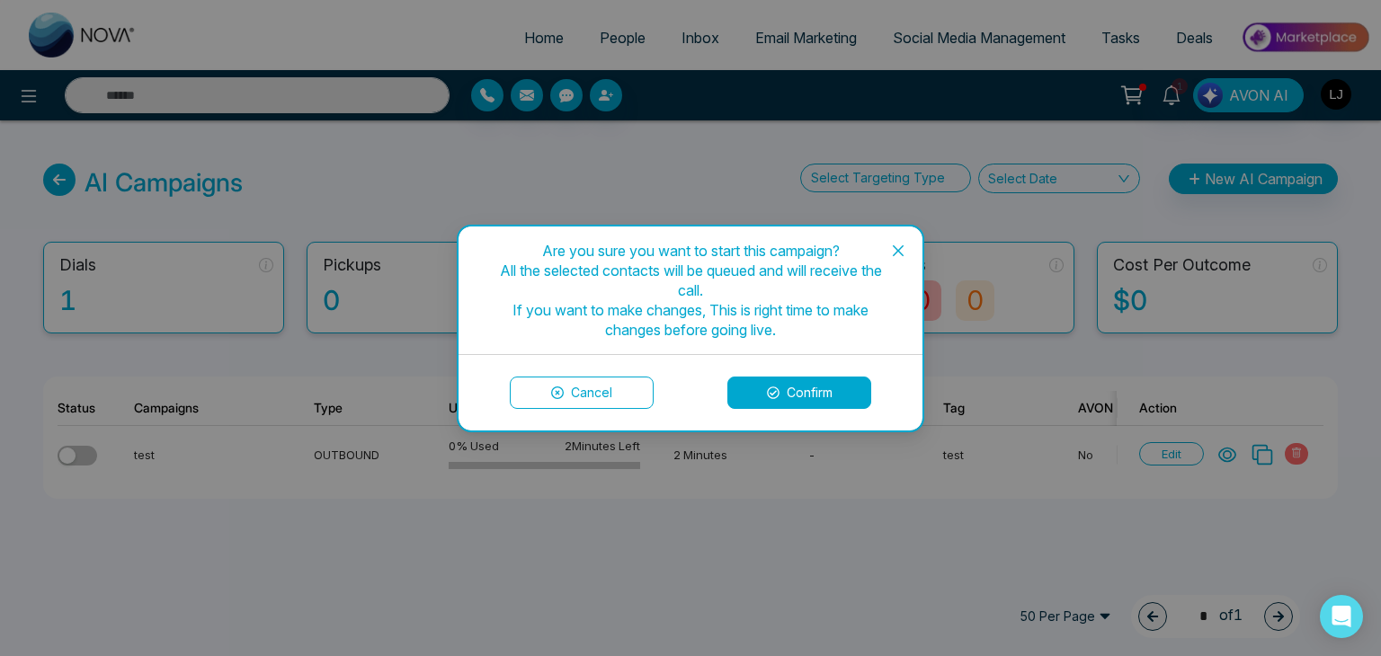
click at [761, 387] on button "Confirm" at bounding box center [799, 393] width 144 height 32
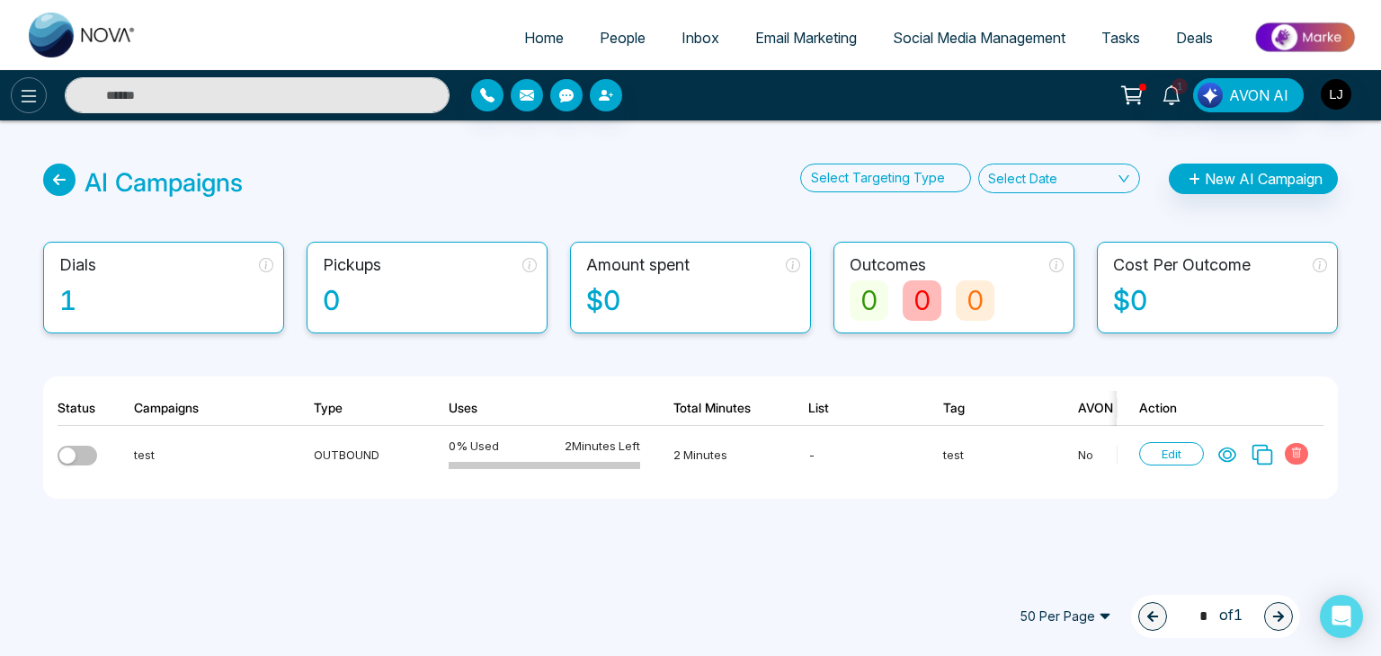
click at [22, 98] on icon at bounding box center [29, 96] width 22 height 22
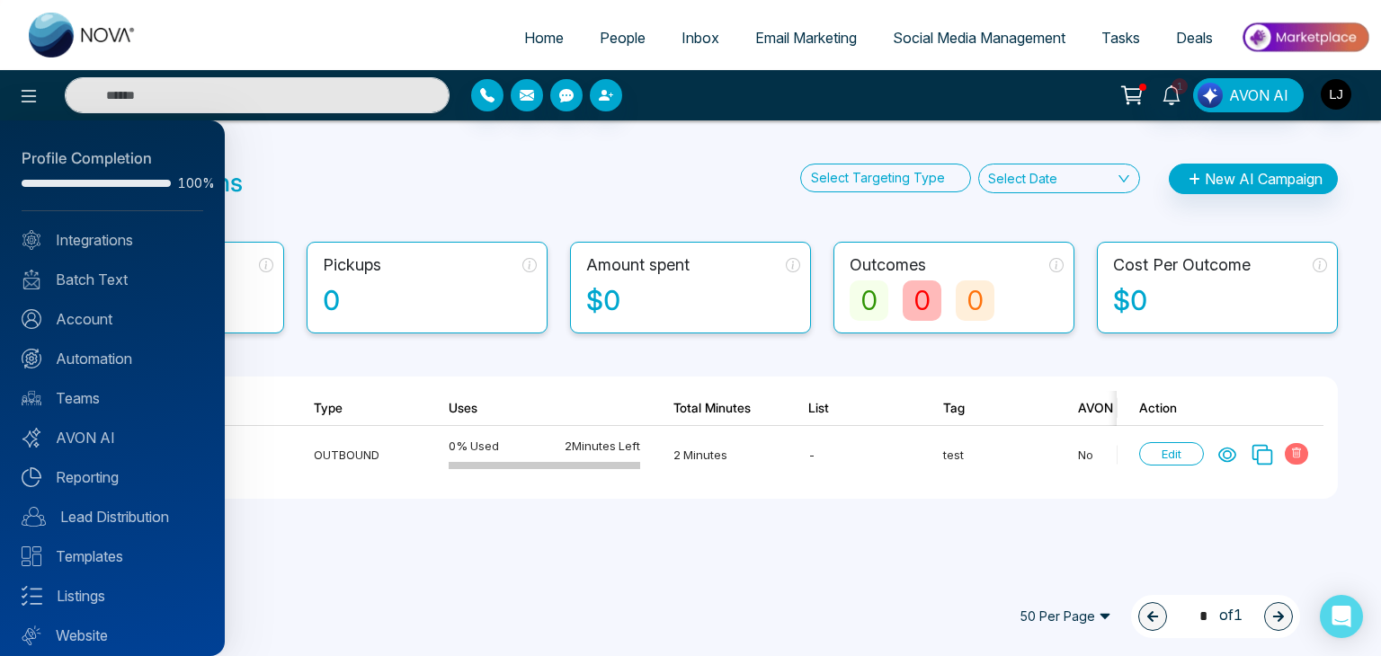
click at [608, 39] on div at bounding box center [690, 328] width 1381 height 656
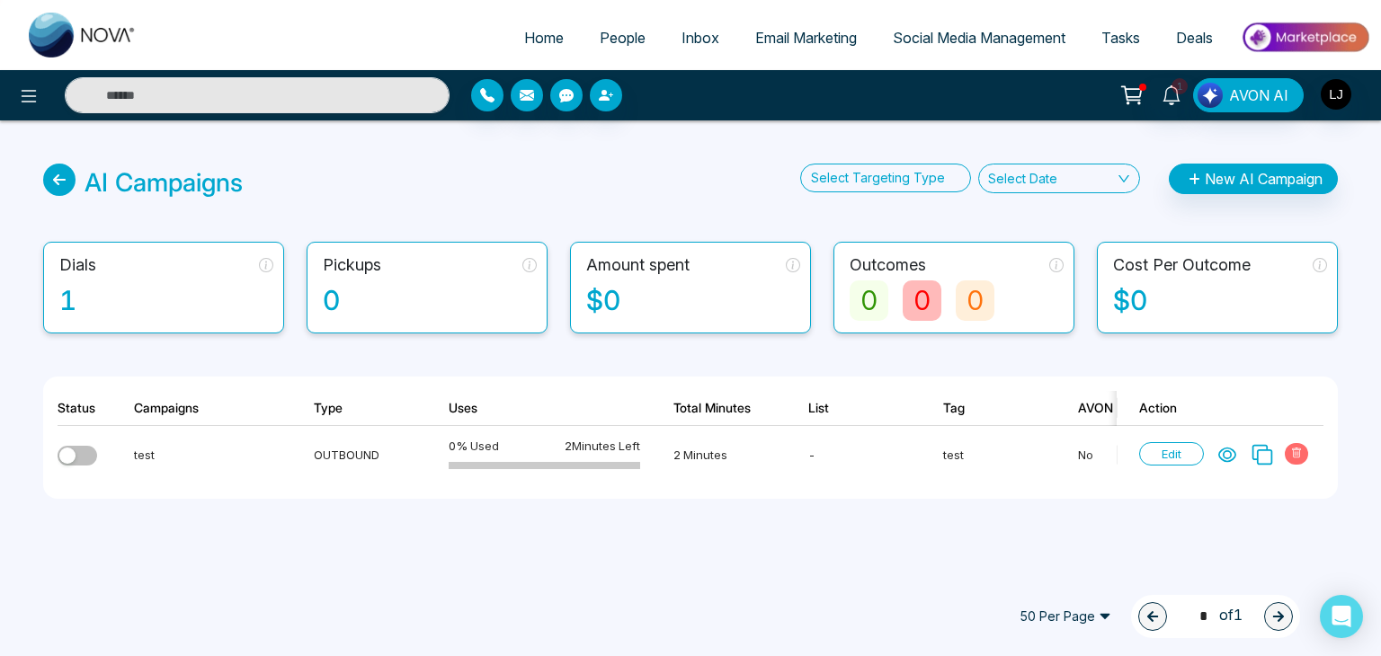
click at [608, 39] on span "People" at bounding box center [623, 38] width 46 height 18
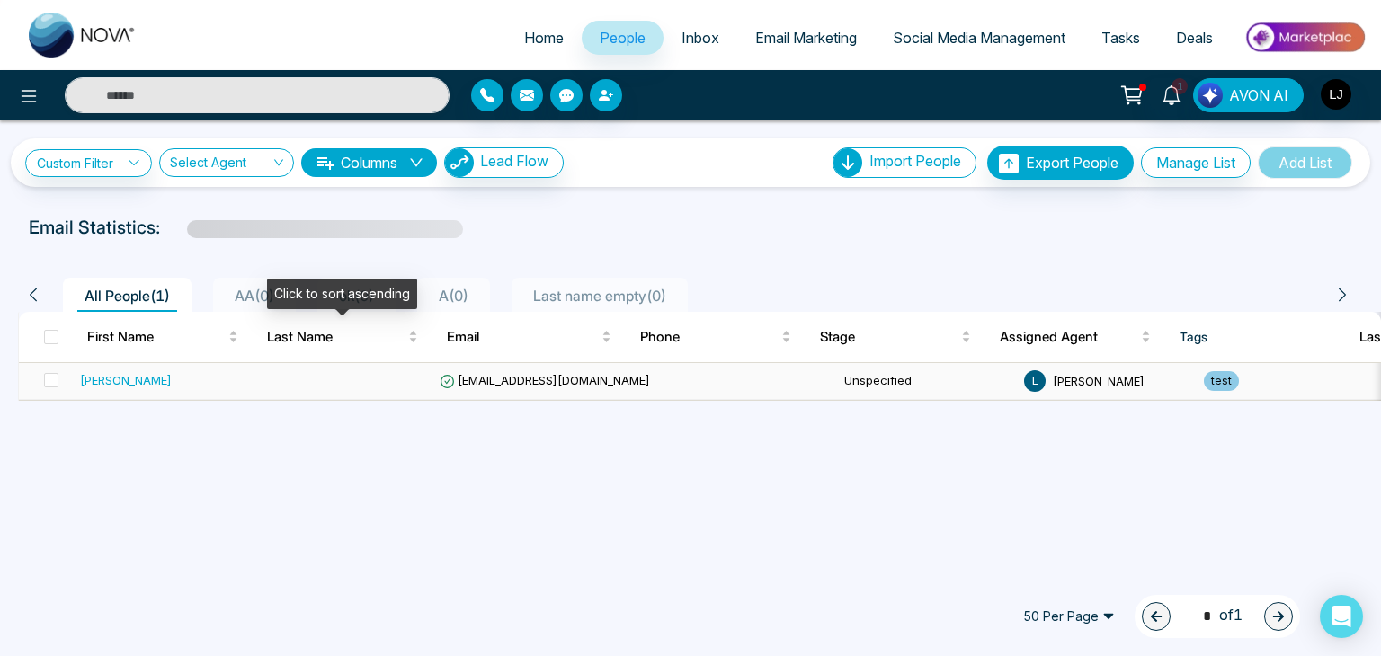
click at [275, 346] on span "Last Name" at bounding box center [336, 337] width 138 height 22
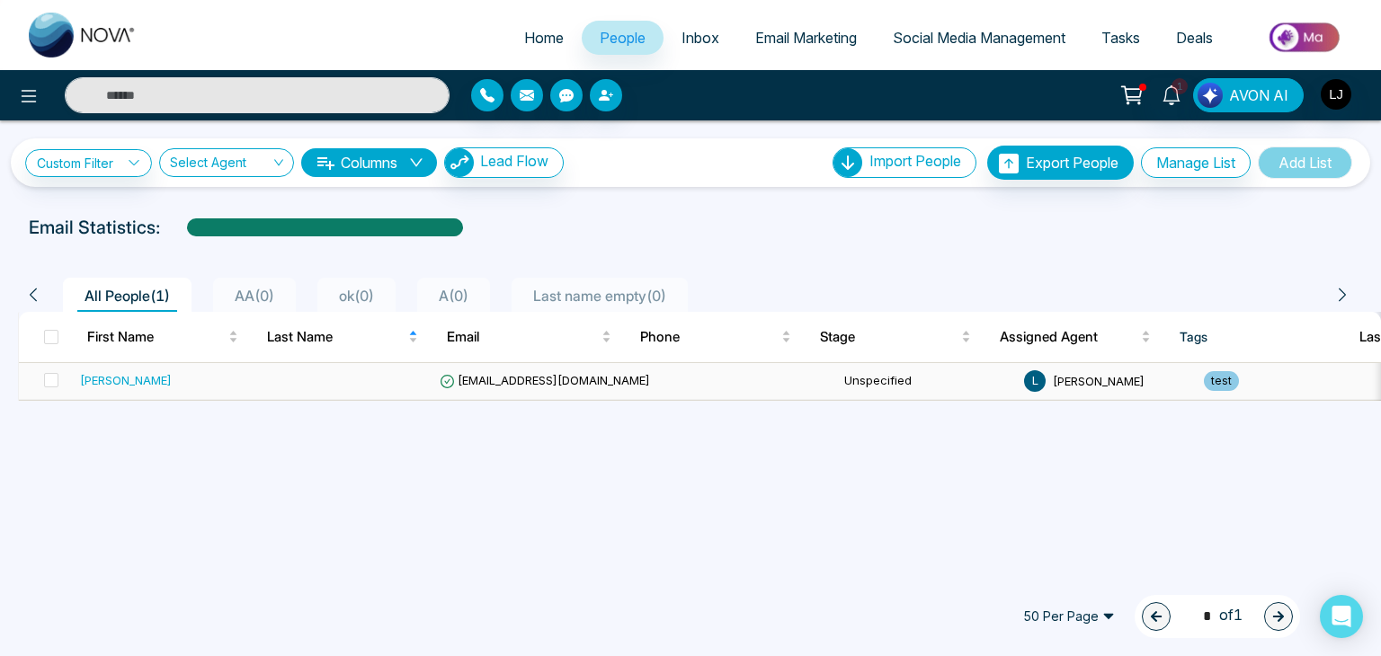
click at [278, 368] on td at bounding box center [343, 381] width 180 height 37
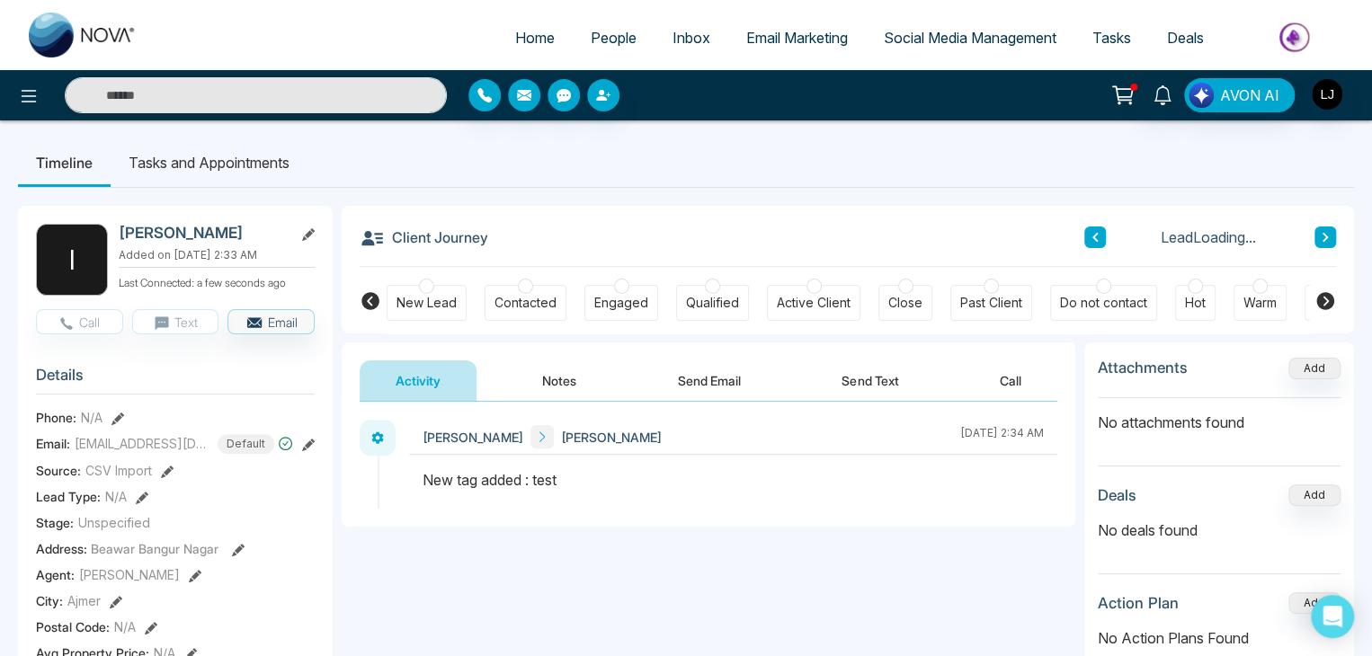
click at [114, 425] on icon at bounding box center [117, 419] width 13 height 13
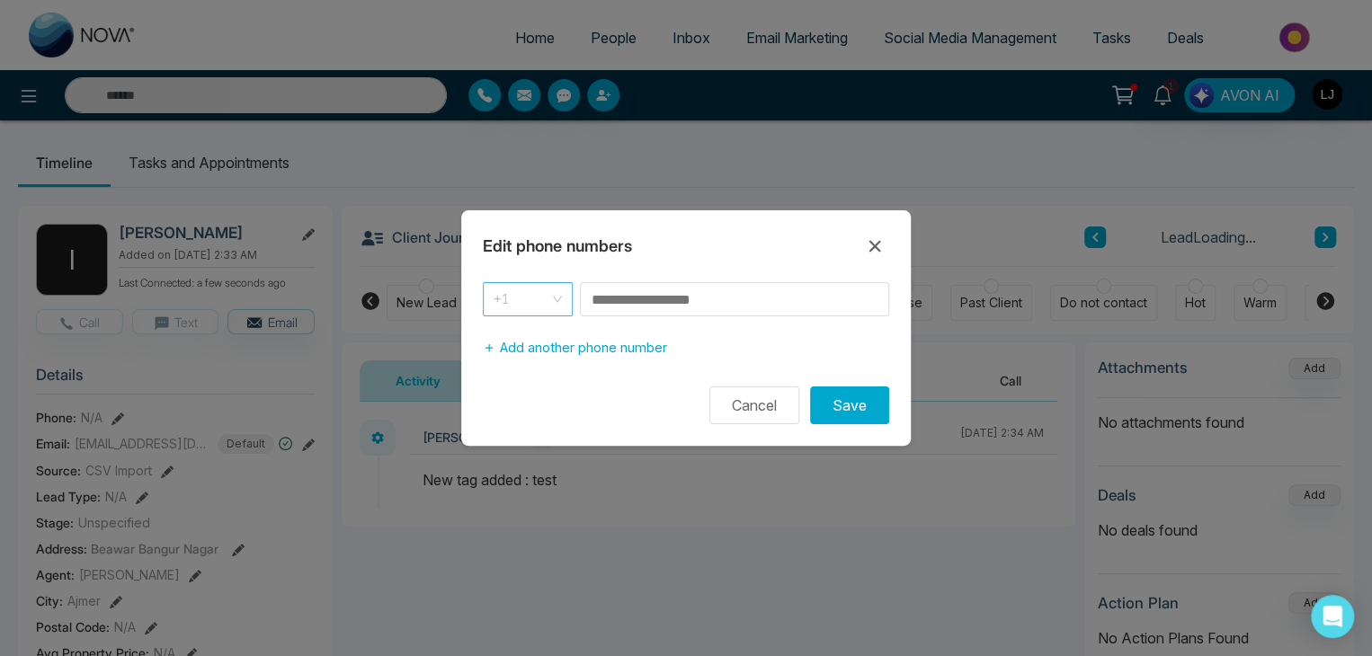
click at [564, 300] on div "+1" at bounding box center [528, 299] width 90 height 34
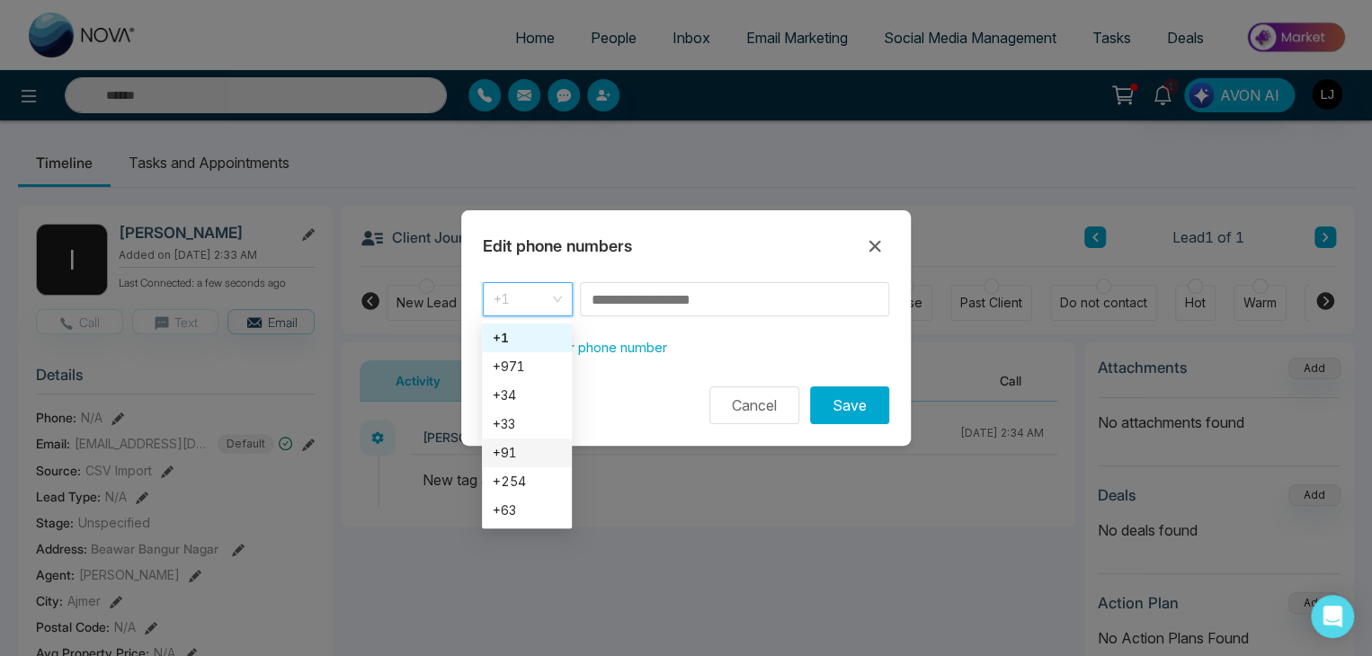
click at [514, 447] on div "+91" at bounding box center [527, 453] width 68 height 20
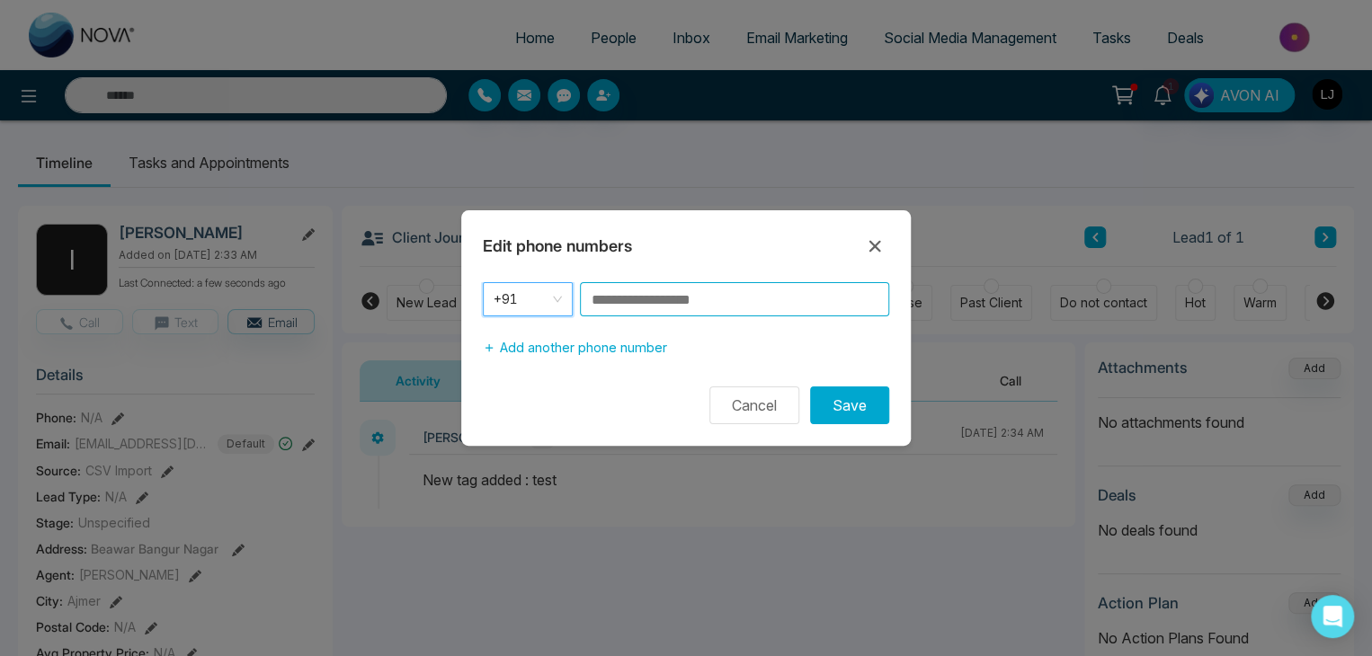
click at [707, 307] on input at bounding box center [734, 299] width 309 height 34
type input "**********"
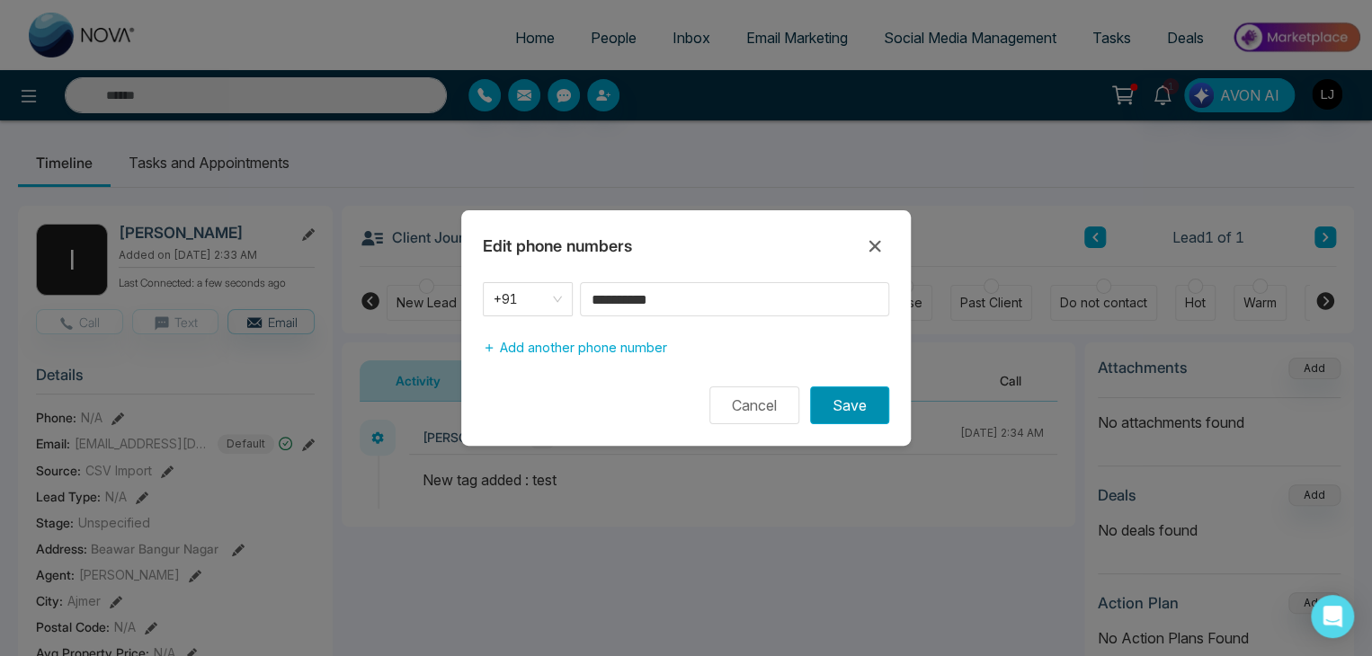
click at [835, 405] on button "Save" at bounding box center [849, 406] width 79 height 38
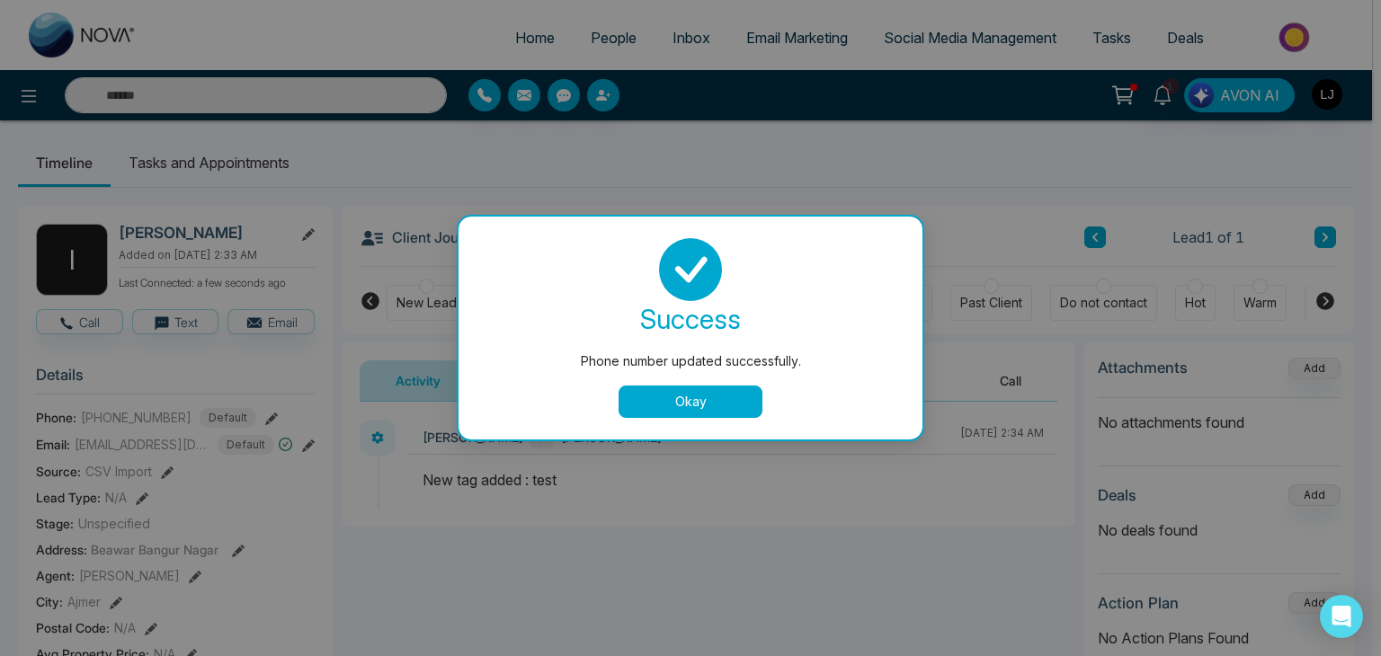
click at [646, 387] on button "Okay" at bounding box center [690, 402] width 144 height 32
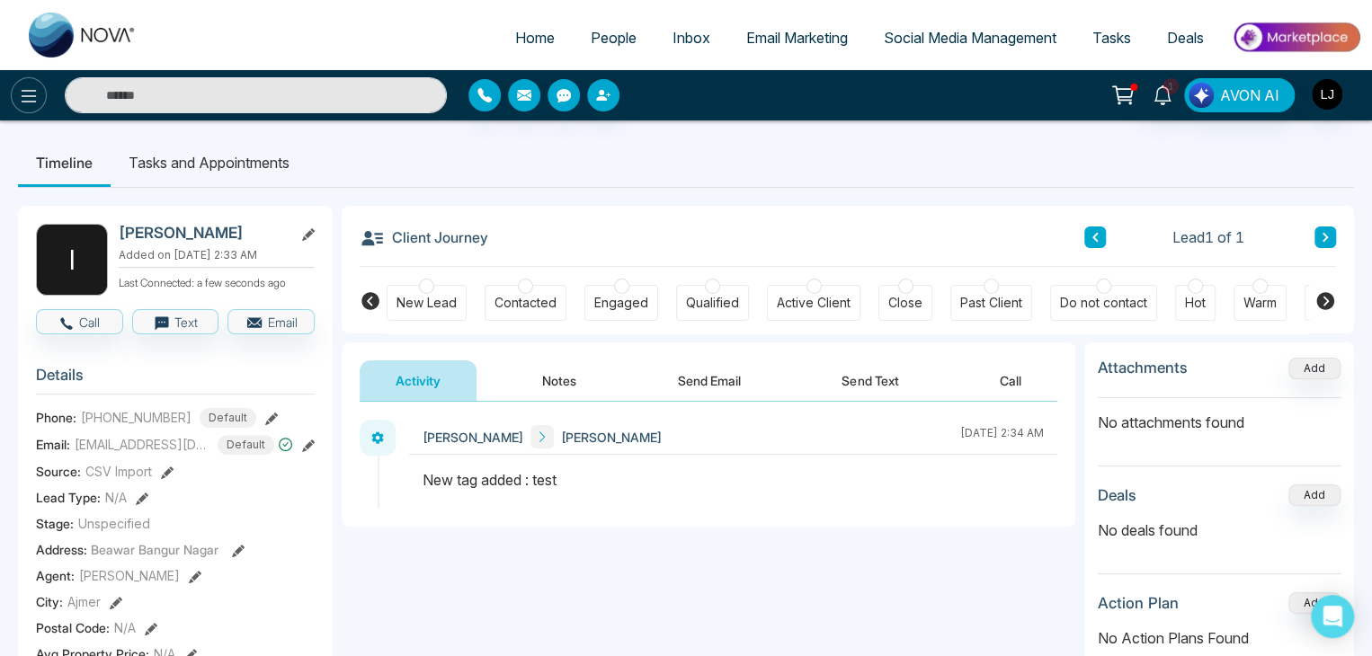
click at [34, 94] on icon at bounding box center [29, 96] width 22 height 22
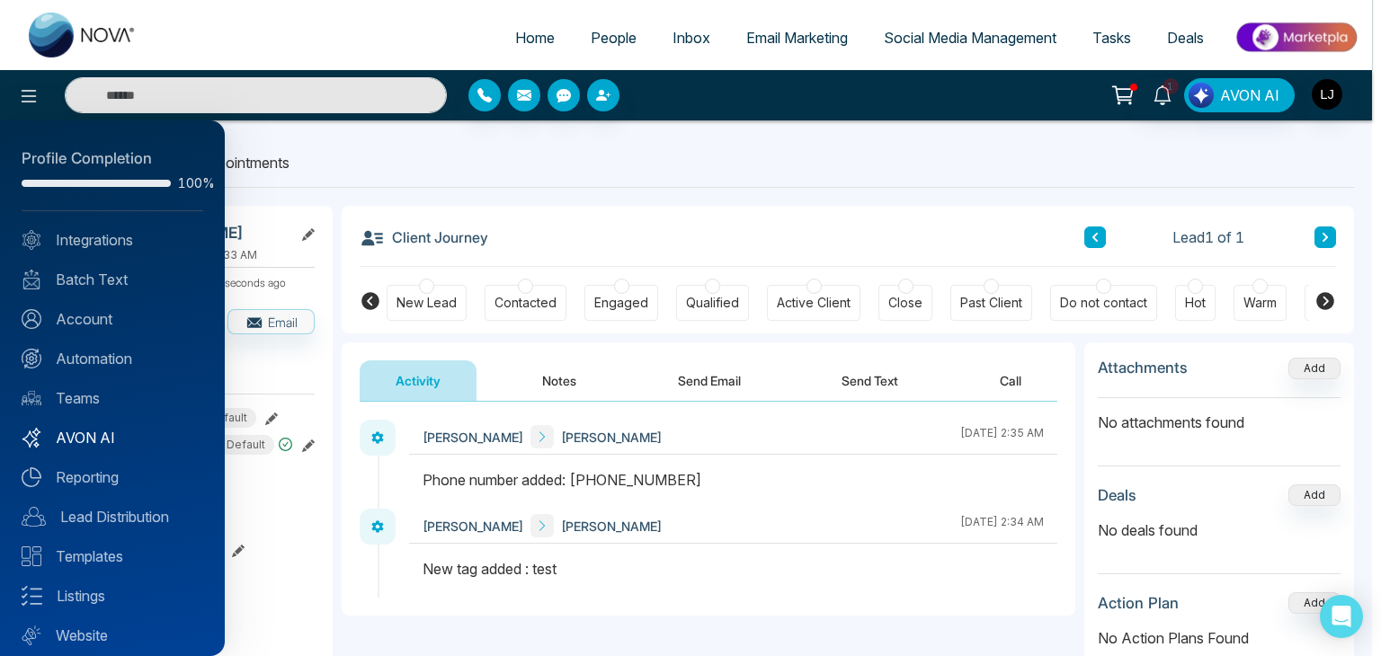
click at [94, 436] on link "AVON AI" at bounding box center [113, 438] width 182 height 22
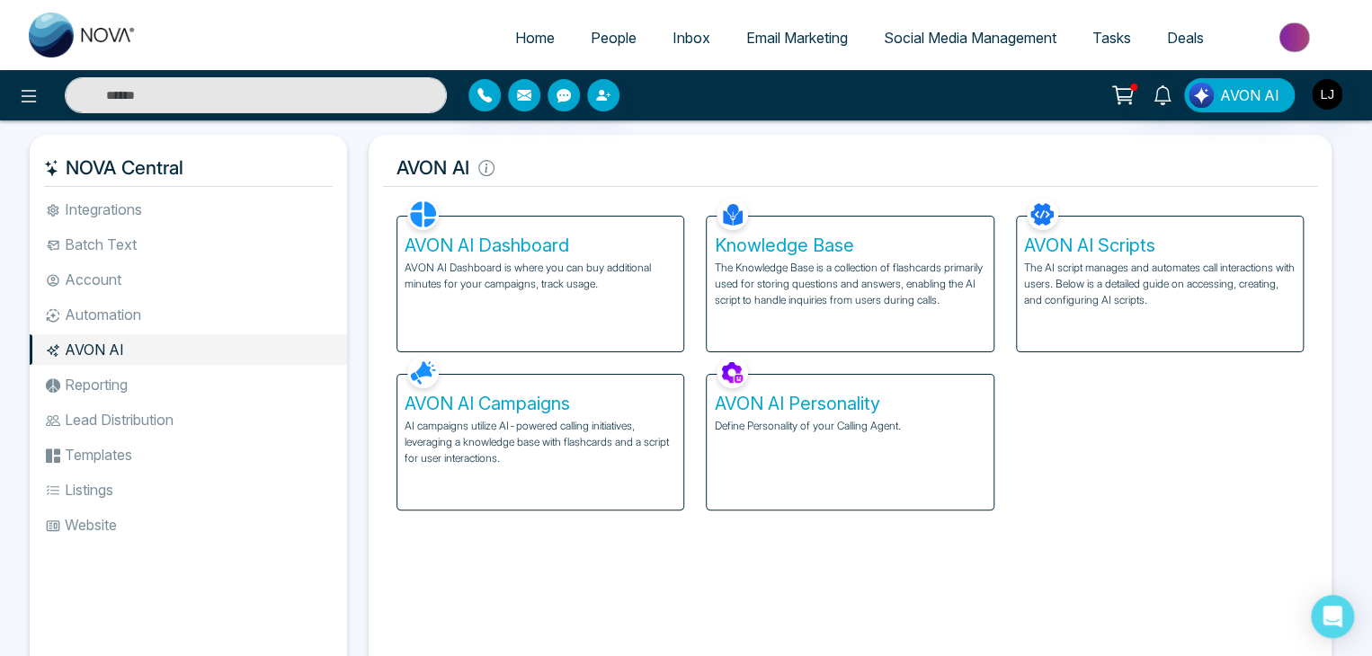
click at [471, 421] on p "AI campaigns utilize AI-powered calling initiatives, leveraging a knowledge bas…" at bounding box center [539, 442] width 271 height 49
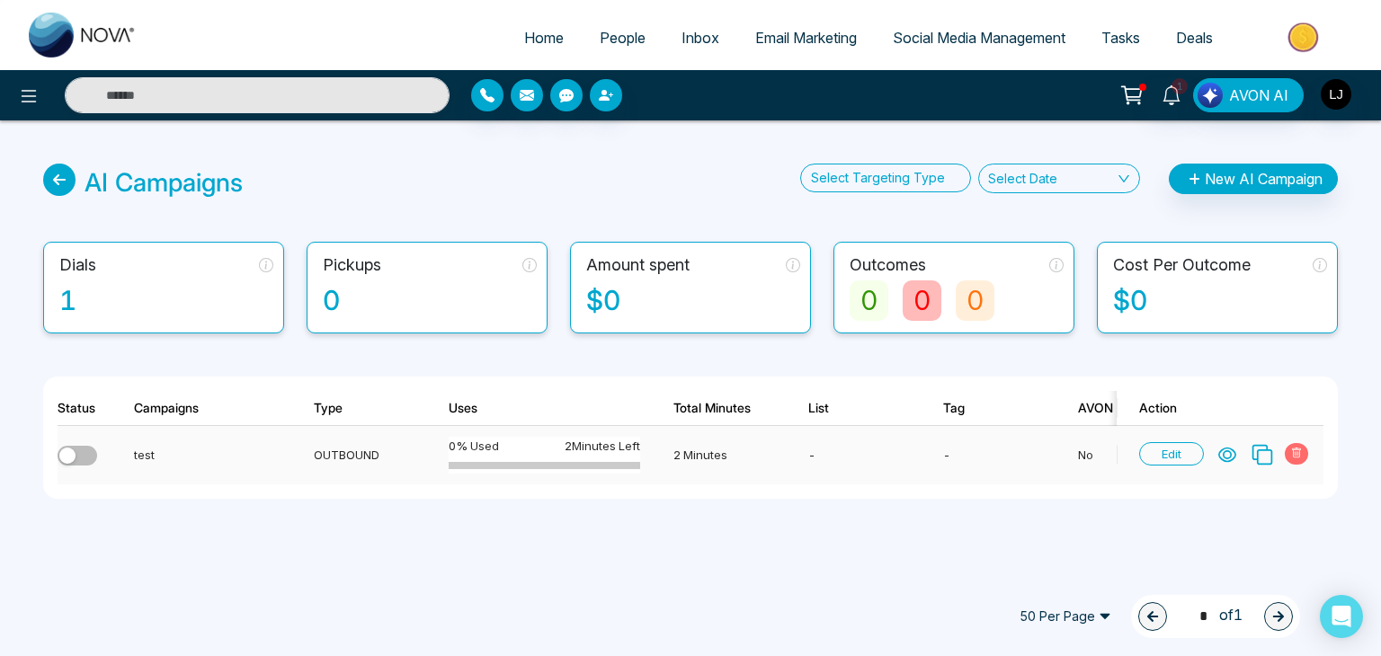
click at [76, 460] on button "button" at bounding box center [78, 456] width 40 height 20
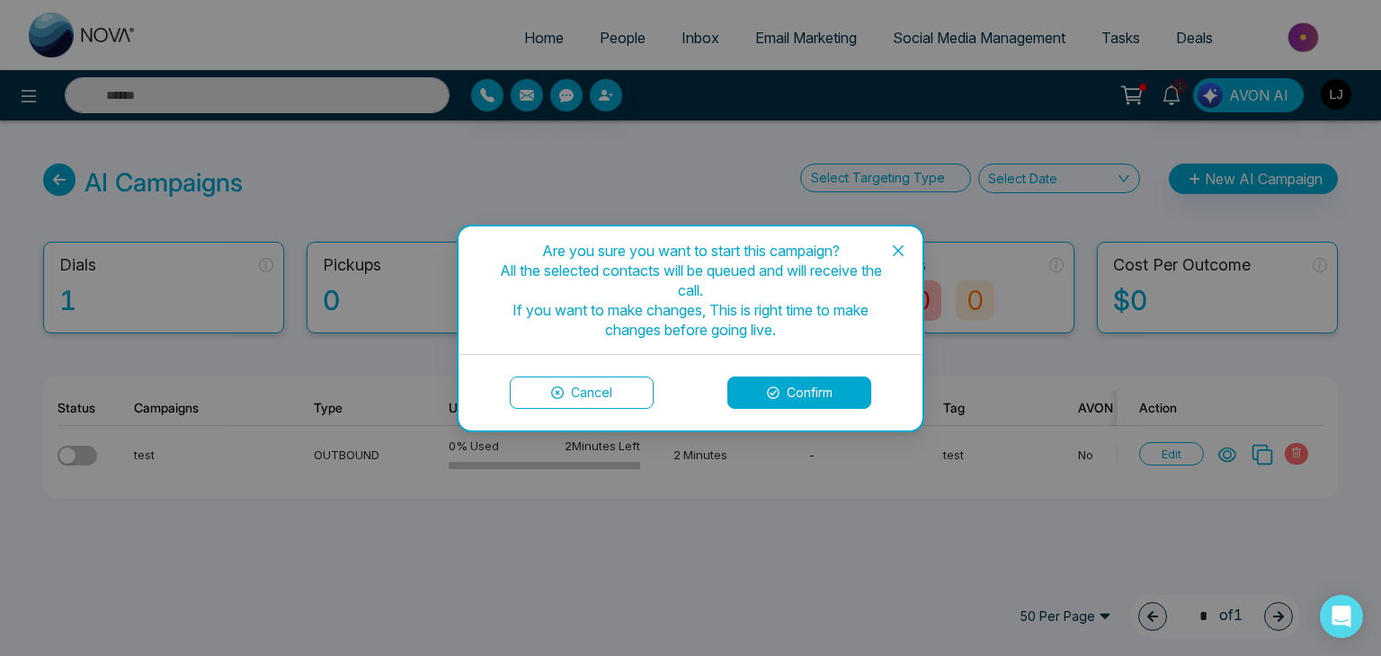
click at [786, 382] on button "Confirm" at bounding box center [799, 393] width 144 height 32
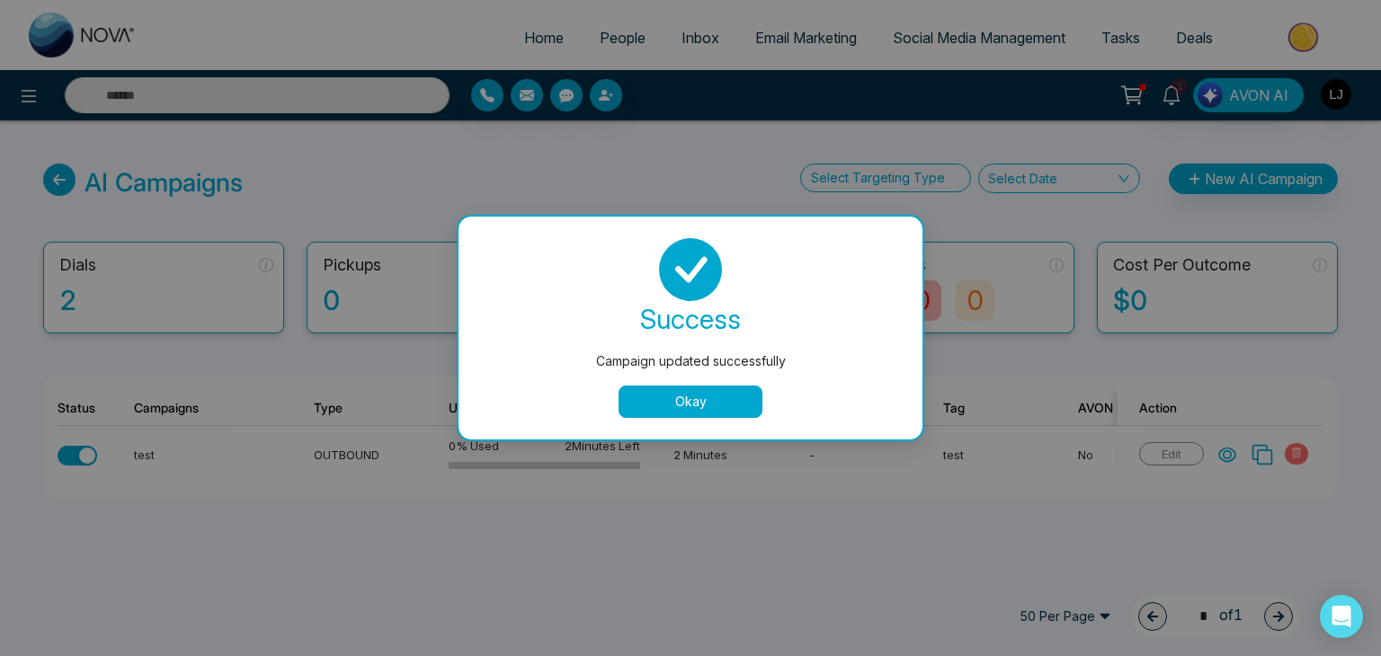
click at [716, 393] on button "Okay" at bounding box center [690, 402] width 144 height 32
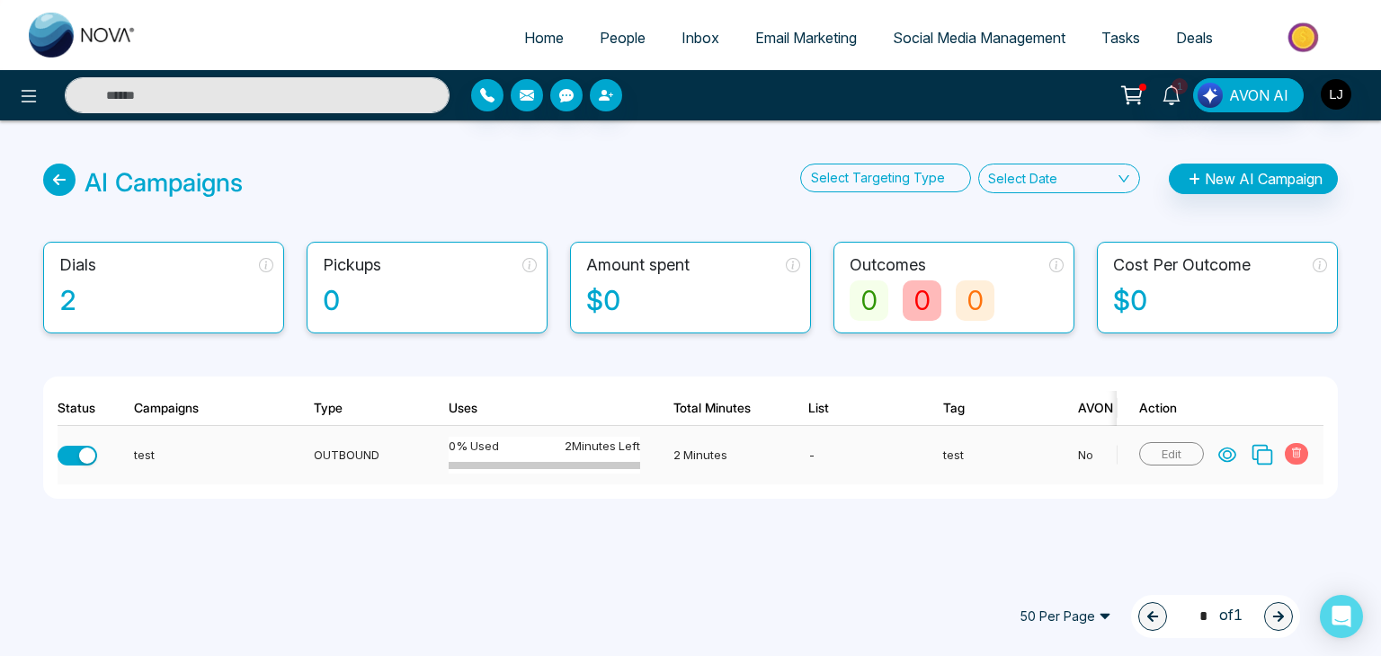
click at [74, 455] on button "button" at bounding box center [78, 456] width 40 height 20
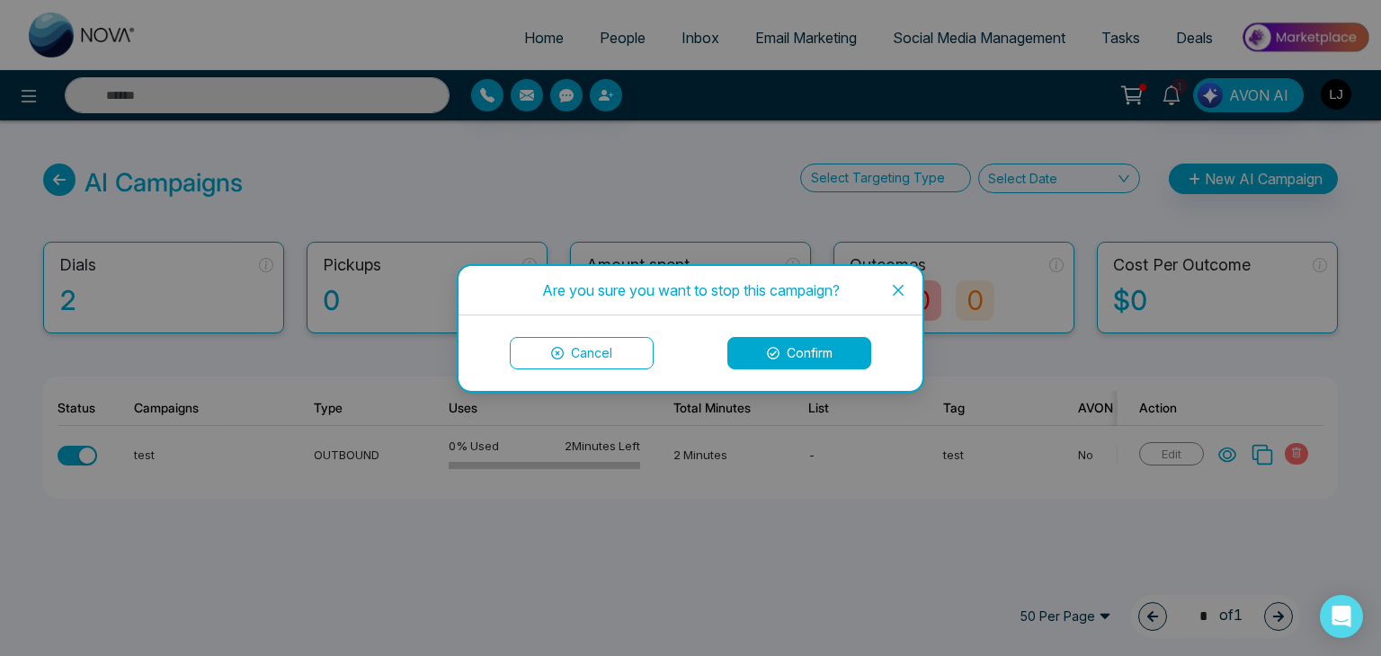
click at [778, 349] on button "Confirm" at bounding box center [799, 353] width 144 height 32
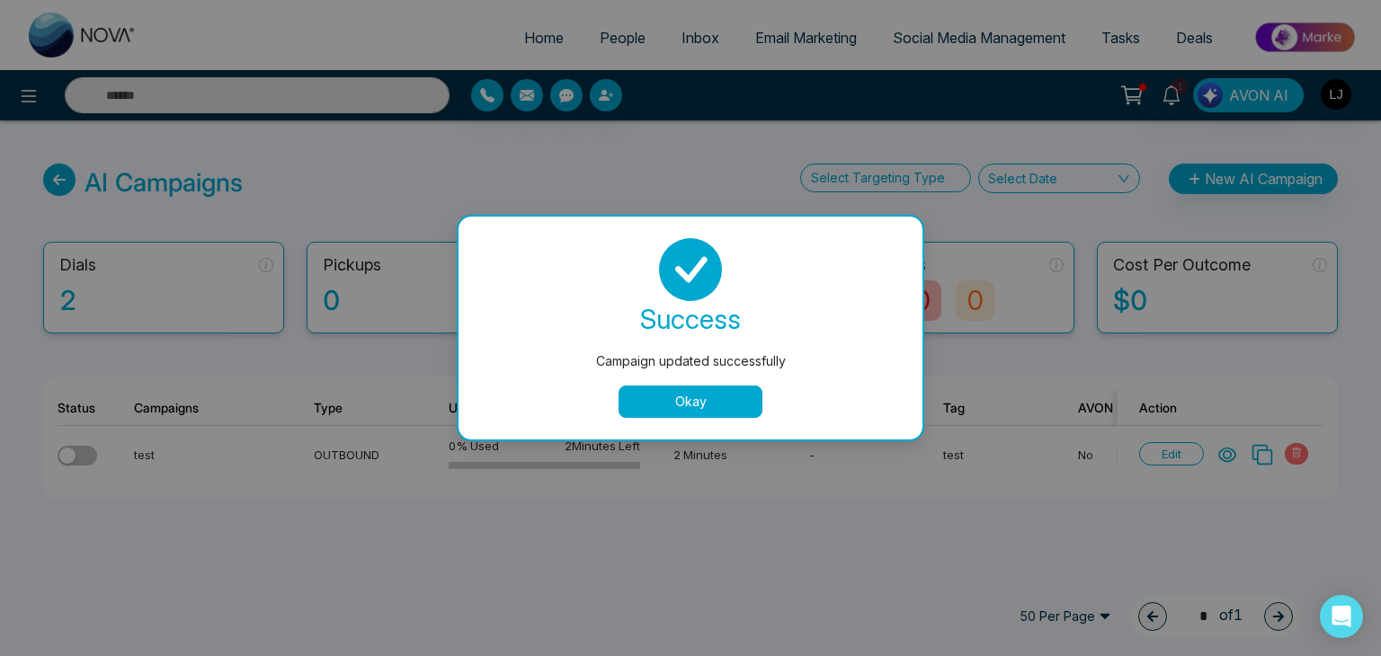
click at [692, 413] on button "Okay" at bounding box center [690, 402] width 144 height 32
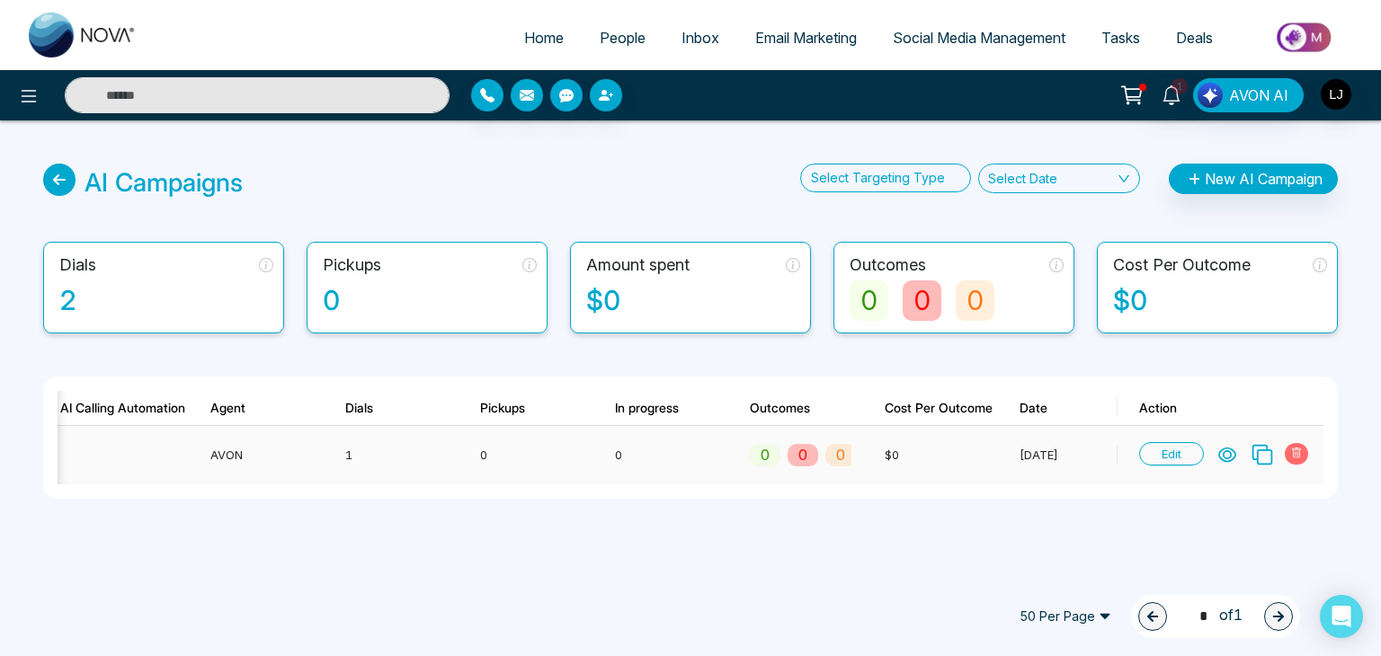
scroll to position [0, 1071]
